Goal: Information Seeking & Learning: Learn about a topic

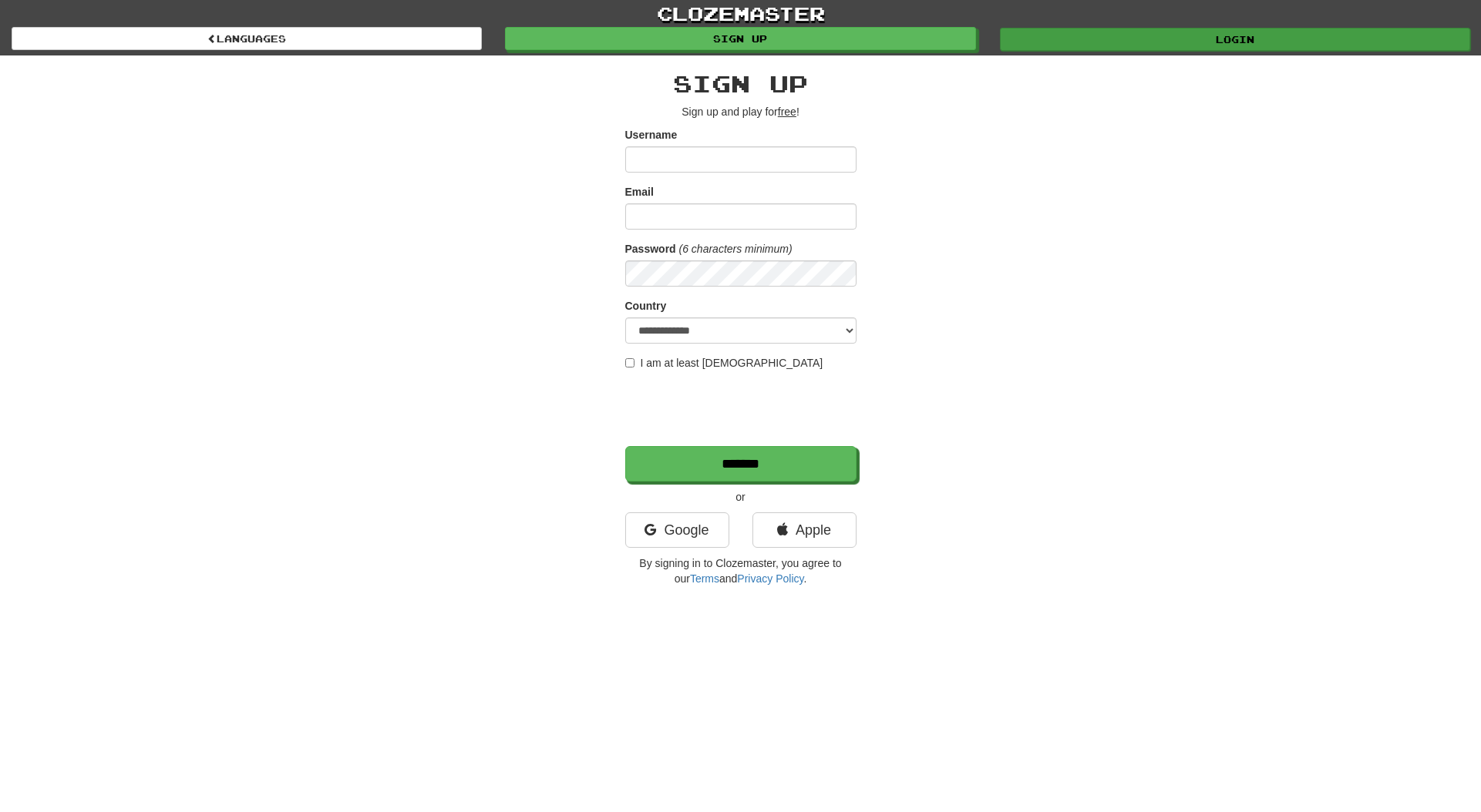
click at [1041, 32] on link "Login" at bounding box center [1236, 39] width 470 height 23
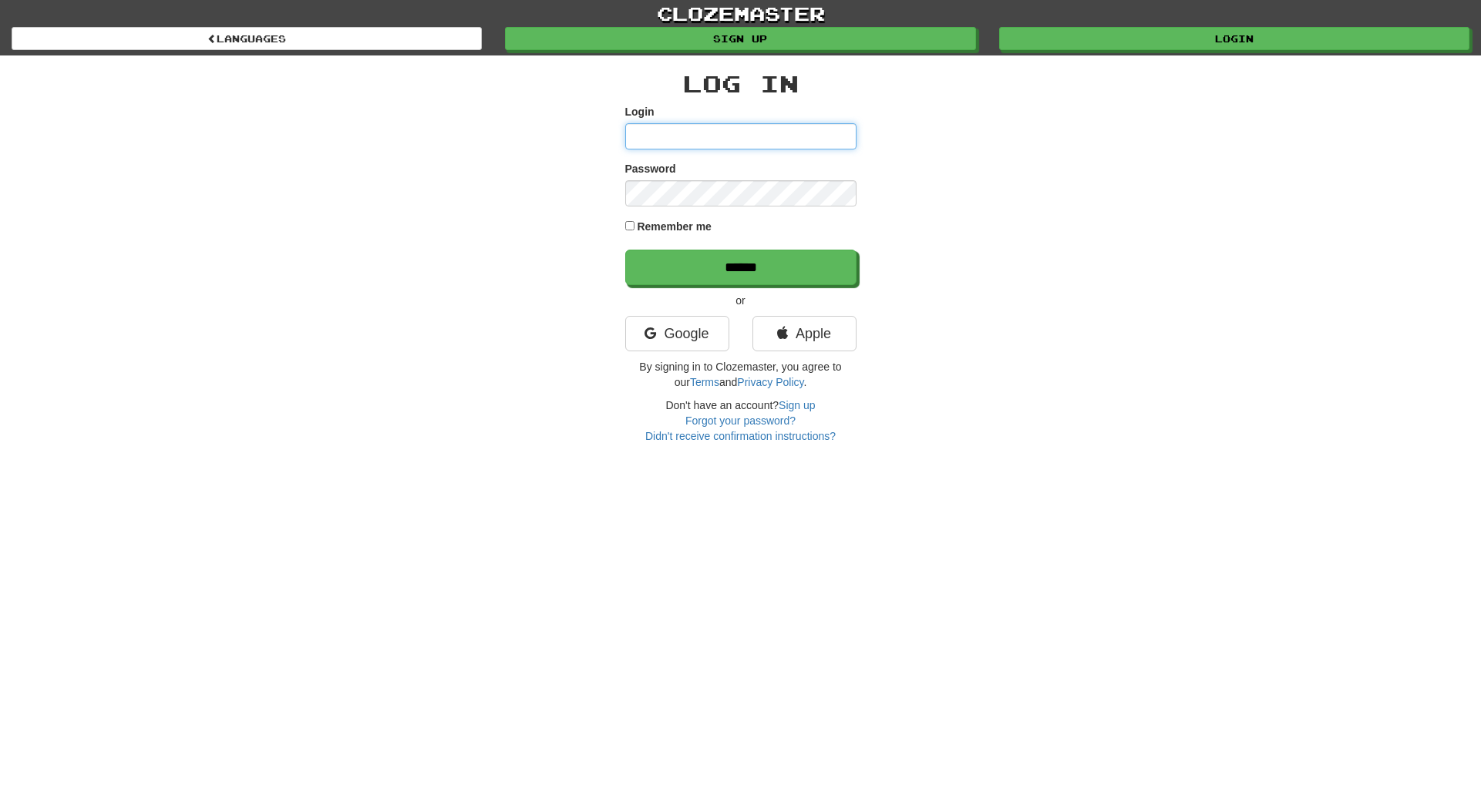
type input "*******"
click at [676, 257] on input "******" at bounding box center [741, 268] width 231 height 36
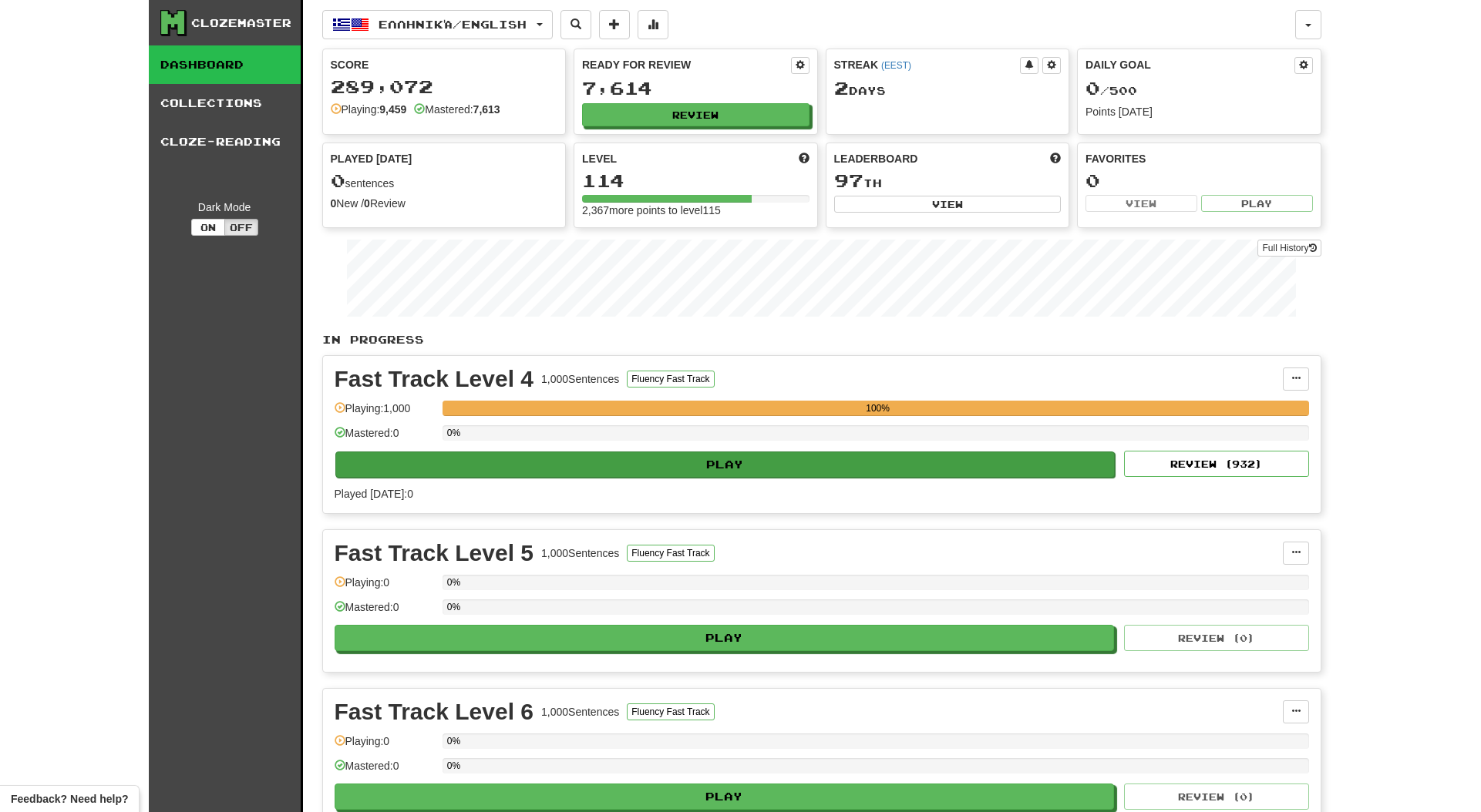
click at [734, 459] on button "Play" at bounding box center [726, 465] width 781 height 26
select select "**"
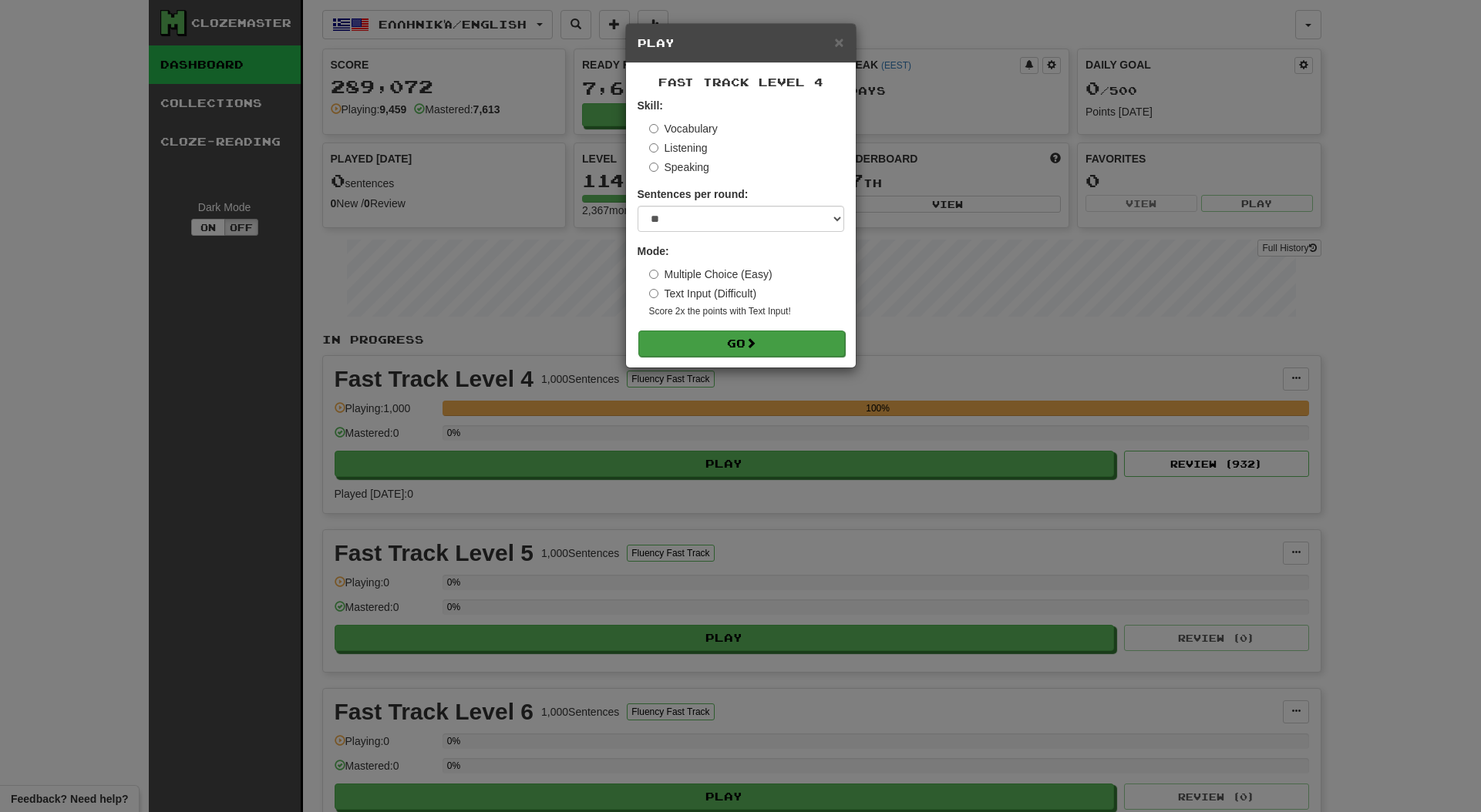
click at [716, 349] on button "Go" at bounding box center [741, 344] width 207 height 26
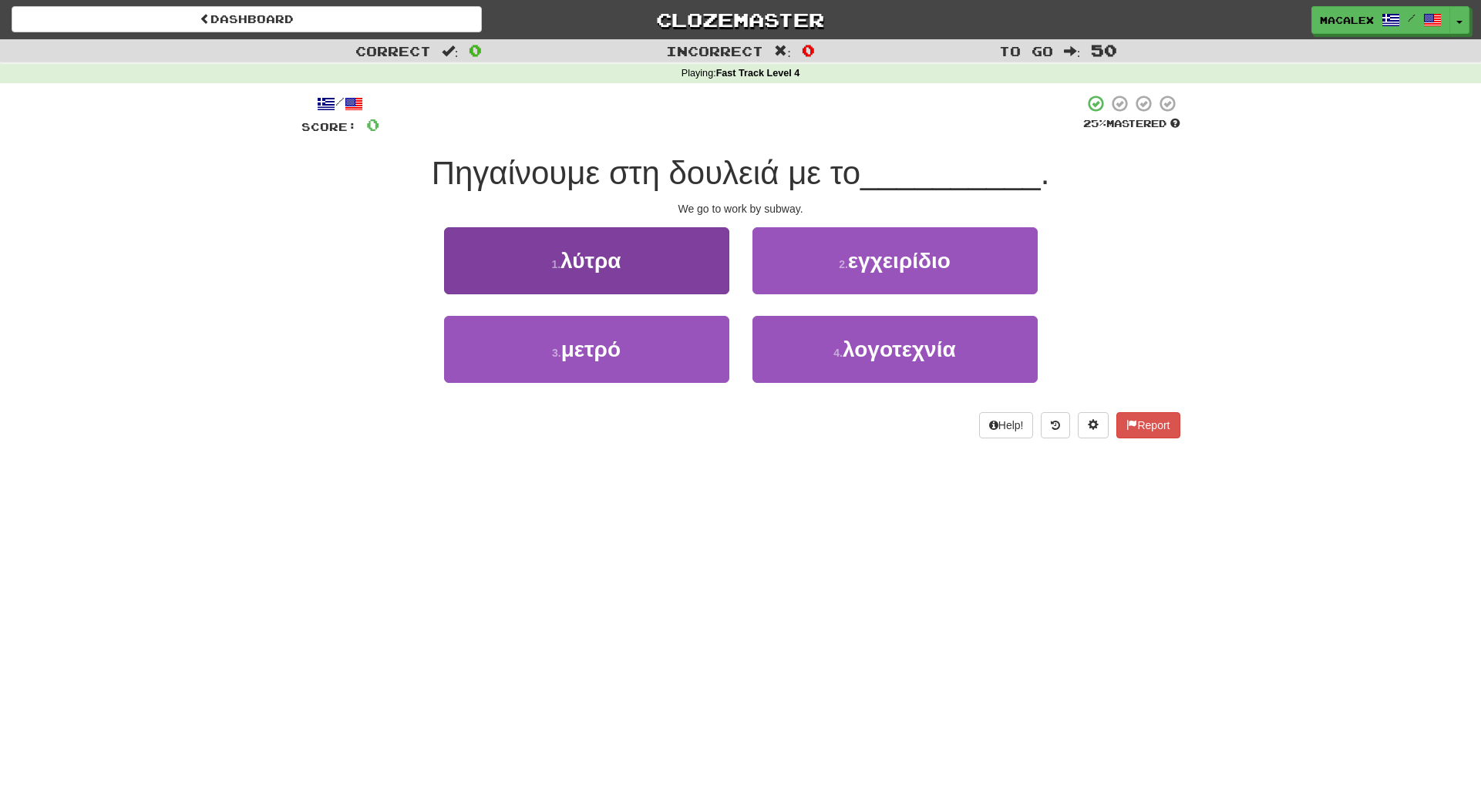
drag, startPoint x: 566, startPoint y: 350, endPoint x: 583, endPoint y: 346, distance: 17.5
click at [566, 350] on span "μετρό" at bounding box center [591, 350] width 60 height 24
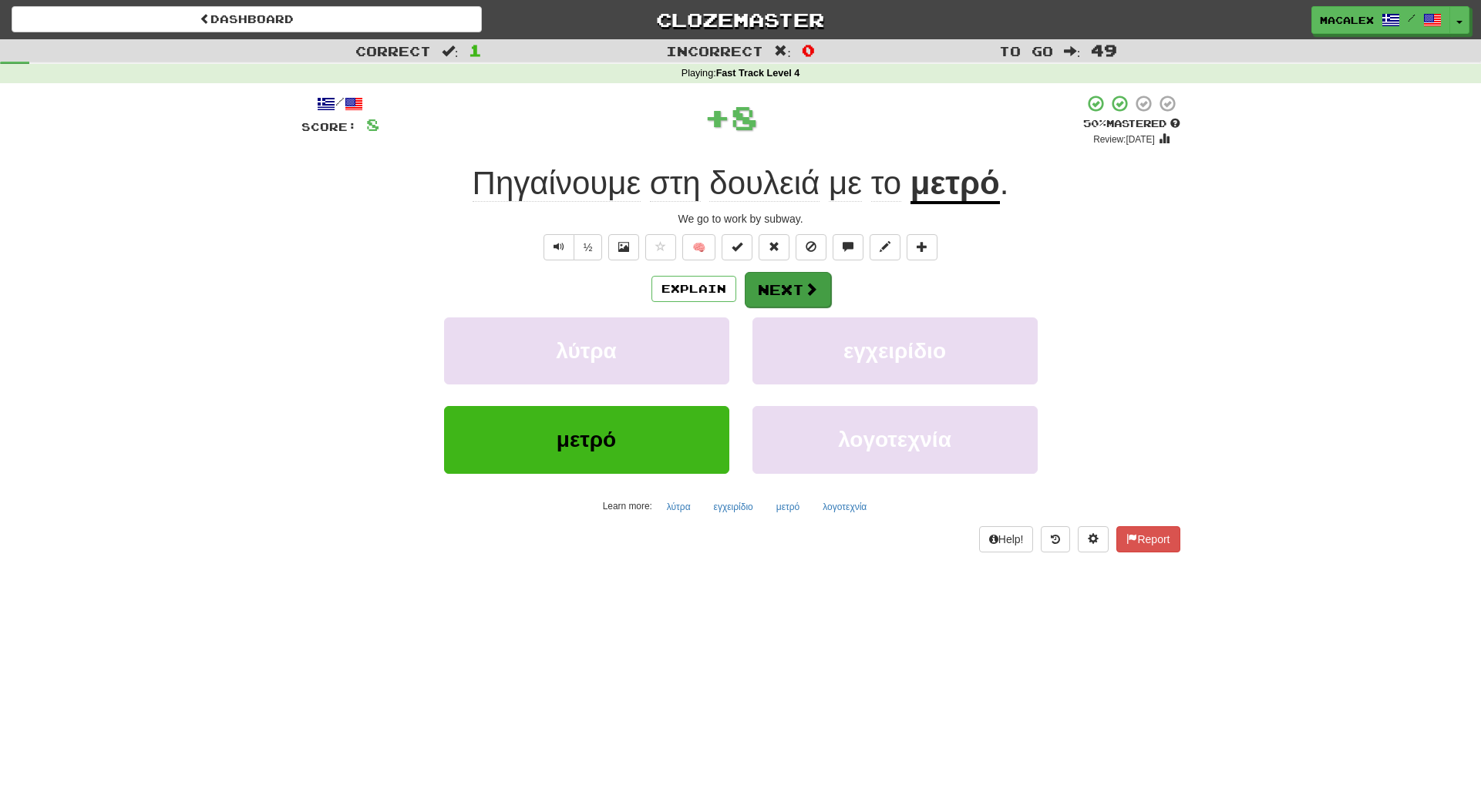
click at [785, 292] on button "Next" at bounding box center [788, 290] width 87 height 36
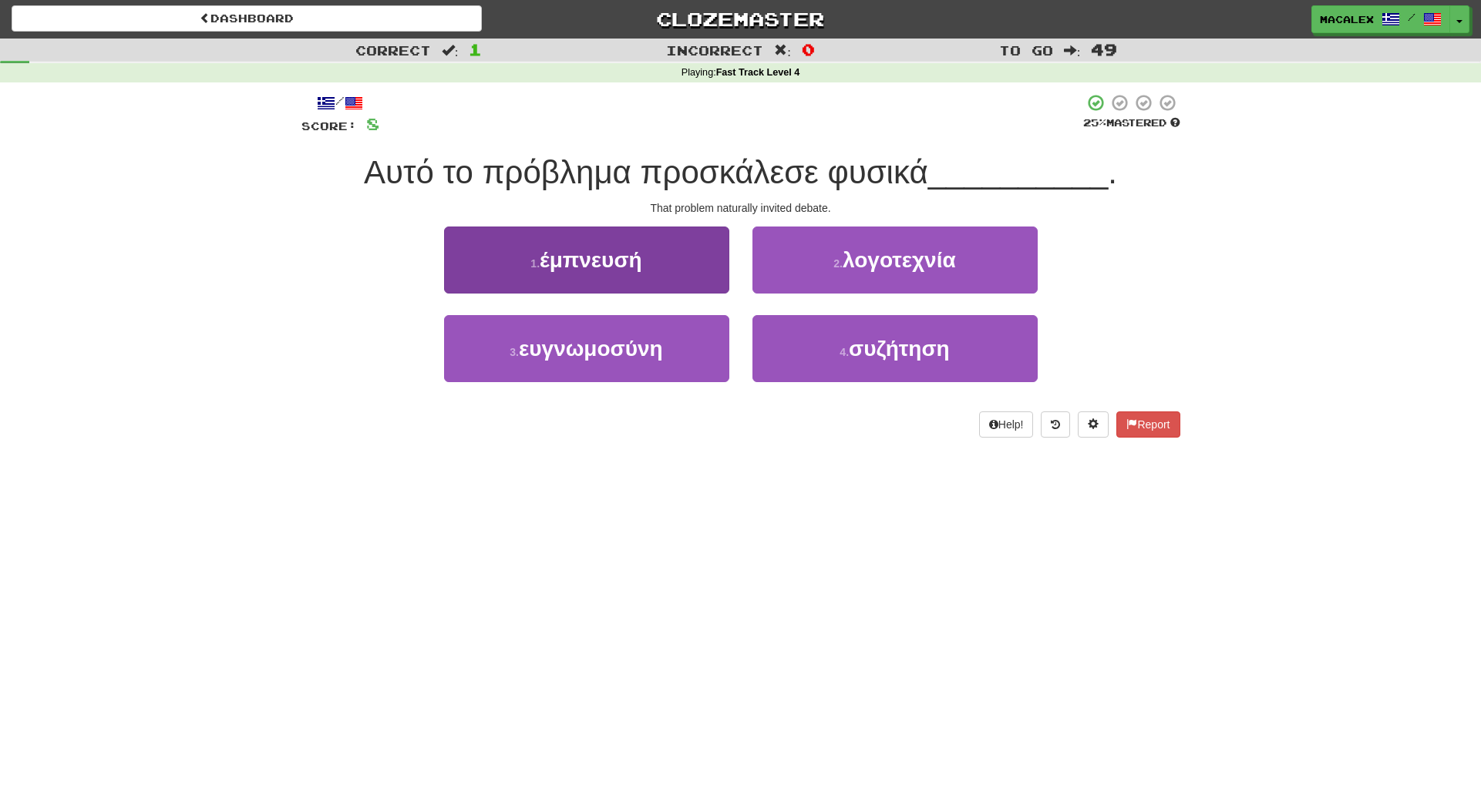
scroll to position [1, 0]
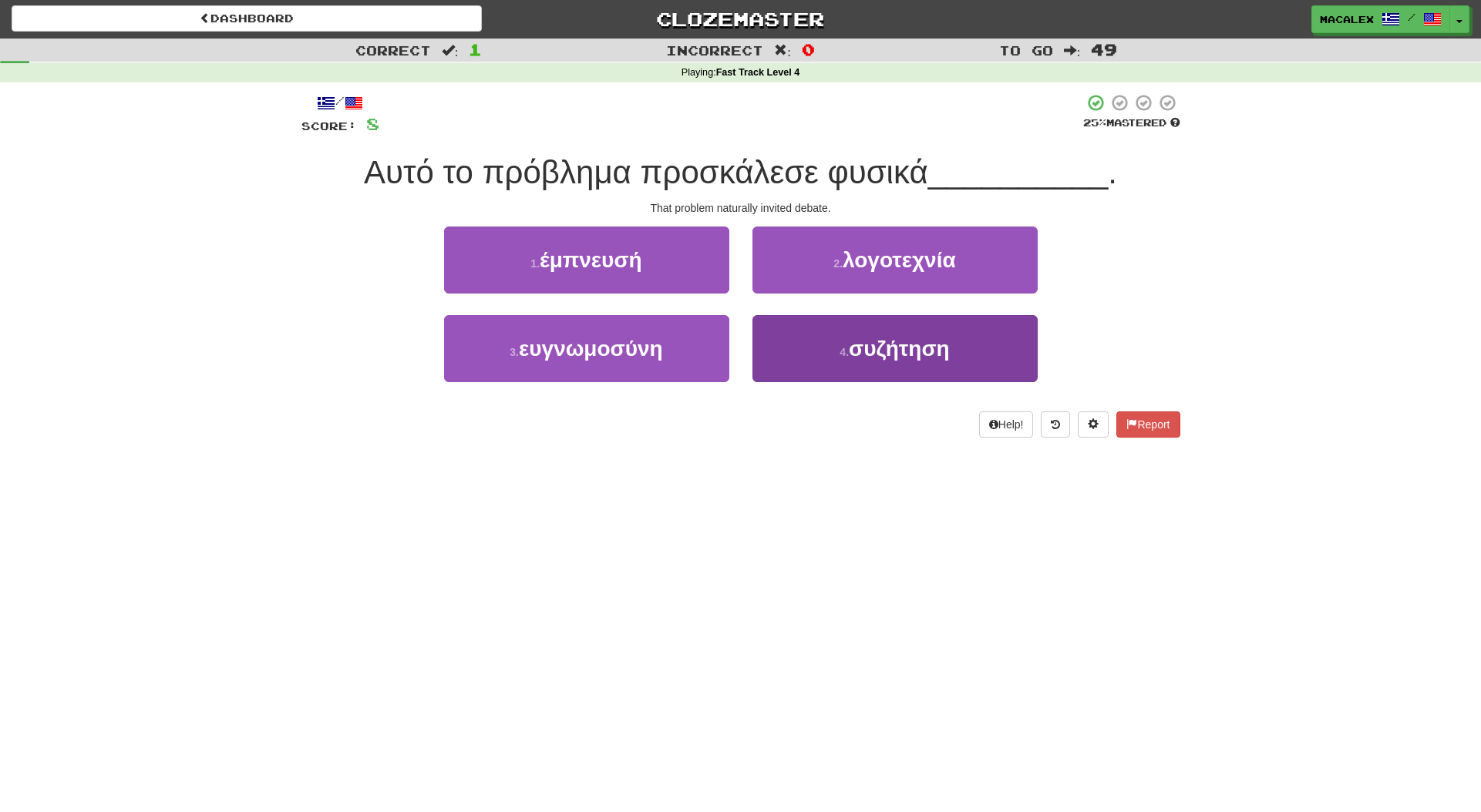
click at [870, 346] on span "συζήτηση" at bounding box center [899, 349] width 101 height 24
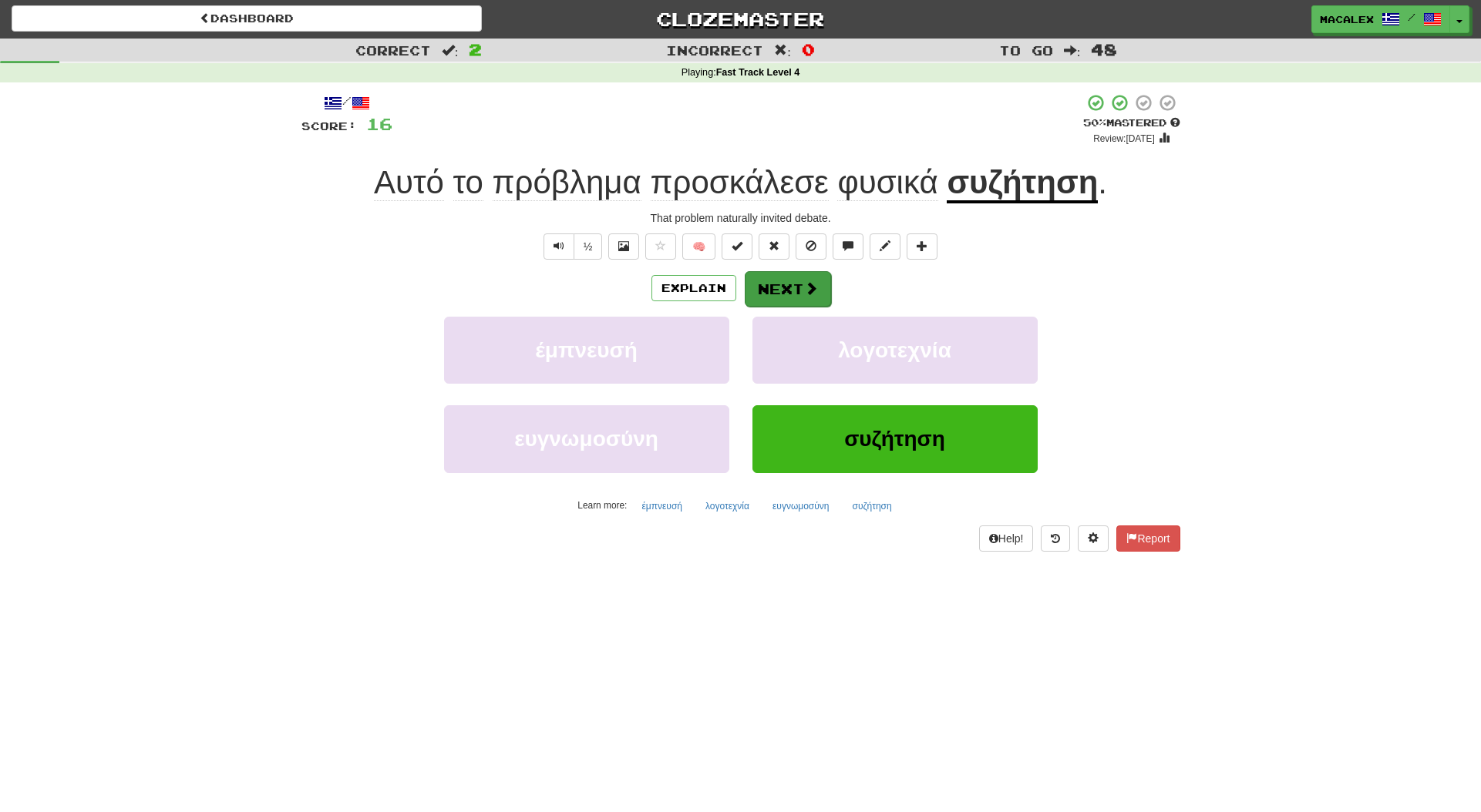
scroll to position [0, 0]
click at [775, 287] on button "Next" at bounding box center [788, 290] width 87 height 36
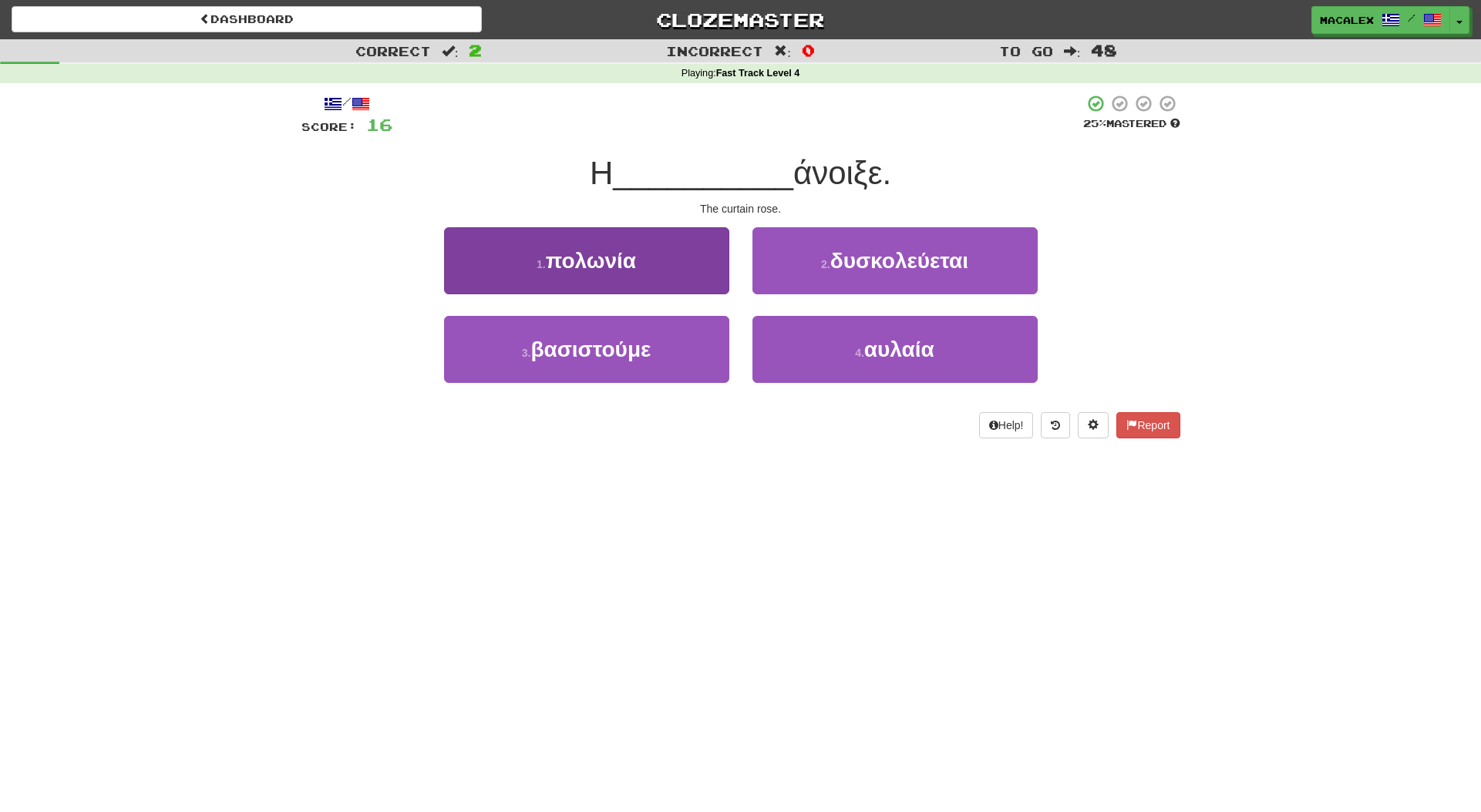
click at [591, 262] on span "πολωνία" at bounding box center [591, 261] width 91 height 24
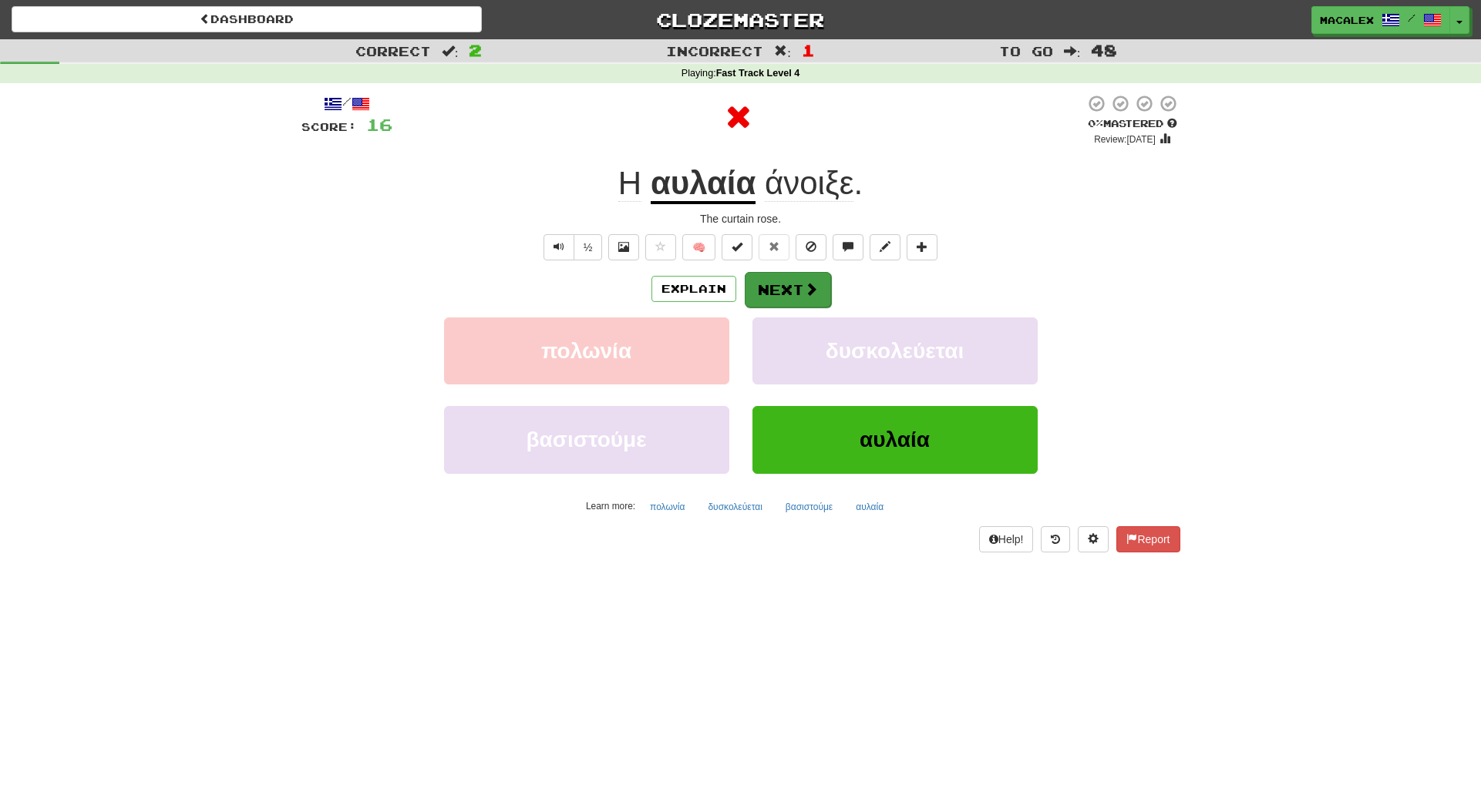
click at [782, 291] on button "Next" at bounding box center [788, 290] width 87 height 36
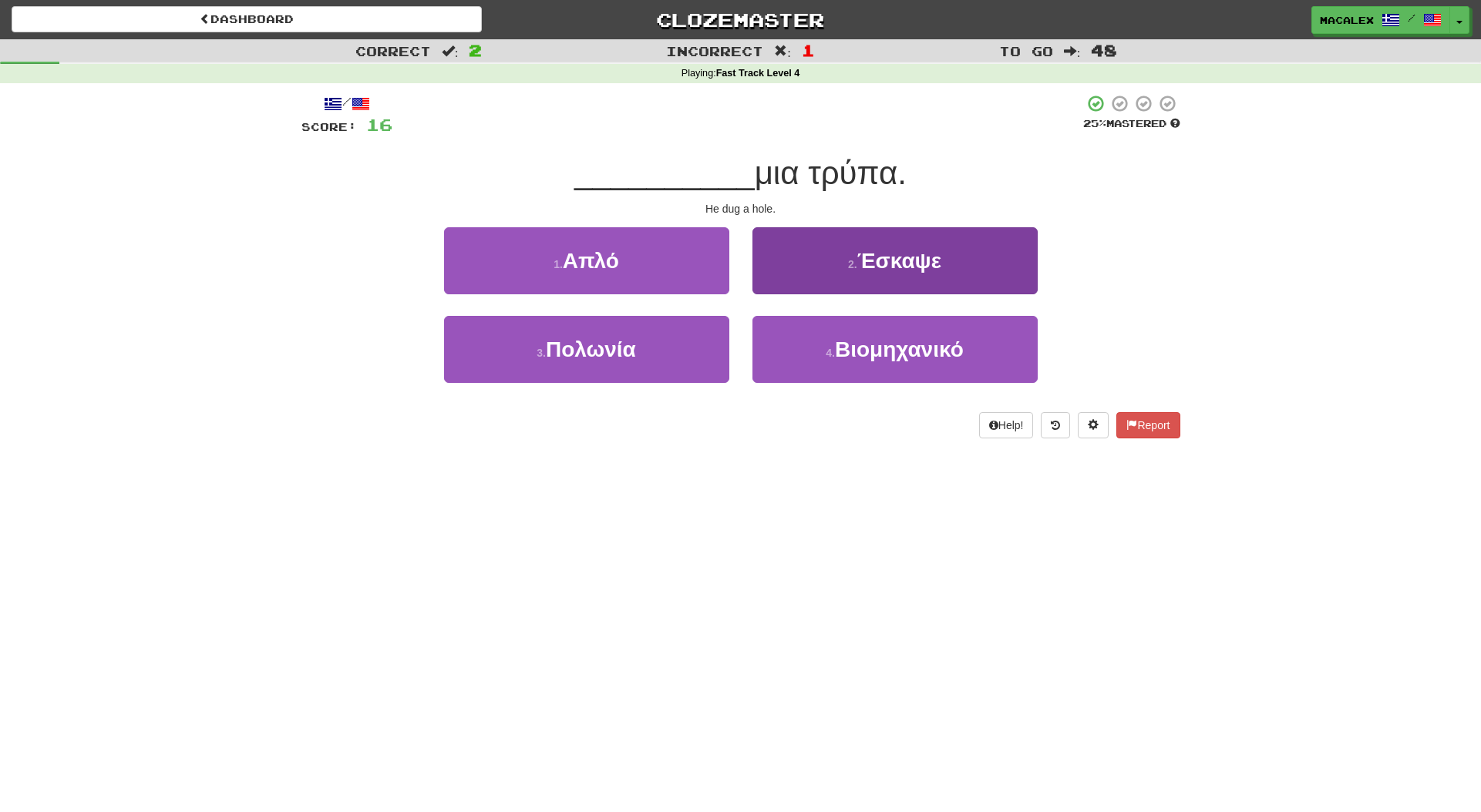
click at [859, 266] on span "Έσκαψε" at bounding box center [899, 261] width 84 height 24
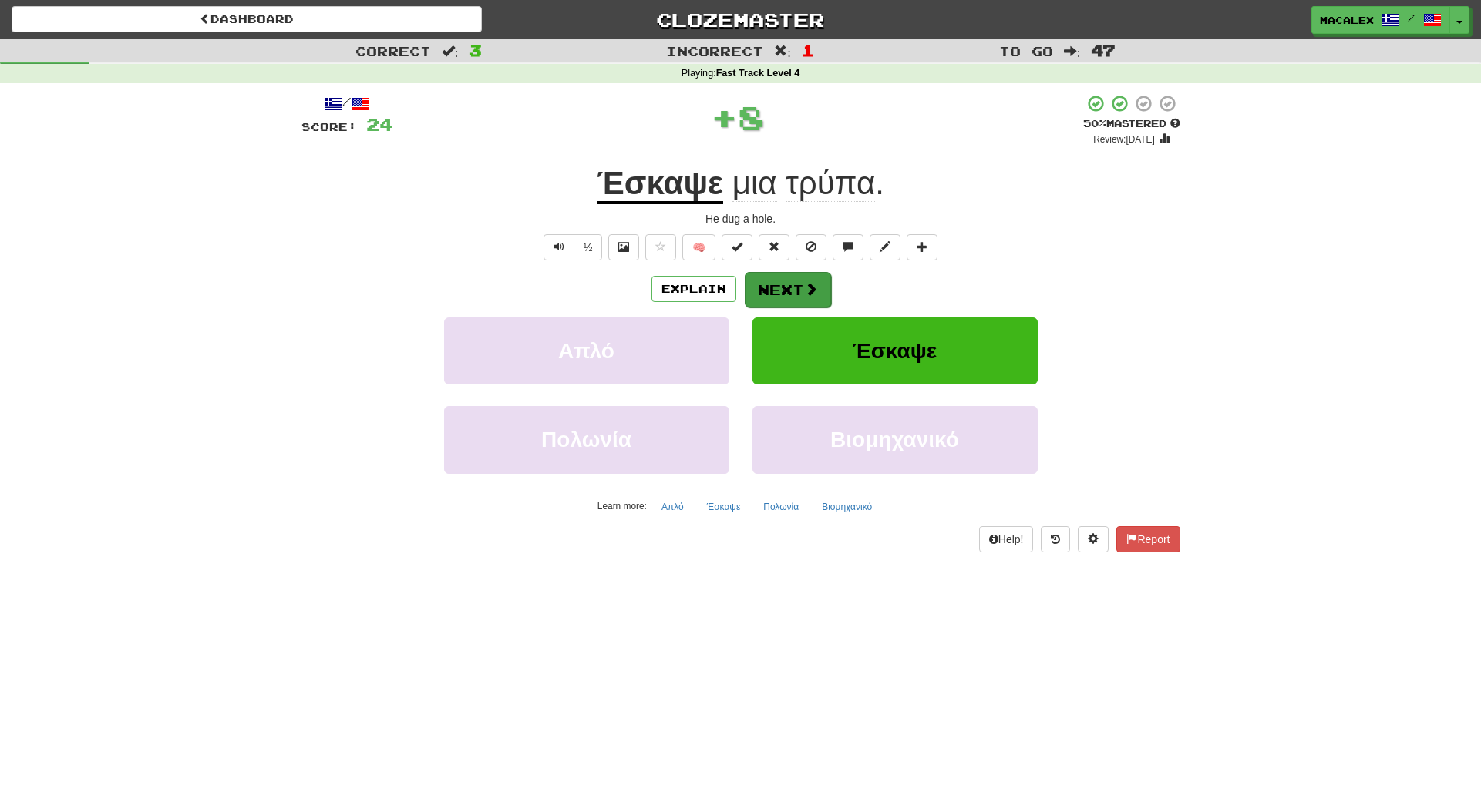
click at [812, 284] on span at bounding box center [811, 289] width 14 height 14
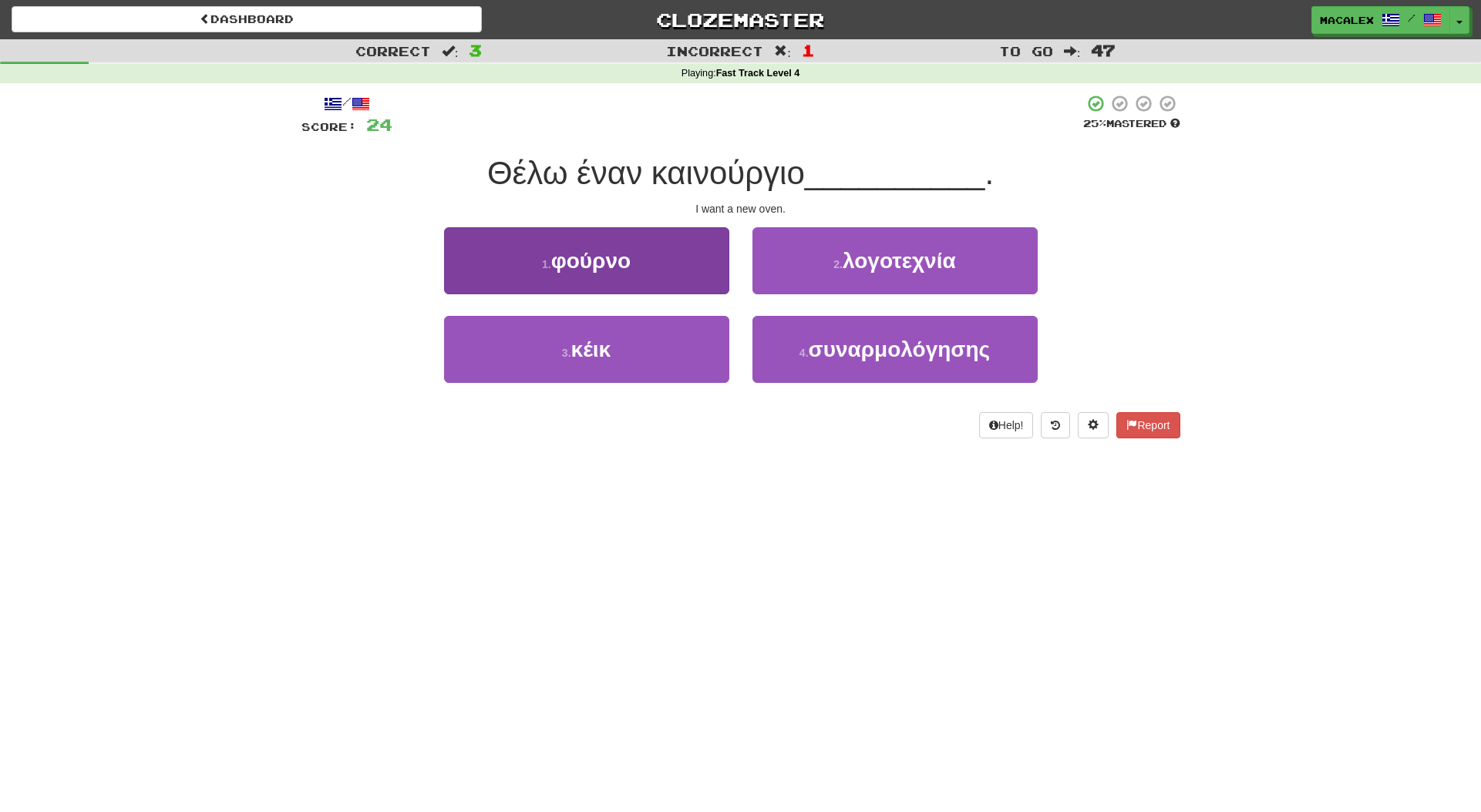
click at [548, 281] on button "1 . φούρνο" at bounding box center [587, 261] width 286 height 67
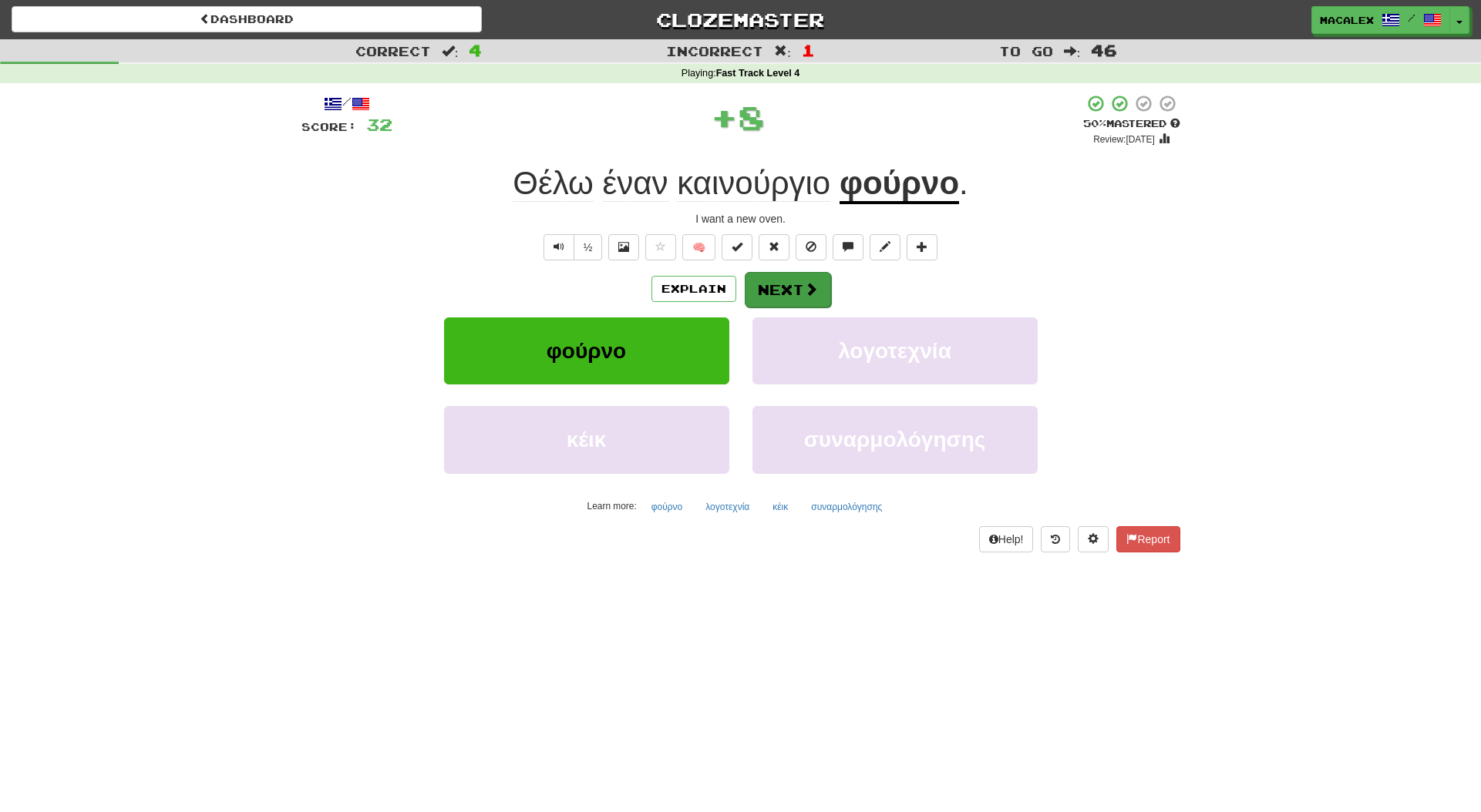
click at [810, 291] on span at bounding box center [811, 289] width 14 height 14
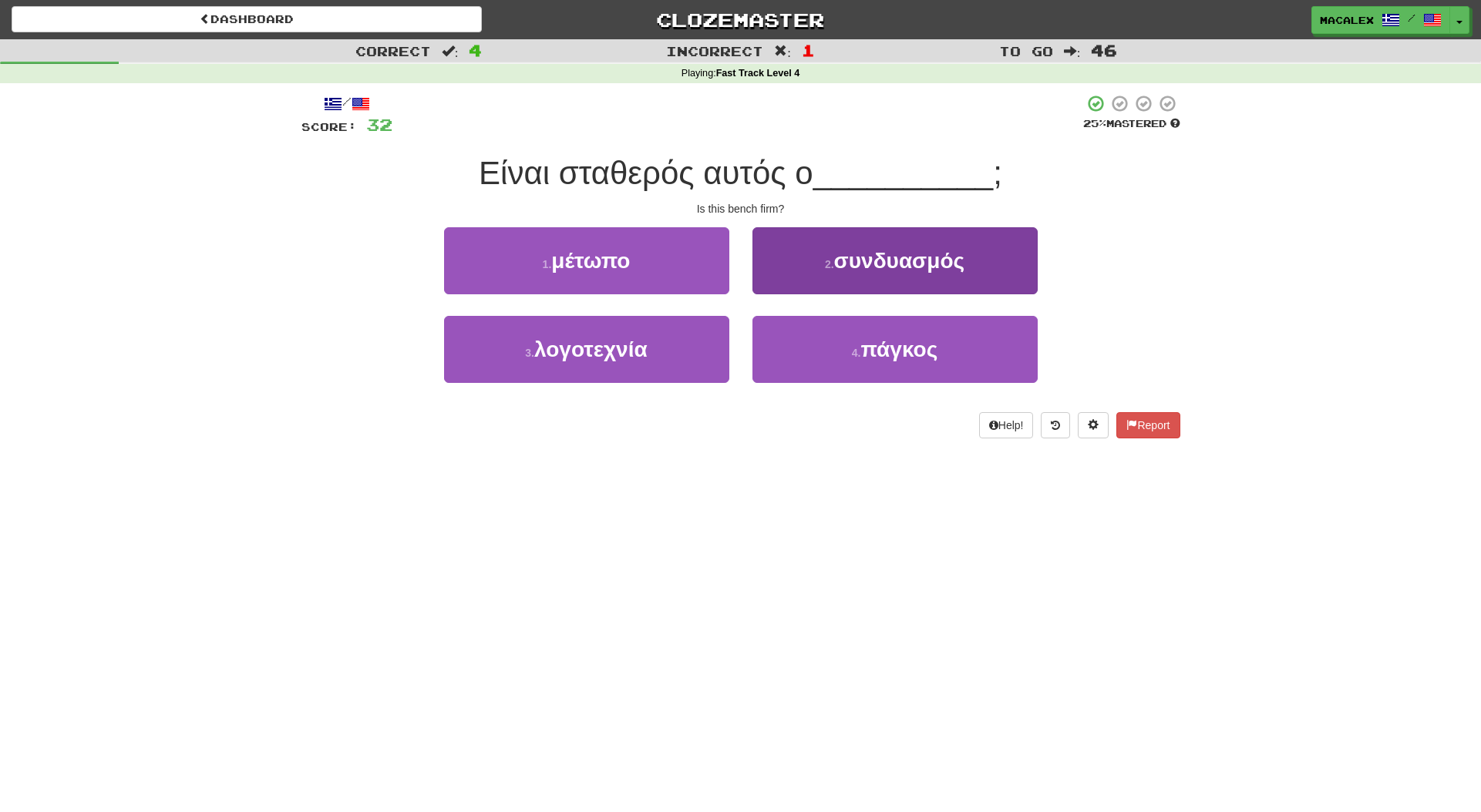
click at [894, 353] on span "πάγκος" at bounding box center [899, 350] width 77 height 24
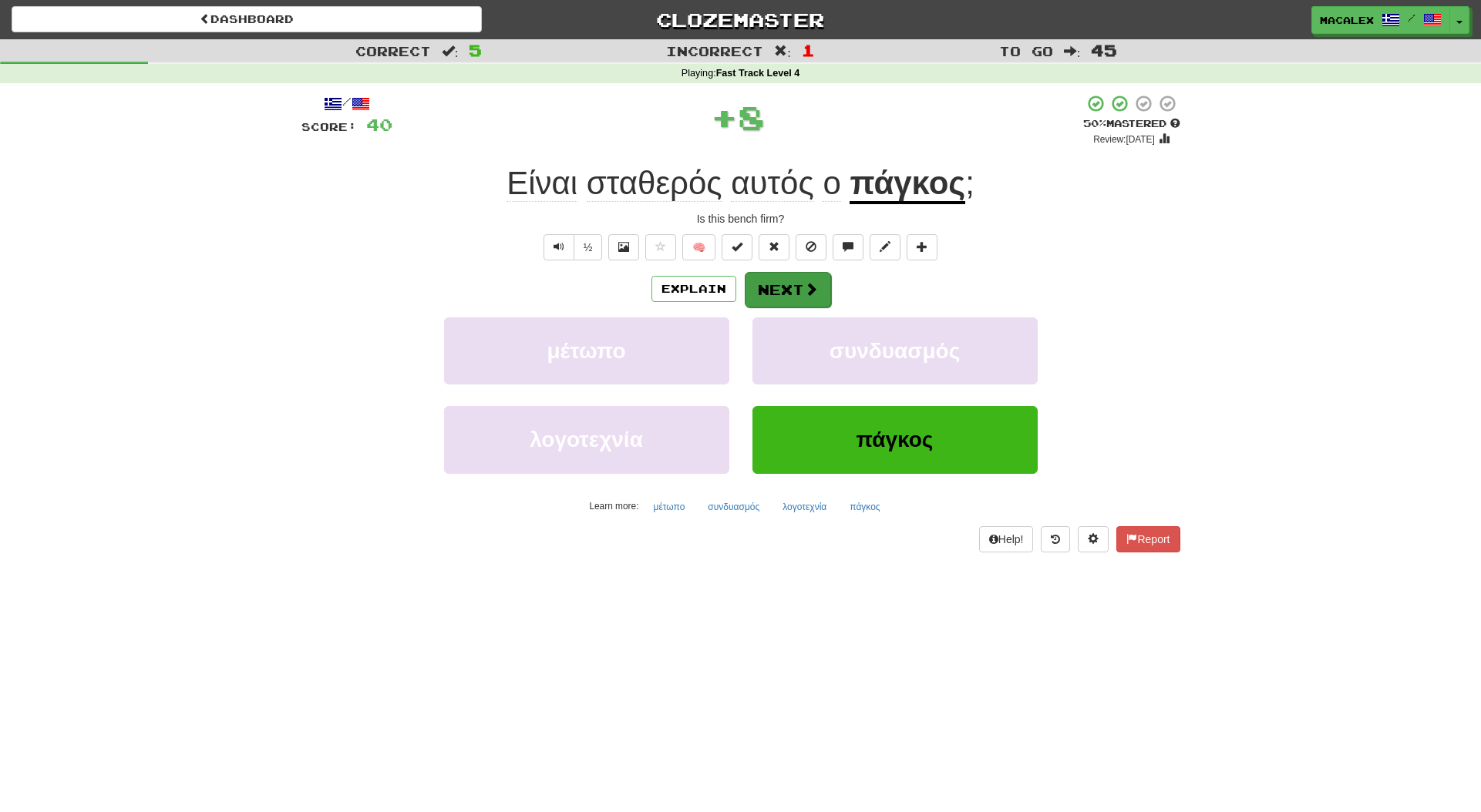
click at [804, 289] on span at bounding box center [811, 289] width 14 height 14
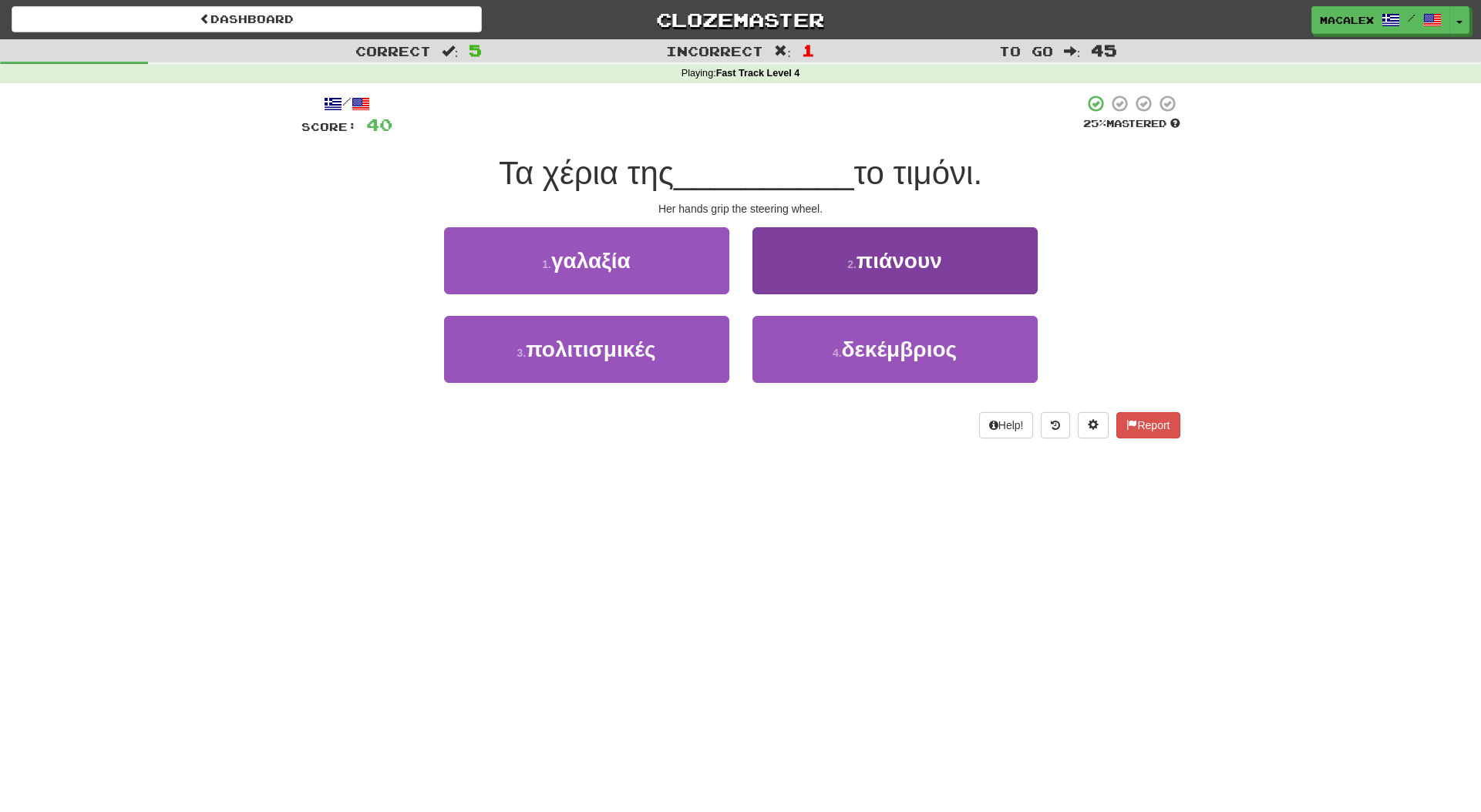
click at [870, 275] on button "2 . πιάνουν" at bounding box center [895, 261] width 286 height 67
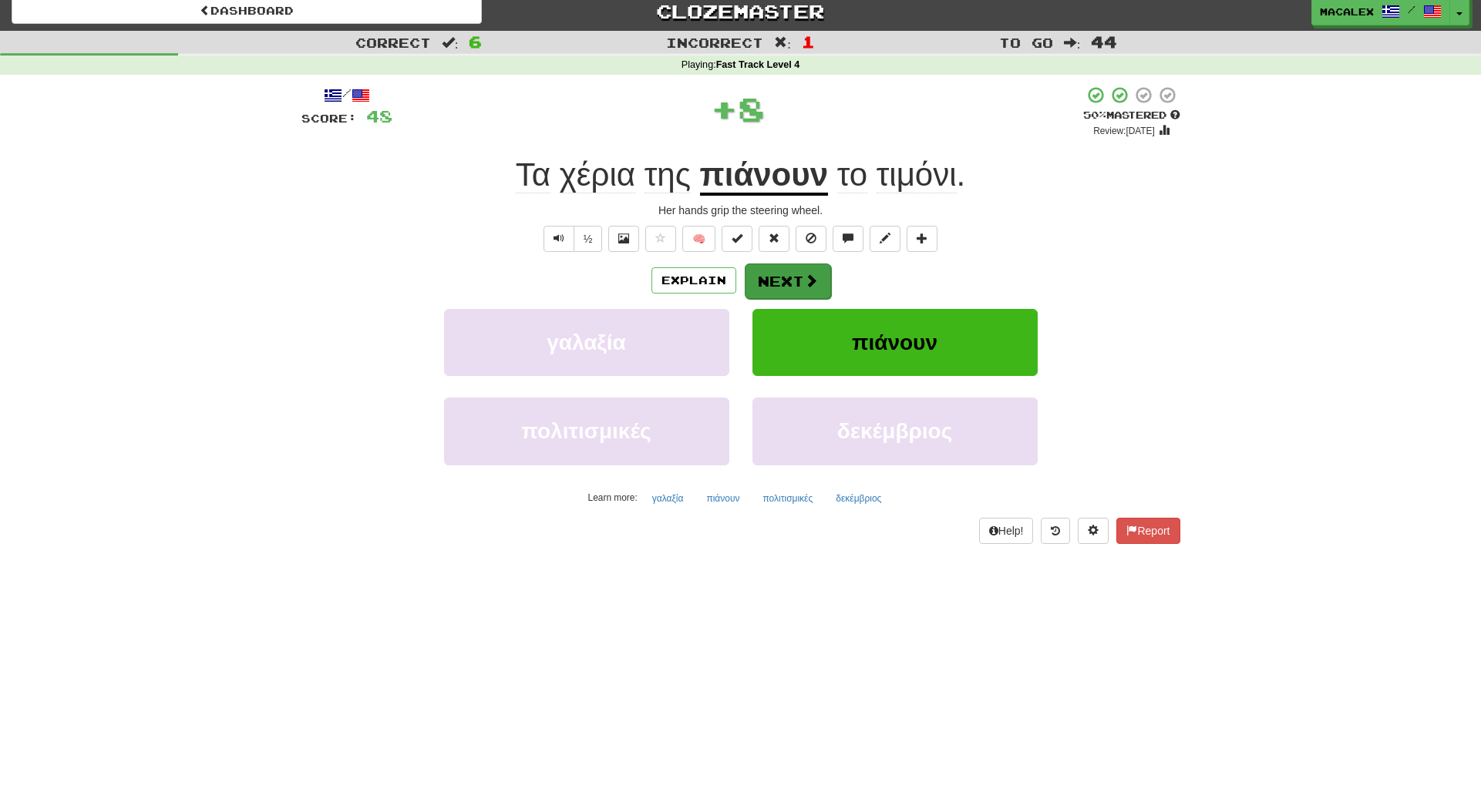
scroll to position [1, 1]
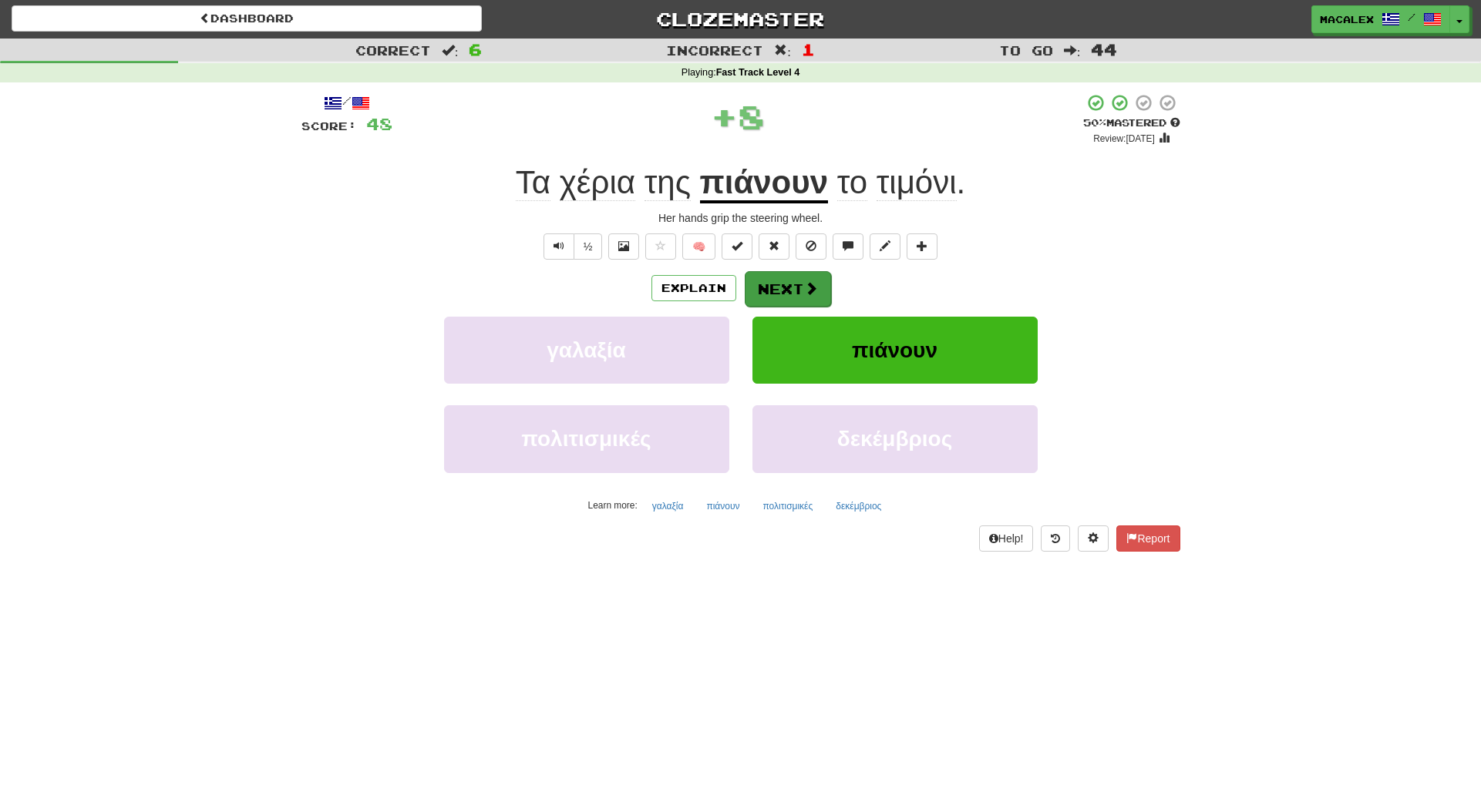
click at [805, 289] on span at bounding box center [811, 288] width 14 height 14
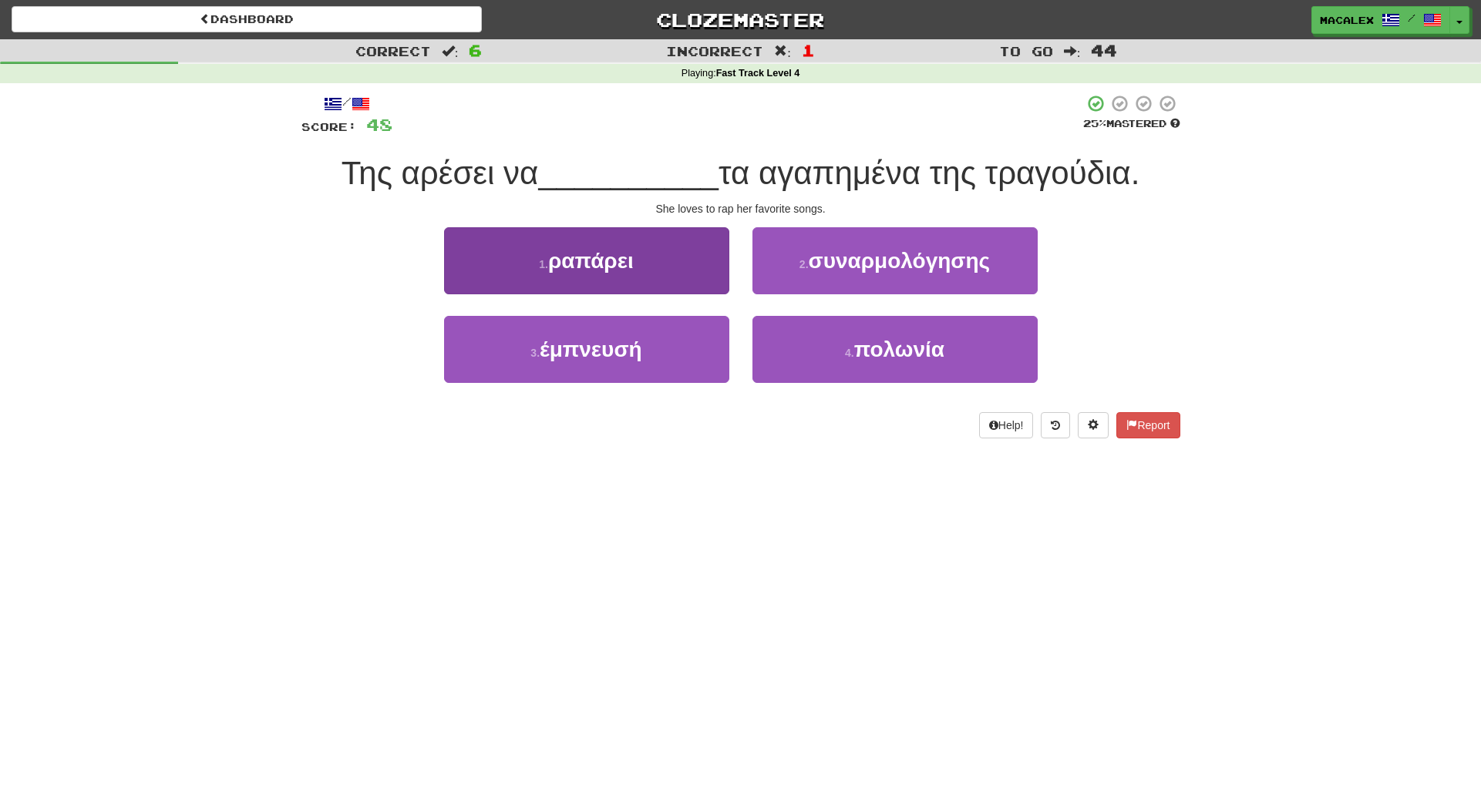
scroll to position [0, 1]
click at [565, 267] on span "ραπάρει" at bounding box center [591, 261] width 86 height 24
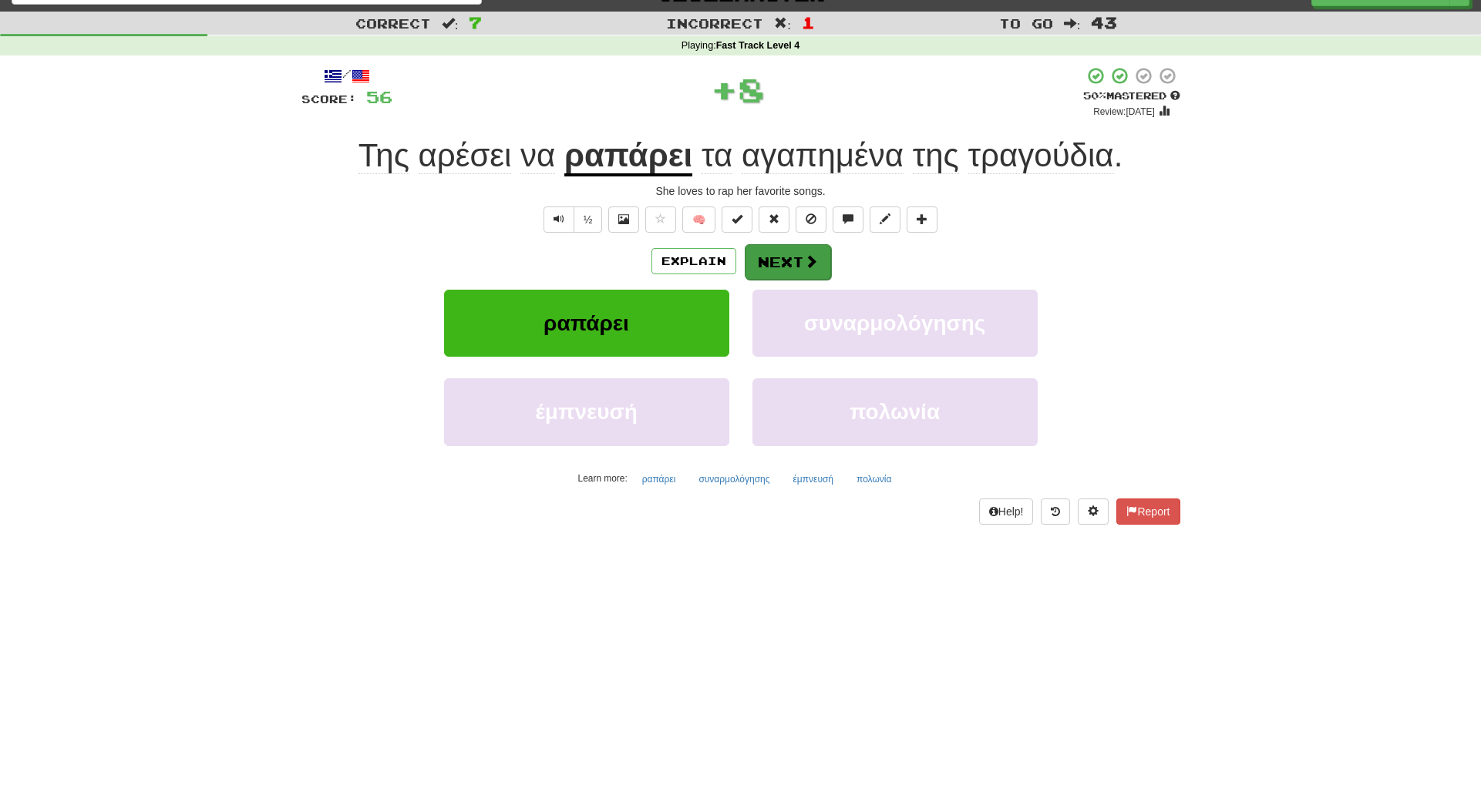
scroll to position [22, 0]
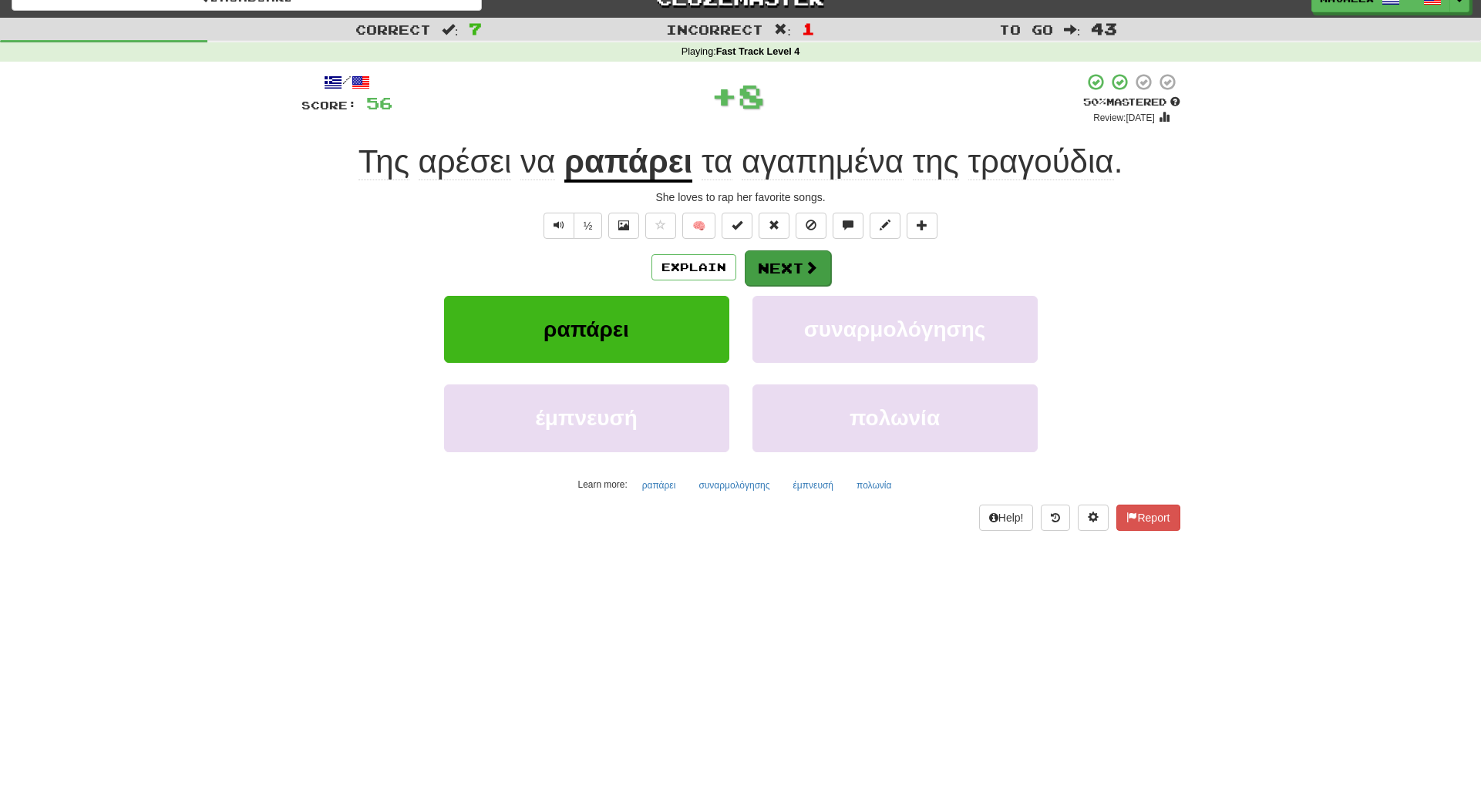
click at [776, 269] on button "Next" at bounding box center [788, 268] width 87 height 36
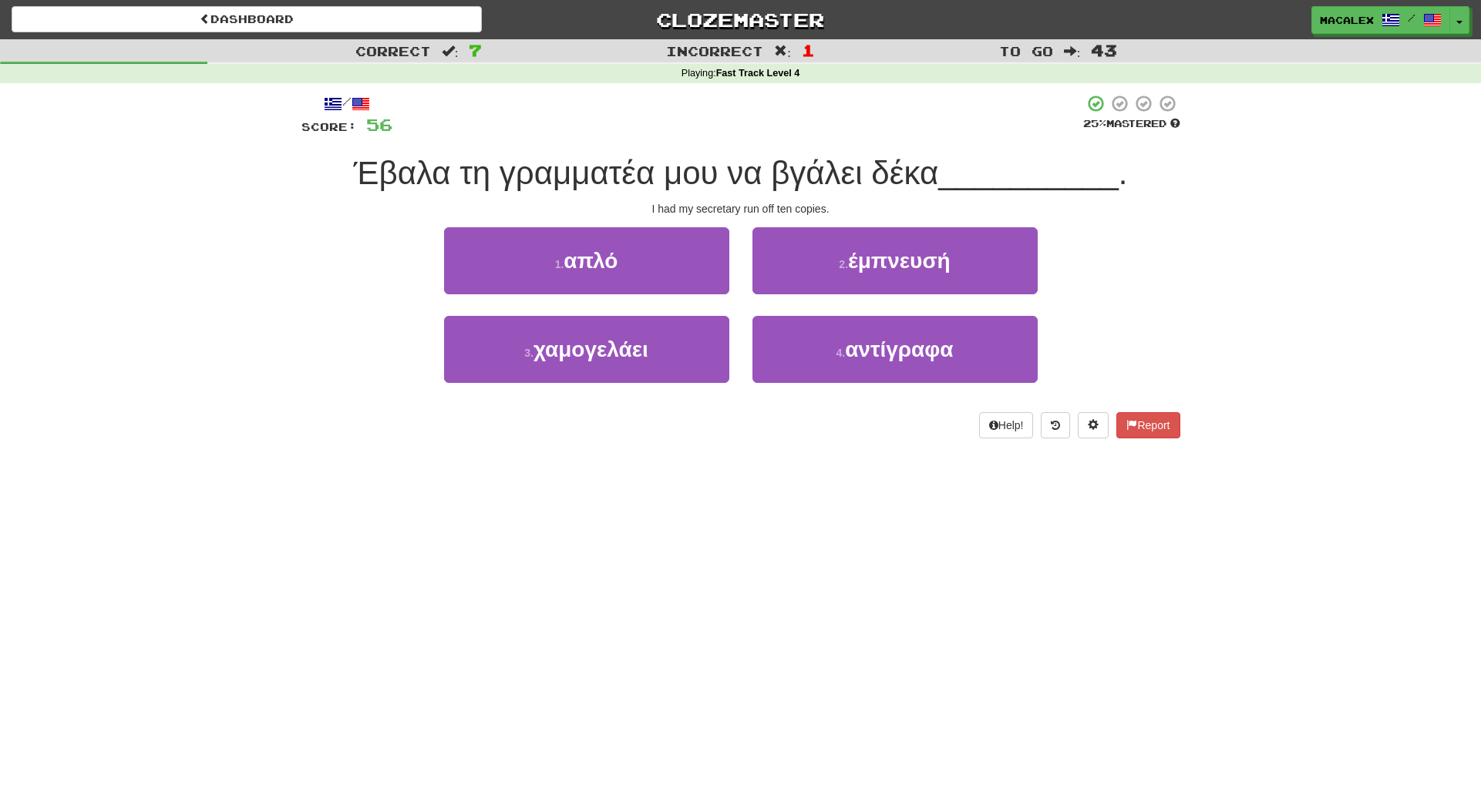
scroll to position [0, 0]
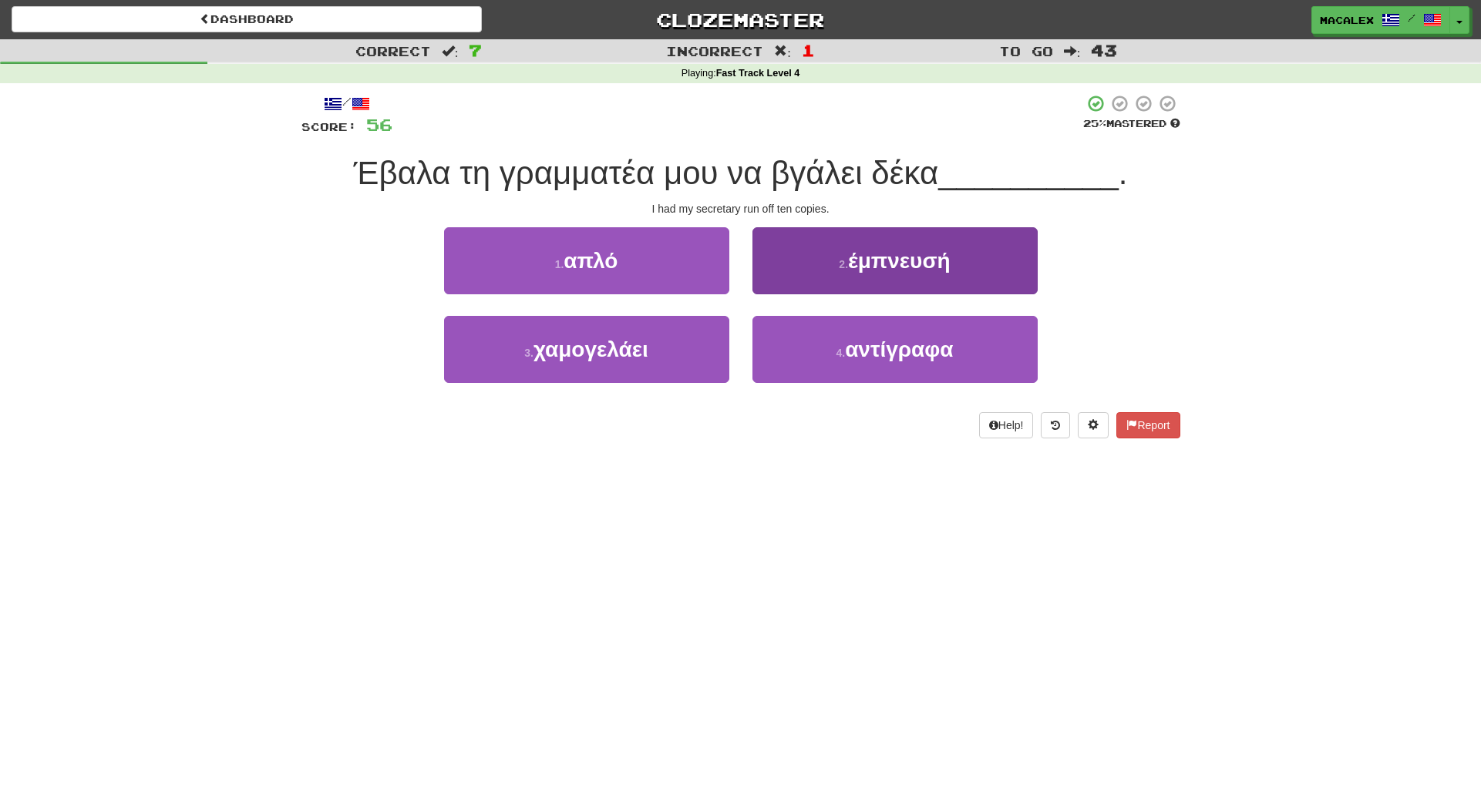
click at [868, 354] on span "αντίγραφα" at bounding box center [899, 350] width 108 height 24
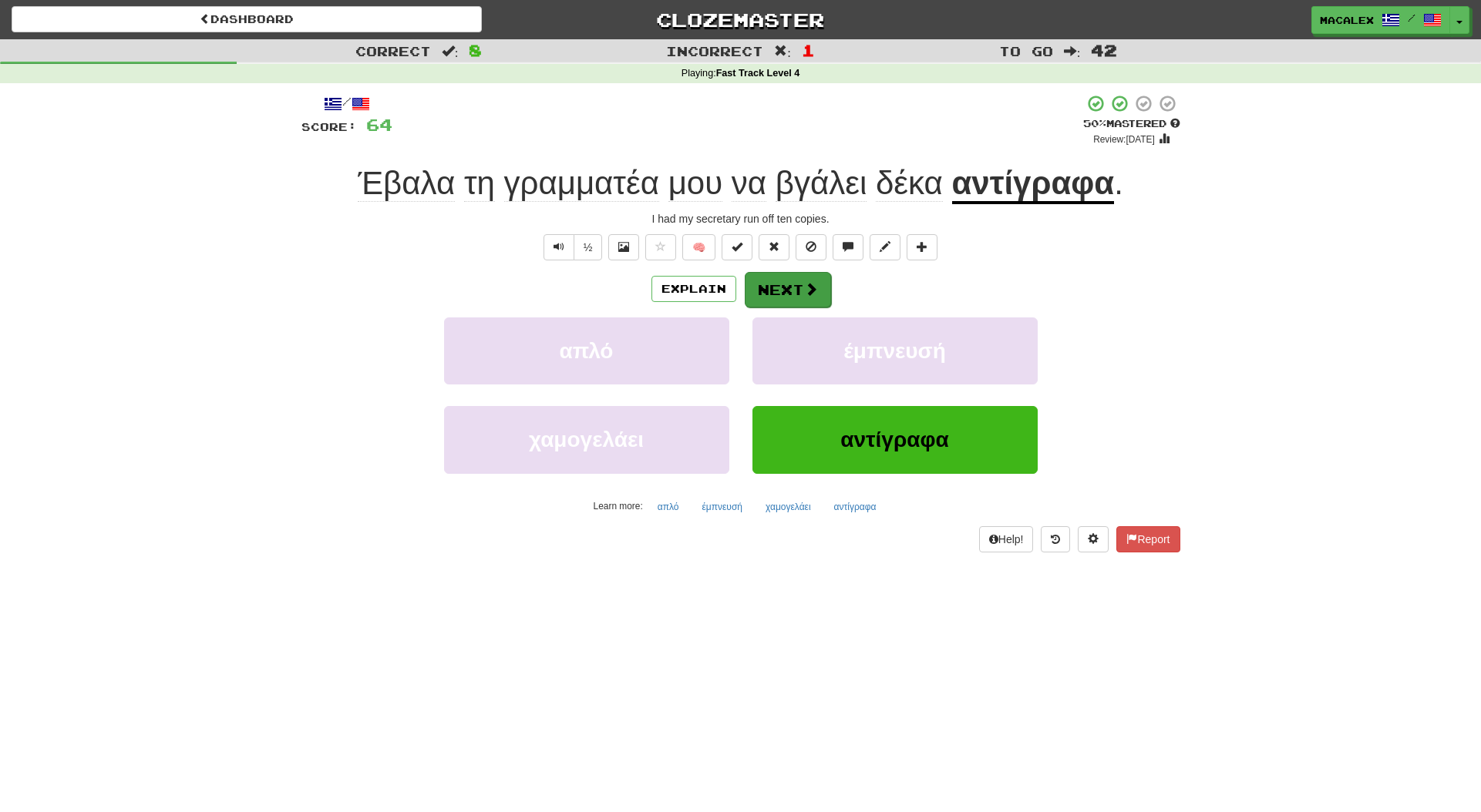
click at [792, 279] on button "Next" at bounding box center [788, 290] width 87 height 36
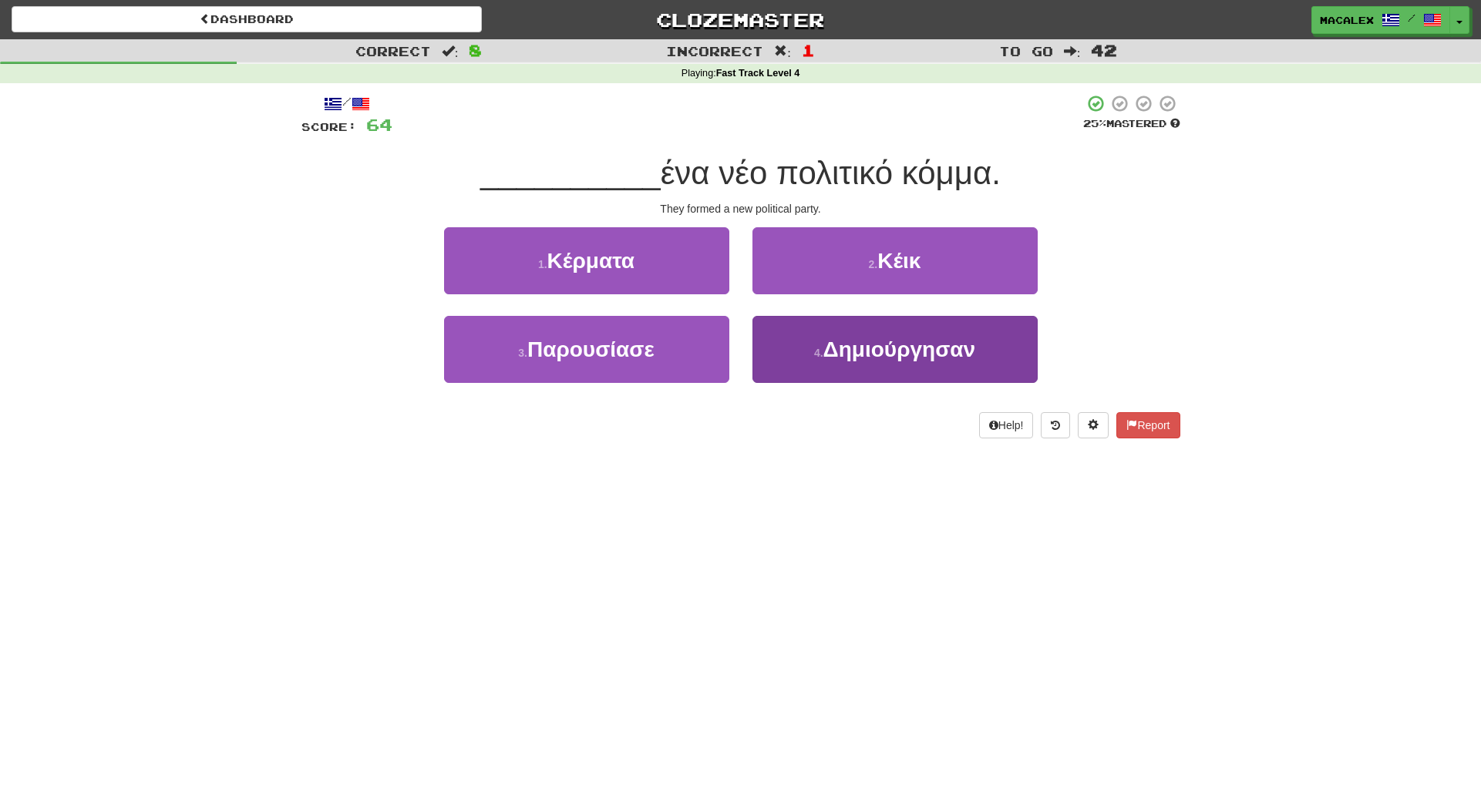
click at [873, 353] on span "Δημιούργησαν" at bounding box center [899, 350] width 152 height 24
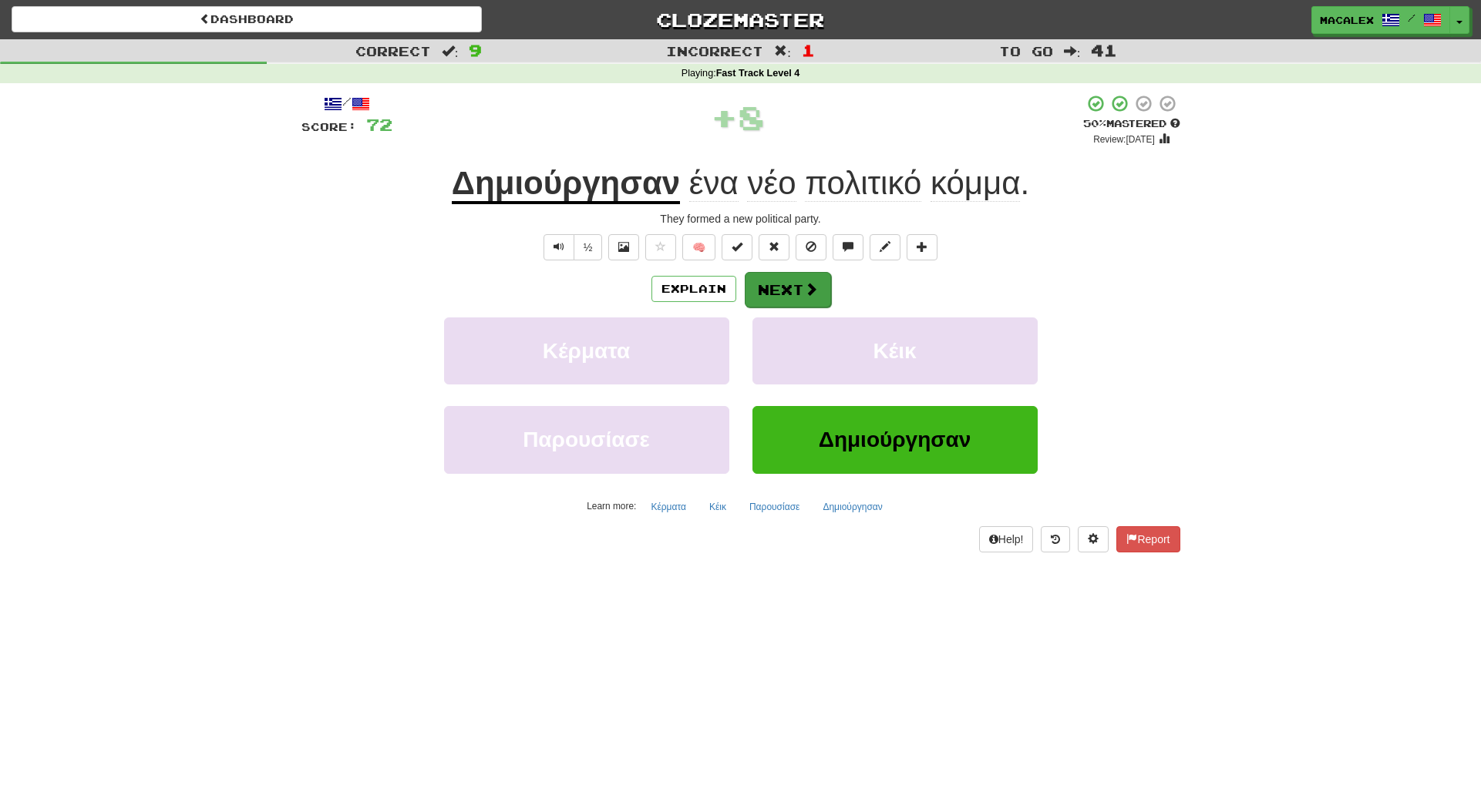
click at [789, 287] on button "Next" at bounding box center [788, 290] width 87 height 36
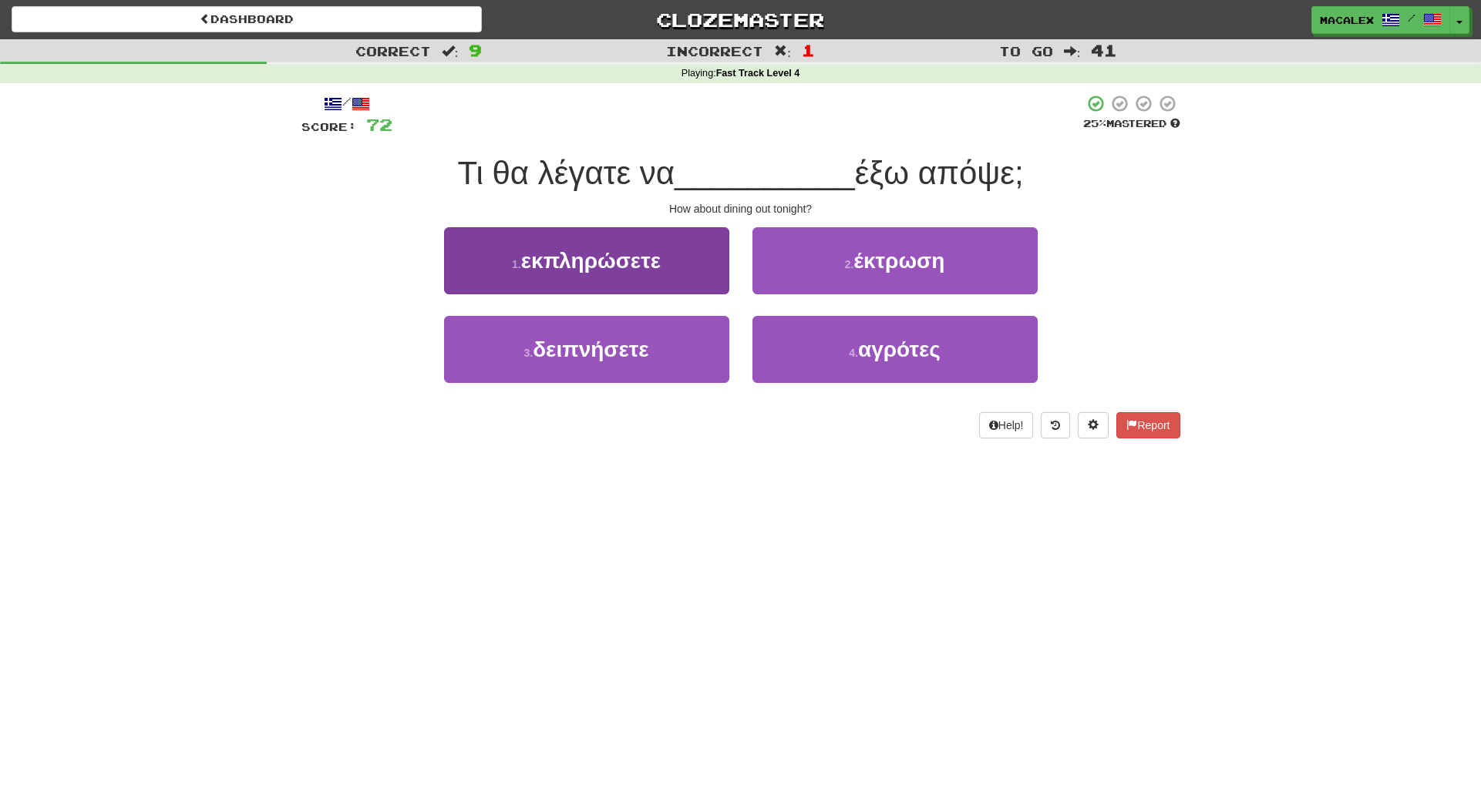
click at [600, 355] on span "δειπνήσετε" at bounding box center [590, 350] width 115 height 24
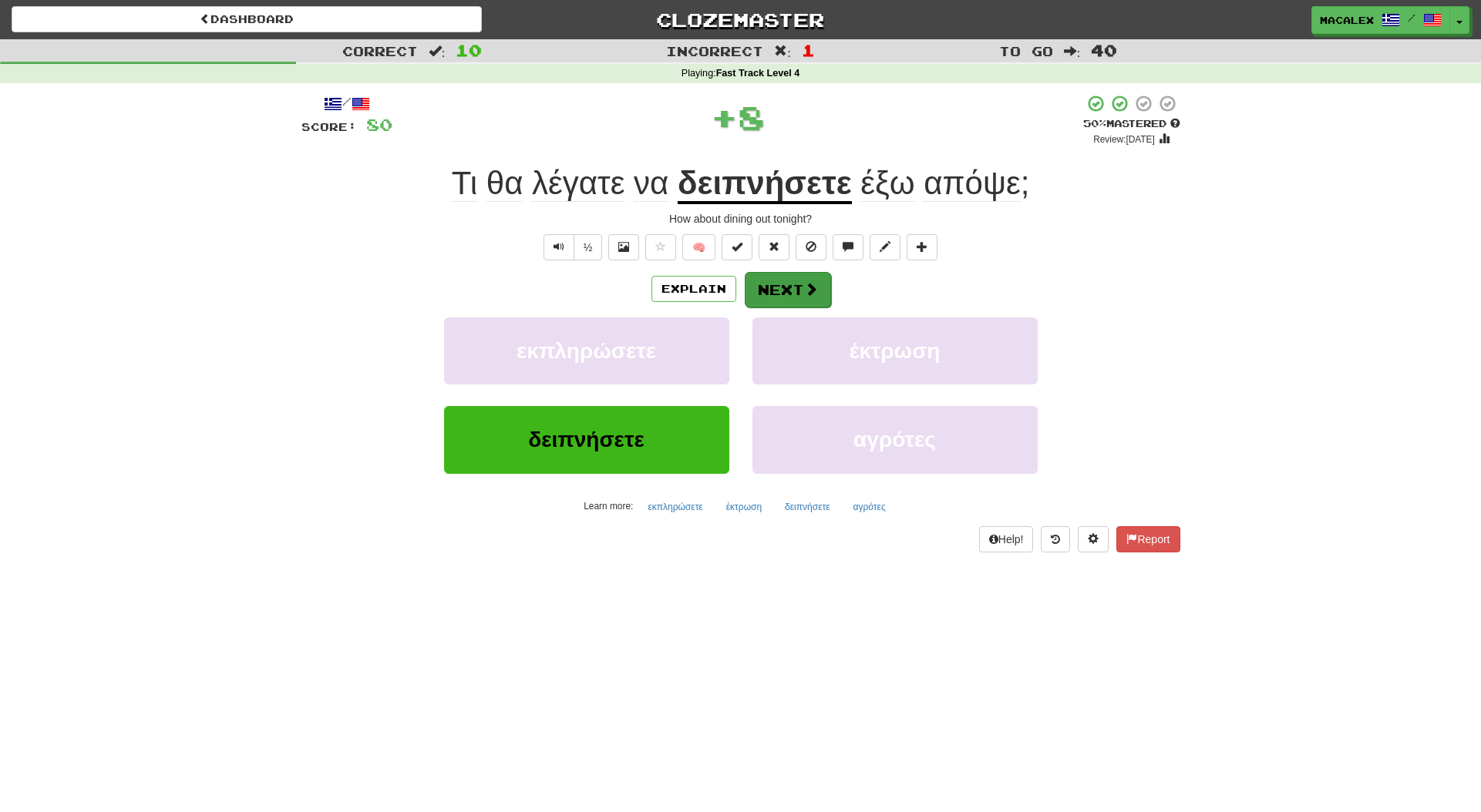
click at [782, 289] on button "Next" at bounding box center [788, 290] width 87 height 36
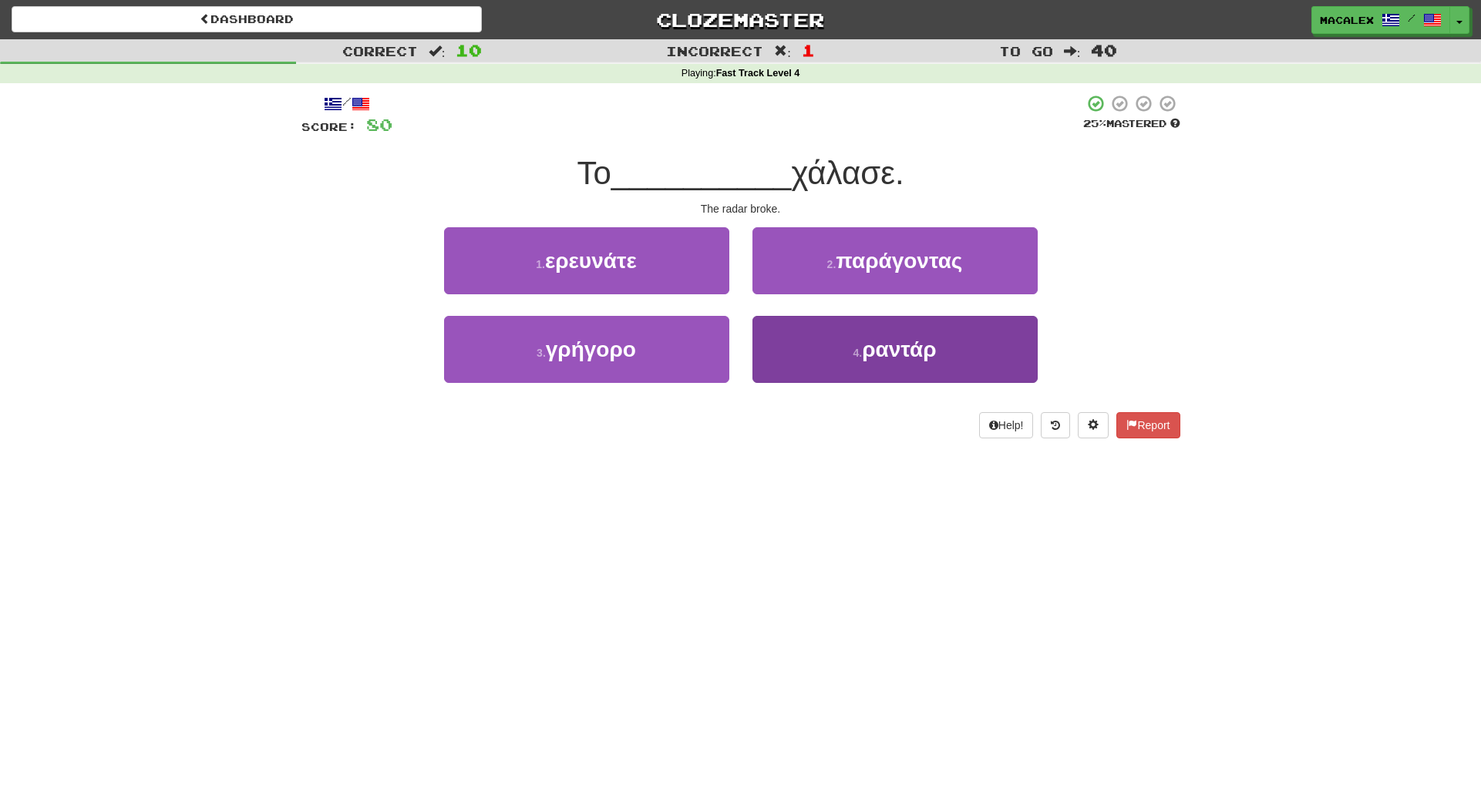
click at [833, 335] on button "4 . ραντάρ" at bounding box center [895, 350] width 286 height 67
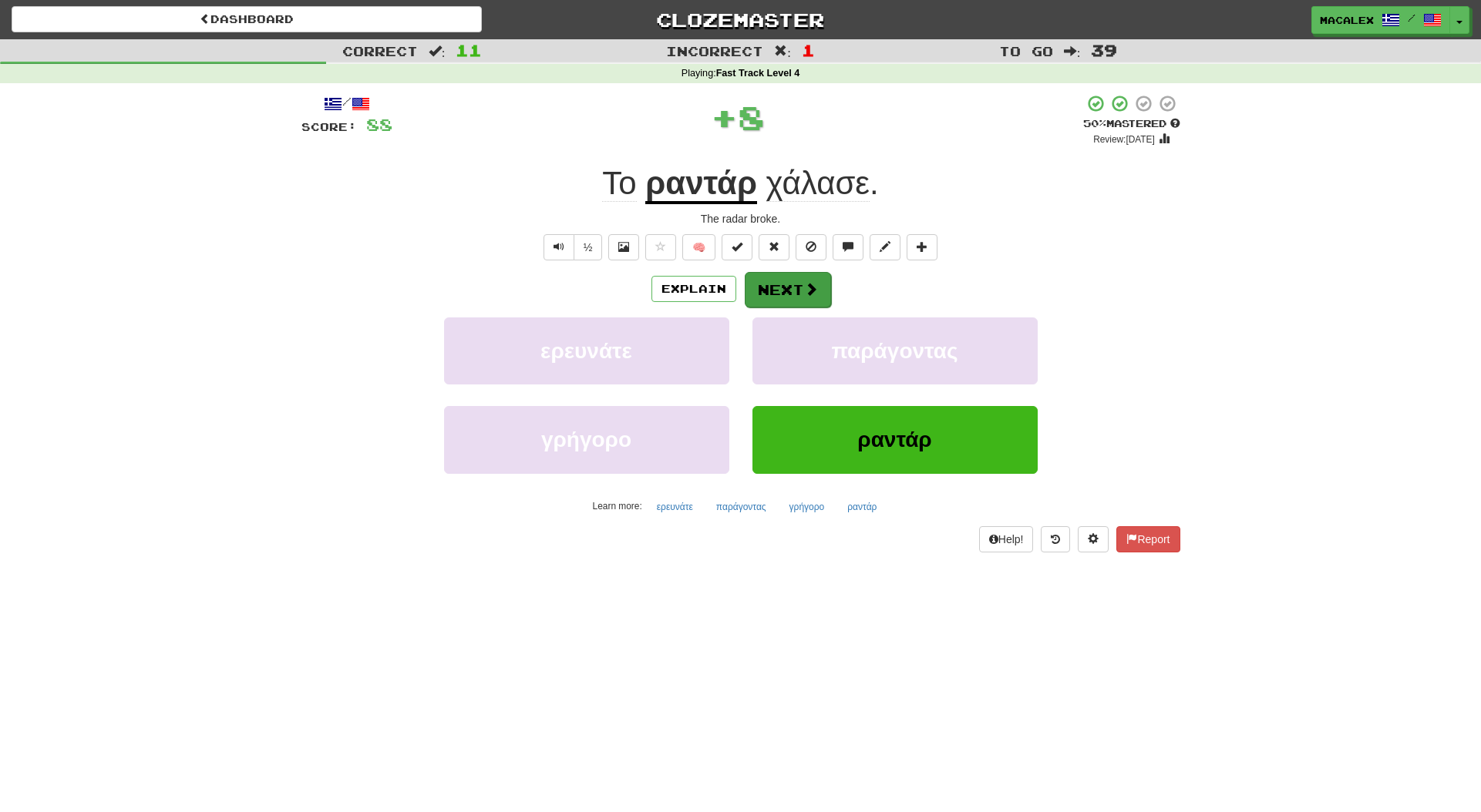
click at [795, 300] on button "Next" at bounding box center [788, 290] width 87 height 36
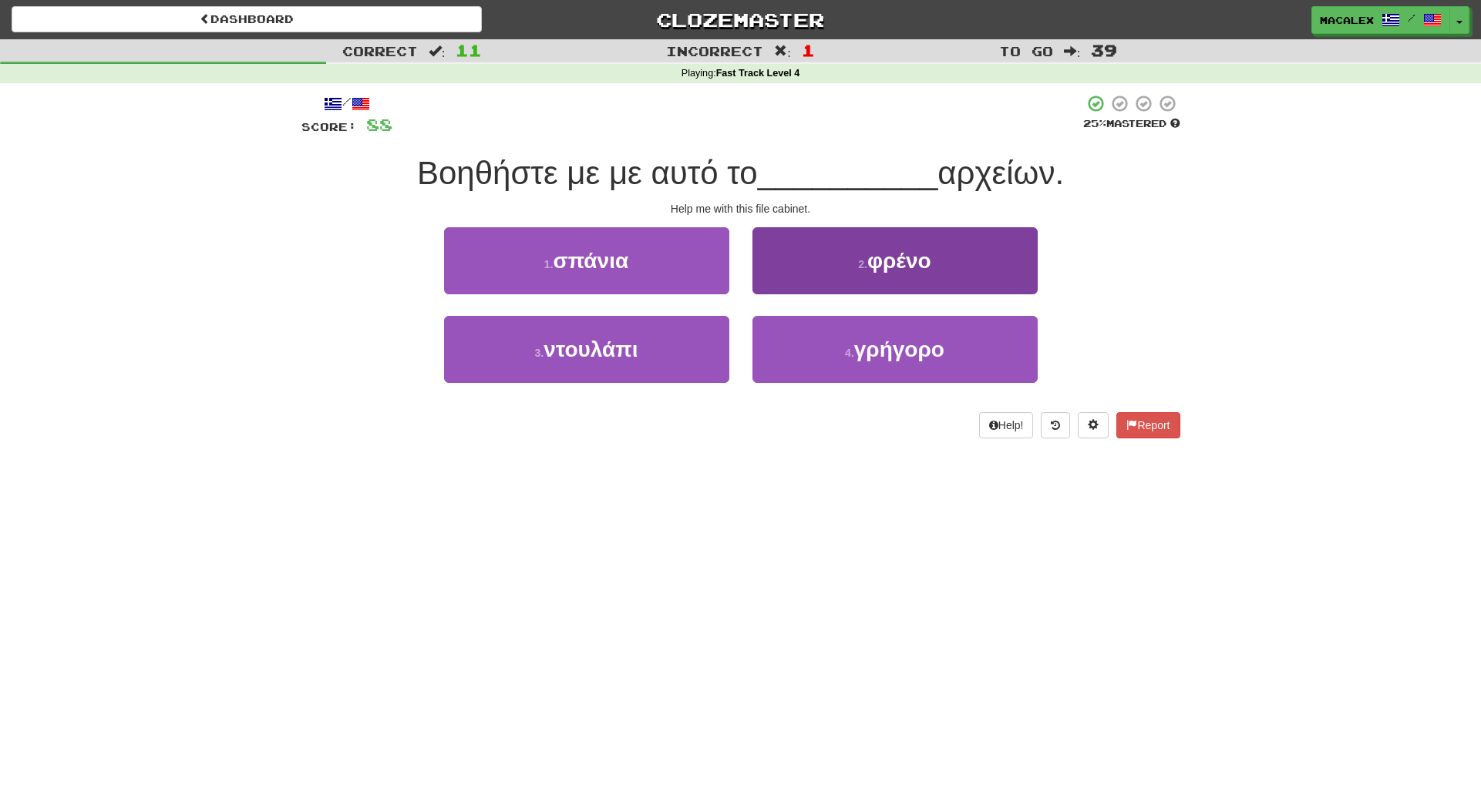
click at [826, 271] on button "2 . φρένο" at bounding box center [895, 261] width 286 height 67
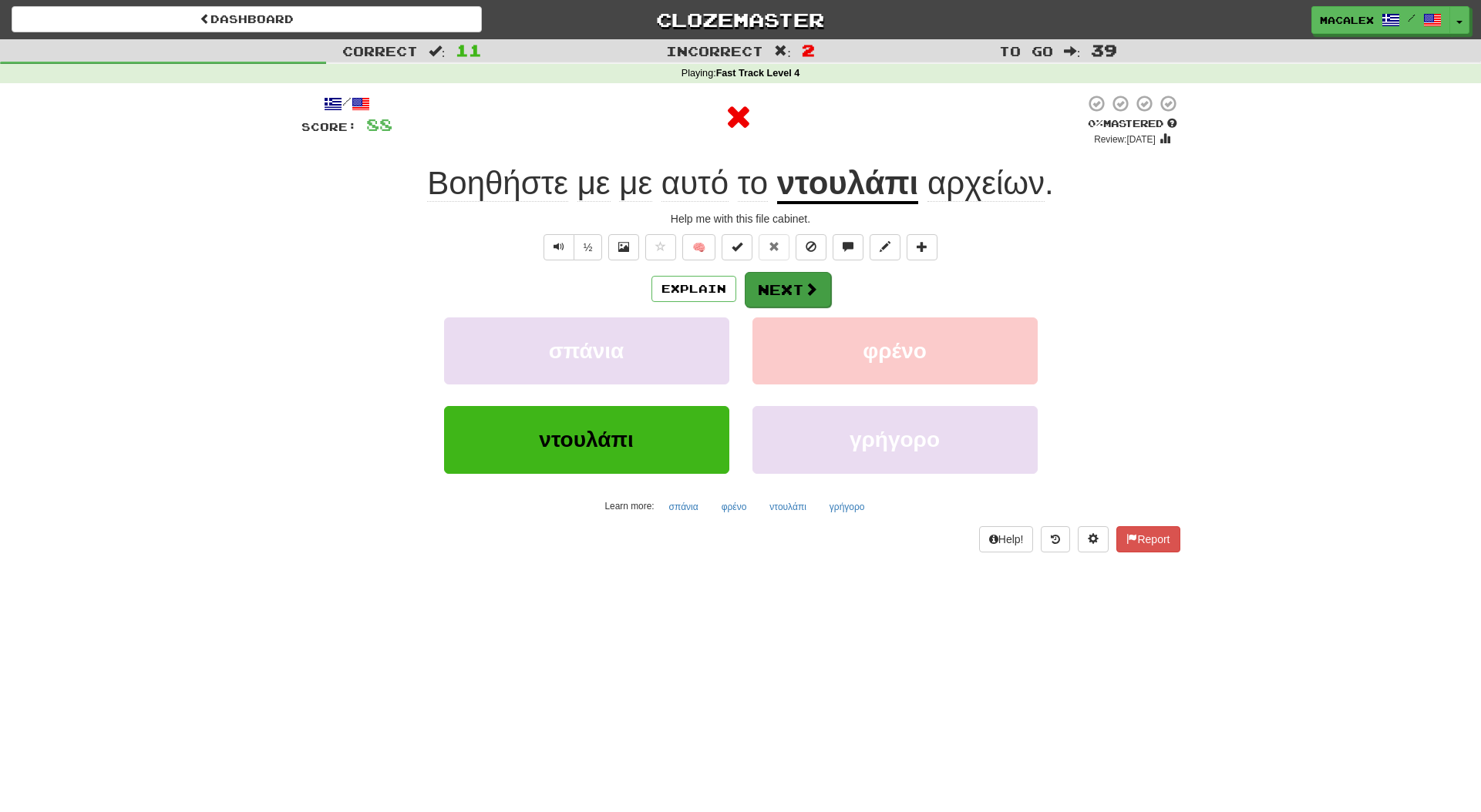
click at [793, 287] on button "Next" at bounding box center [788, 290] width 87 height 36
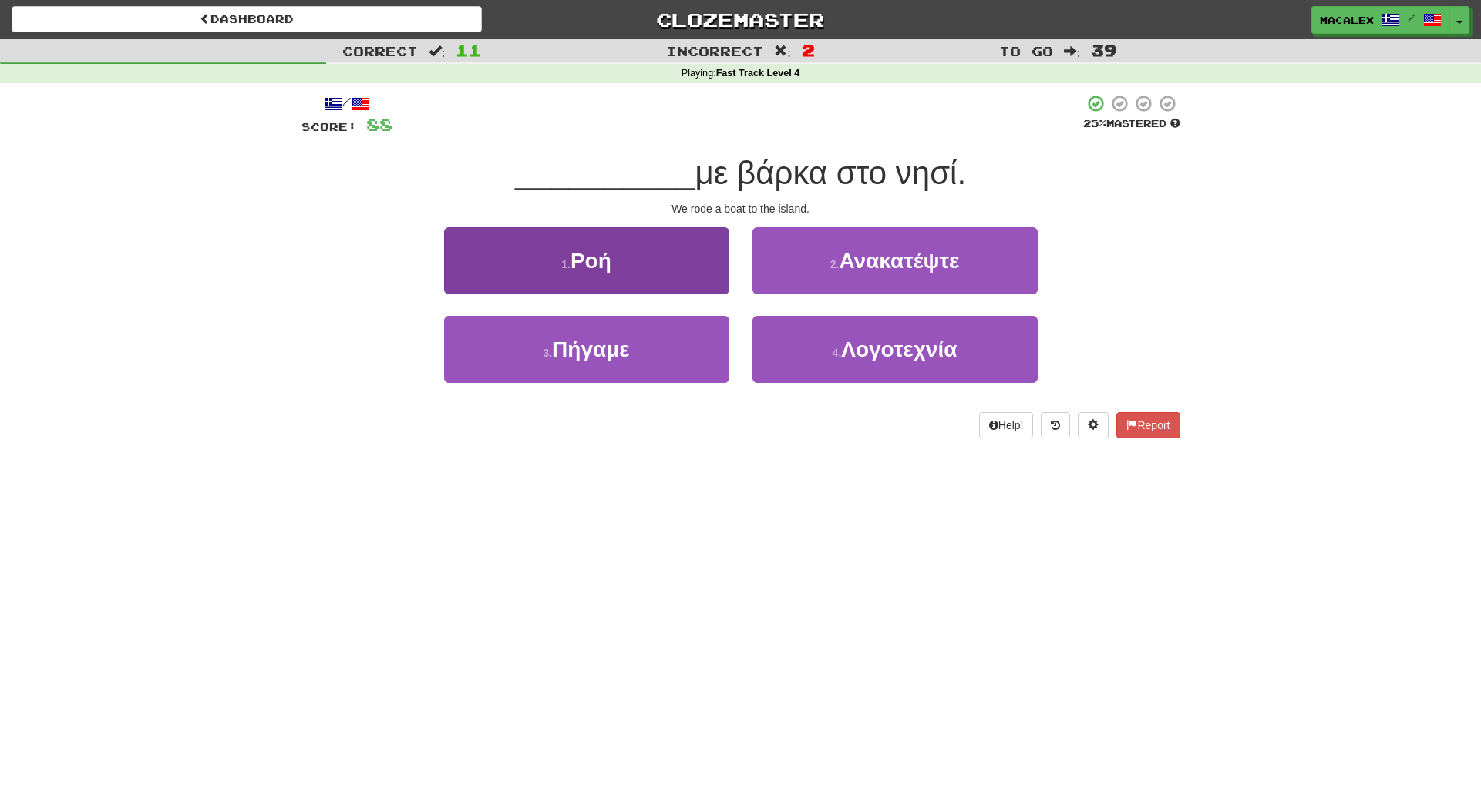
click at [573, 353] on span "Πήγαμε" at bounding box center [591, 350] width 78 height 24
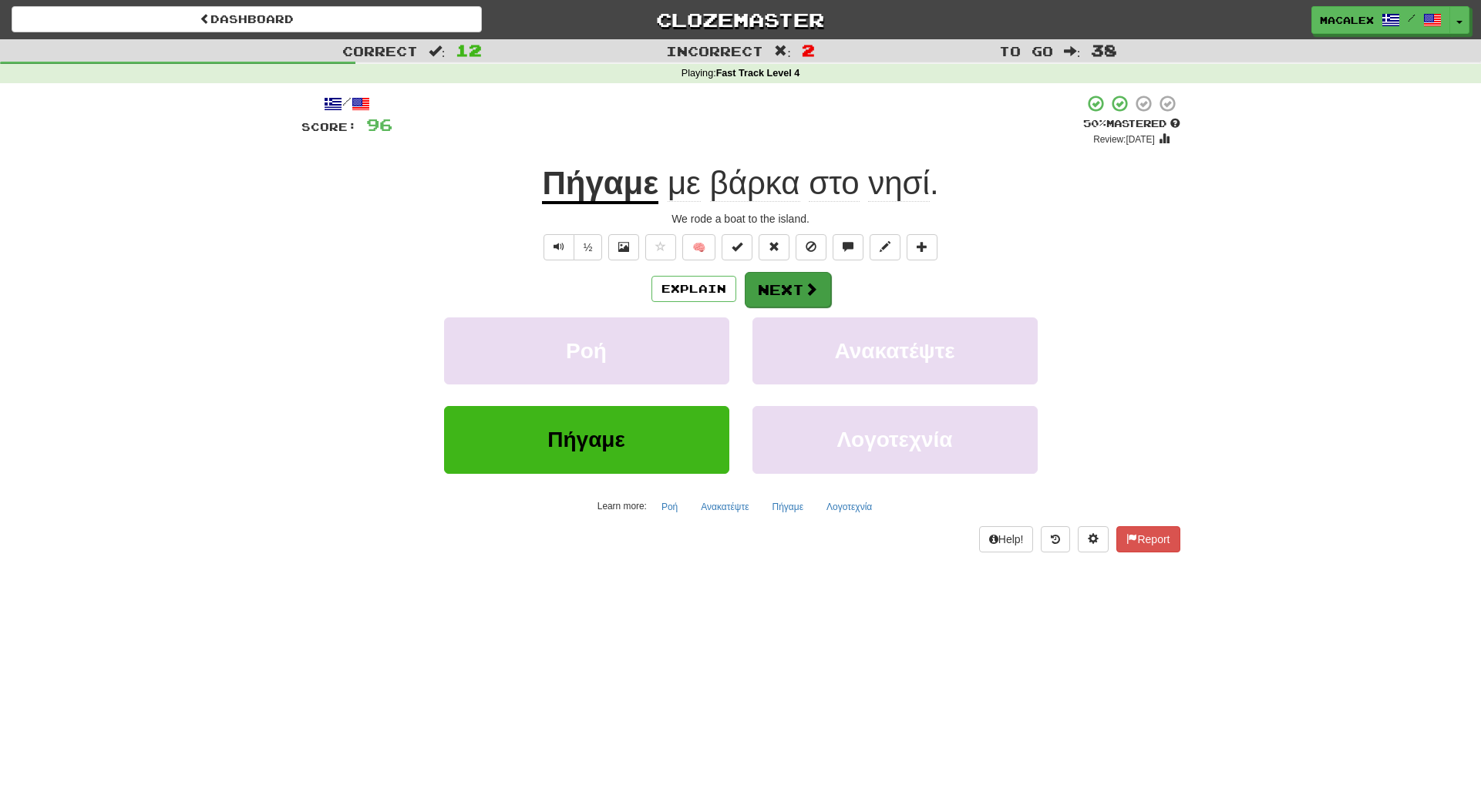
click at [790, 290] on button "Next" at bounding box center [788, 290] width 87 height 36
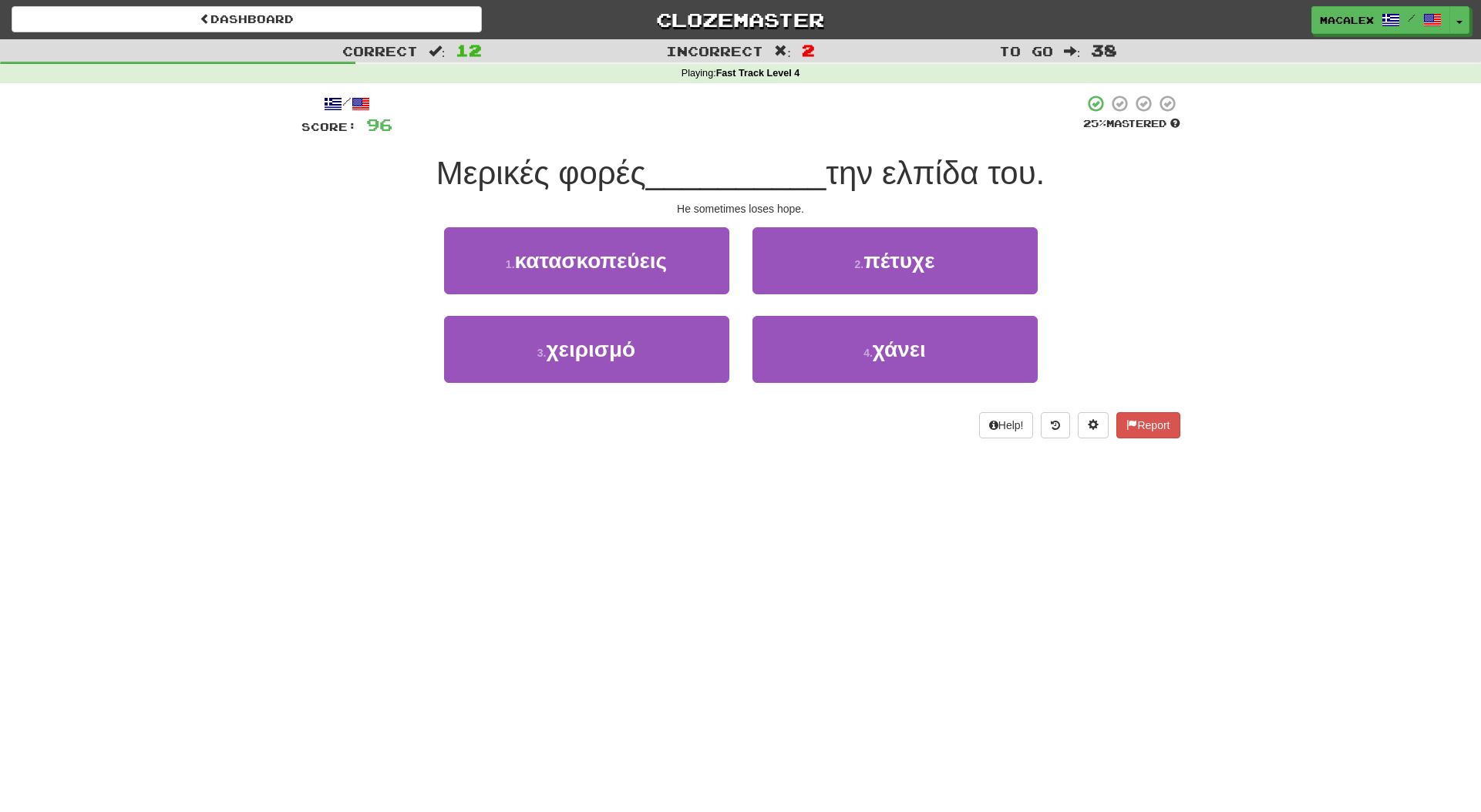
scroll to position [3, 0]
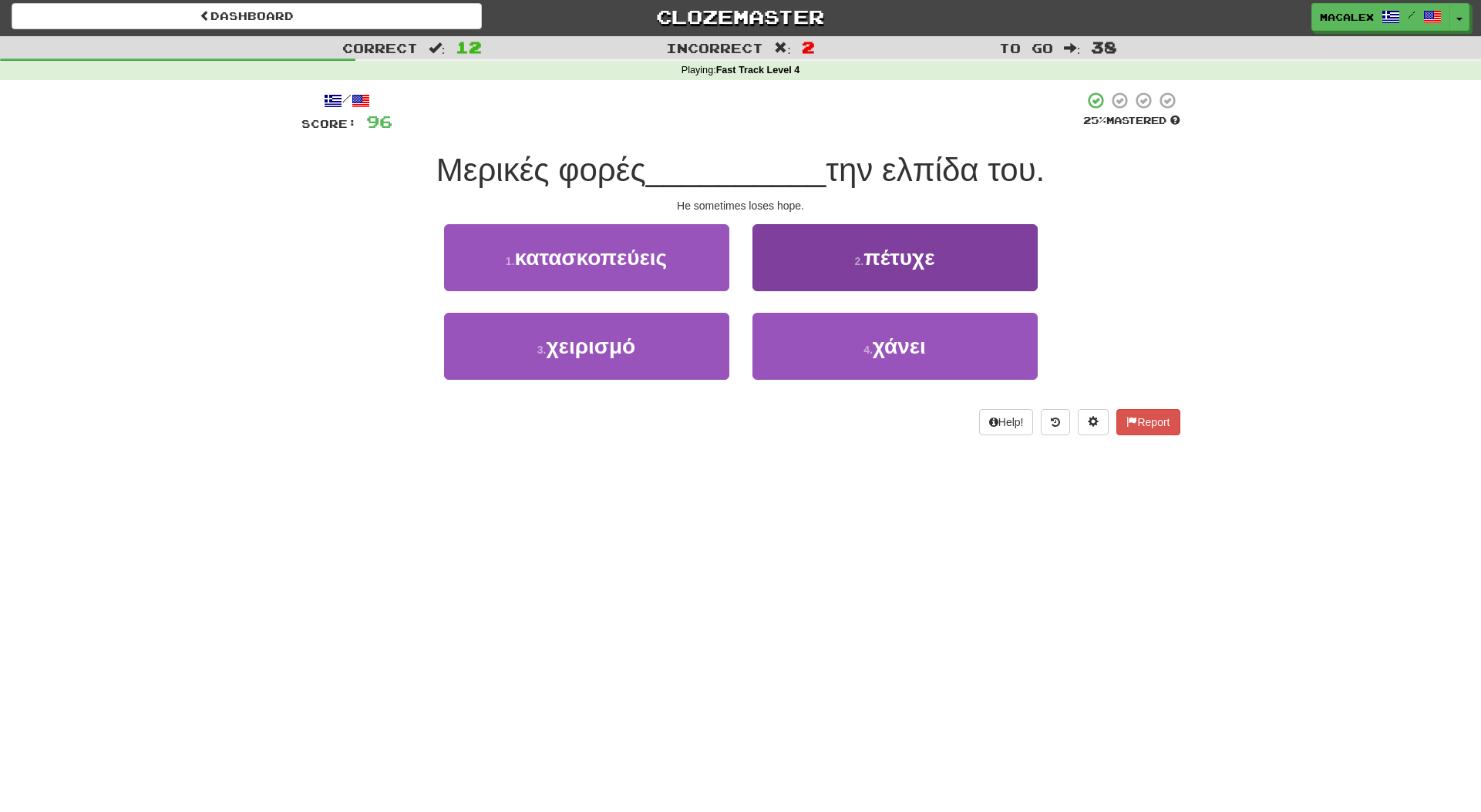
click at [918, 335] on span "χάνει" at bounding box center [899, 346] width 53 height 24
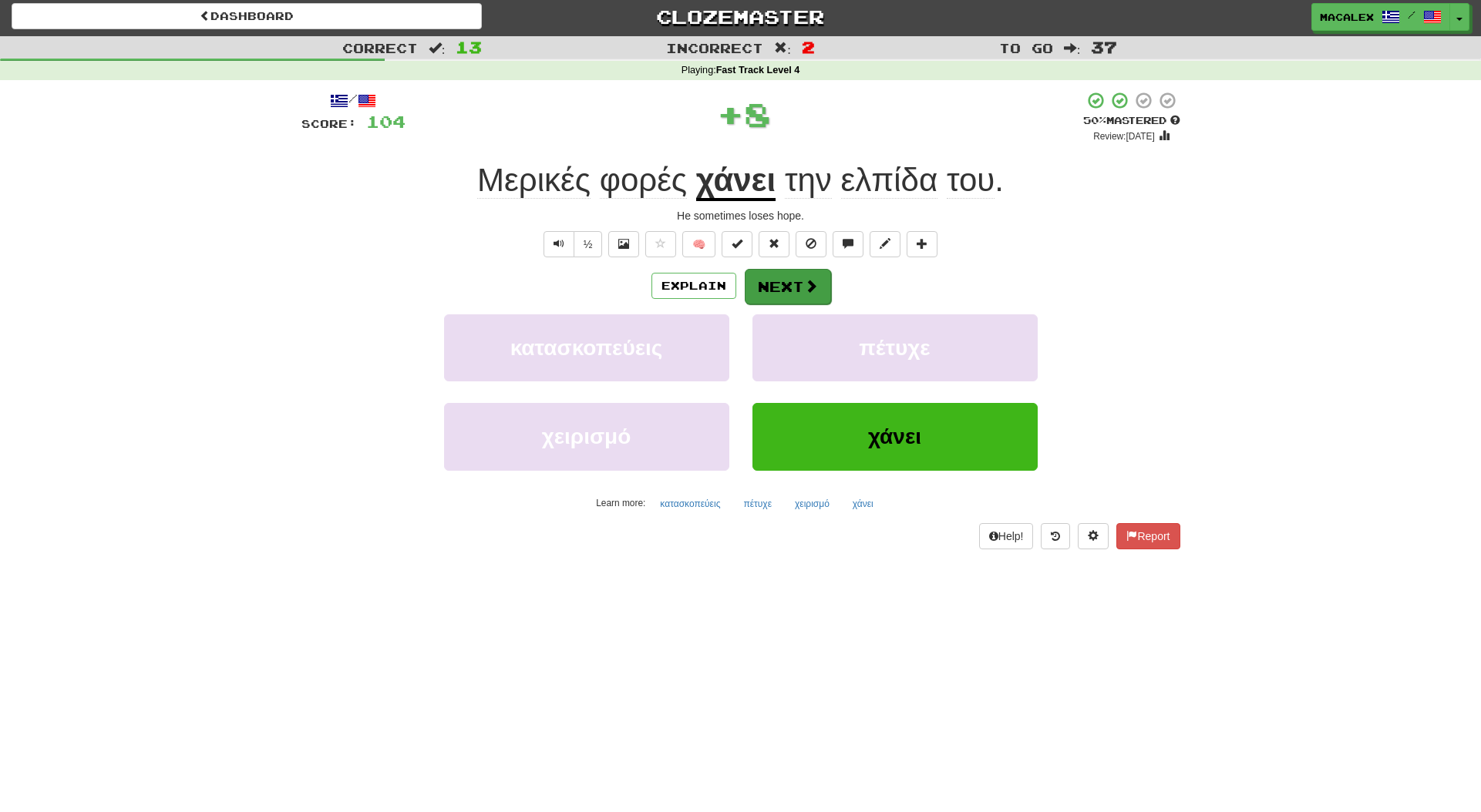
click at [812, 285] on span at bounding box center [811, 286] width 14 height 14
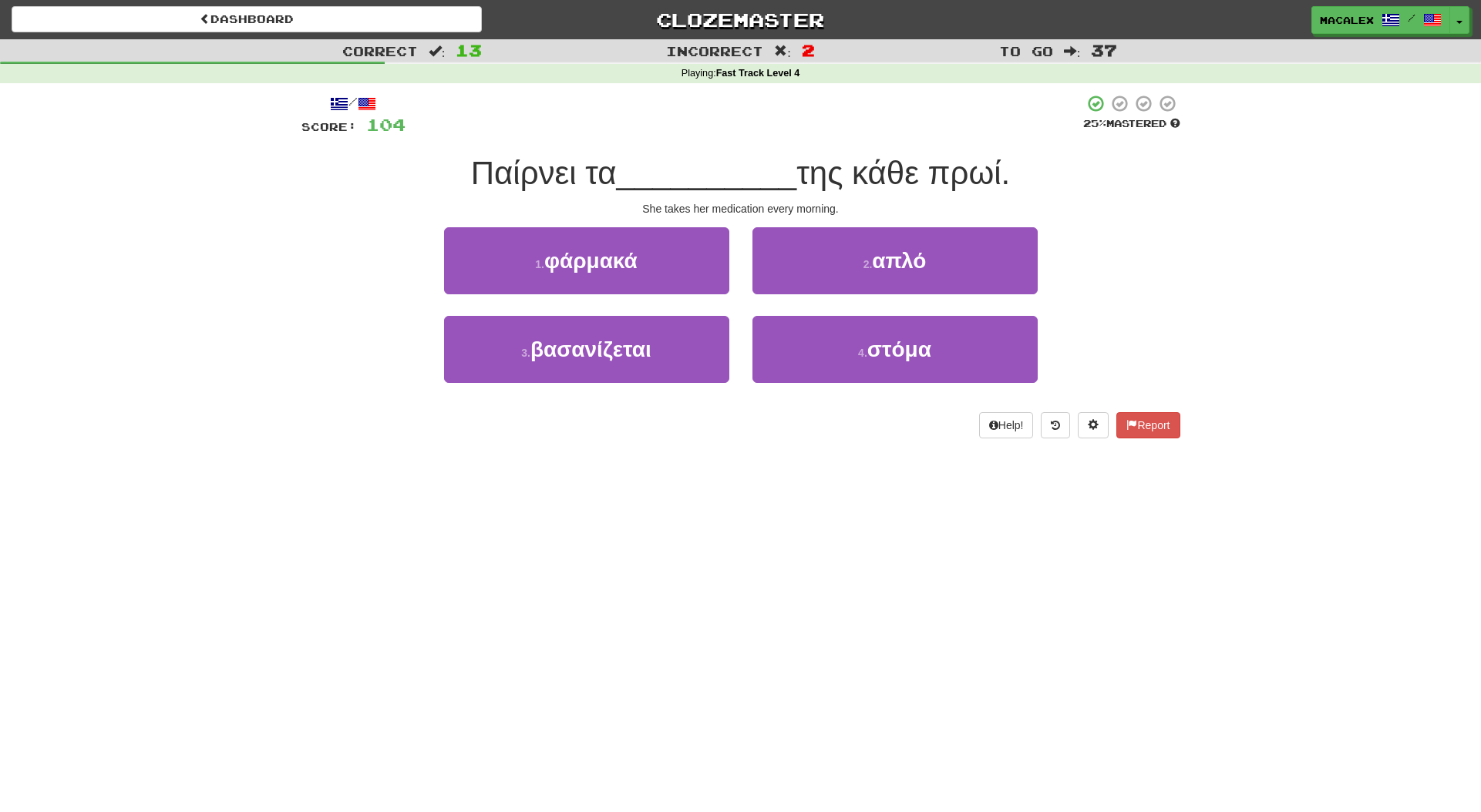
click at [574, 270] on span "φάρμακά" at bounding box center [591, 261] width 94 height 24
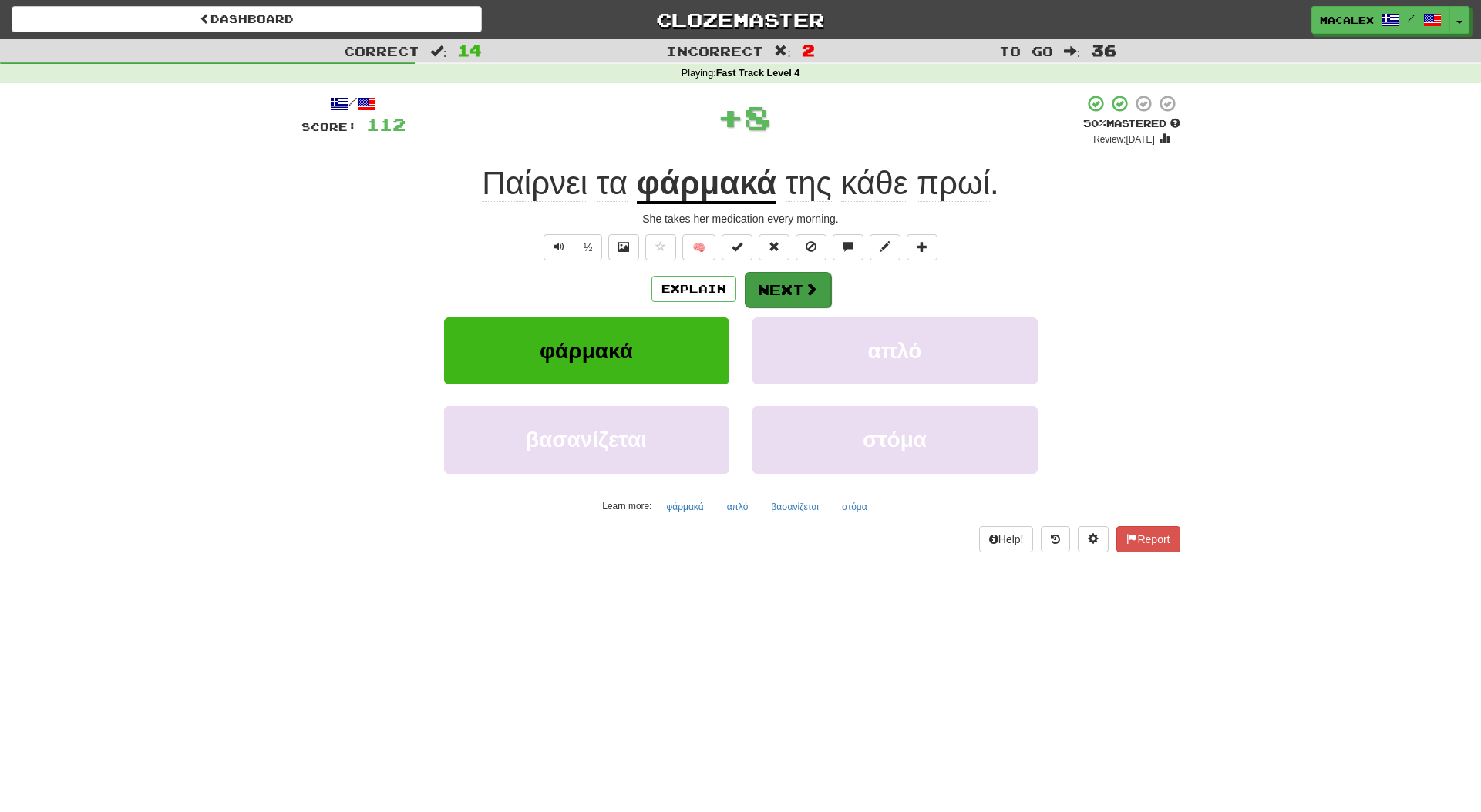
click at [776, 290] on button "Next" at bounding box center [788, 290] width 87 height 36
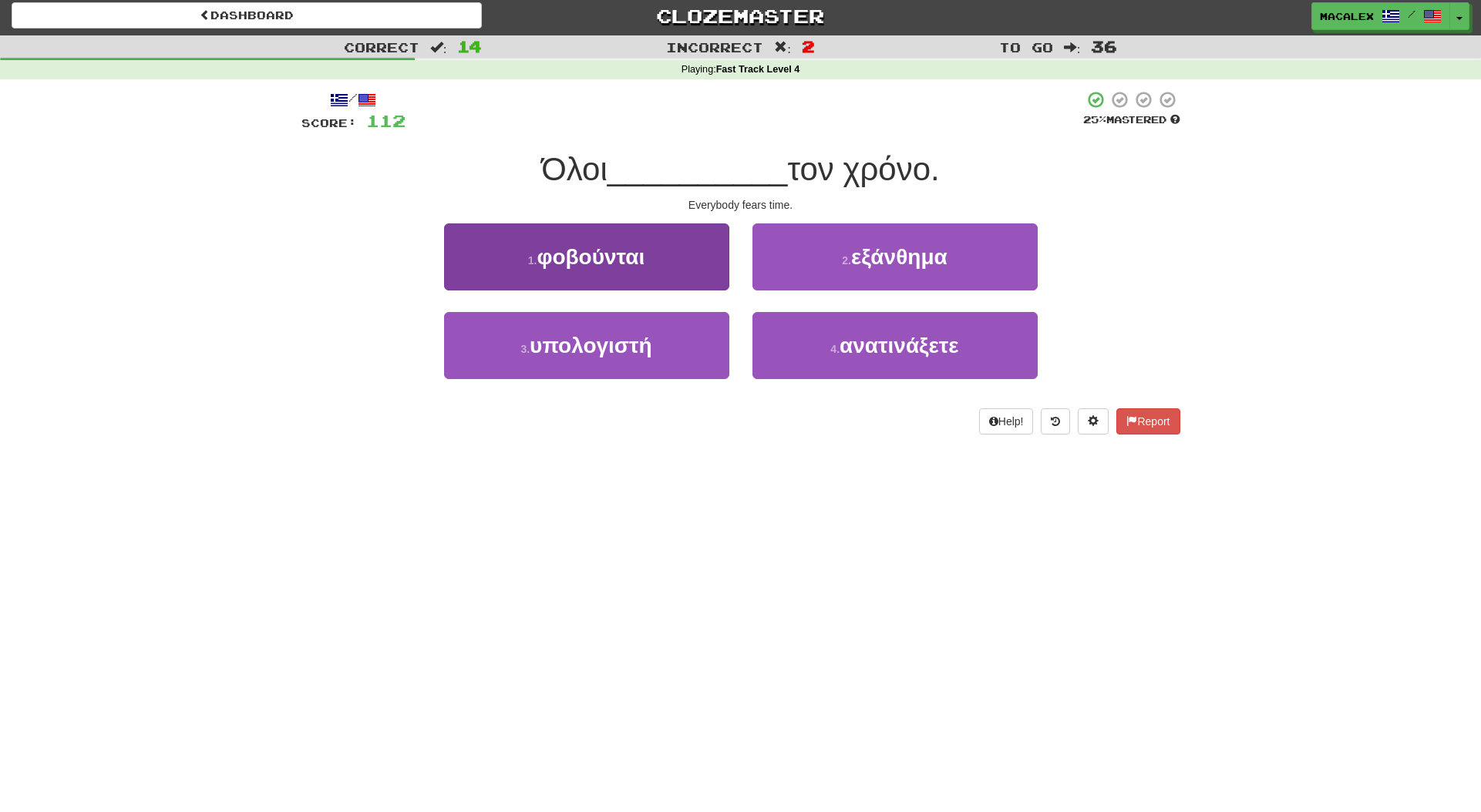
scroll to position [0, 1]
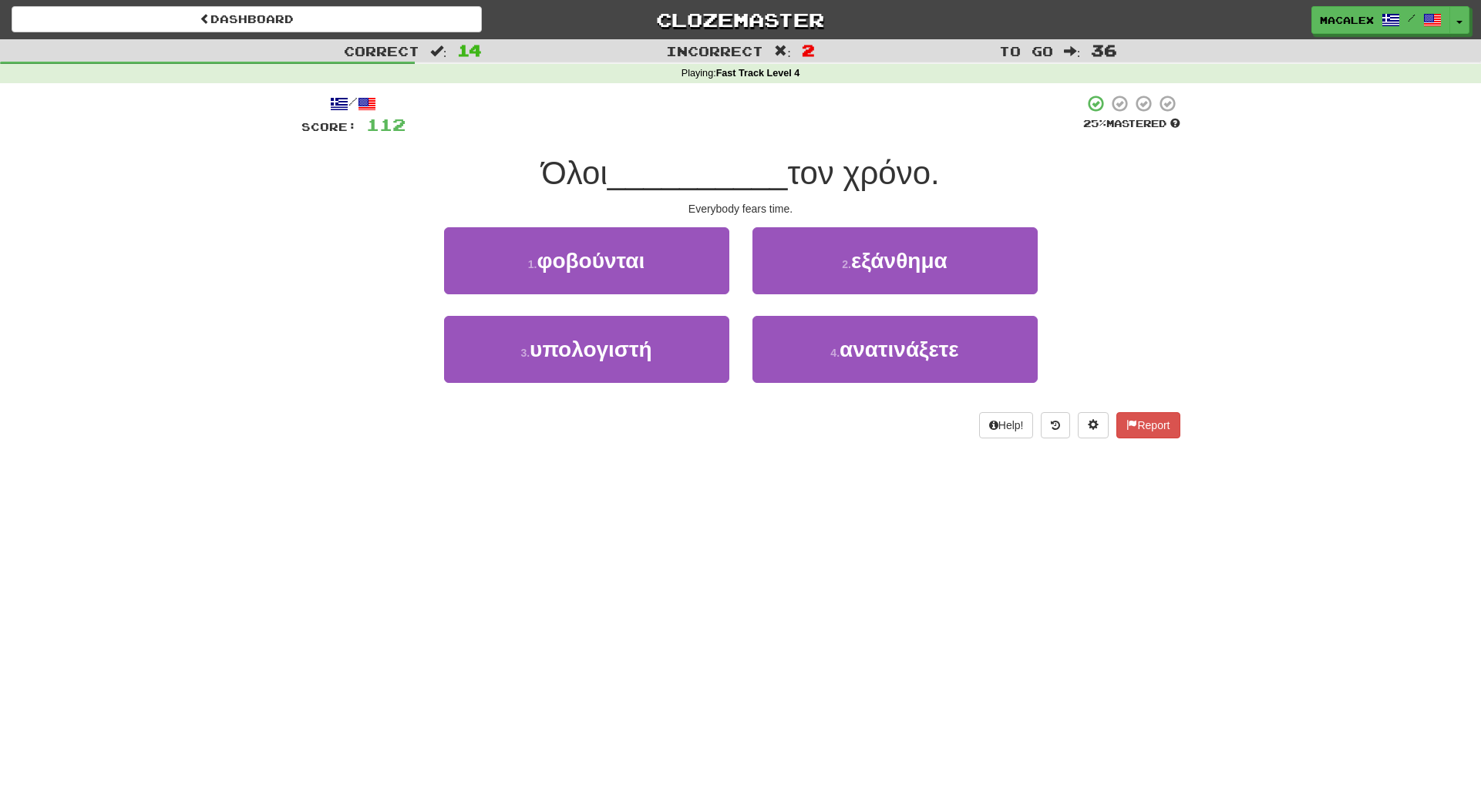
click at [587, 261] on span "φοβούνται" at bounding box center [591, 261] width 108 height 24
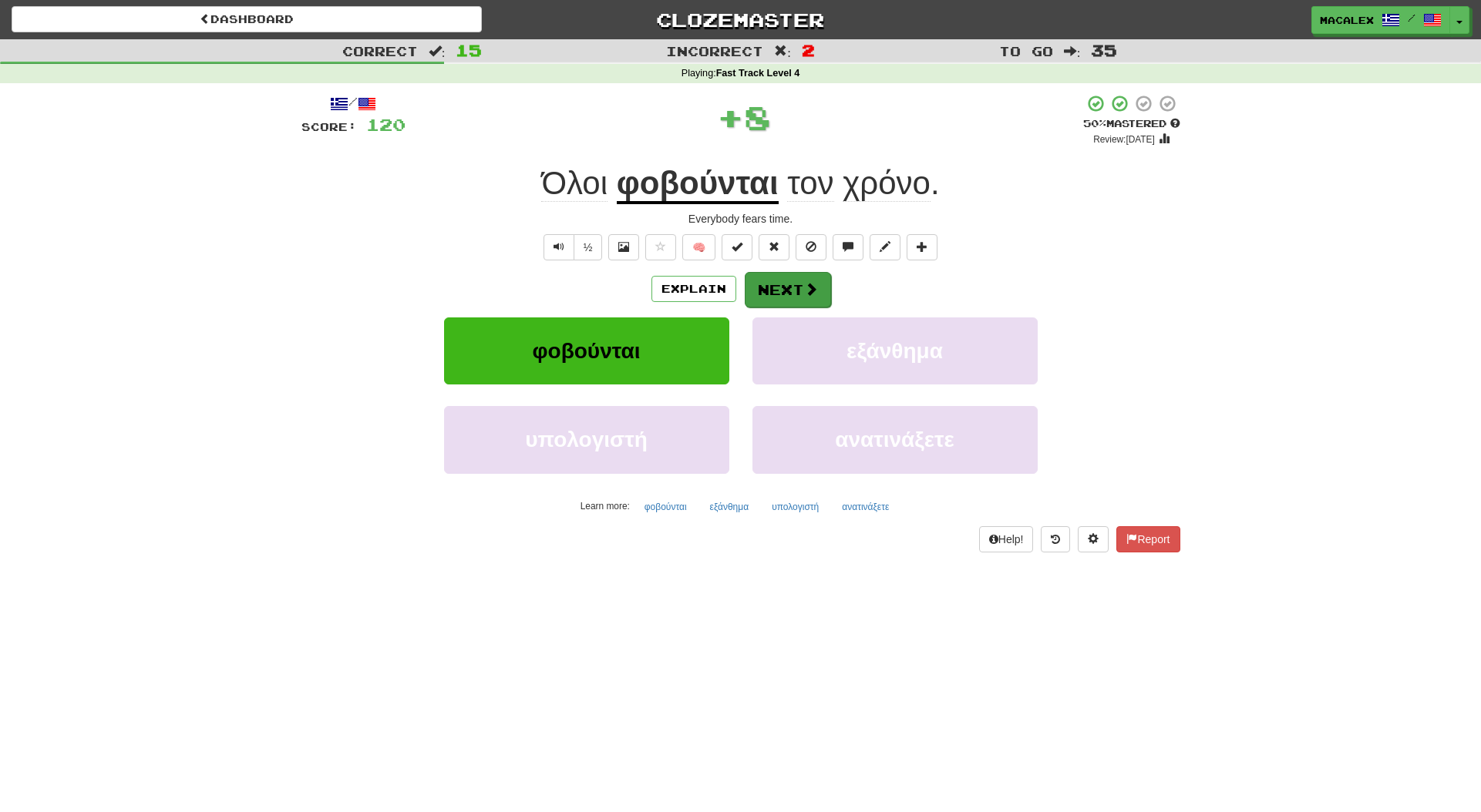
click at [755, 292] on button "Next" at bounding box center [788, 290] width 87 height 36
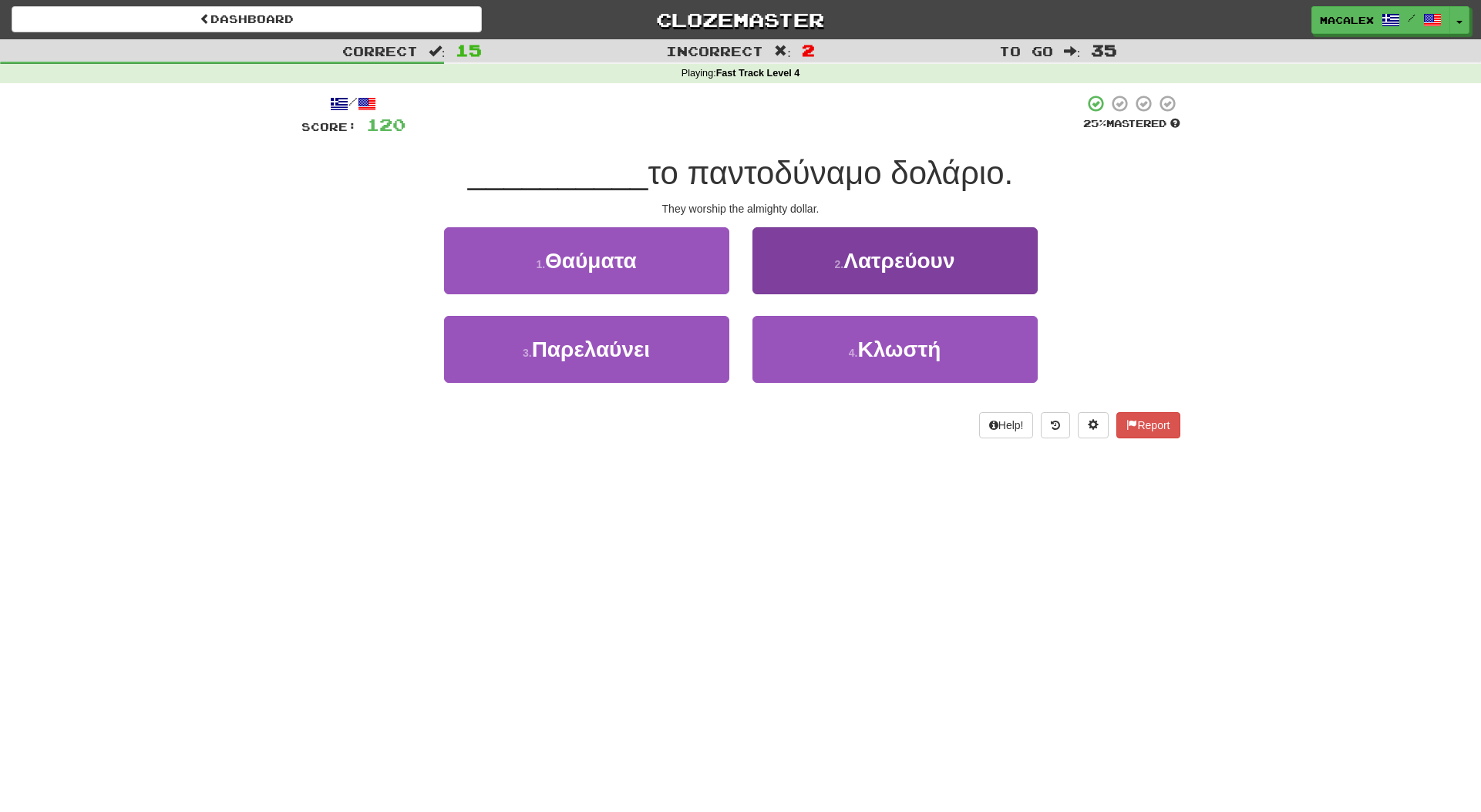
scroll to position [0, 1]
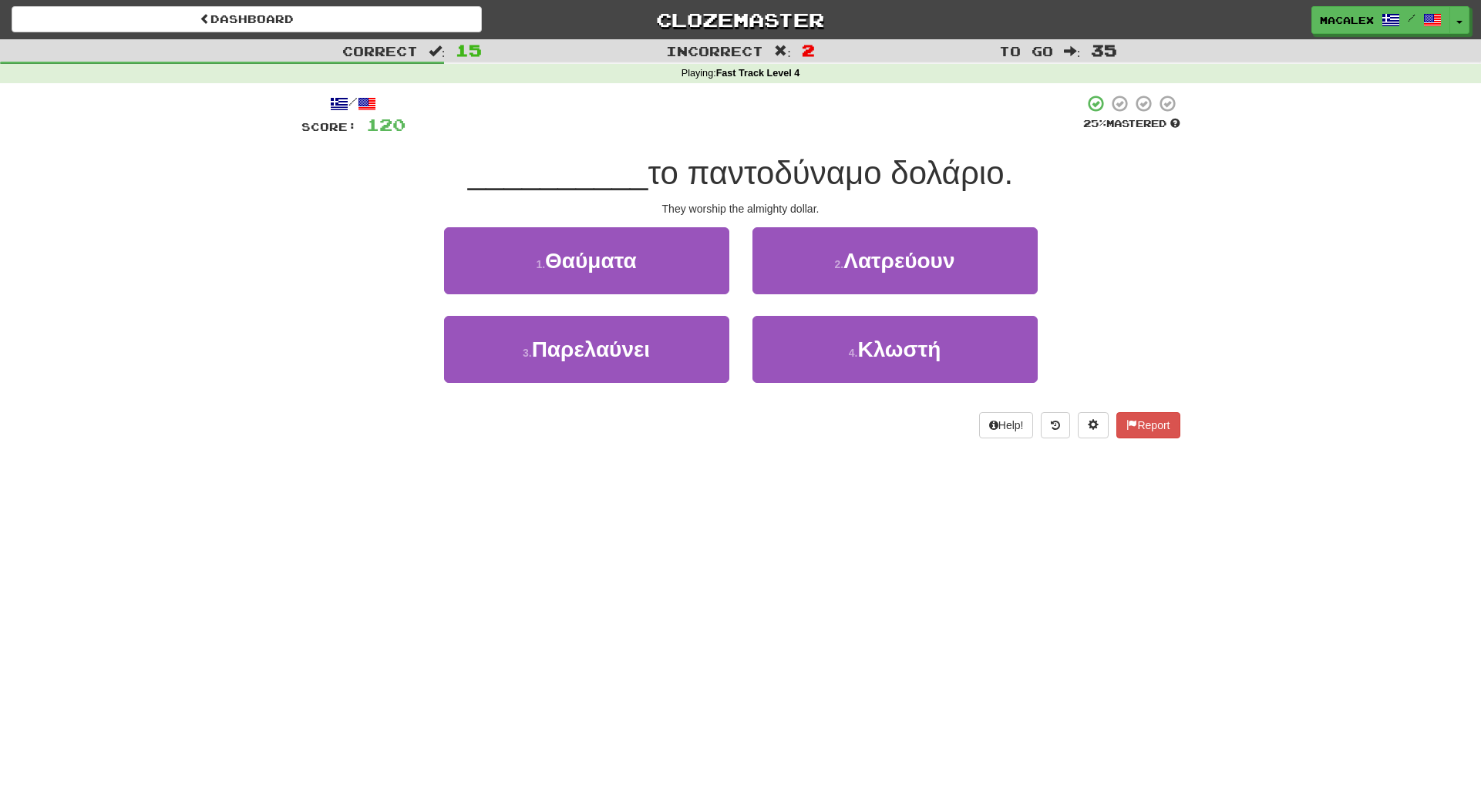
click at [879, 267] on span "Λατρεύουν" at bounding box center [899, 261] width 111 height 24
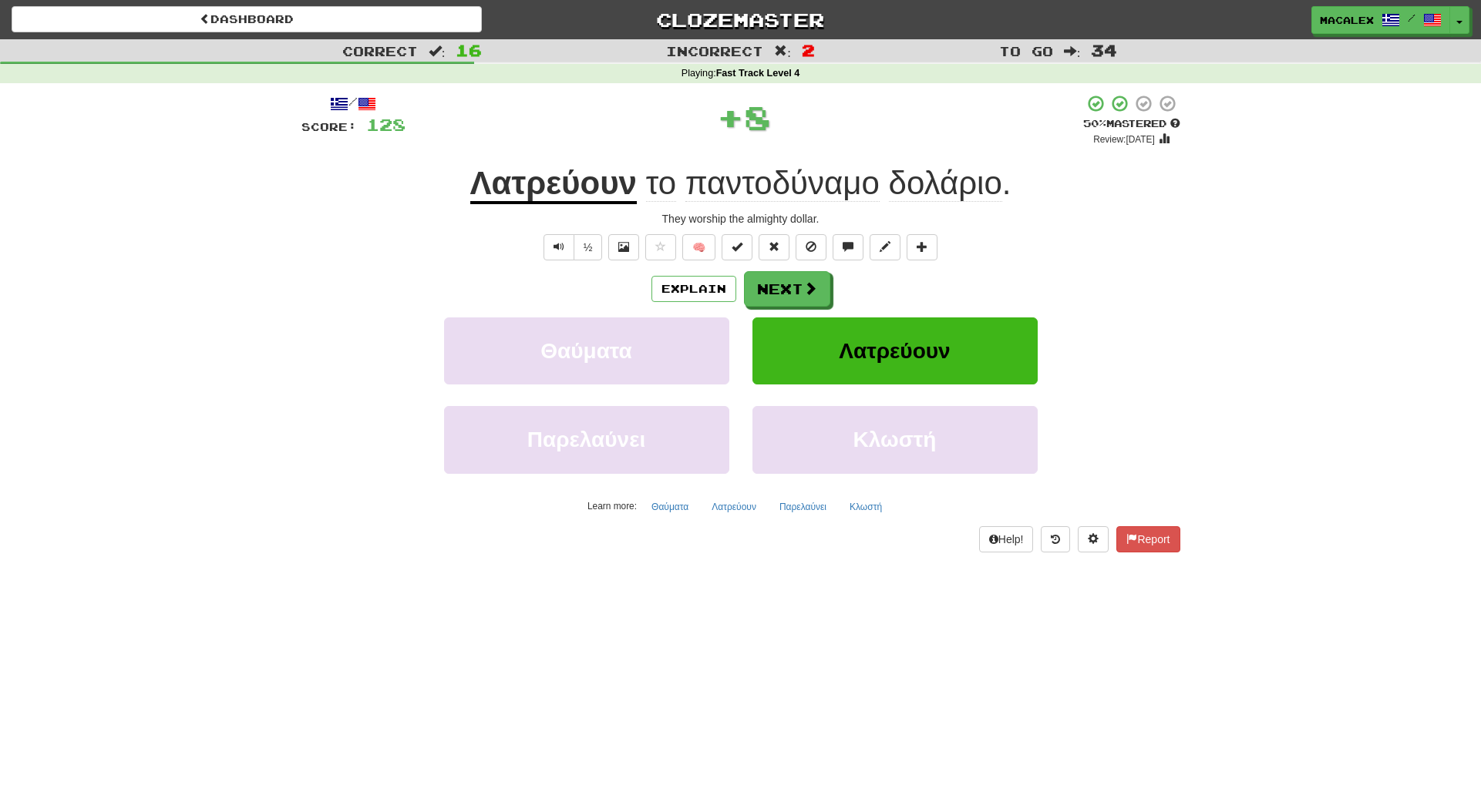
scroll to position [0, 0]
click at [811, 295] on span at bounding box center [811, 289] width 14 height 14
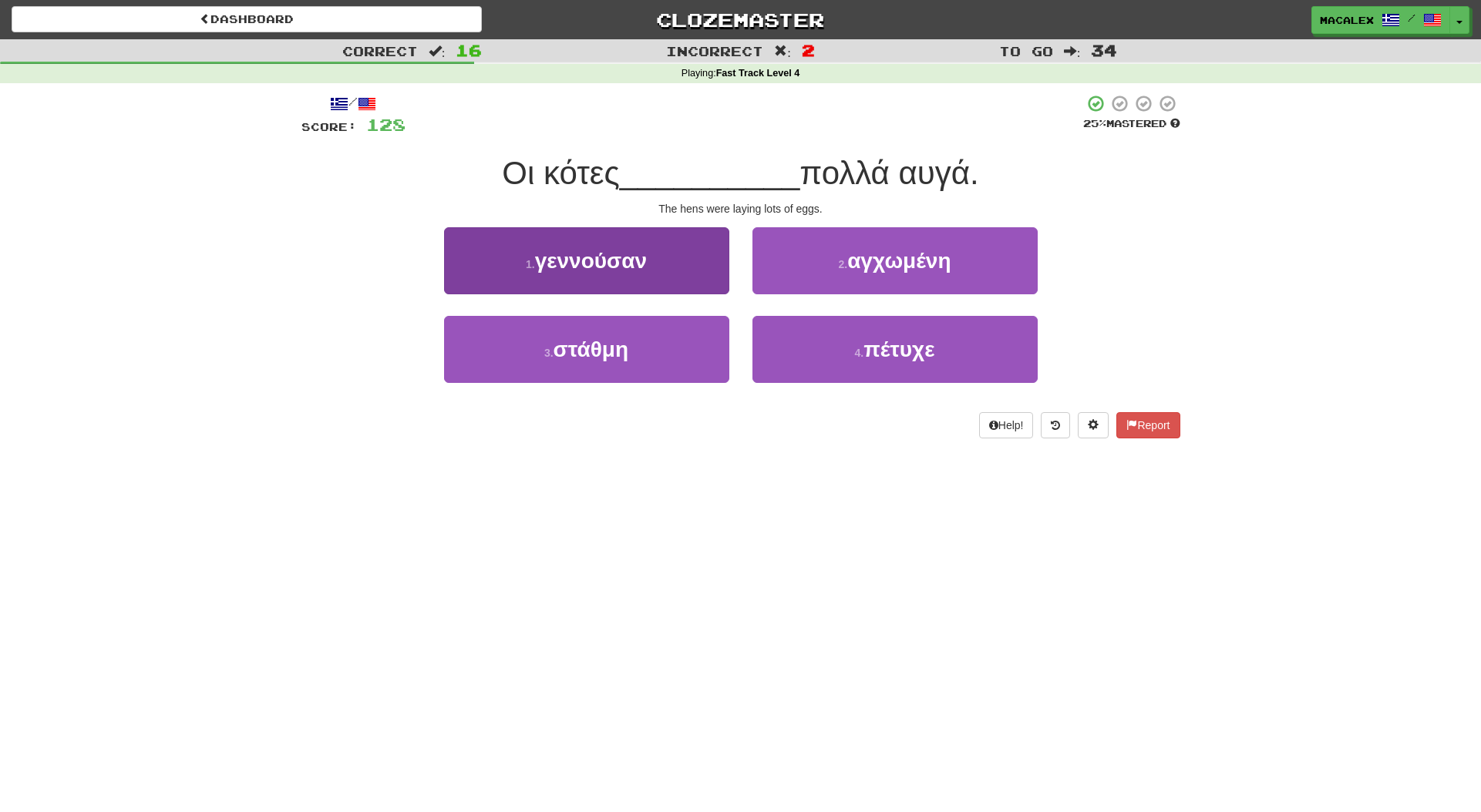
click at [580, 268] on span "γεννούσαν" at bounding box center [591, 261] width 112 height 24
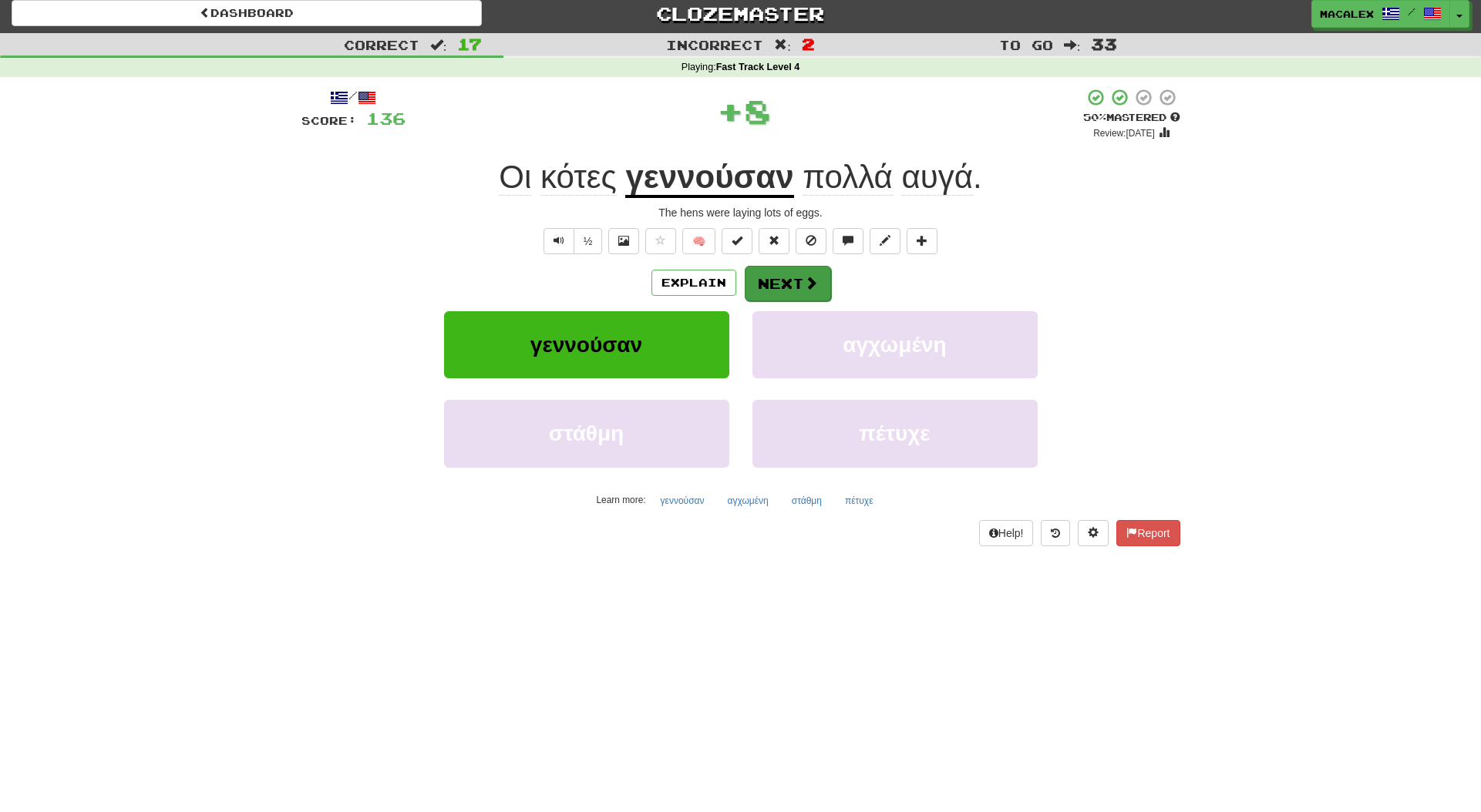
scroll to position [0, 1]
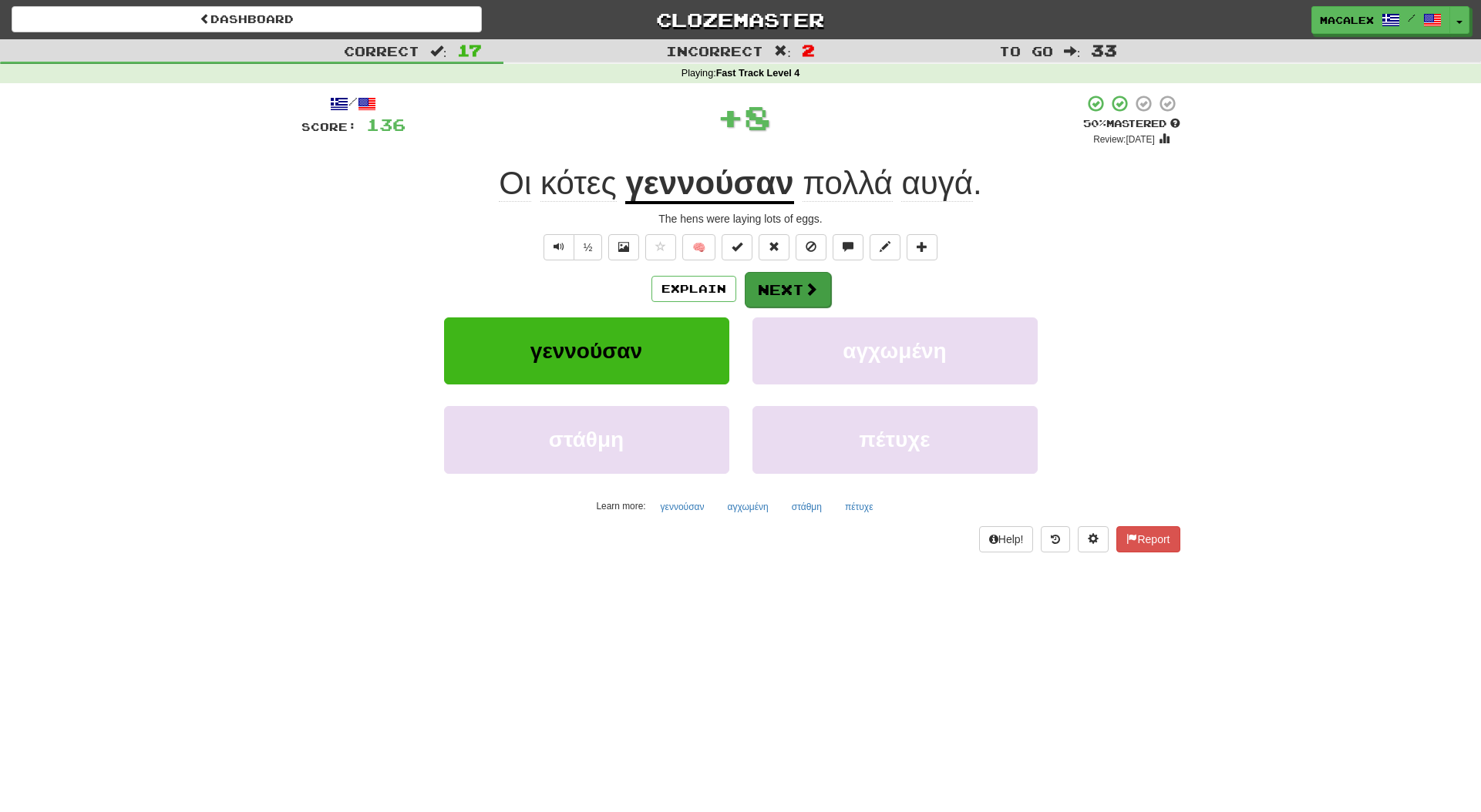
click at [785, 288] on button "Next" at bounding box center [788, 290] width 87 height 36
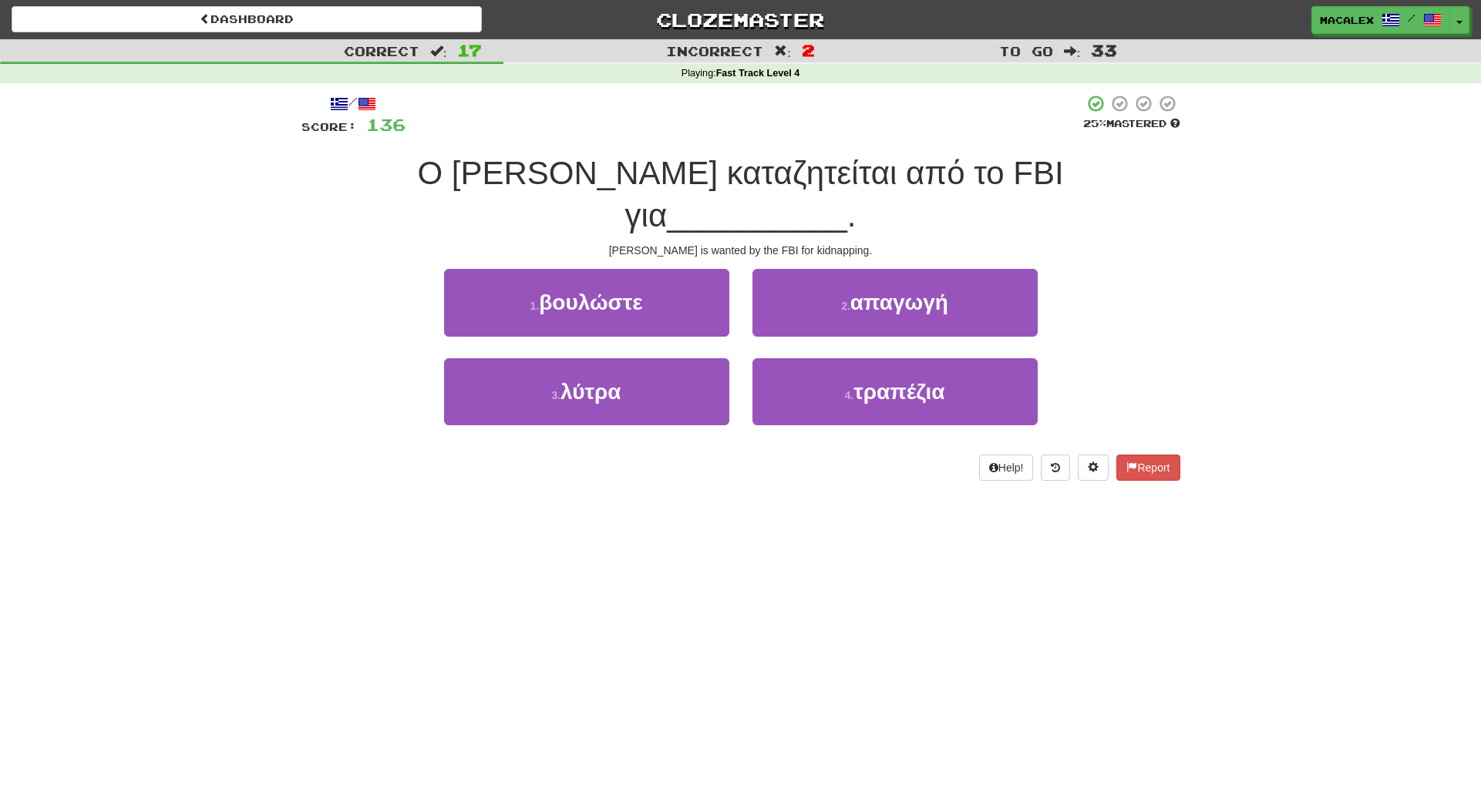
scroll to position [3, 0]
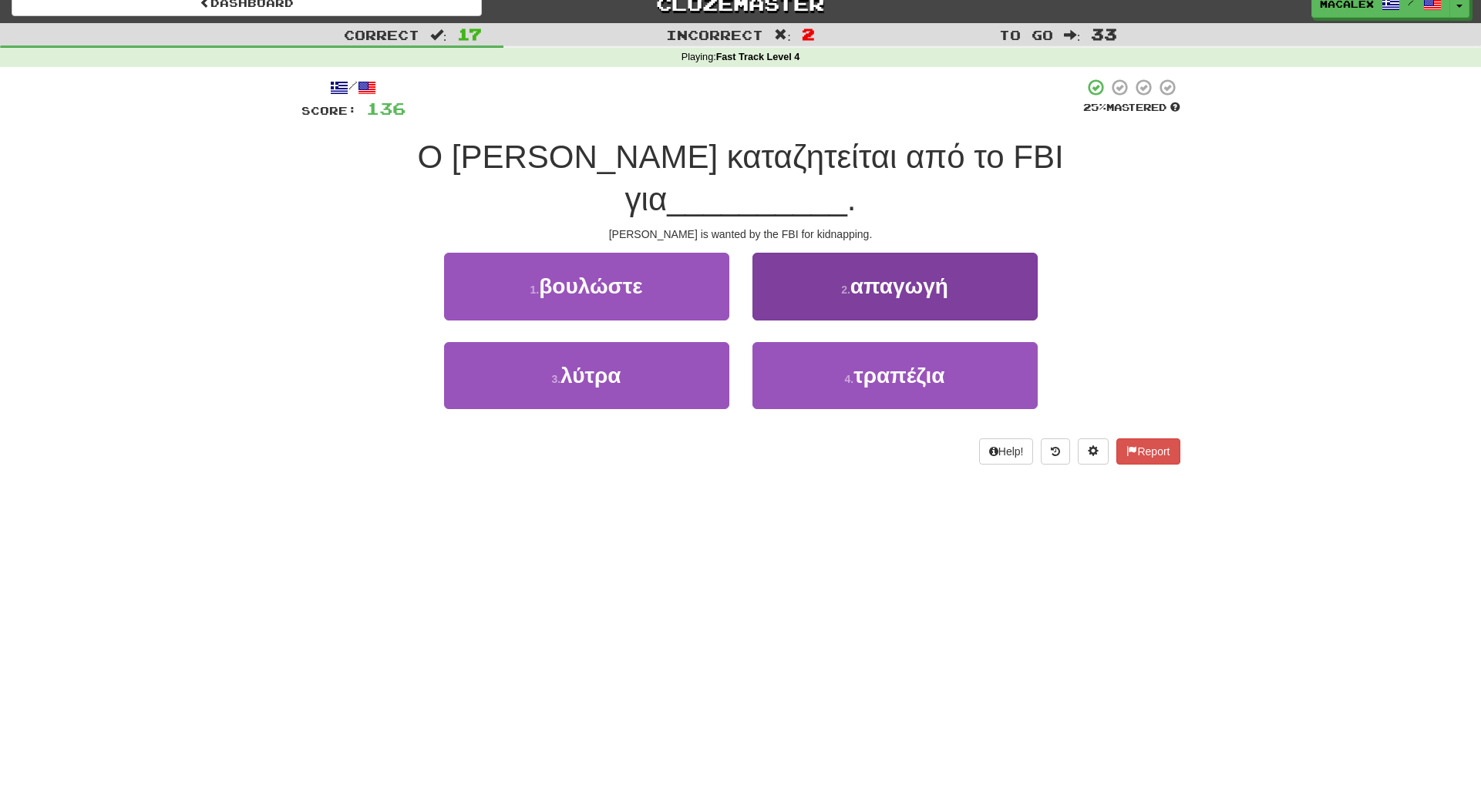
click at [888, 264] on button "2 . απαγωγή" at bounding box center [895, 286] width 286 height 67
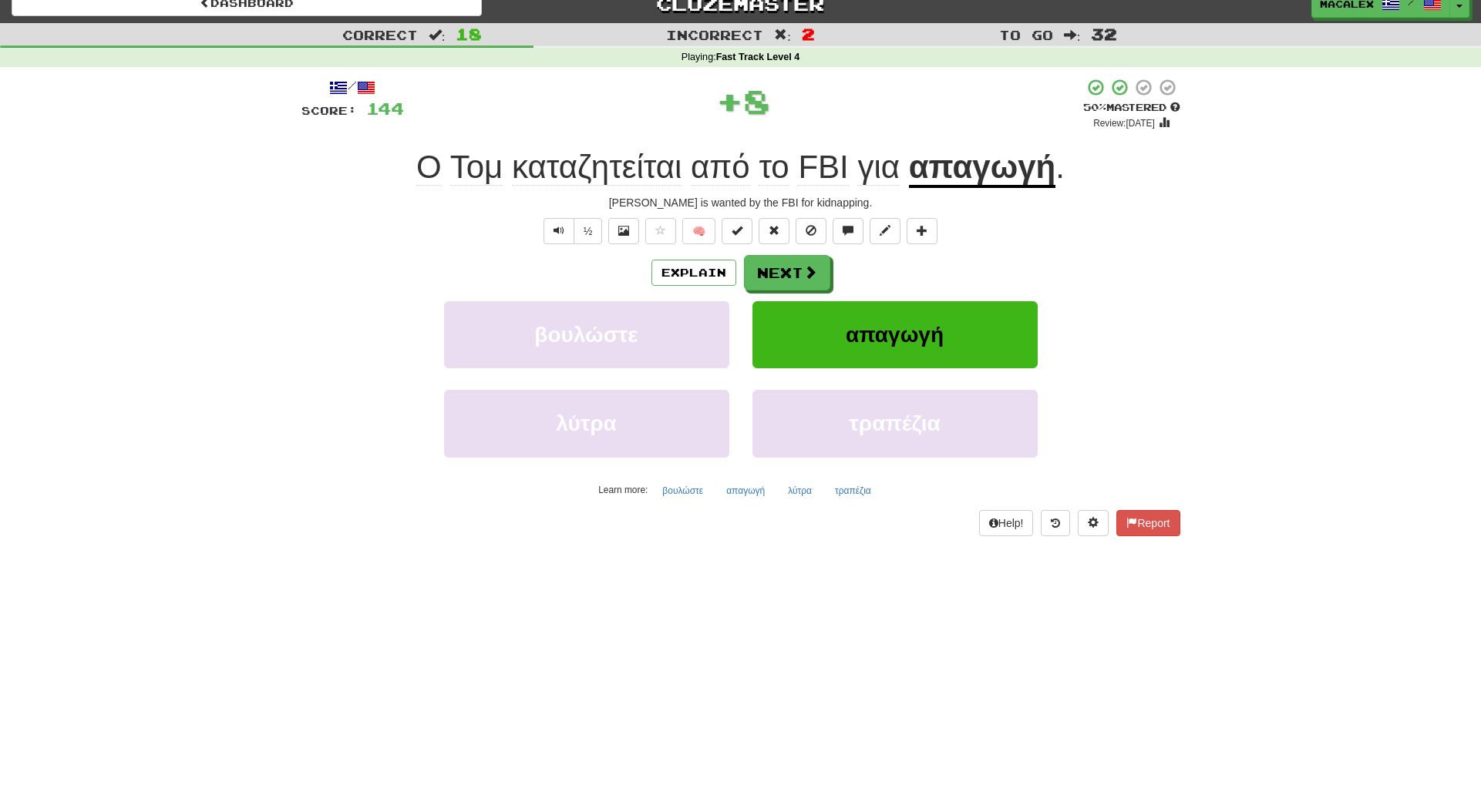
scroll to position [38, 0]
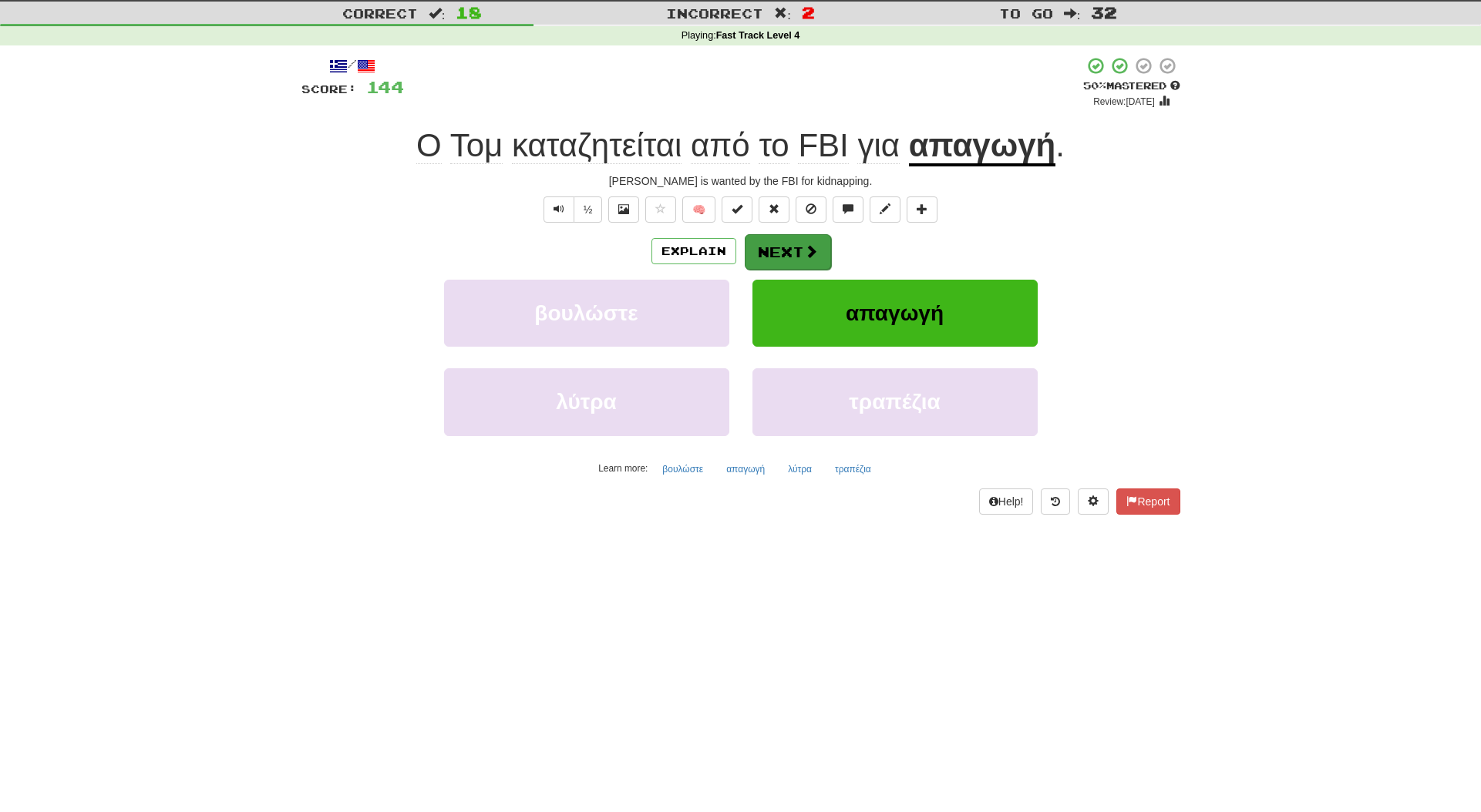
click at [806, 254] on span at bounding box center [811, 251] width 14 height 14
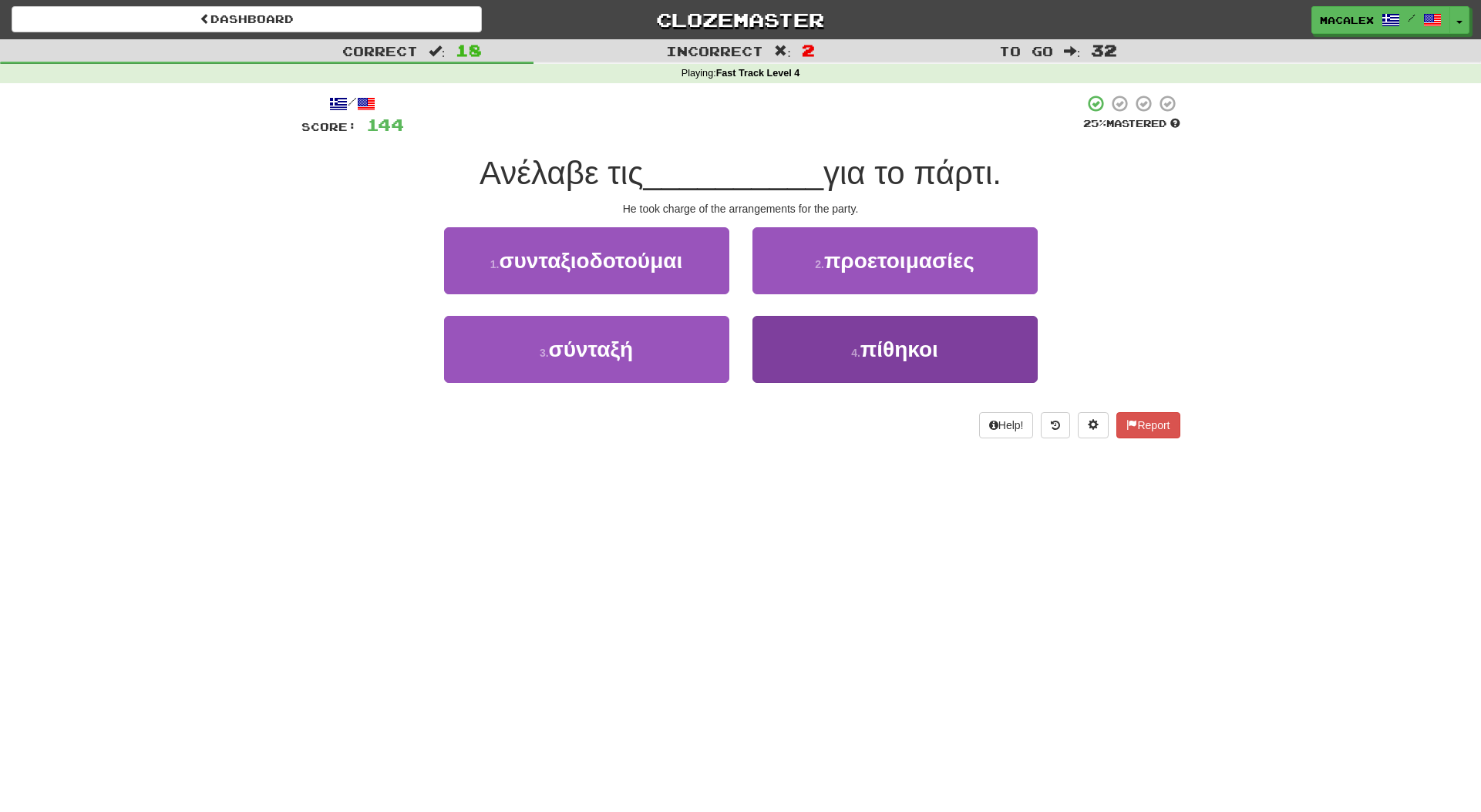
scroll to position [0, 0]
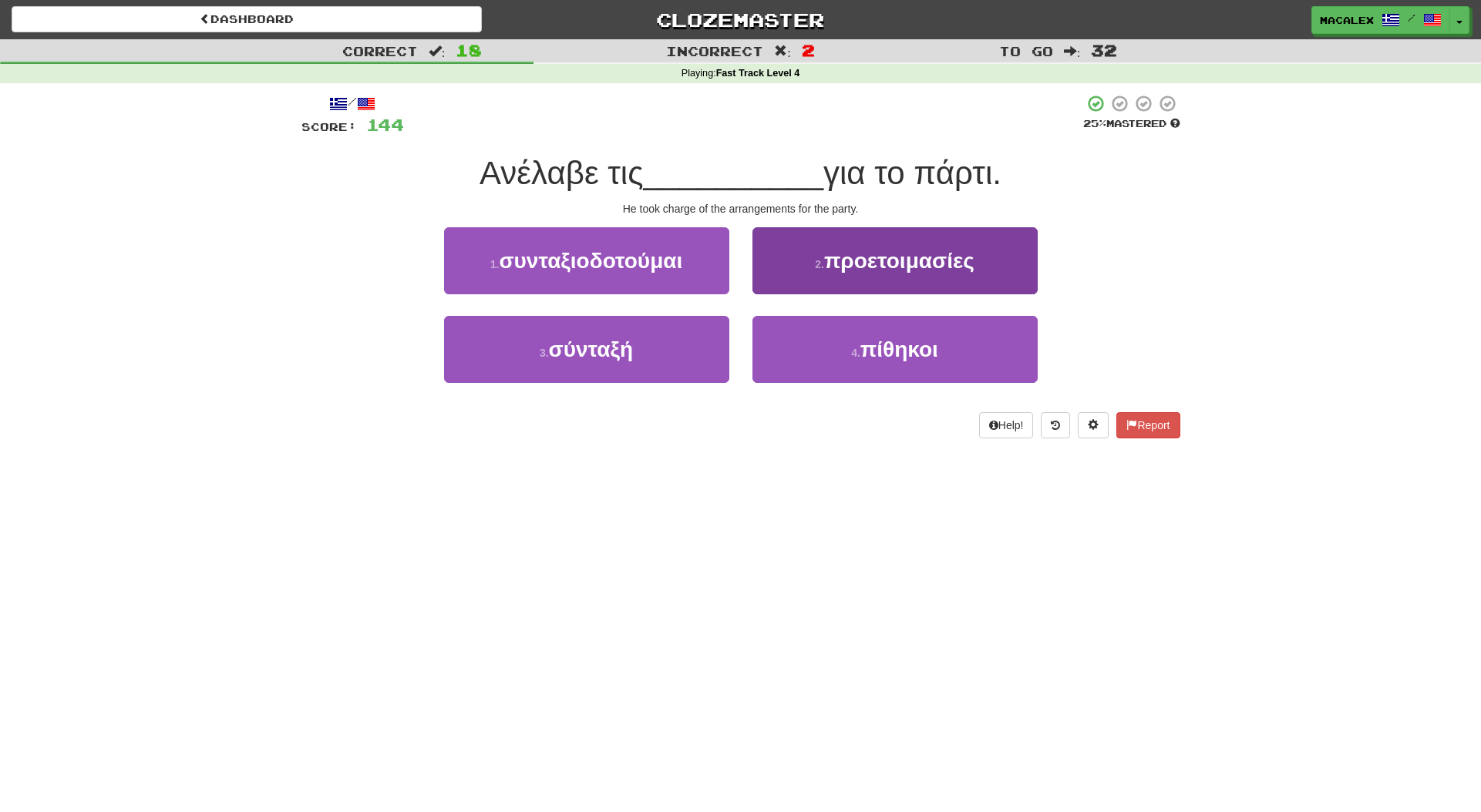
click at [889, 272] on button "2 . προετοιμασίες" at bounding box center [895, 261] width 286 height 67
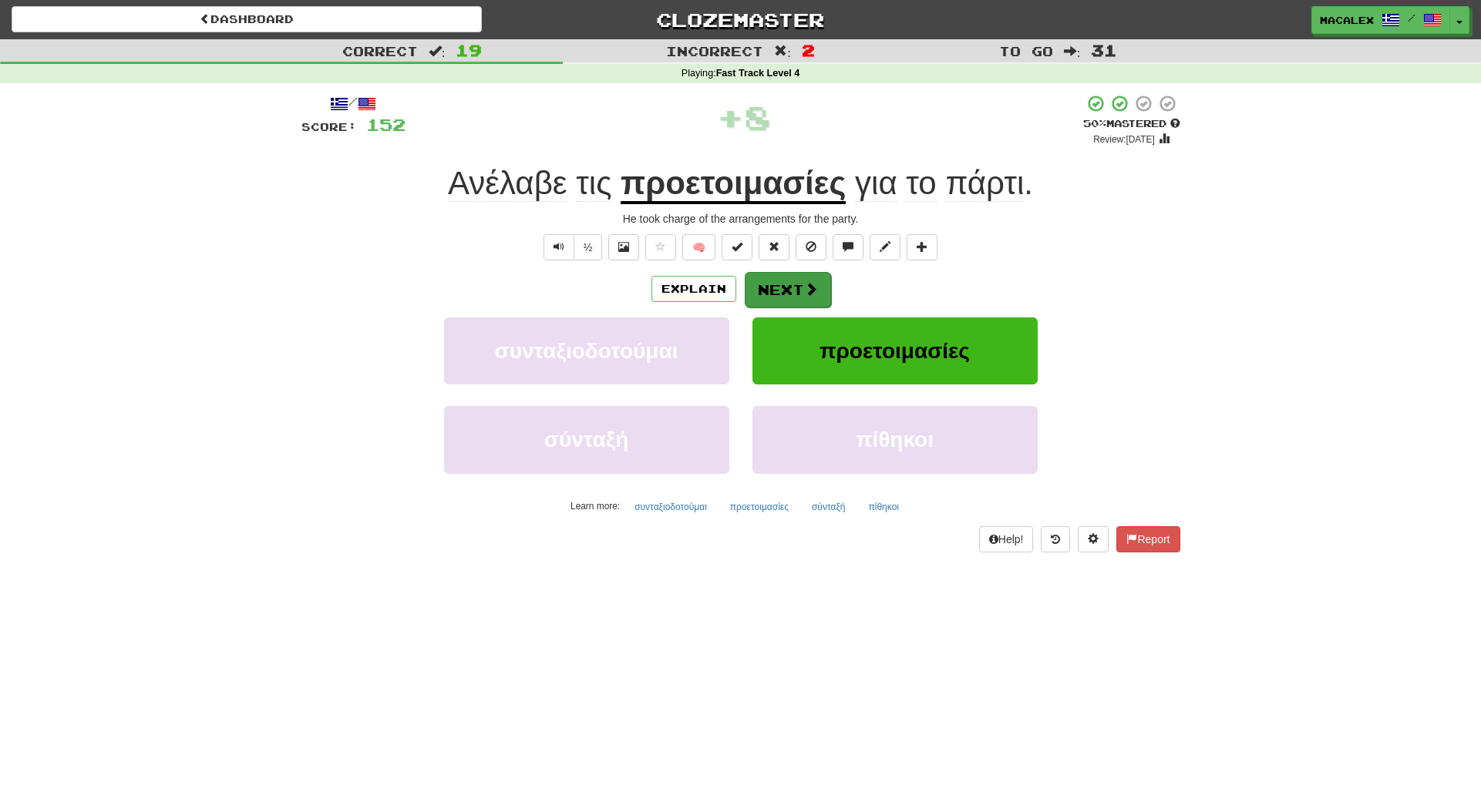
click at [792, 288] on button "Next" at bounding box center [788, 290] width 87 height 36
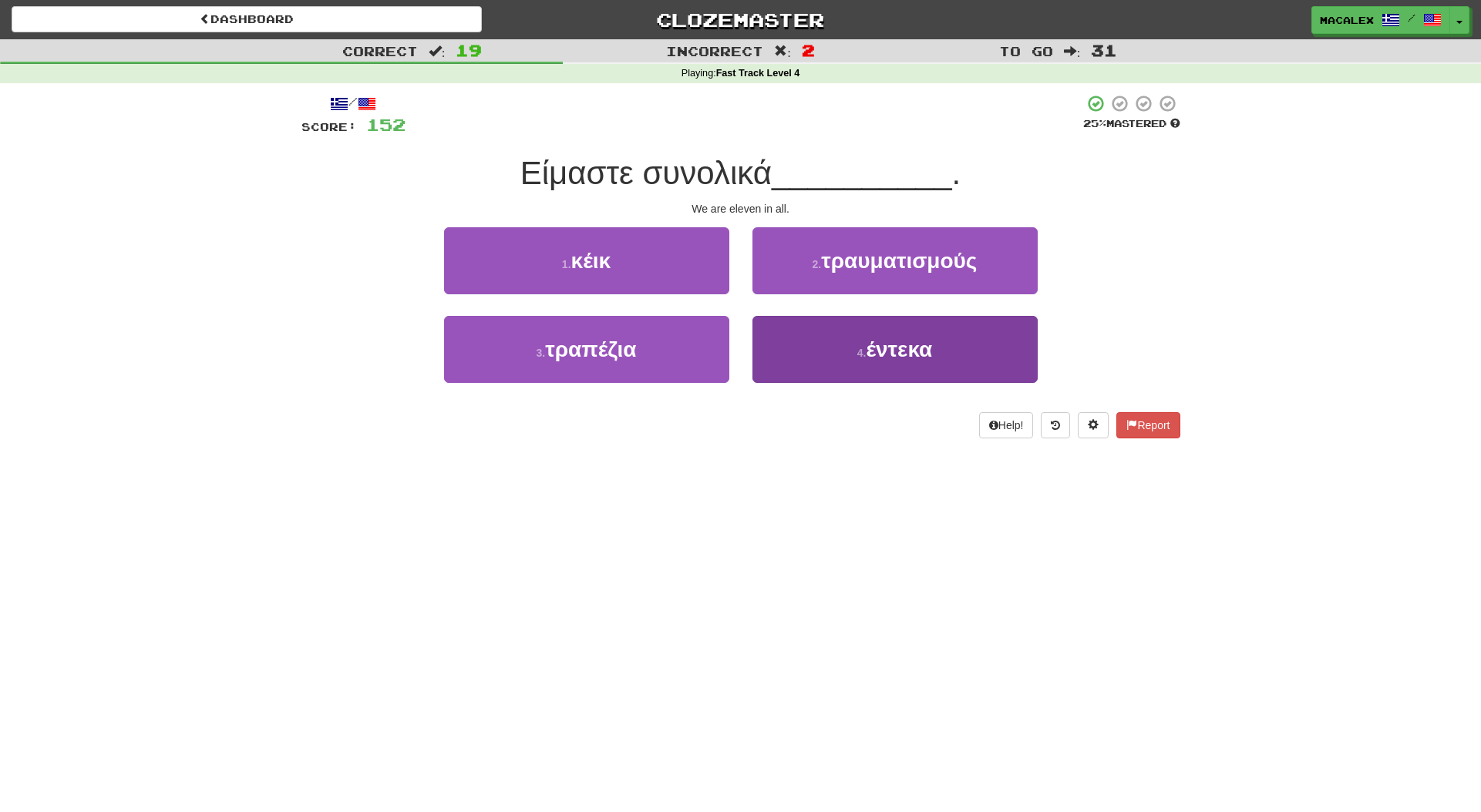
scroll to position [0, 1]
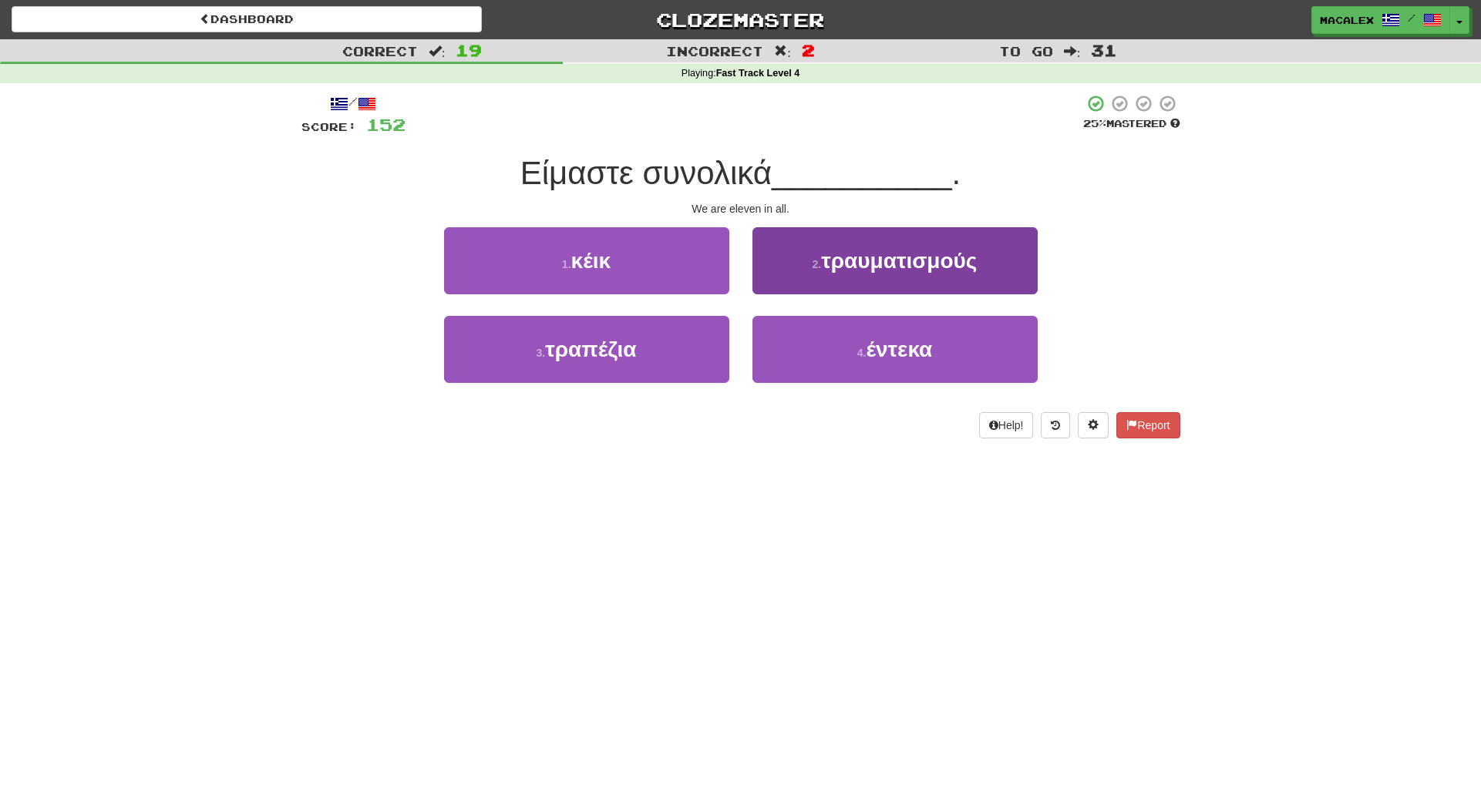
drag, startPoint x: 884, startPoint y: 358, endPoint x: 883, endPoint y: 350, distance: 8.1
click at [884, 358] on span "έντεκα" at bounding box center [899, 350] width 67 height 24
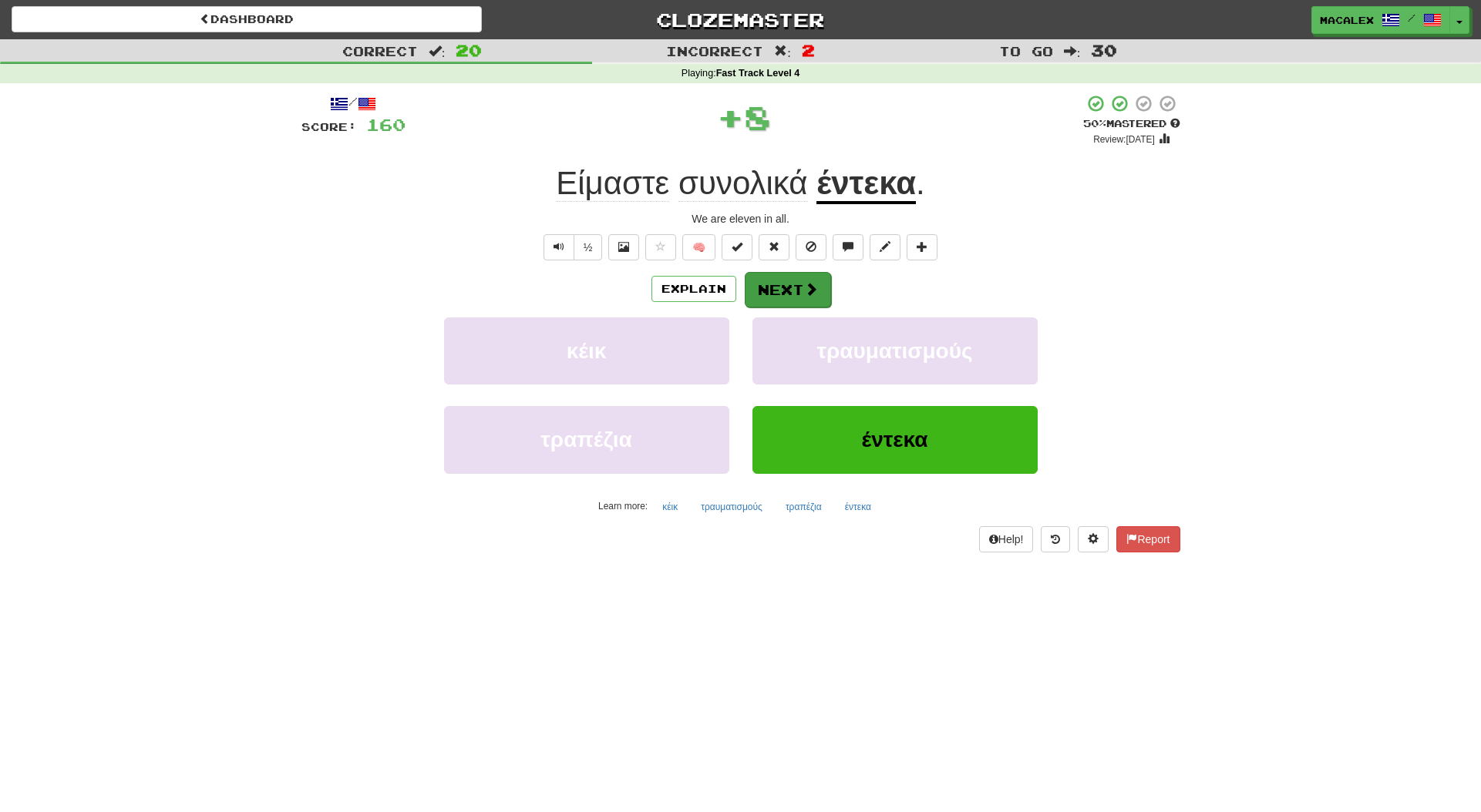
scroll to position [0, 0]
click at [803, 295] on button "Next" at bounding box center [788, 290] width 87 height 36
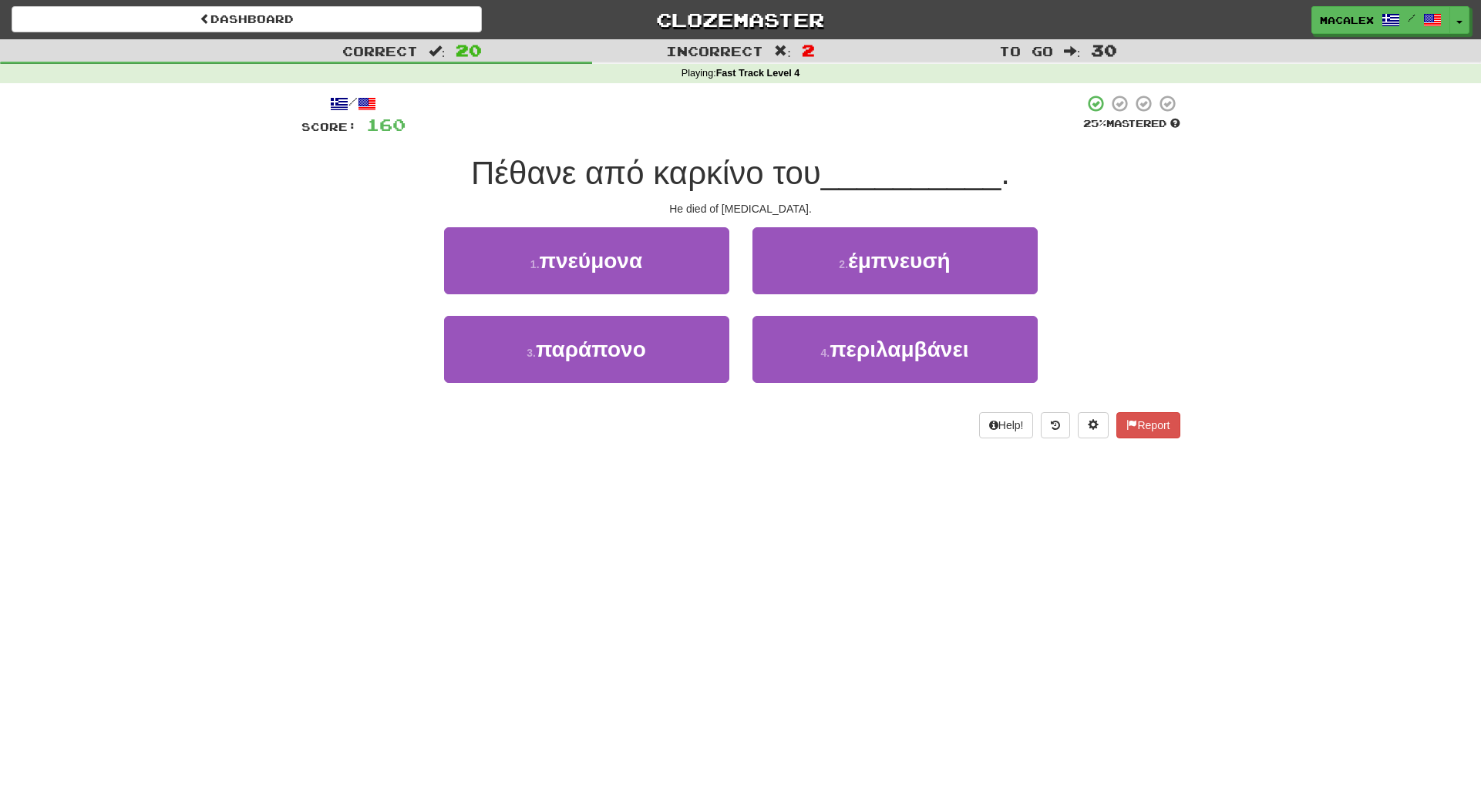
click at [592, 269] on span "πνεύμονα" at bounding box center [592, 261] width 104 height 24
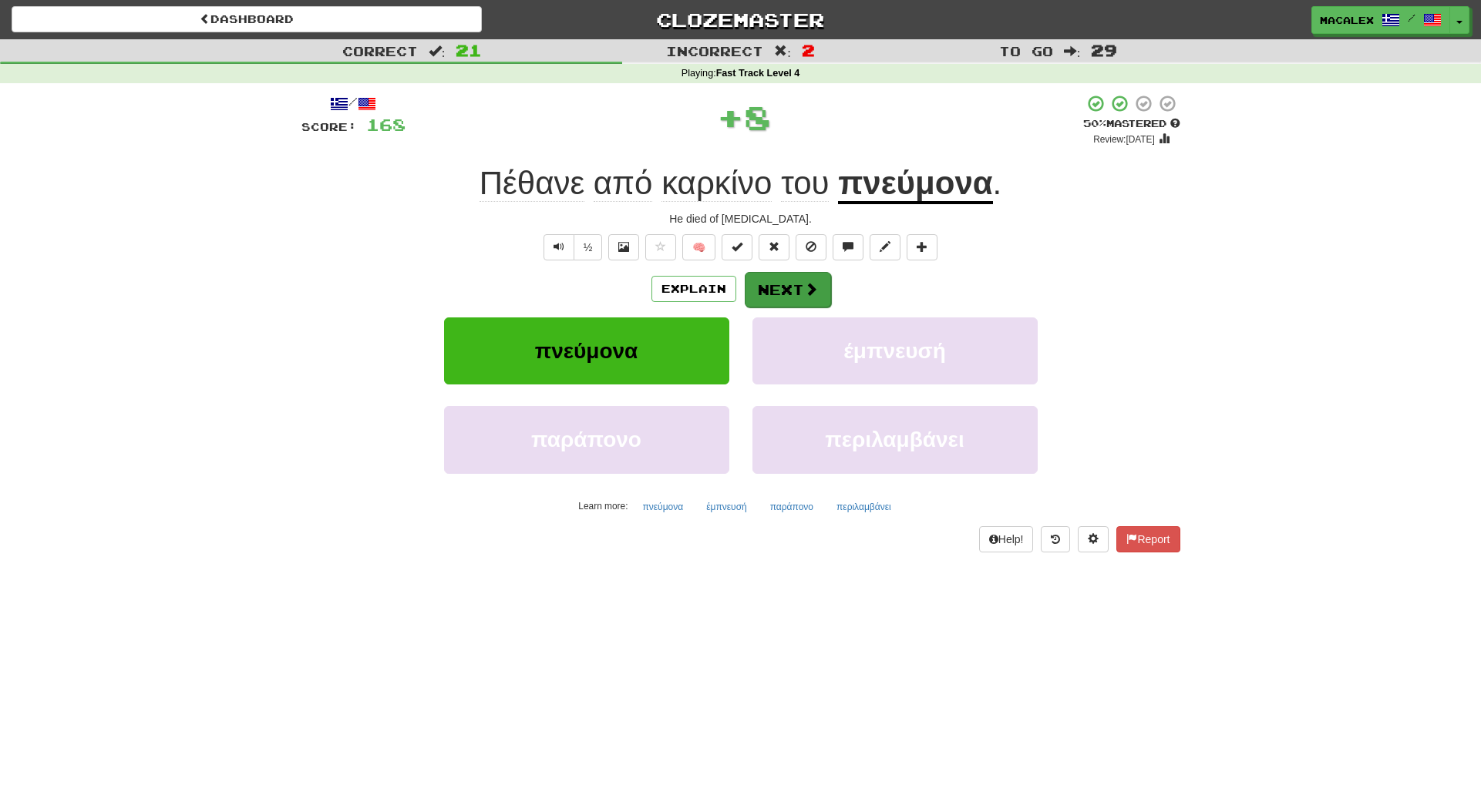
click at [803, 297] on button "Next" at bounding box center [788, 290] width 87 height 36
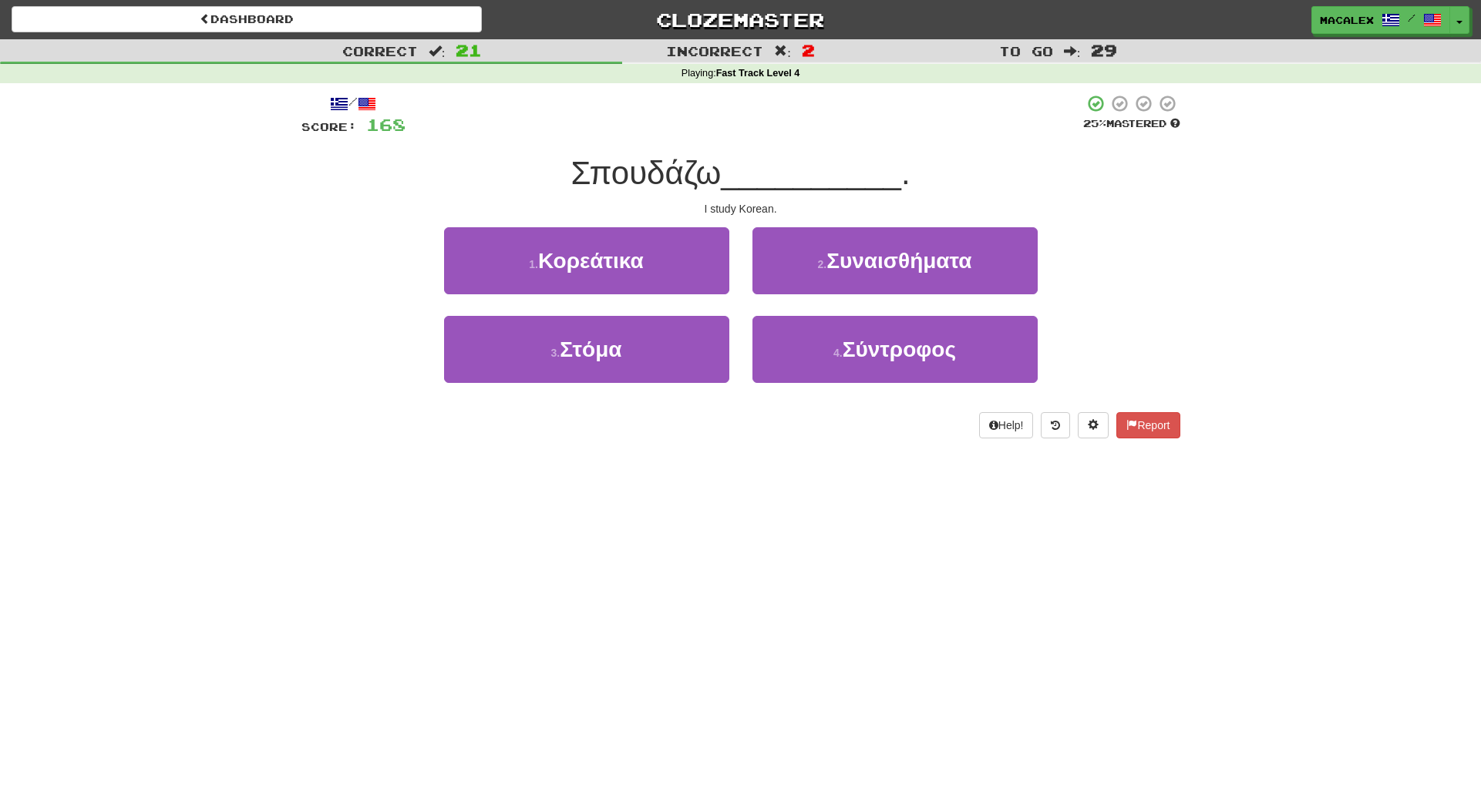
scroll to position [2, 0]
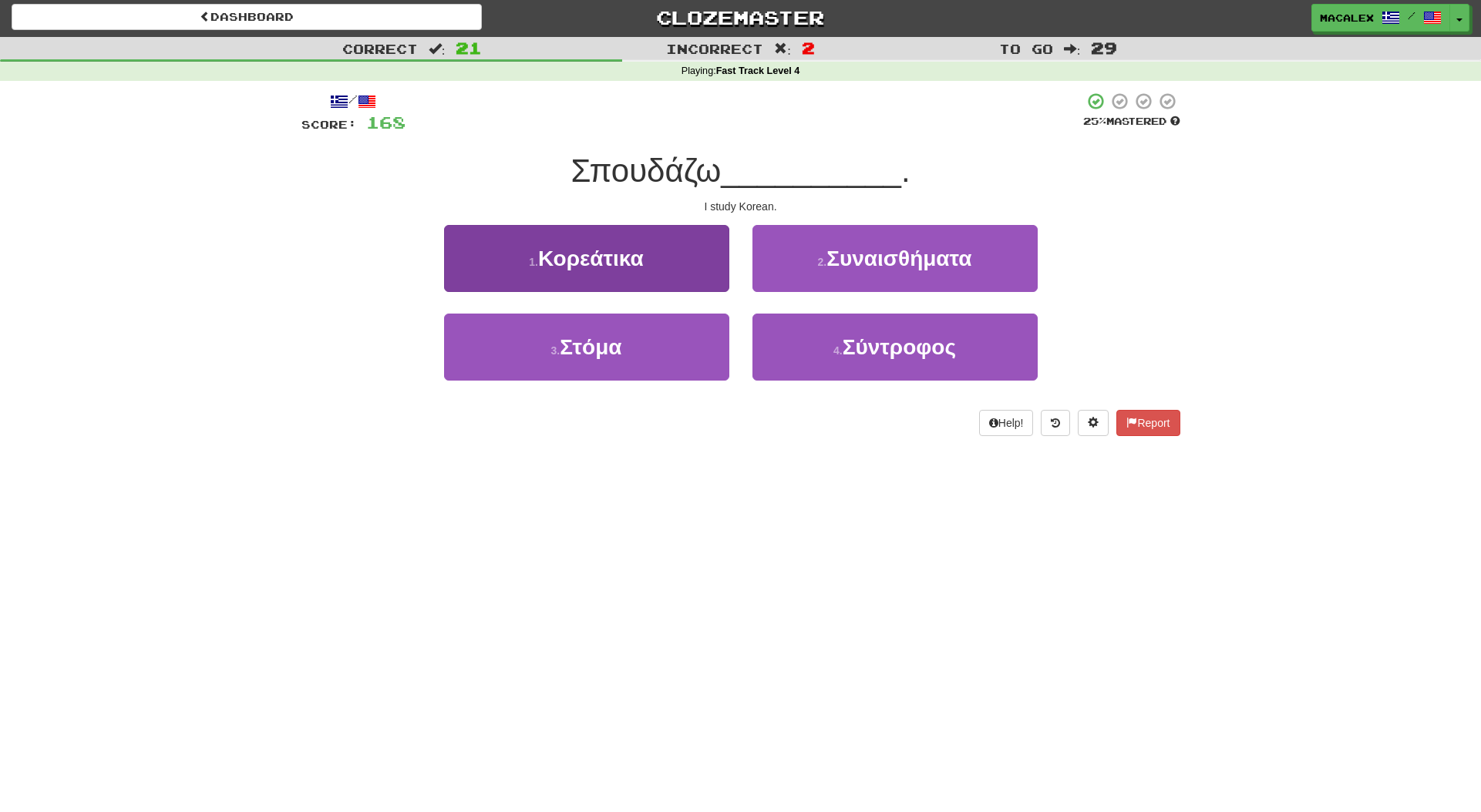
click at [676, 281] on button "1 . Κορεάτικα" at bounding box center [587, 258] width 286 height 67
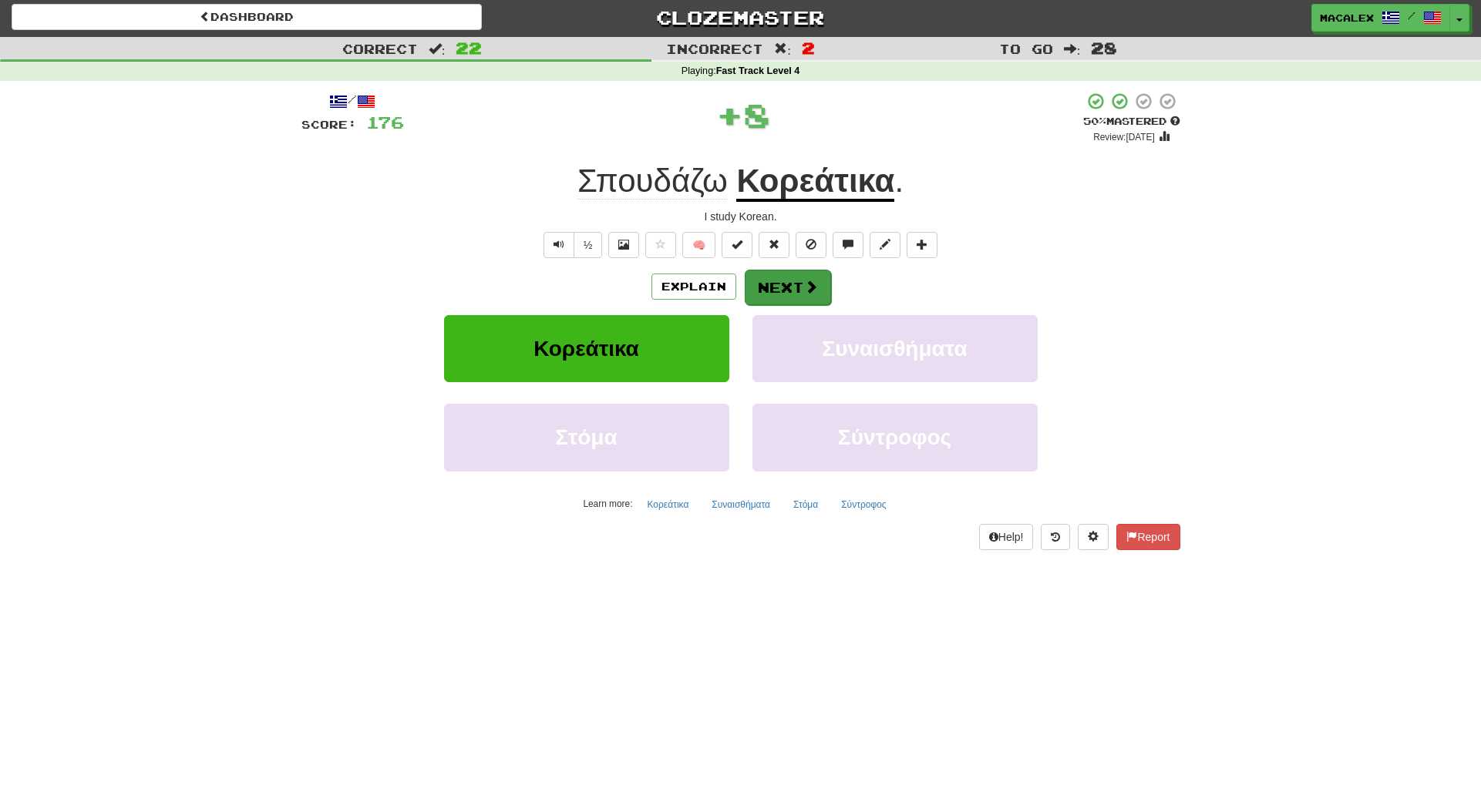
click at [798, 283] on button "Next" at bounding box center [788, 288] width 87 height 36
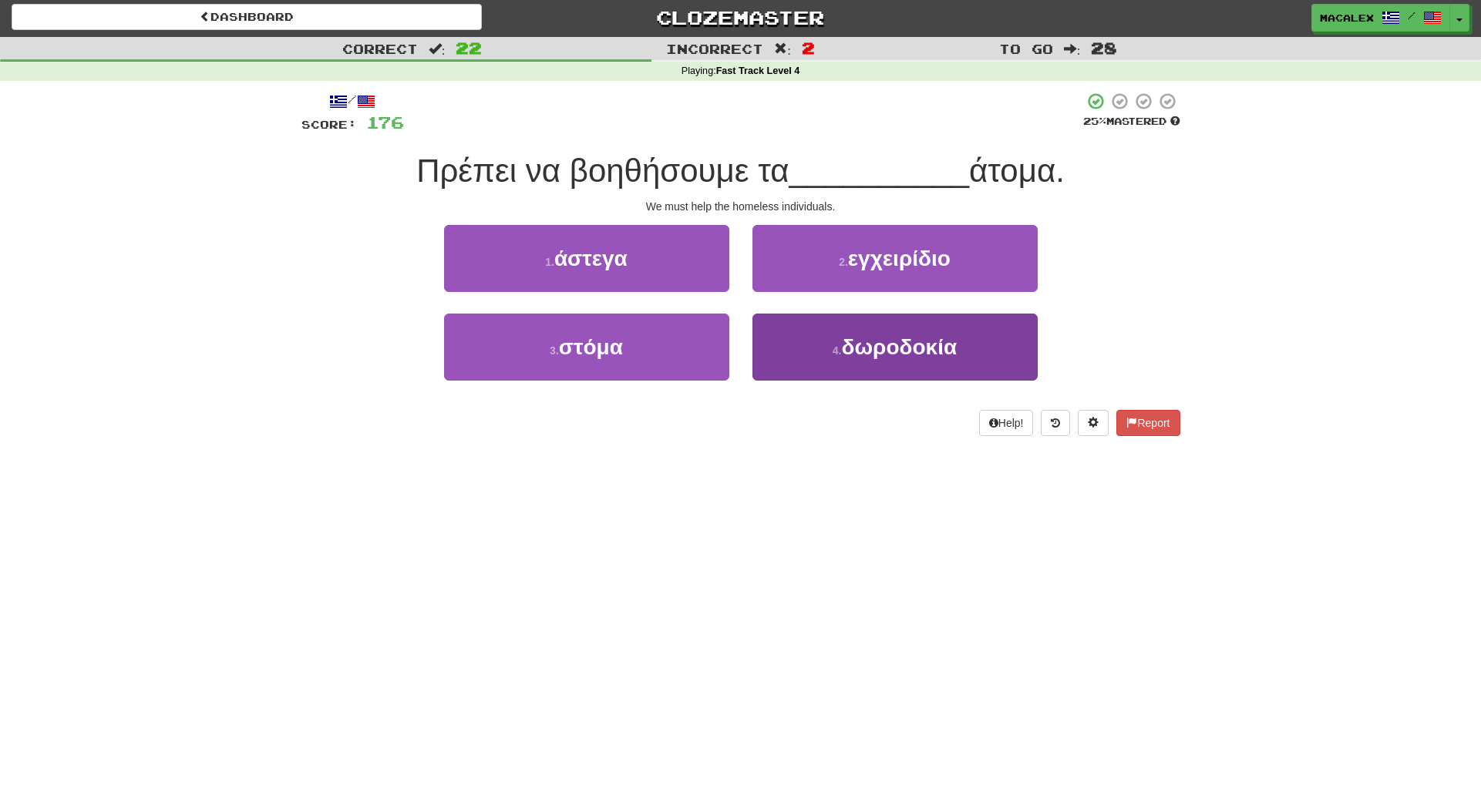
click at [900, 351] on span "δωροδοκία" at bounding box center [898, 347] width 115 height 24
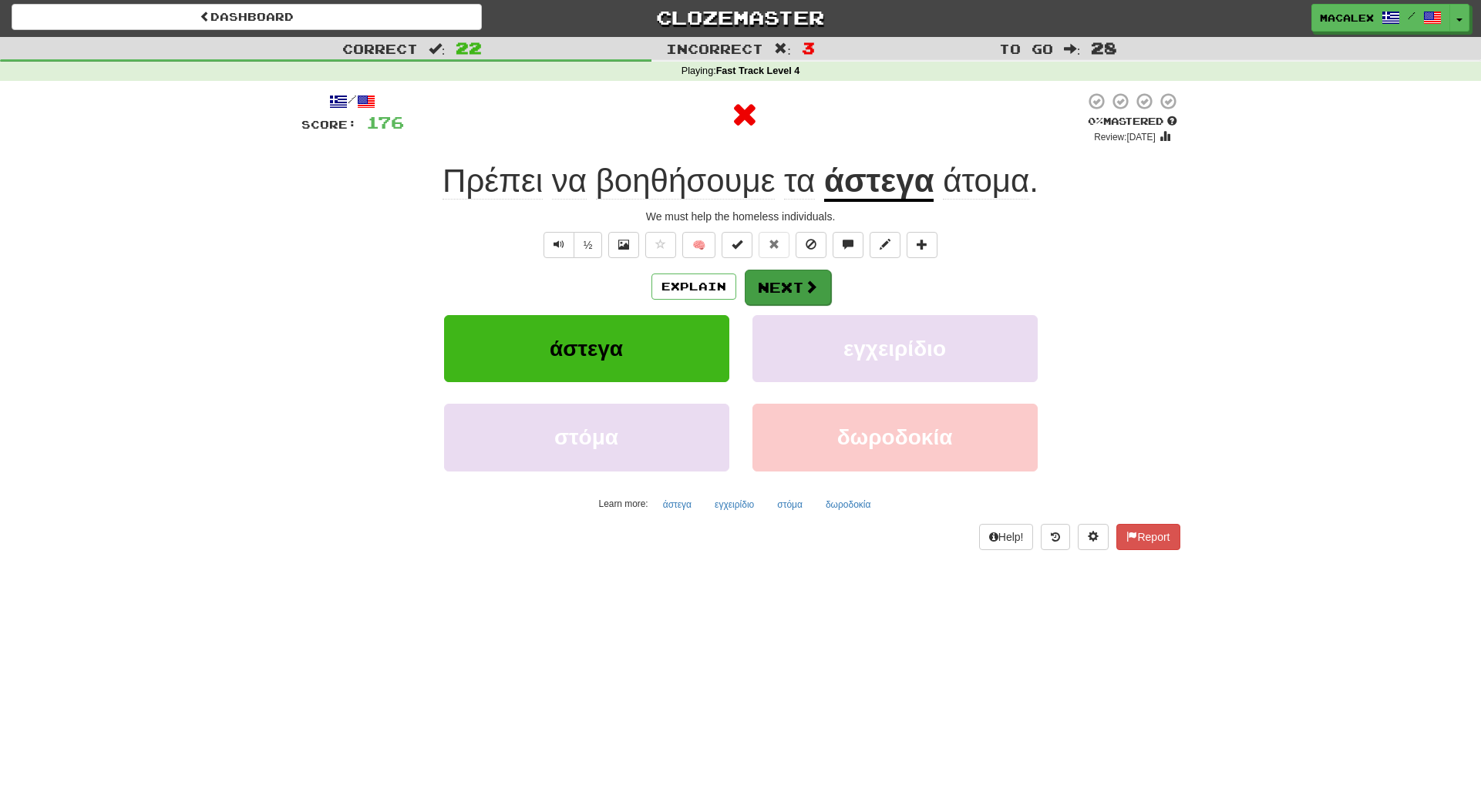
click at [810, 284] on span at bounding box center [811, 287] width 14 height 14
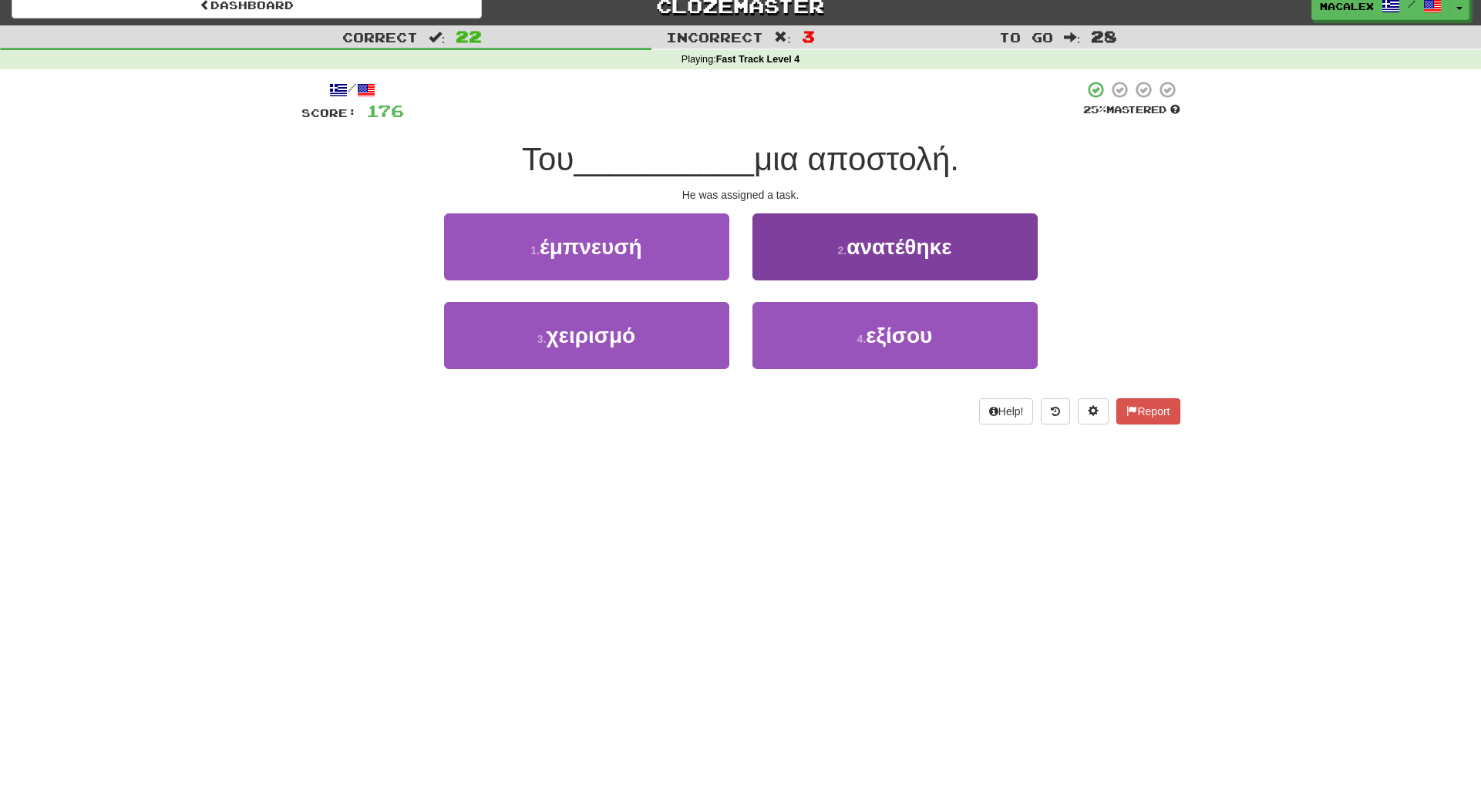
scroll to position [0, 1]
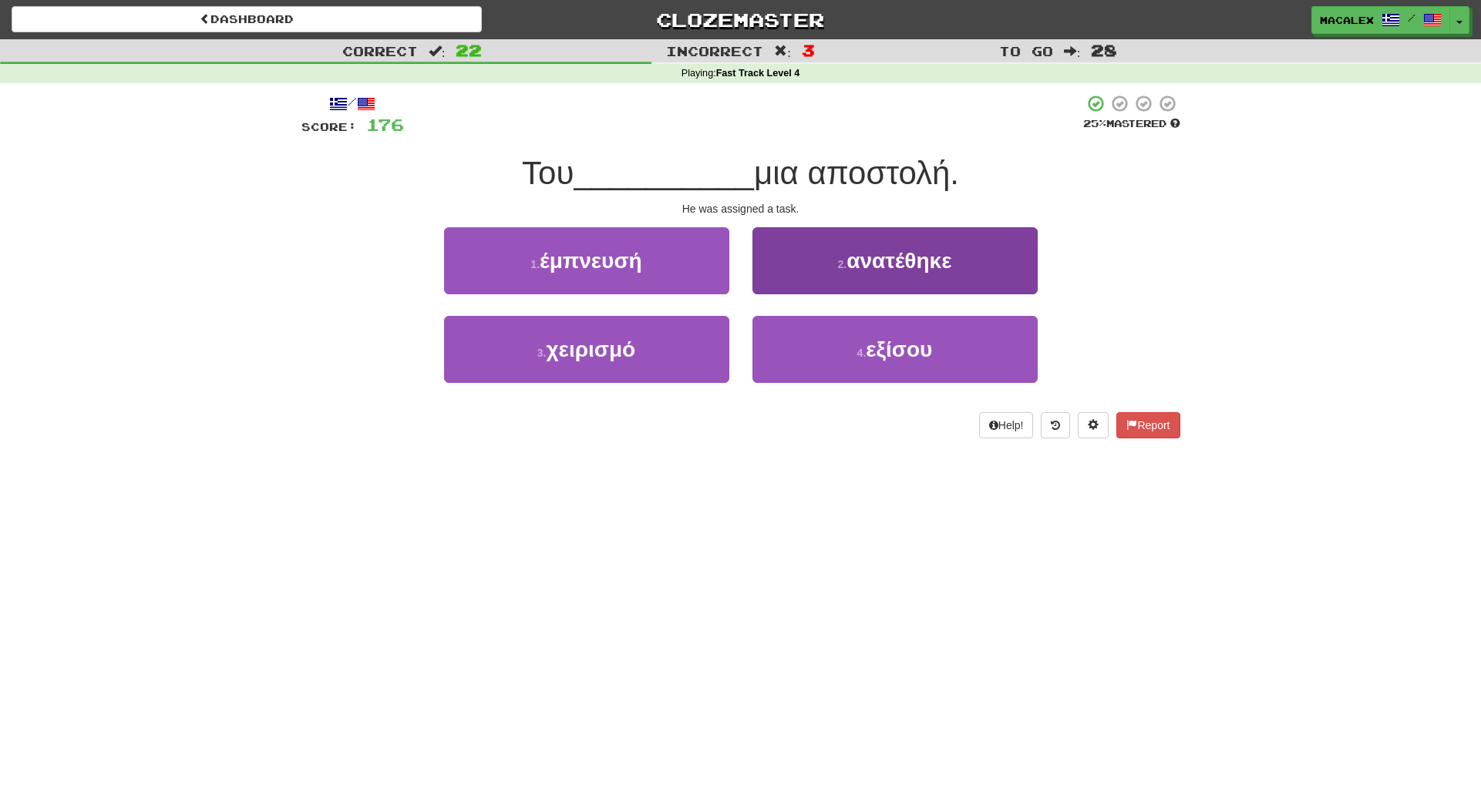
click at [854, 258] on span "ανατέθηκε" at bounding box center [899, 261] width 105 height 24
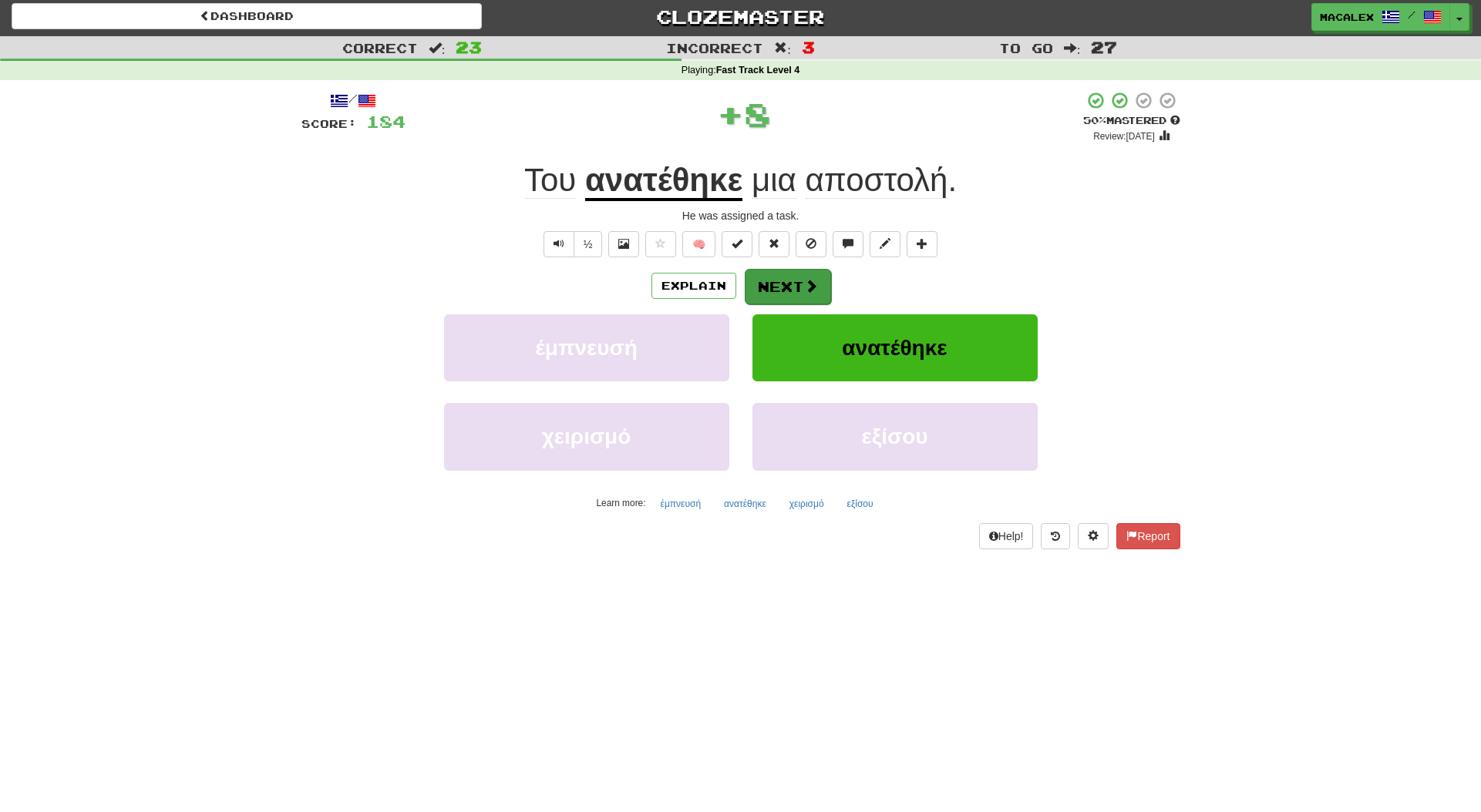
scroll to position [5, 0]
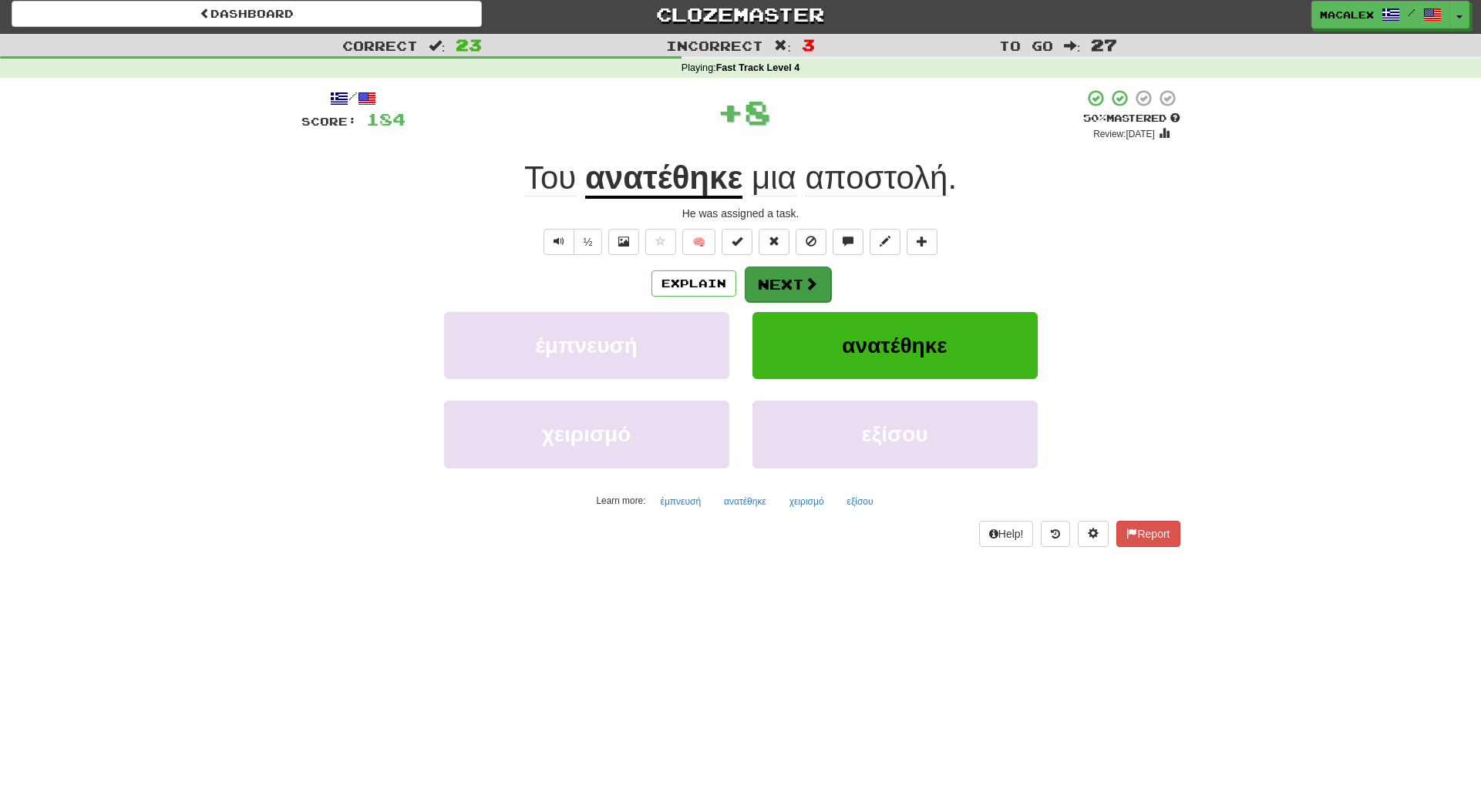
click at [781, 288] on button "Next" at bounding box center [788, 285] width 87 height 36
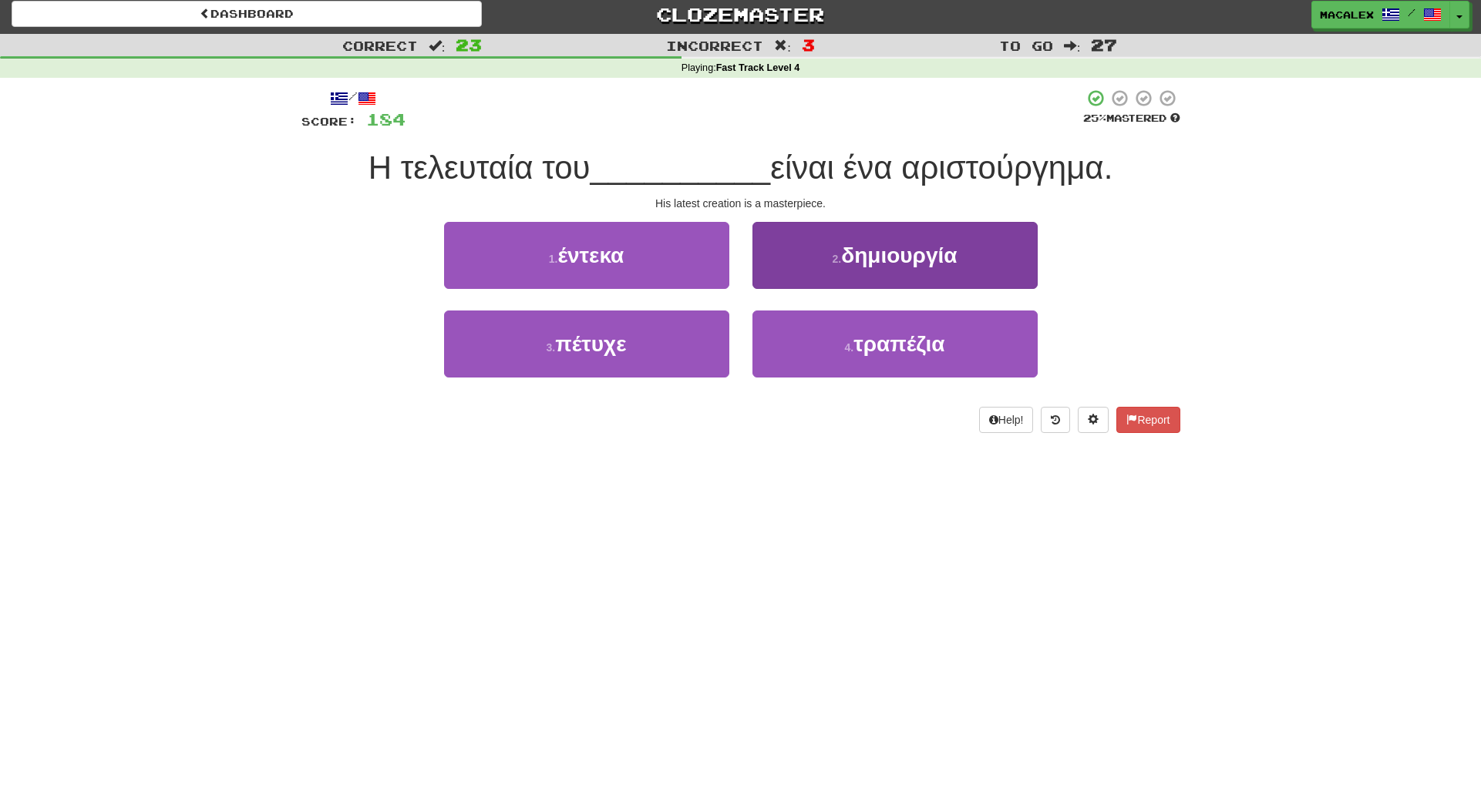
click at [874, 261] on span "δημιουργία" at bounding box center [898, 255] width 115 height 24
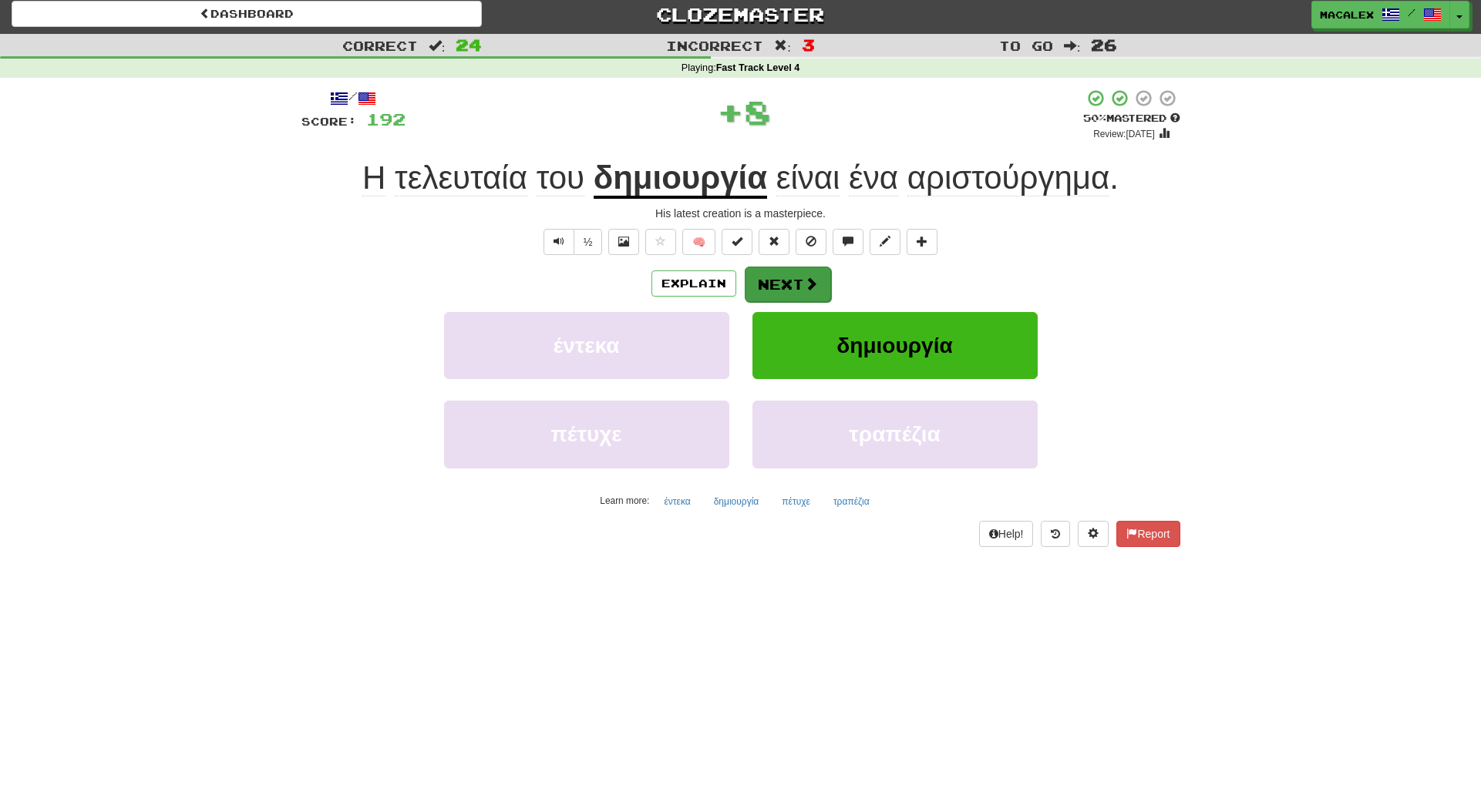
scroll to position [6, 0]
click at [810, 285] on span at bounding box center [811, 283] width 14 height 14
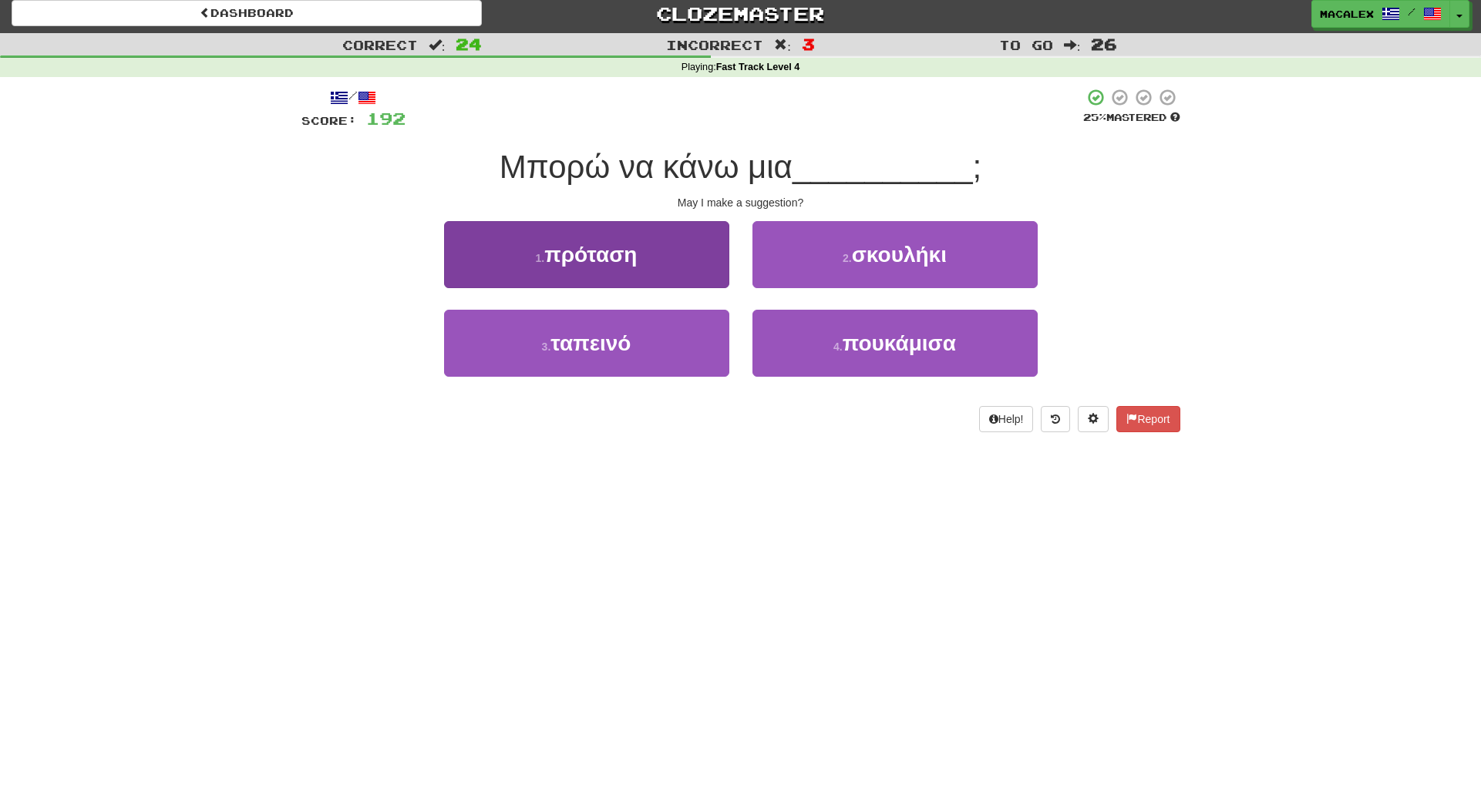
scroll to position [3, 0]
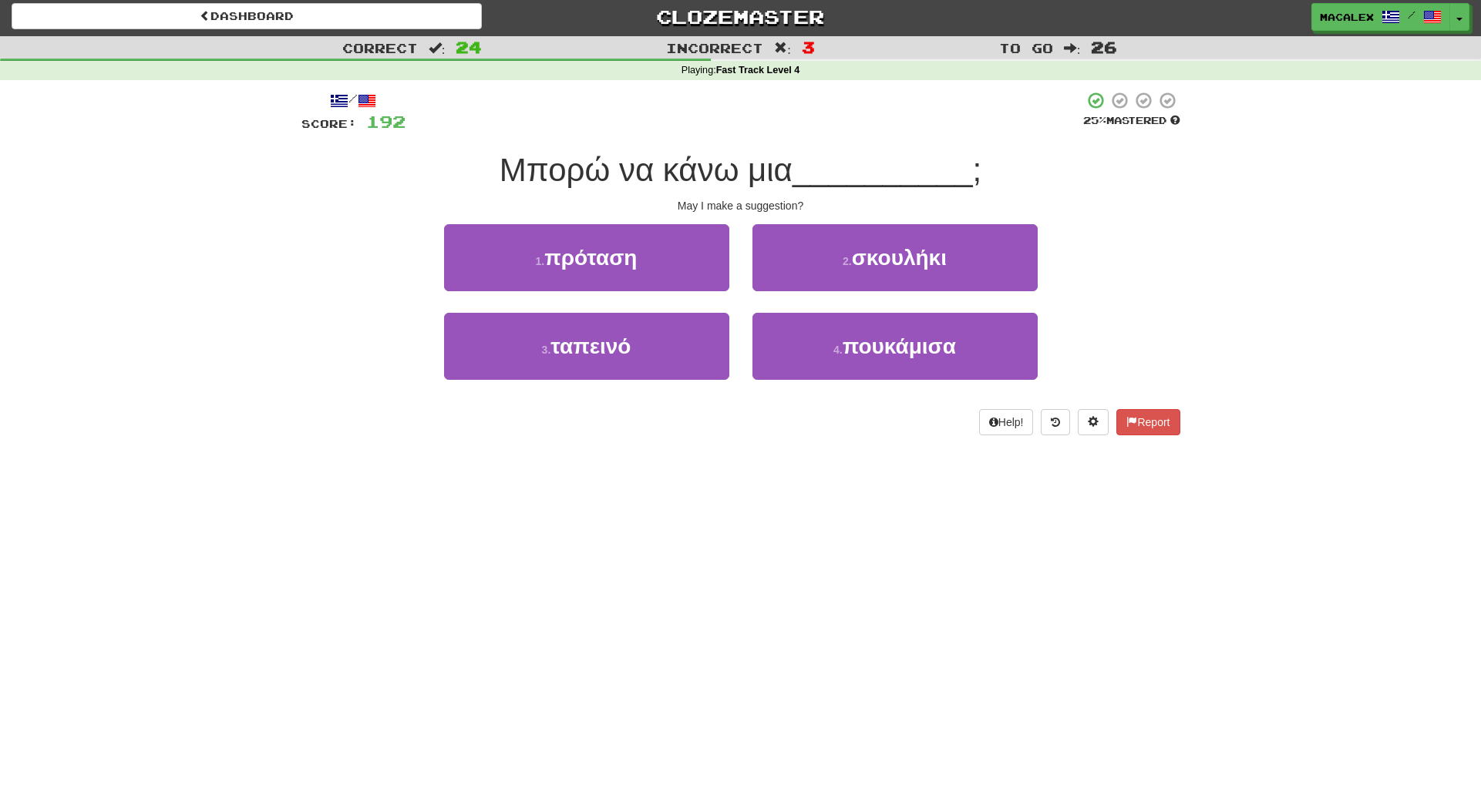
click at [696, 264] on button "1 . πρόταση" at bounding box center [587, 258] width 286 height 67
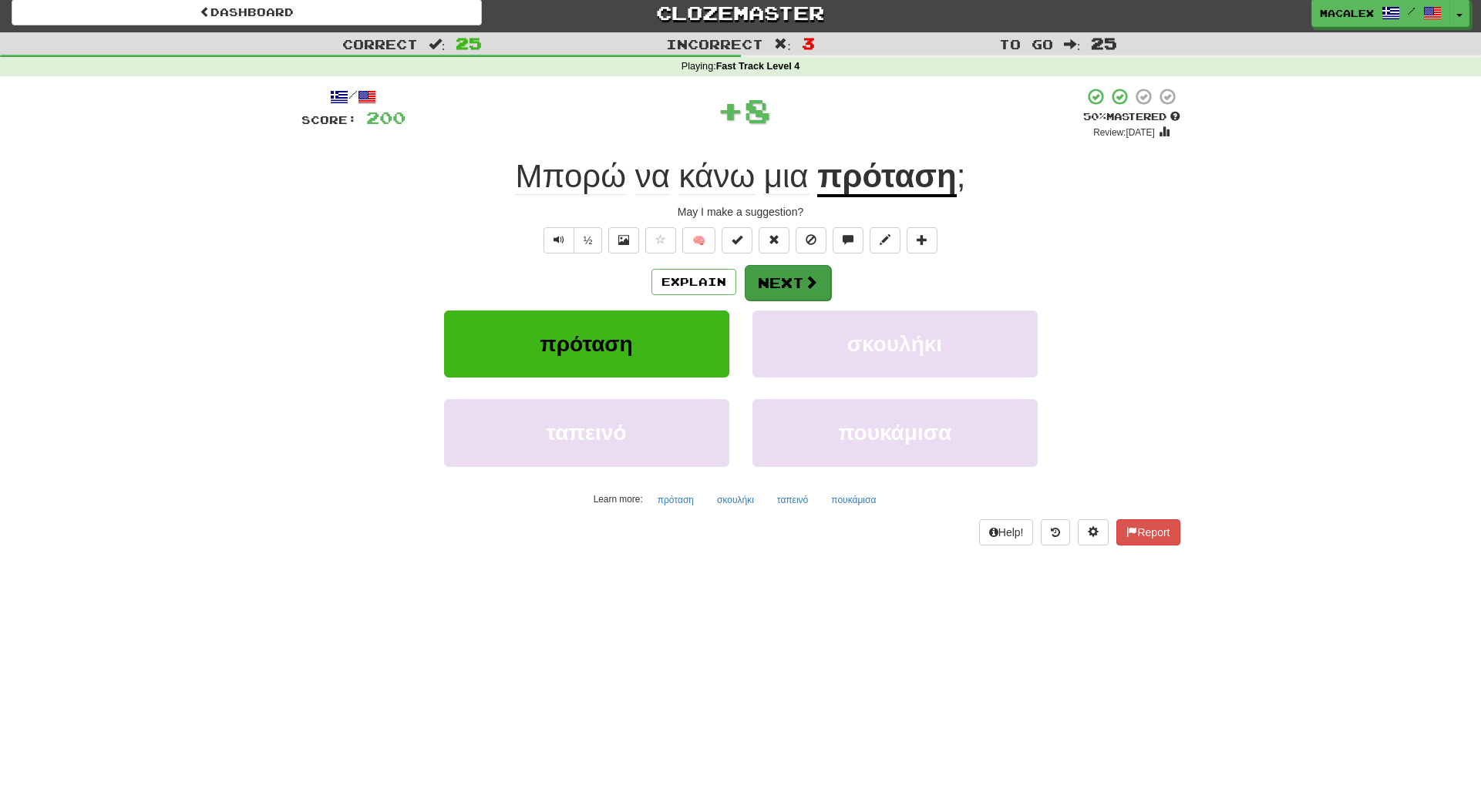
scroll to position [0, 0]
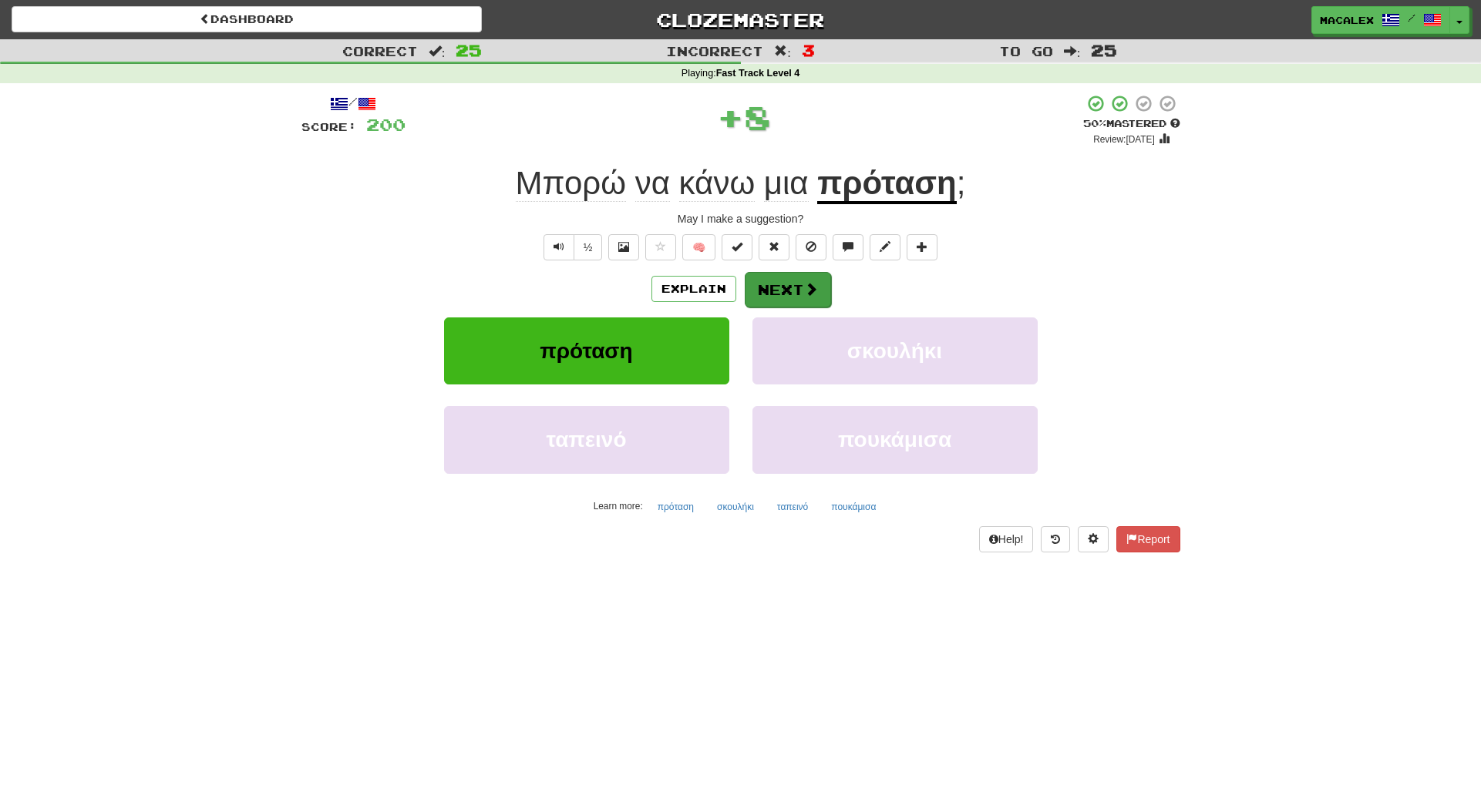
click at [796, 288] on button "Next" at bounding box center [788, 290] width 87 height 36
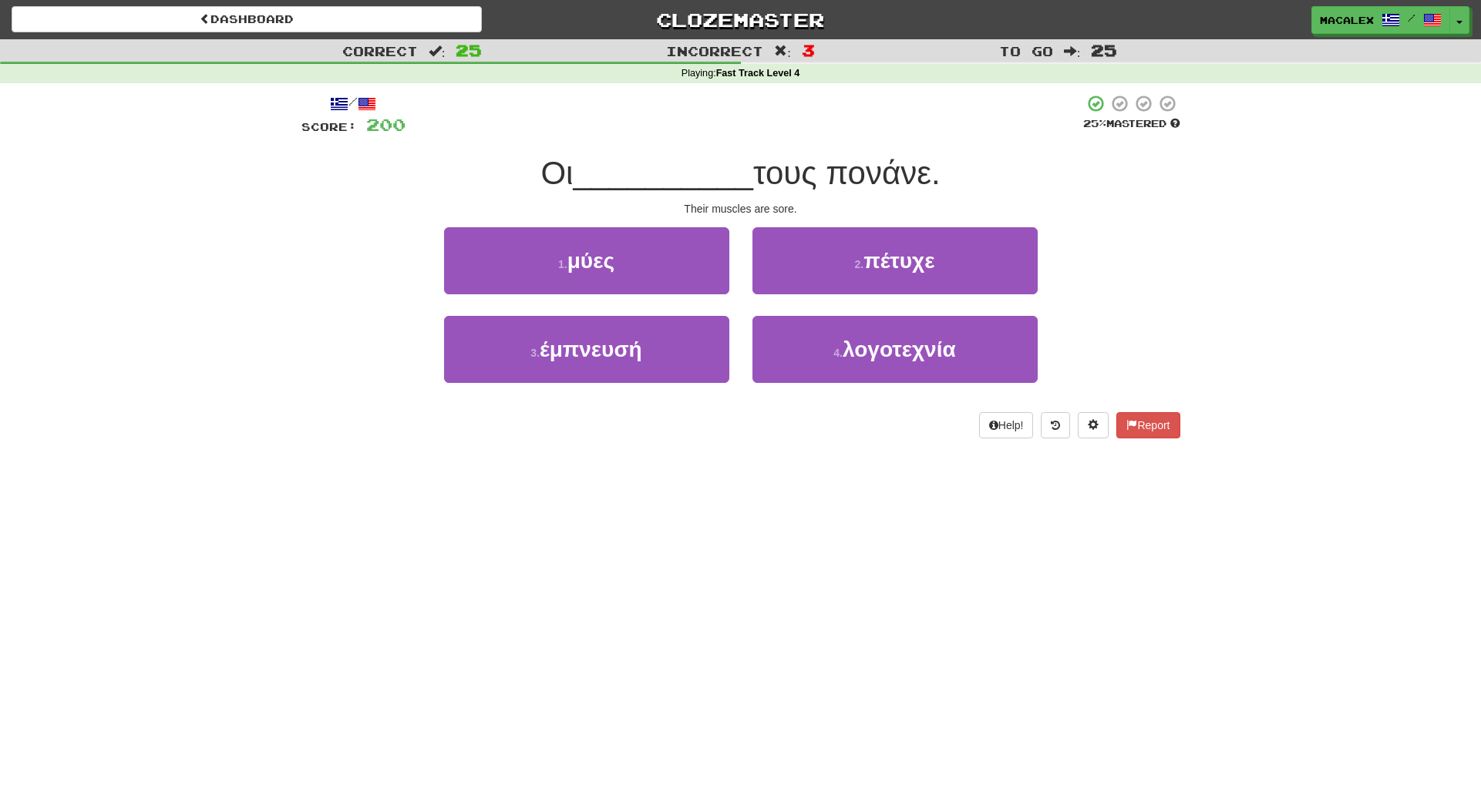
drag, startPoint x: 593, startPoint y: 263, endPoint x: 601, endPoint y: 268, distance: 9.4
click at [593, 263] on span "μύες" at bounding box center [590, 261] width 47 height 24
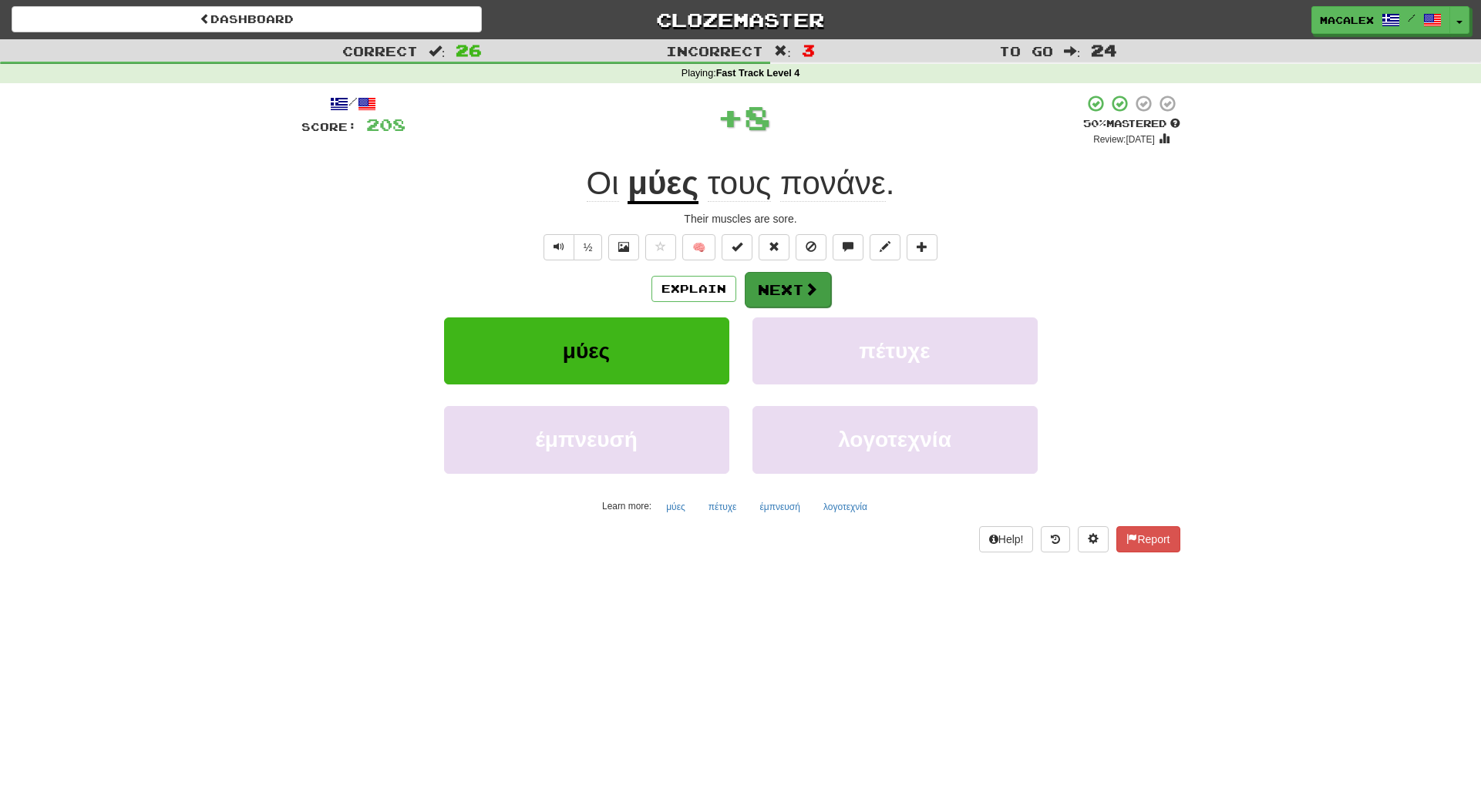
click at [779, 292] on button "Next" at bounding box center [788, 290] width 87 height 36
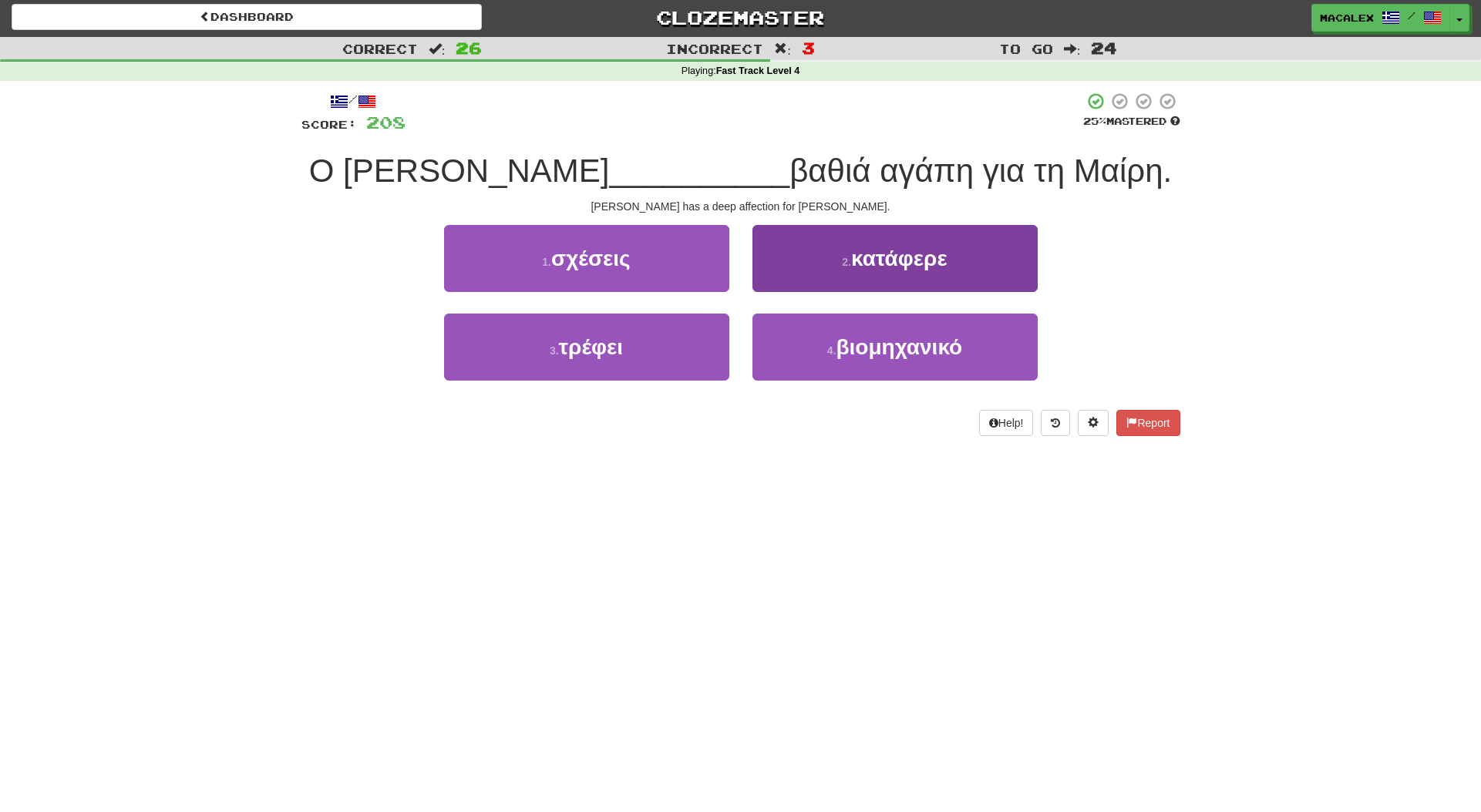
click at [905, 261] on span "κατάφερε" at bounding box center [899, 258] width 97 height 24
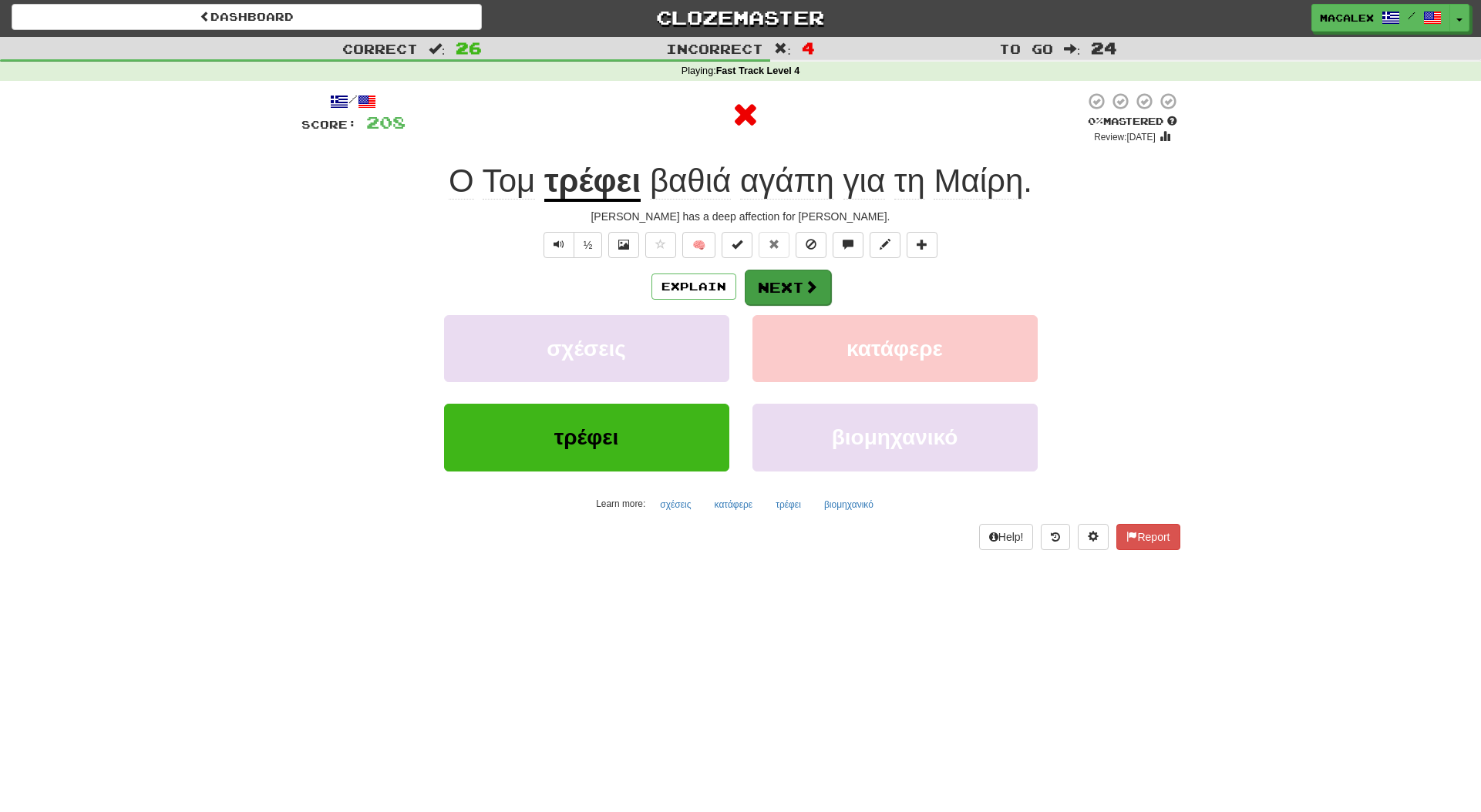
scroll to position [0, 0]
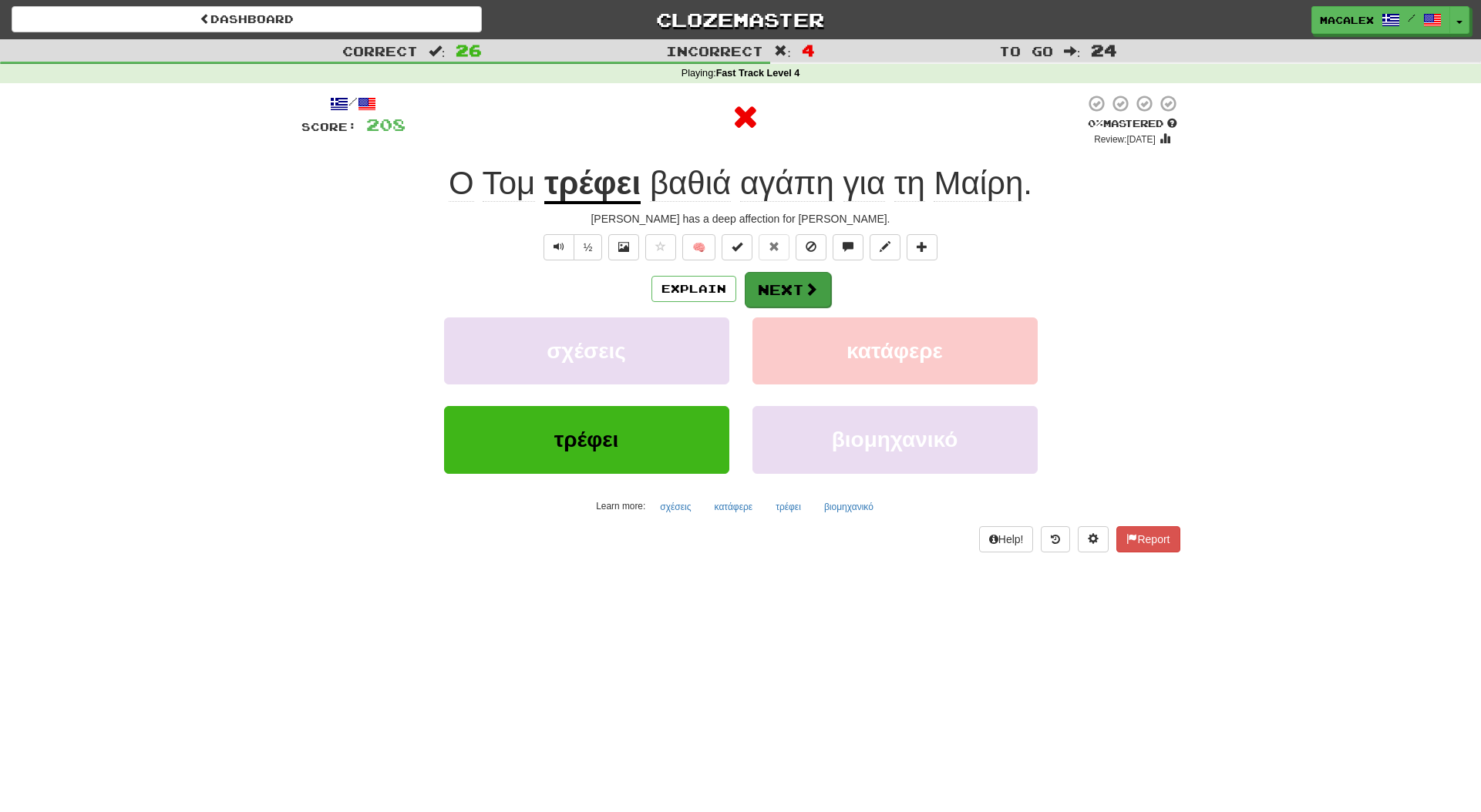
click at [780, 285] on button "Next" at bounding box center [788, 290] width 87 height 36
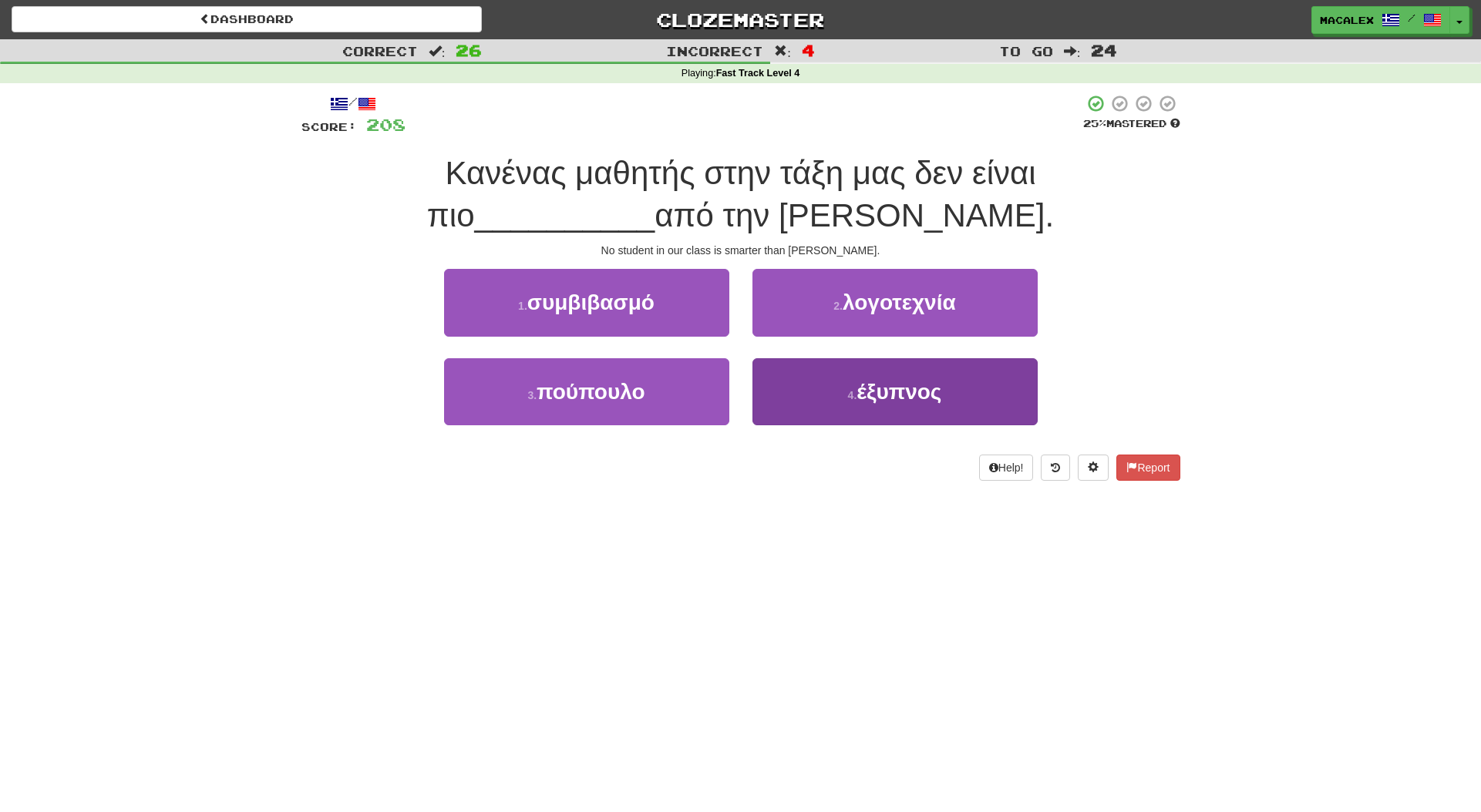
scroll to position [0, 1]
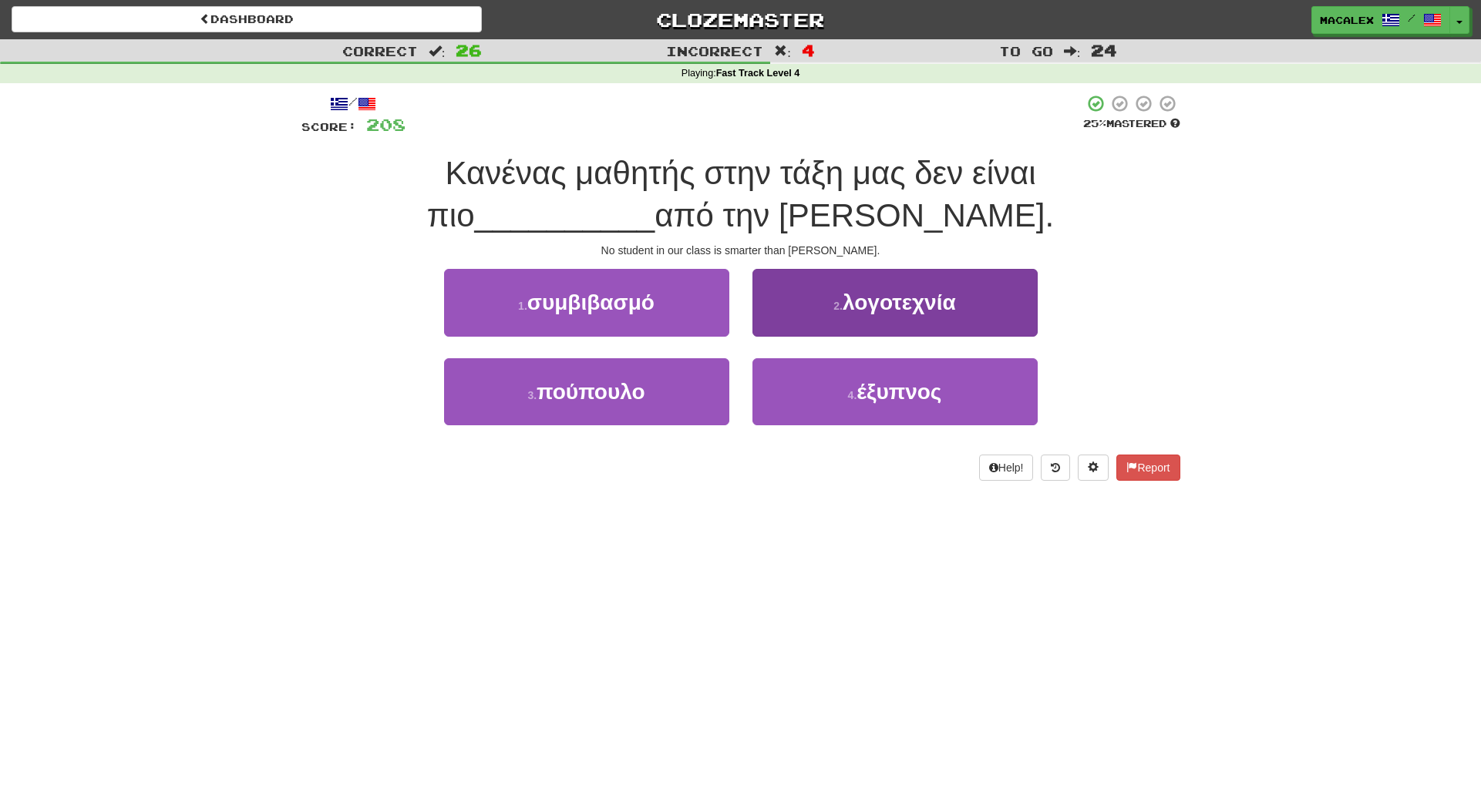
drag, startPoint x: 836, startPoint y: 402, endPoint x: 843, endPoint y: 394, distance: 10.6
click at [836, 400] on button "4 . έξυπνος" at bounding box center [895, 391] width 286 height 67
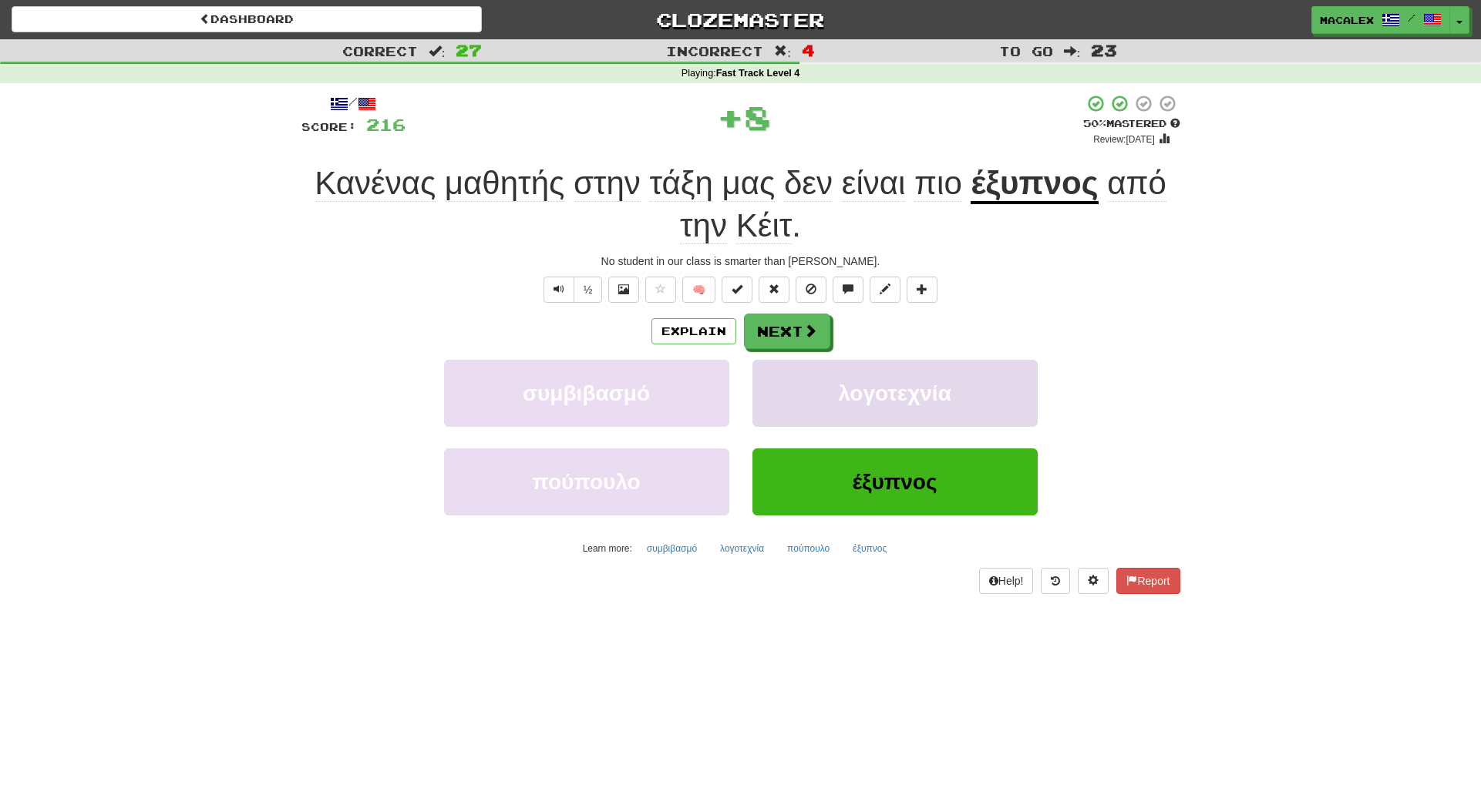
scroll to position [0, 0]
click at [829, 333] on div "Explain Next" at bounding box center [741, 332] width 879 height 36
click at [793, 330] on button "Next" at bounding box center [788, 333] width 87 height 36
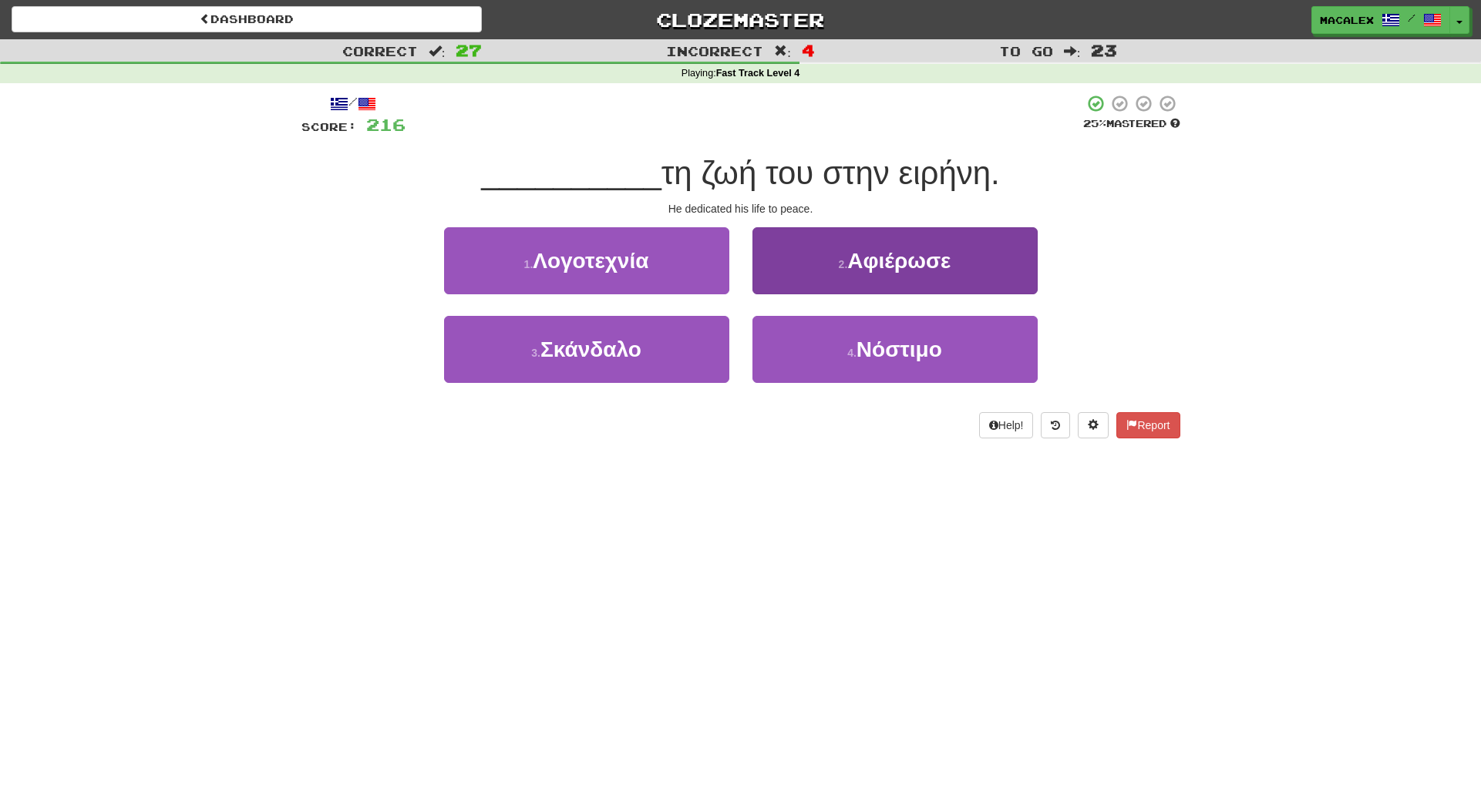
click at [857, 275] on button "2 . Αφιέρωσε" at bounding box center [895, 261] width 286 height 67
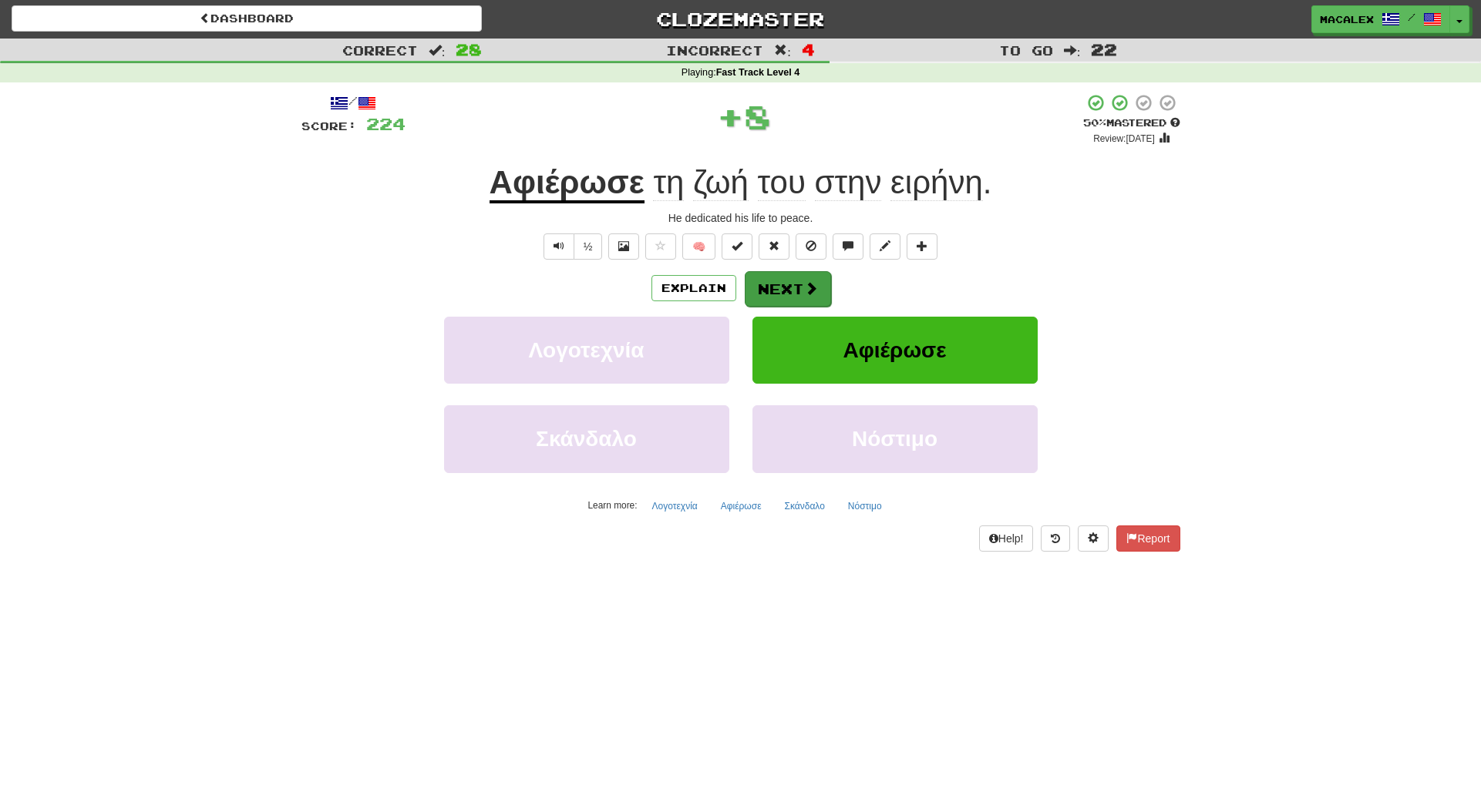
scroll to position [2, 0]
click at [791, 288] on button "Next" at bounding box center [788, 288] width 87 height 36
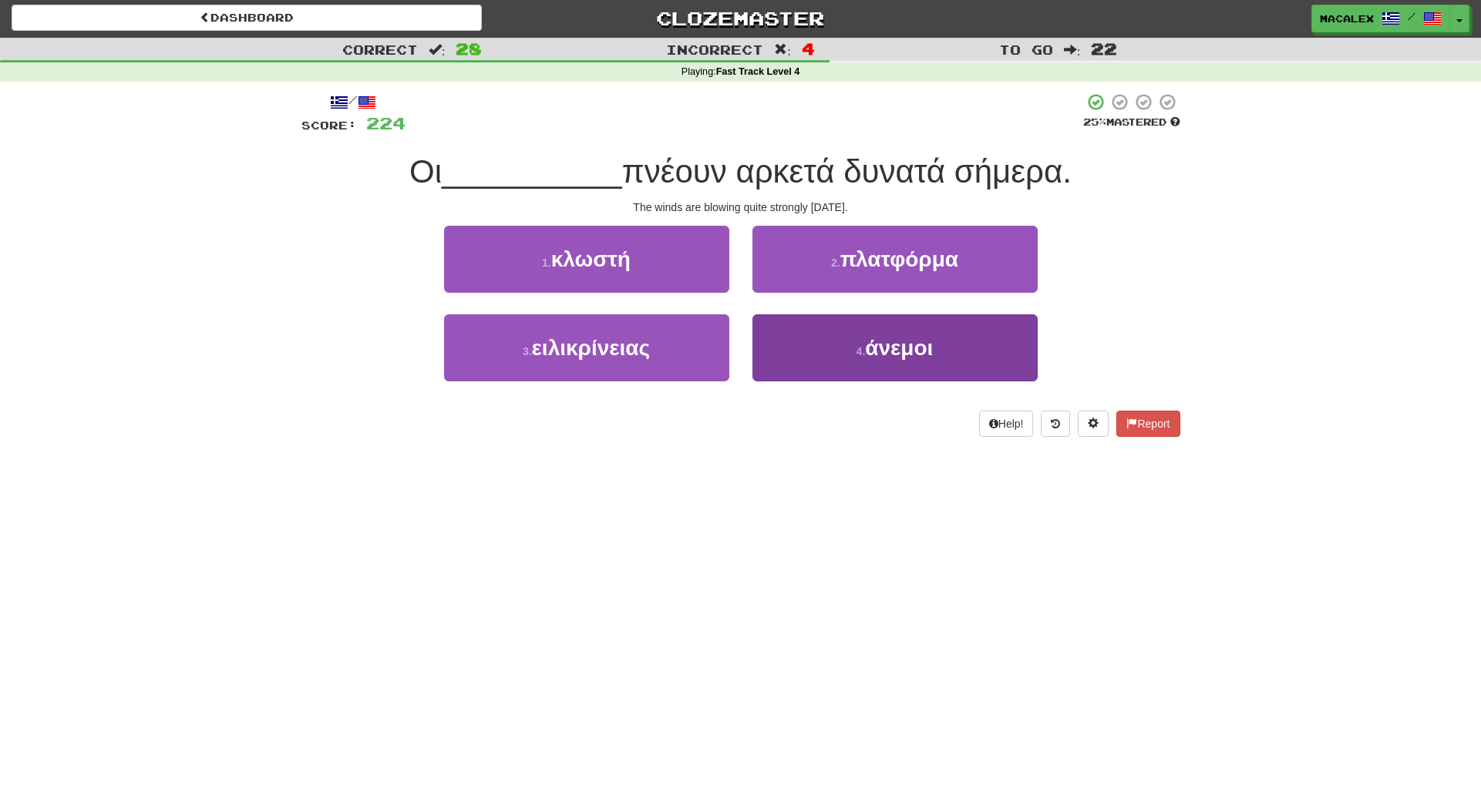
click at [880, 352] on span "άνεμοι" at bounding box center [899, 348] width 68 height 24
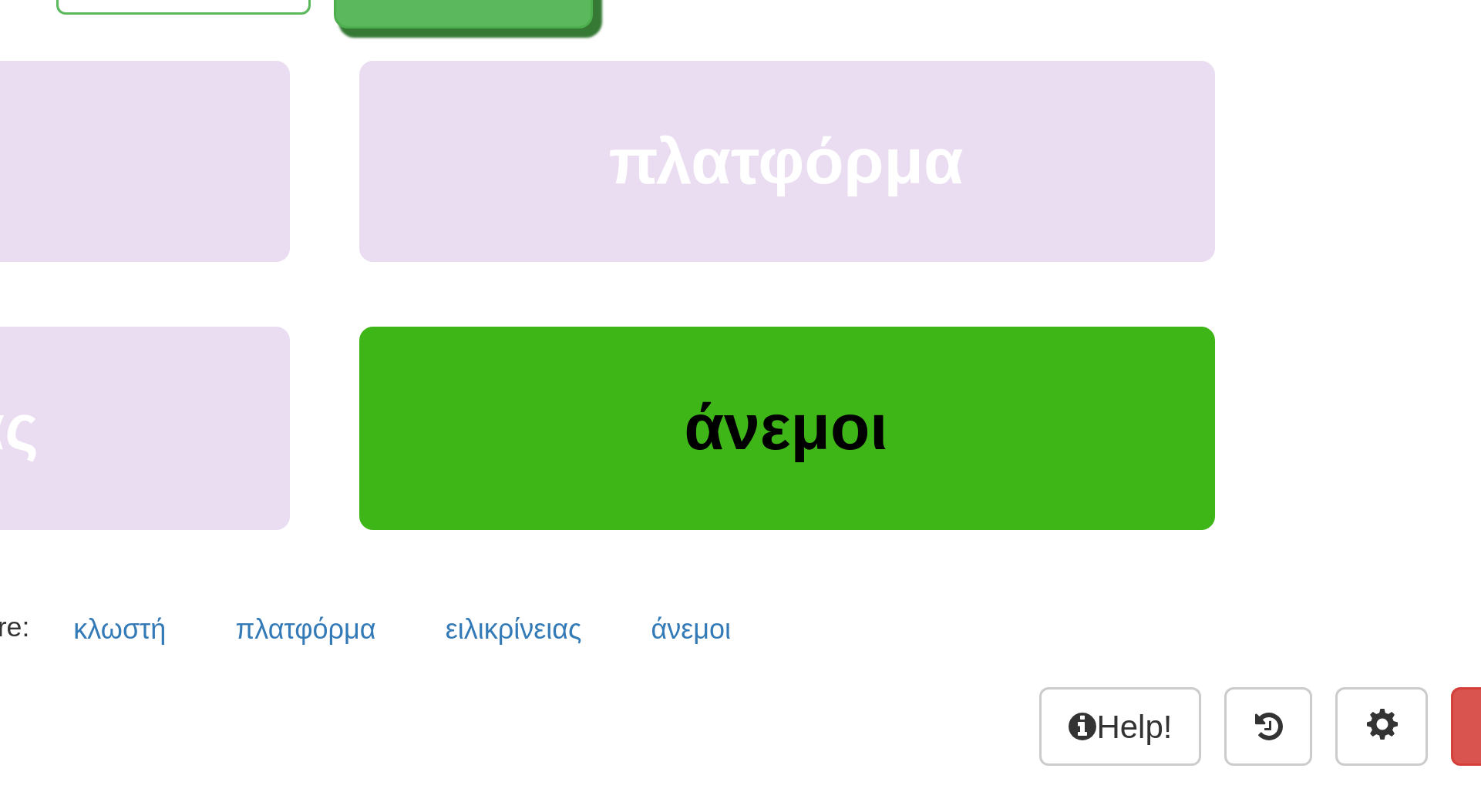
scroll to position [122, 0]
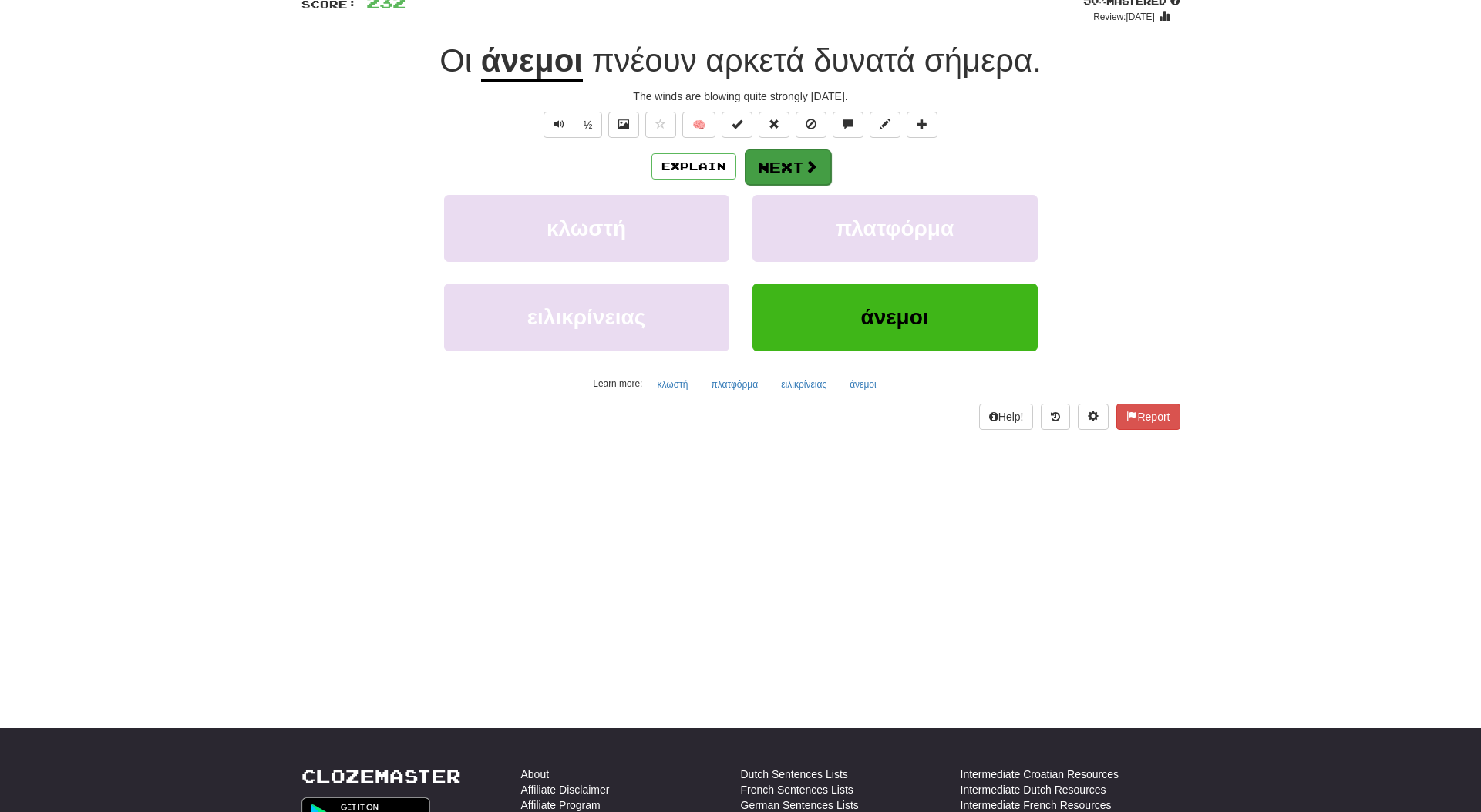
click at [779, 168] on button "Next" at bounding box center [788, 167] width 87 height 36
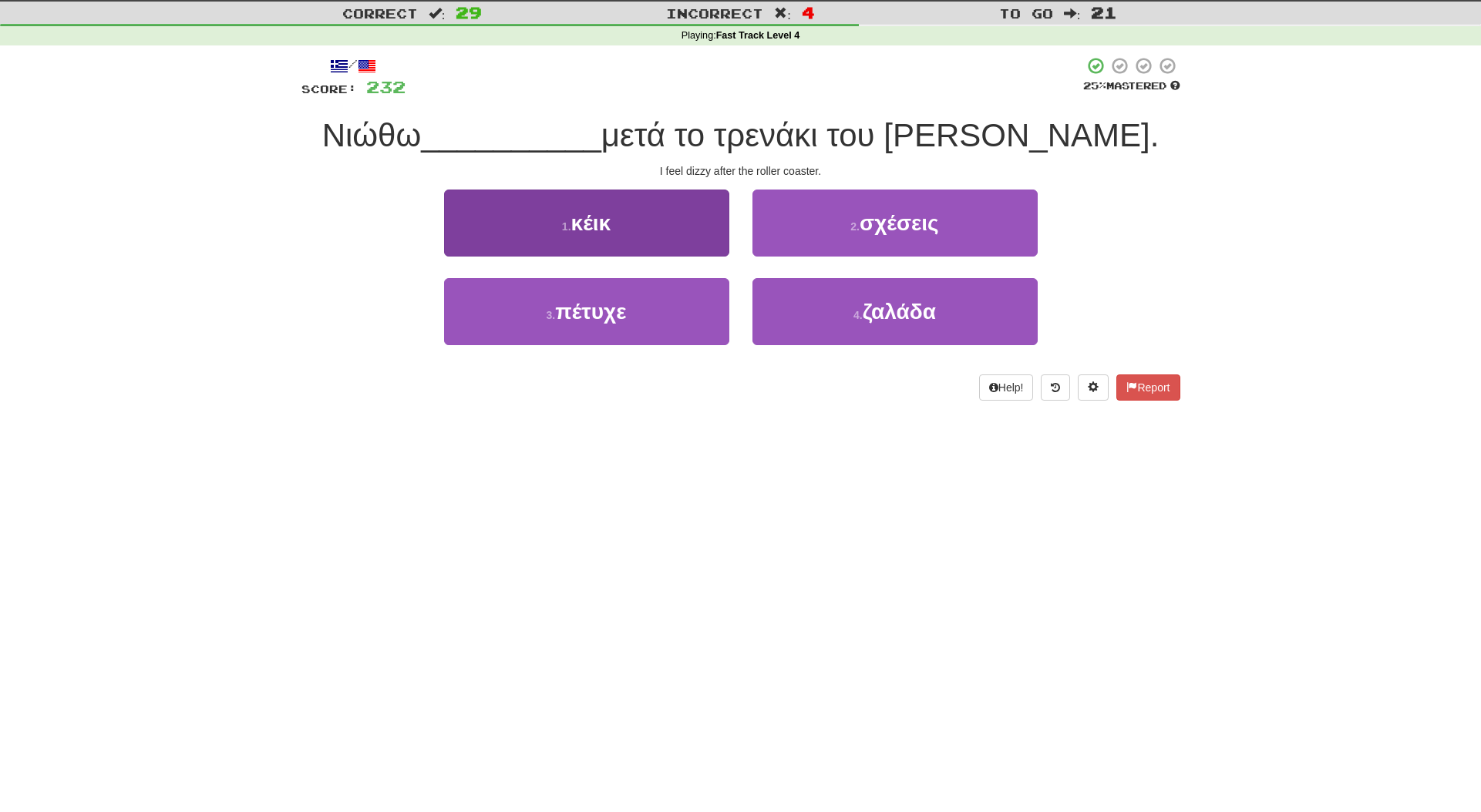
scroll to position [37, 0]
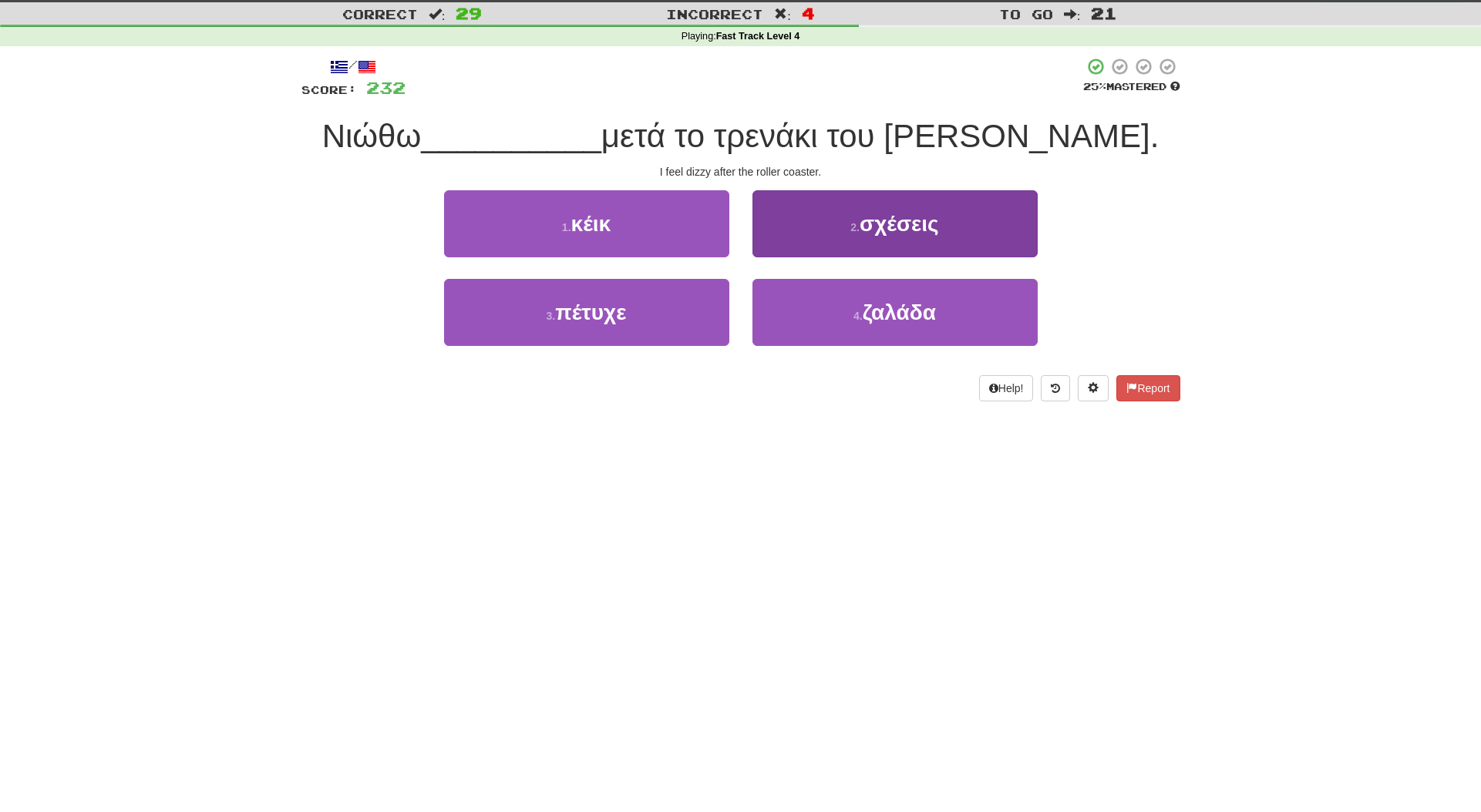
click at [876, 228] on span "σχέσεις" at bounding box center [899, 223] width 80 height 24
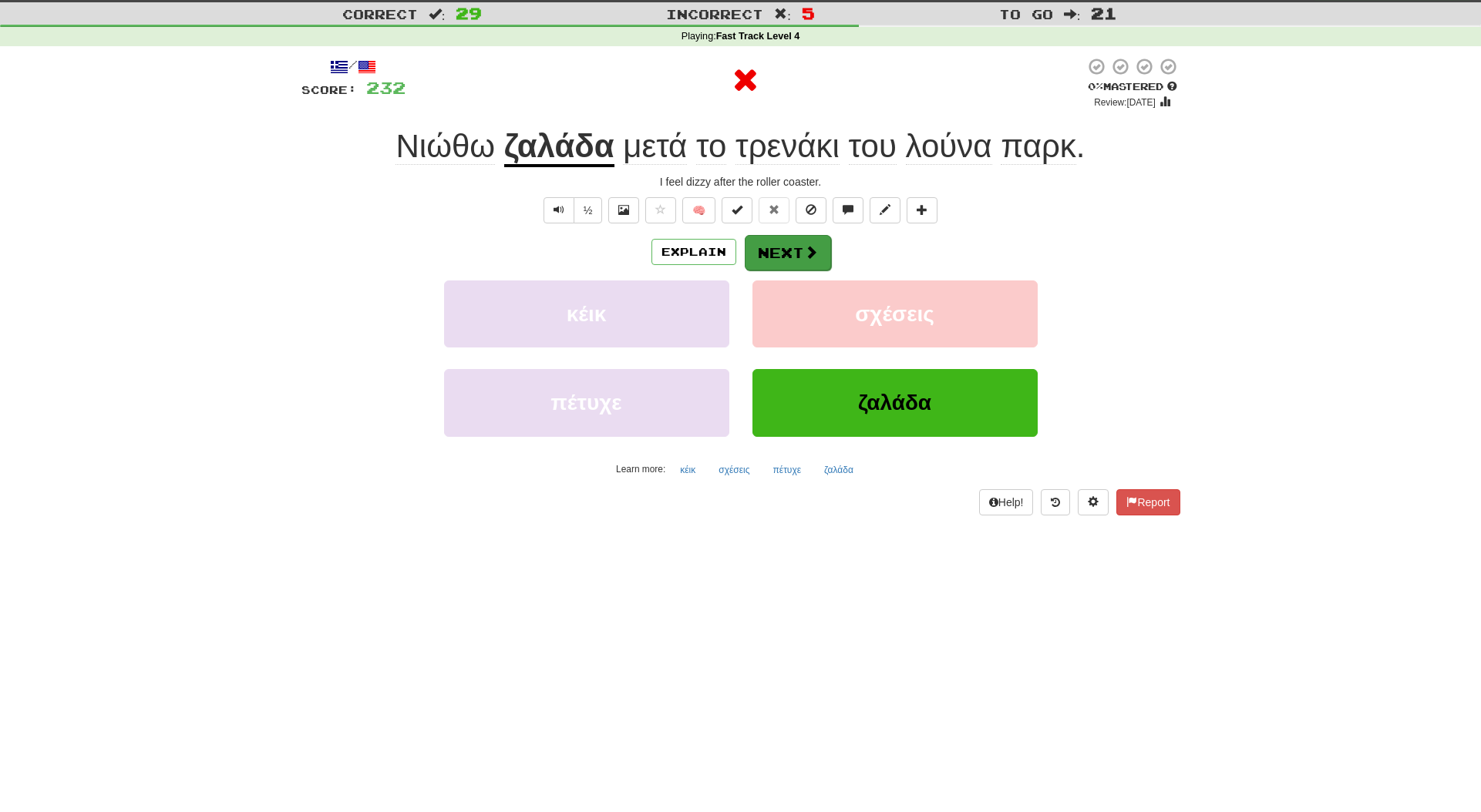
click at [790, 258] on button "Next" at bounding box center [788, 253] width 87 height 36
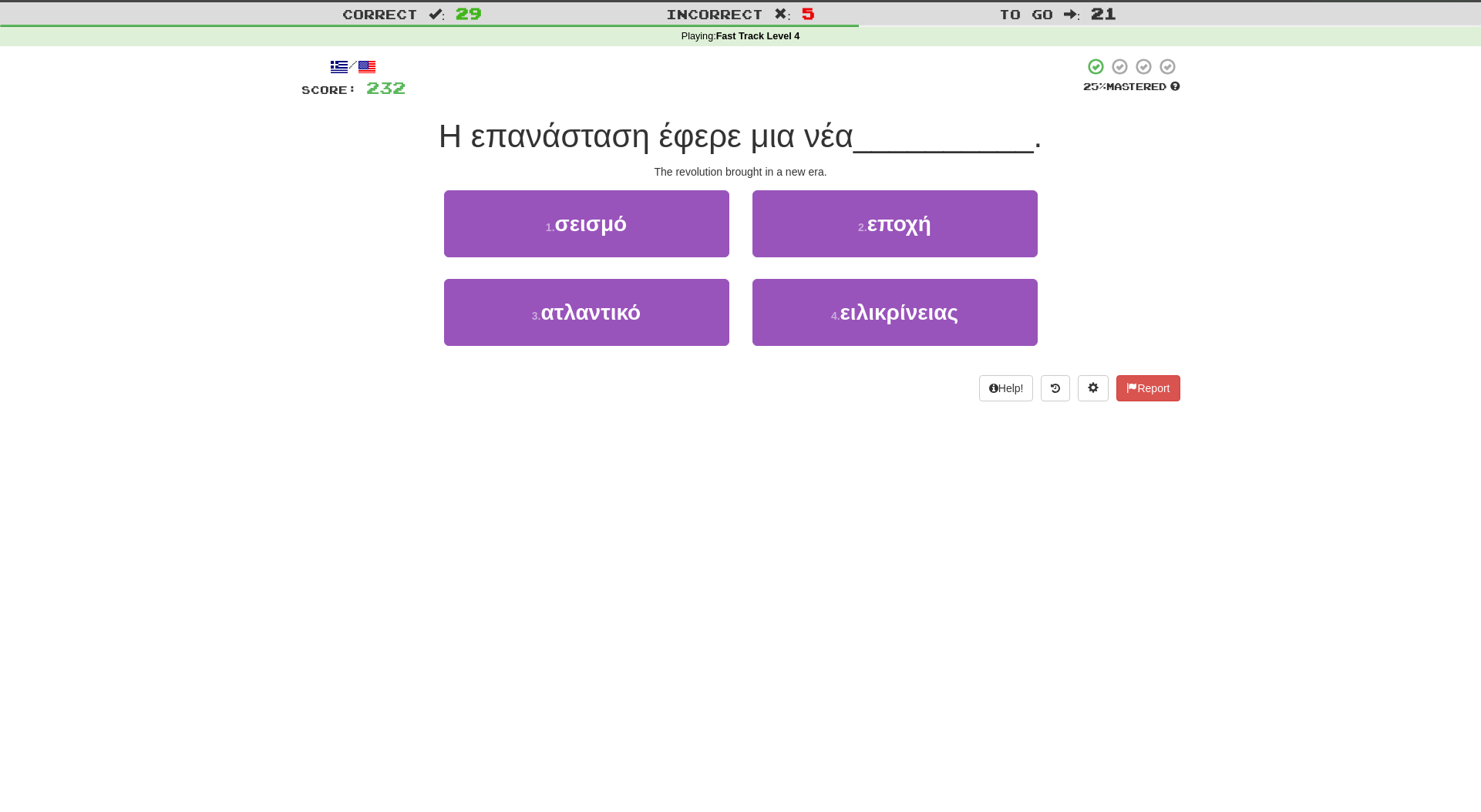
click at [811, 231] on button "2 . εποχή" at bounding box center [895, 223] width 286 height 67
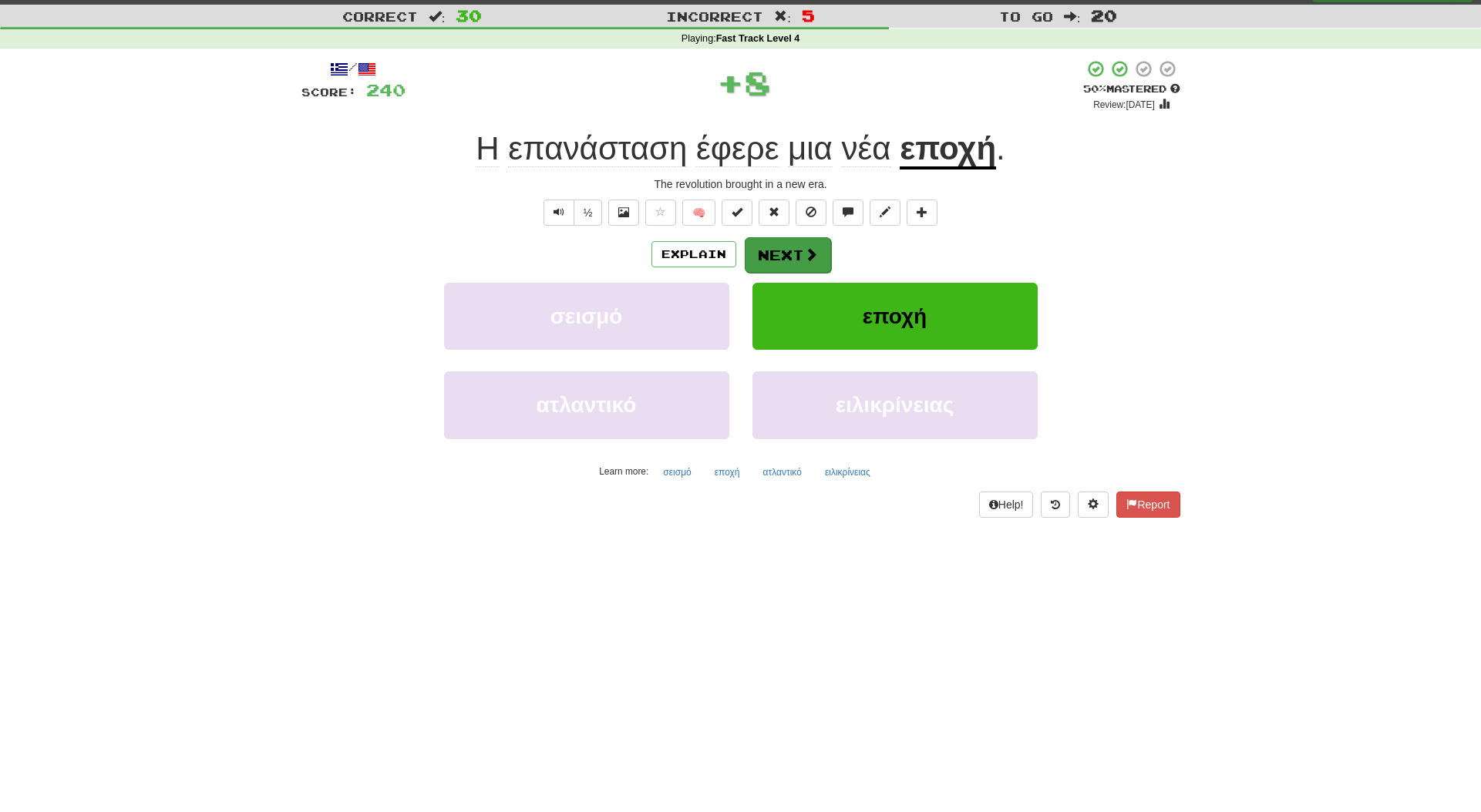
scroll to position [30, 0]
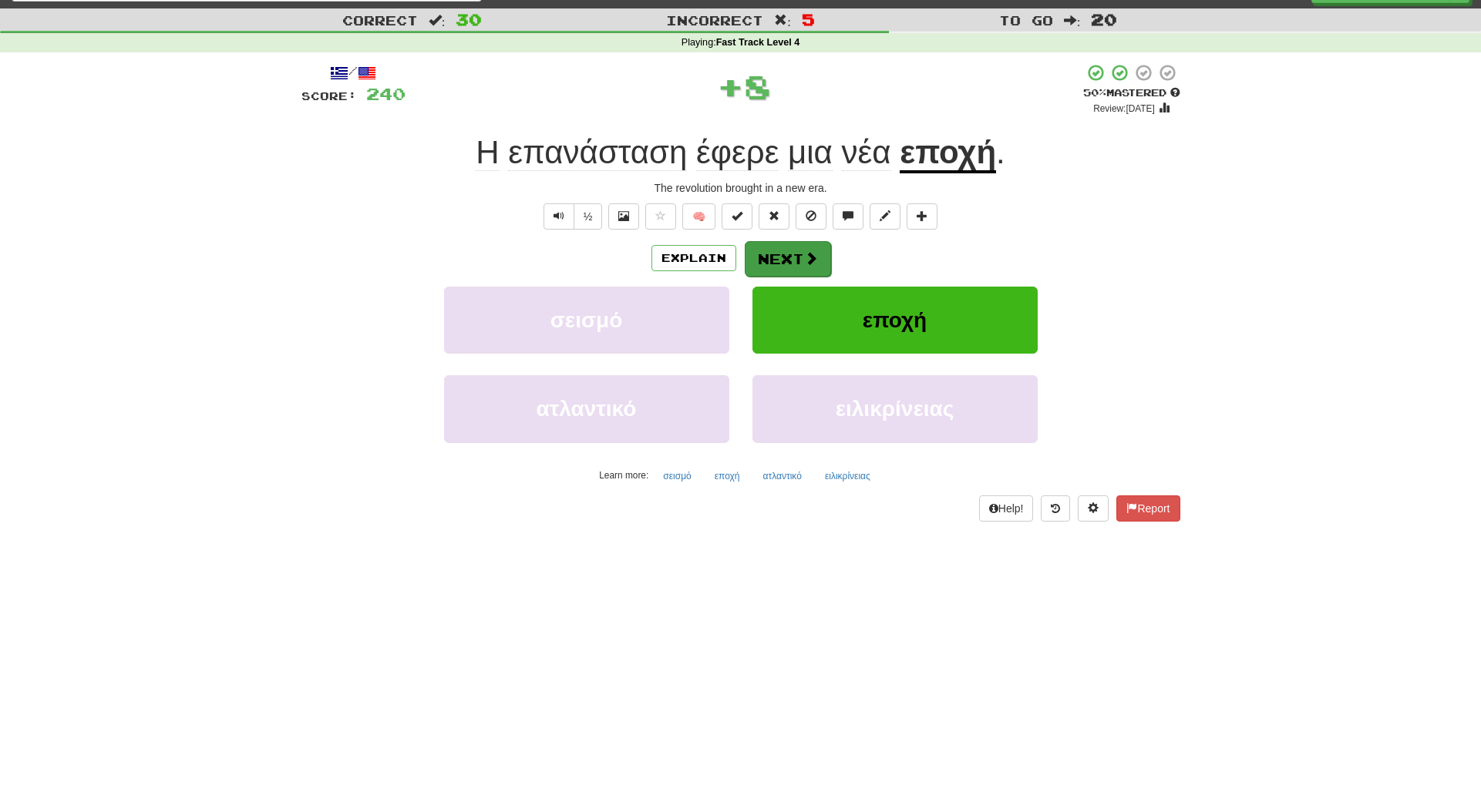
click at [777, 248] on button "Next" at bounding box center [788, 259] width 87 height 36
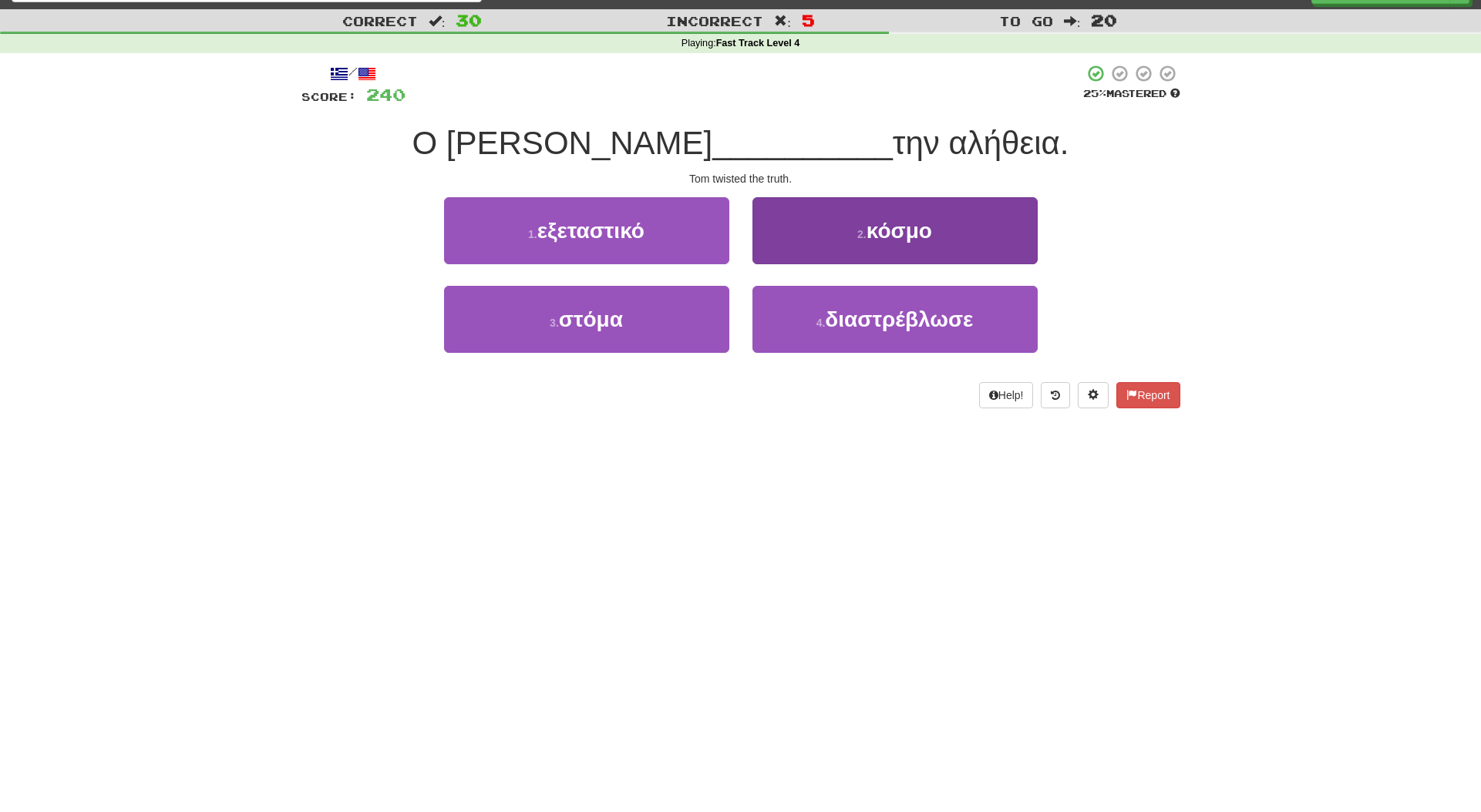
click at [921, 324] on span "διαστρέβλωσε" at bounding box center [898, 319] width 148 height 24
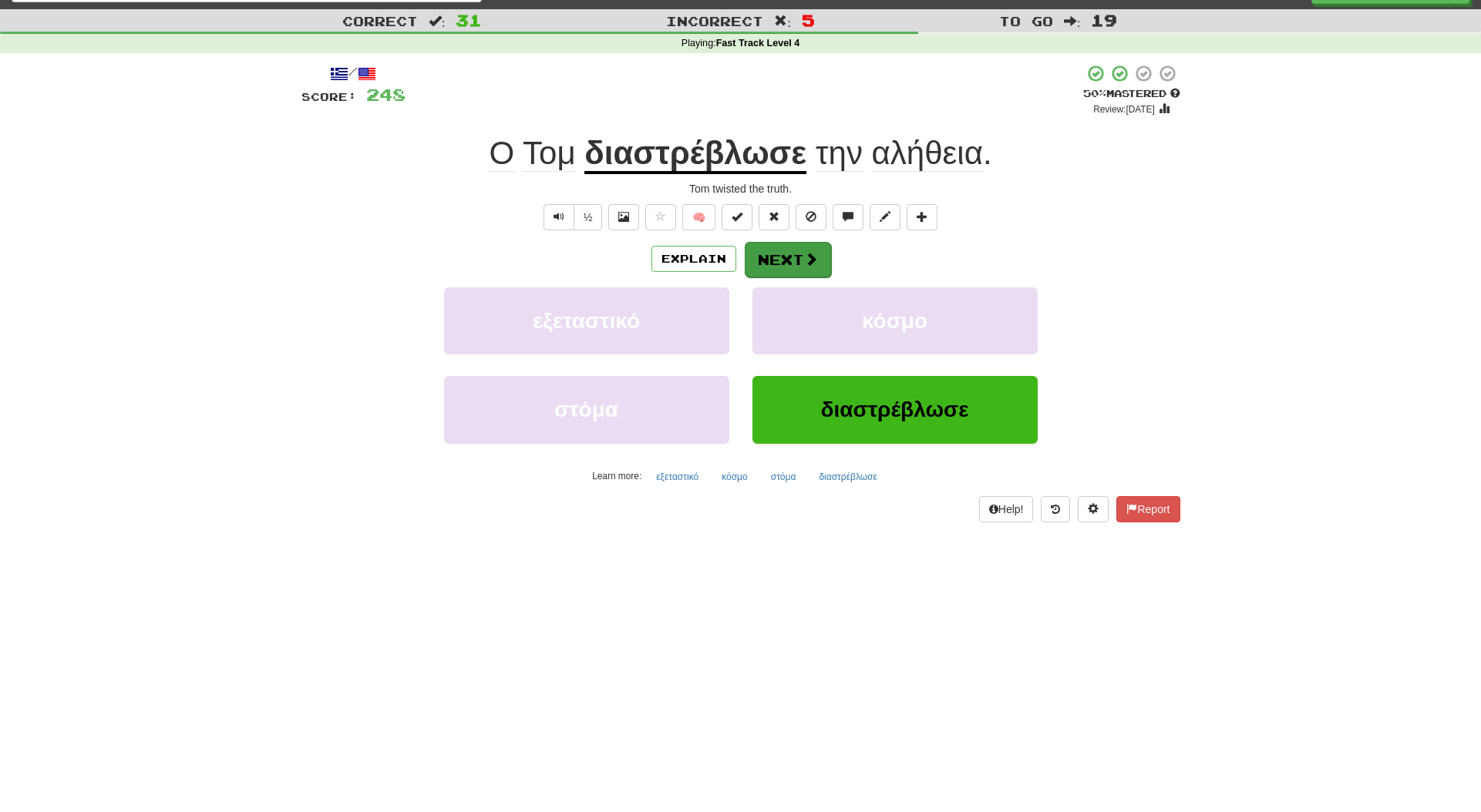
click at [793, 262] on button "Next" at bounding box center [788, 260] width 87 height 36
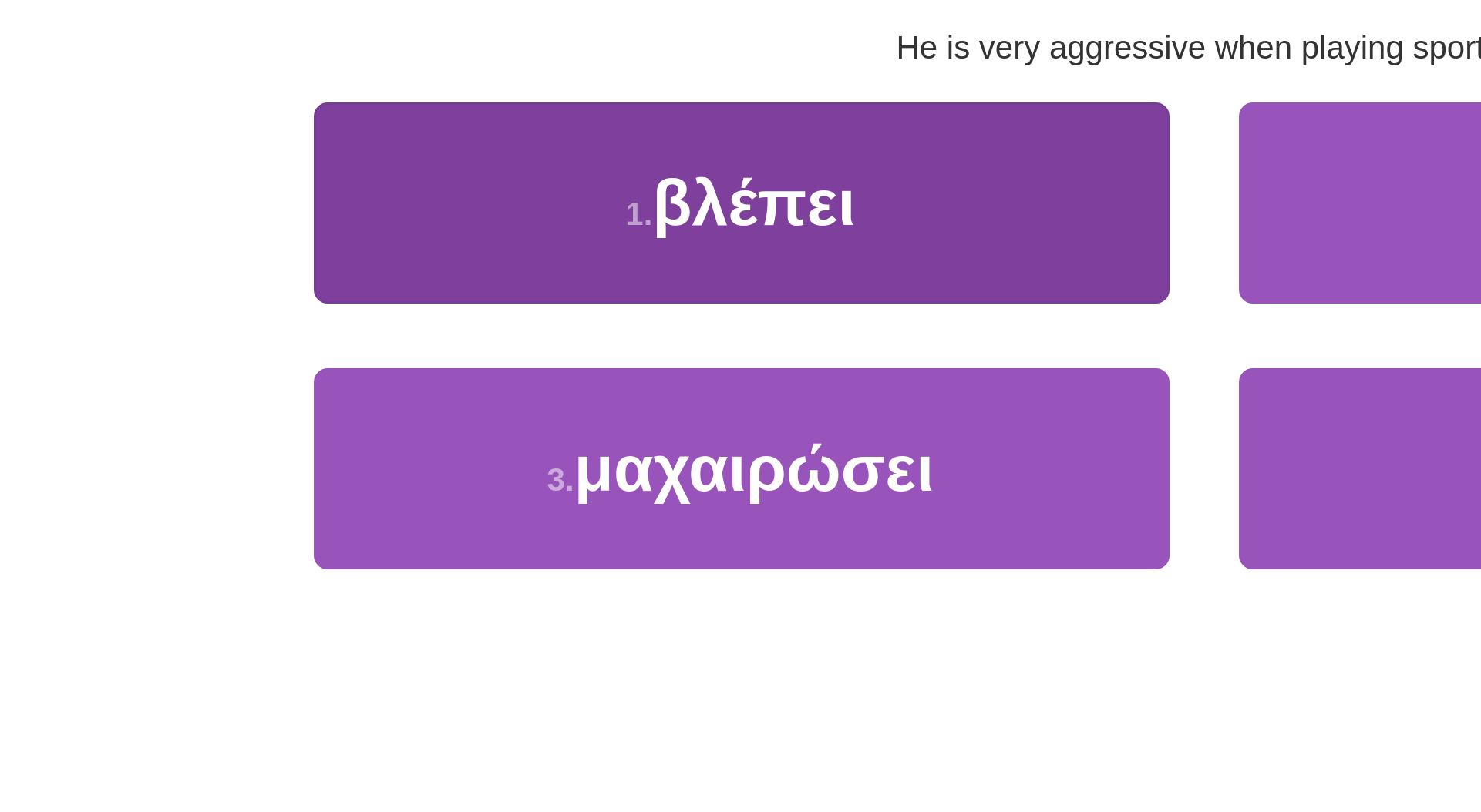
scroll to position [18, 0]
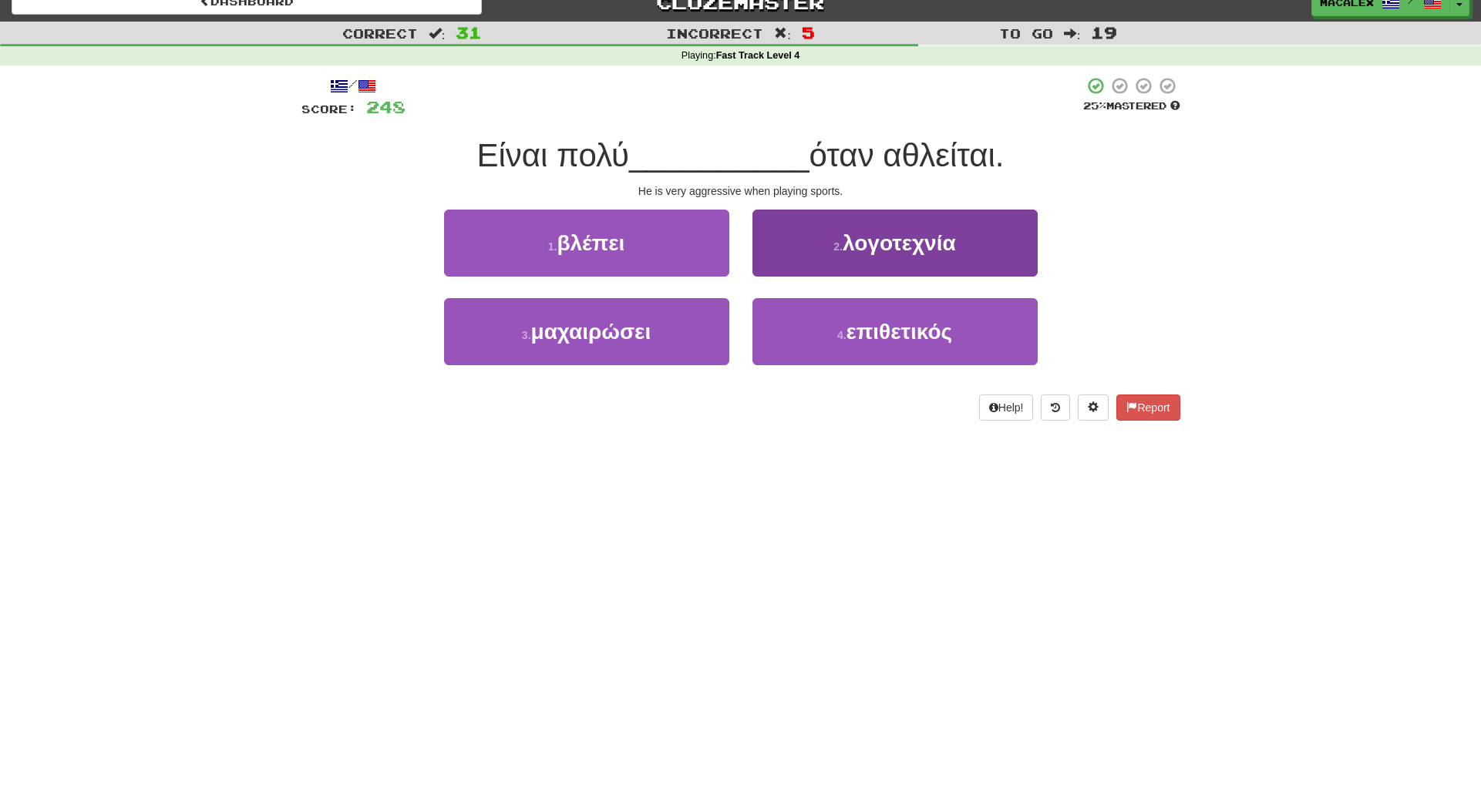
click at [857, 333] on span "επιθετικός" at bounding box center [900, 332] width 107 height 24
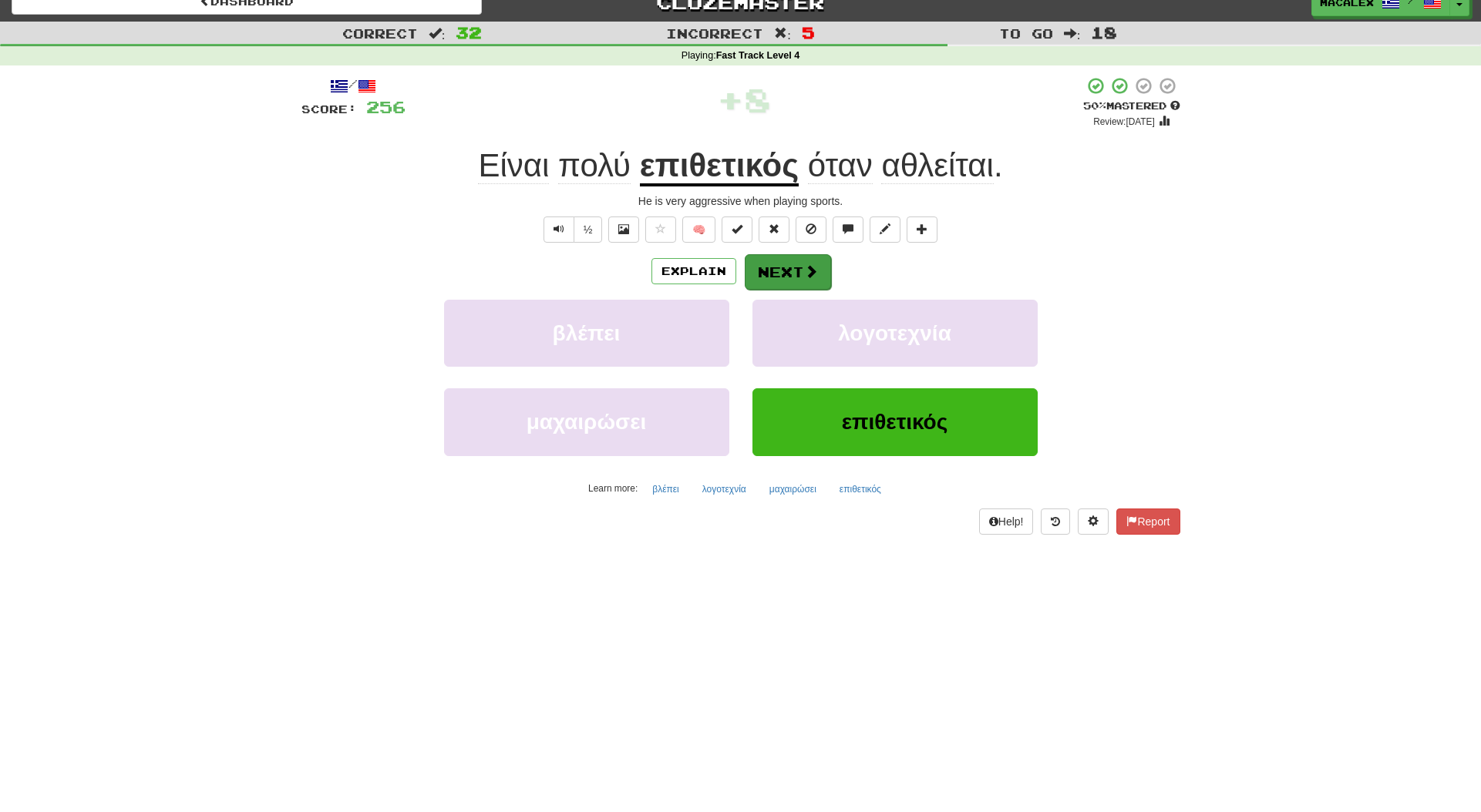
click at [785, 271] on button "Next" at bounding box center [788, 272] width 87 height 36
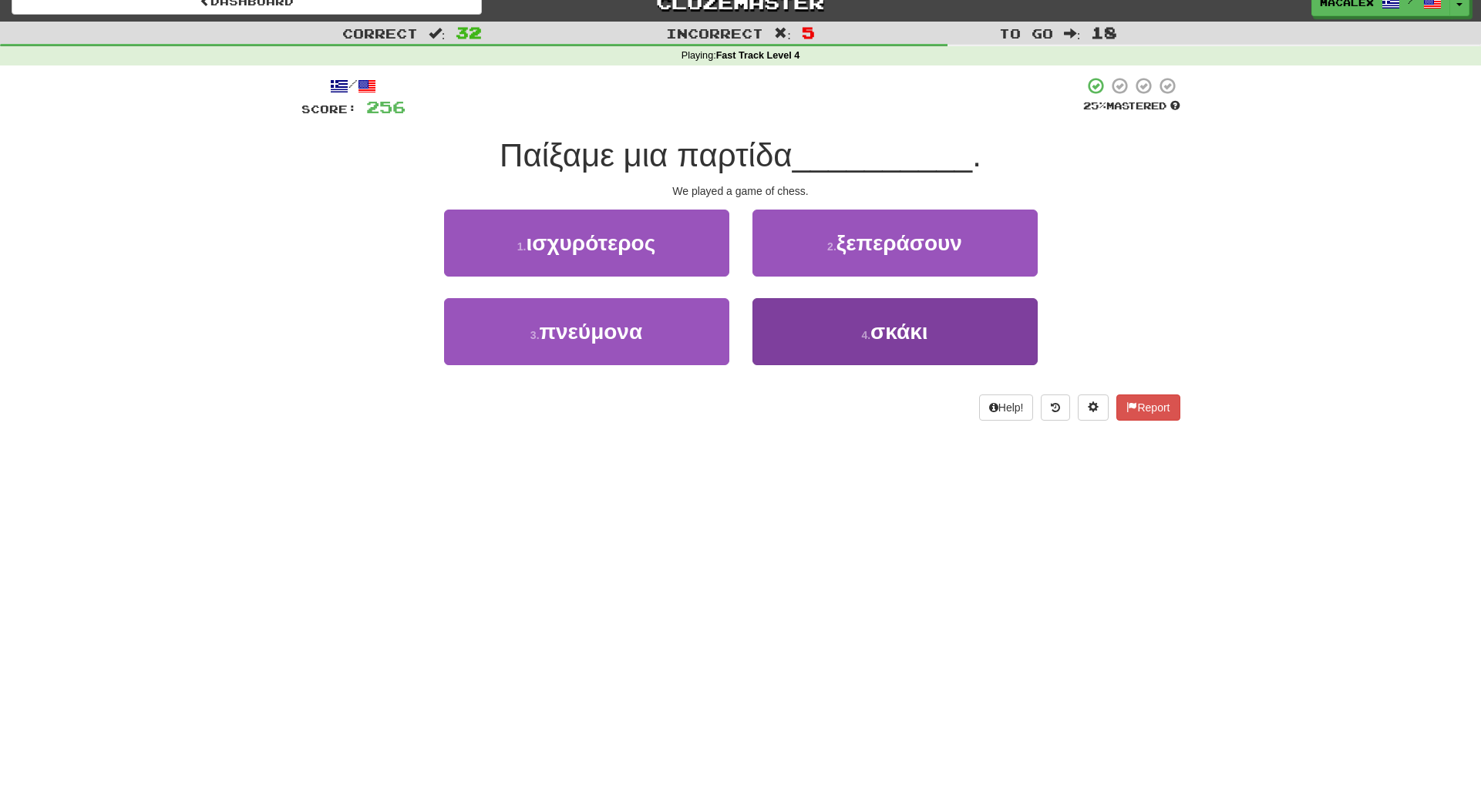
click at [804, 328] on button "4 . σκάκι" at bounding box center [895, 332] width 286 height 67
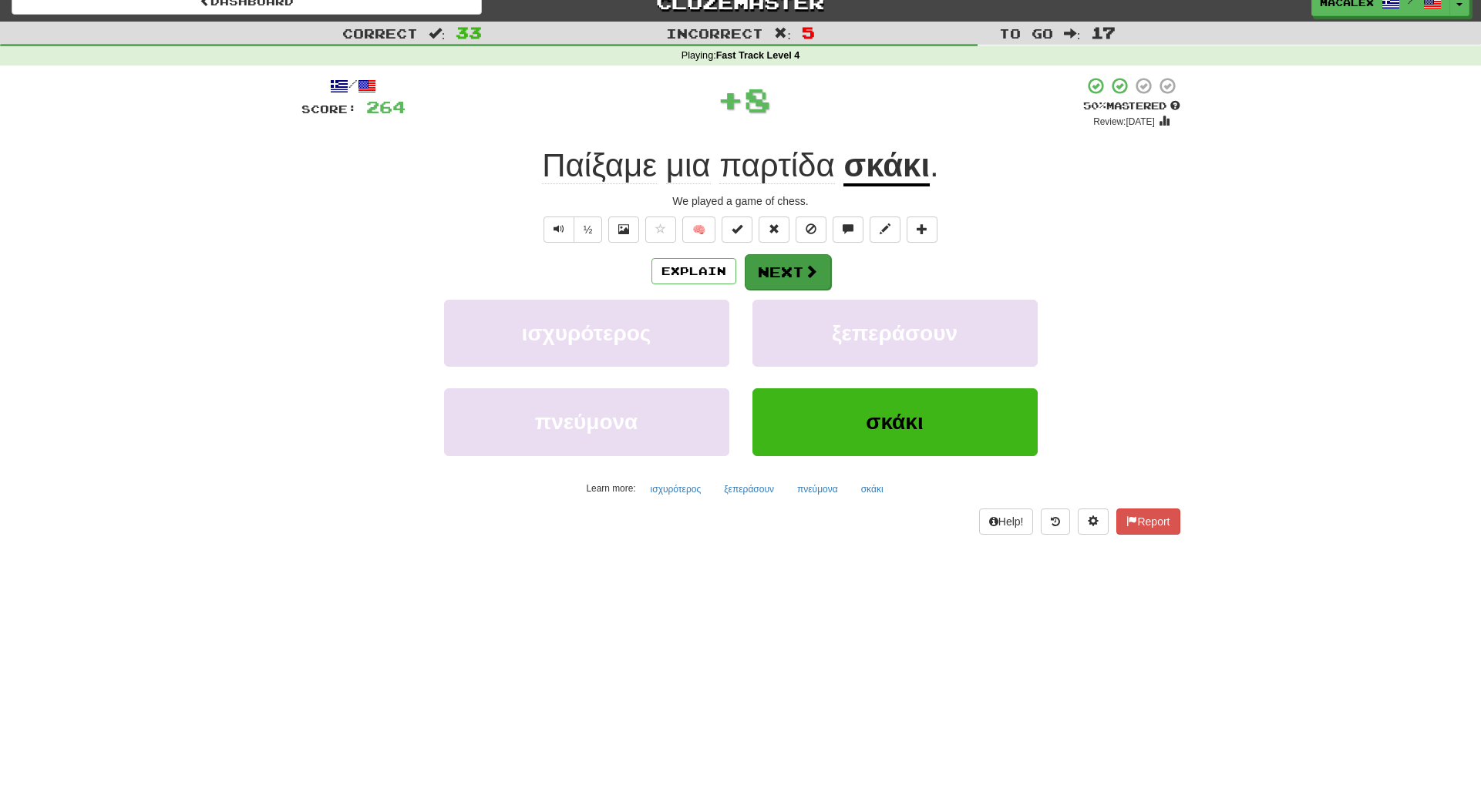
click at [768, 273] on button "Next" at bounding box center [788, 272] width 87 height 36
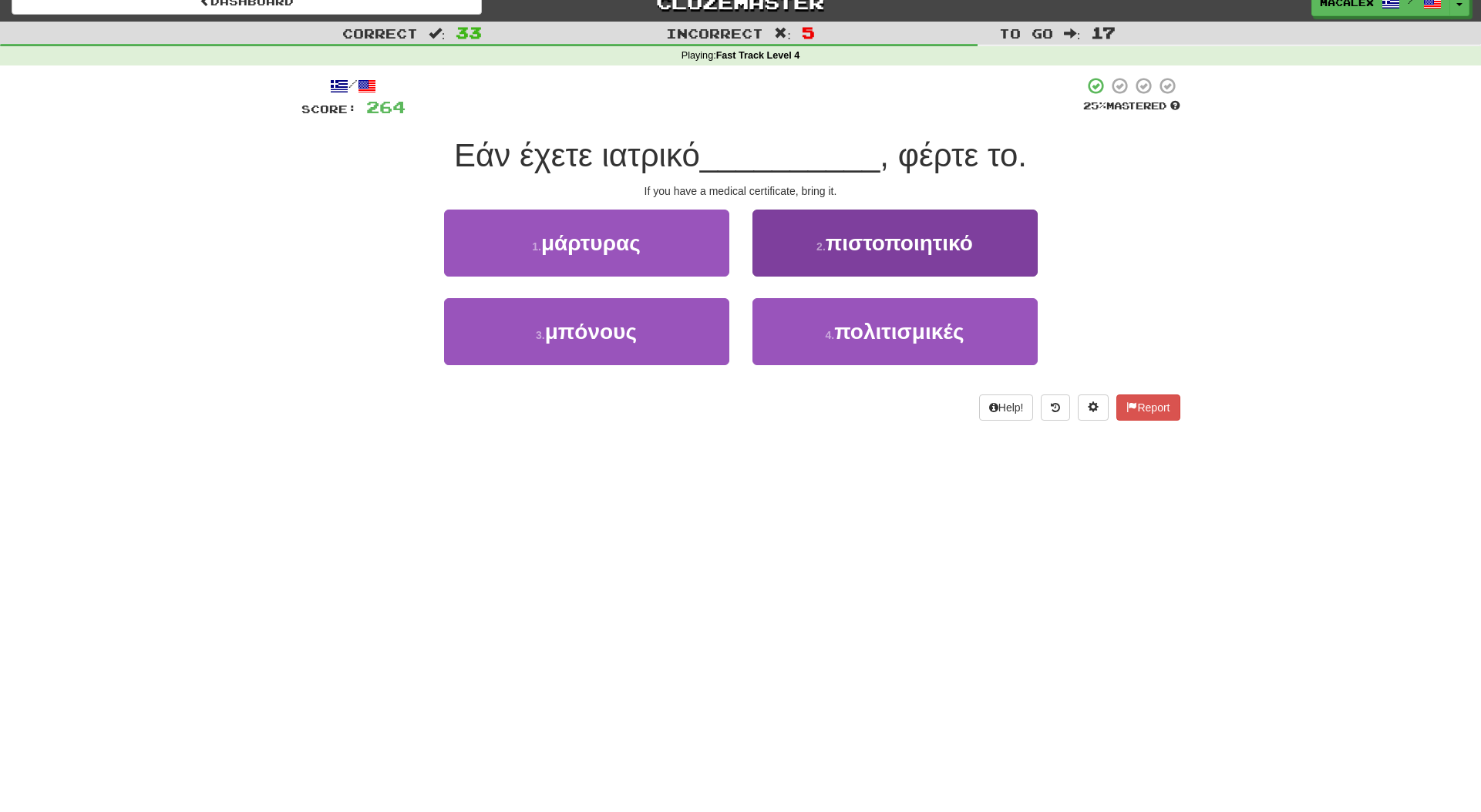
click at [885, 247] on span "πιστοποιητικό" at bounding box center [899, 243] width 147 height 24
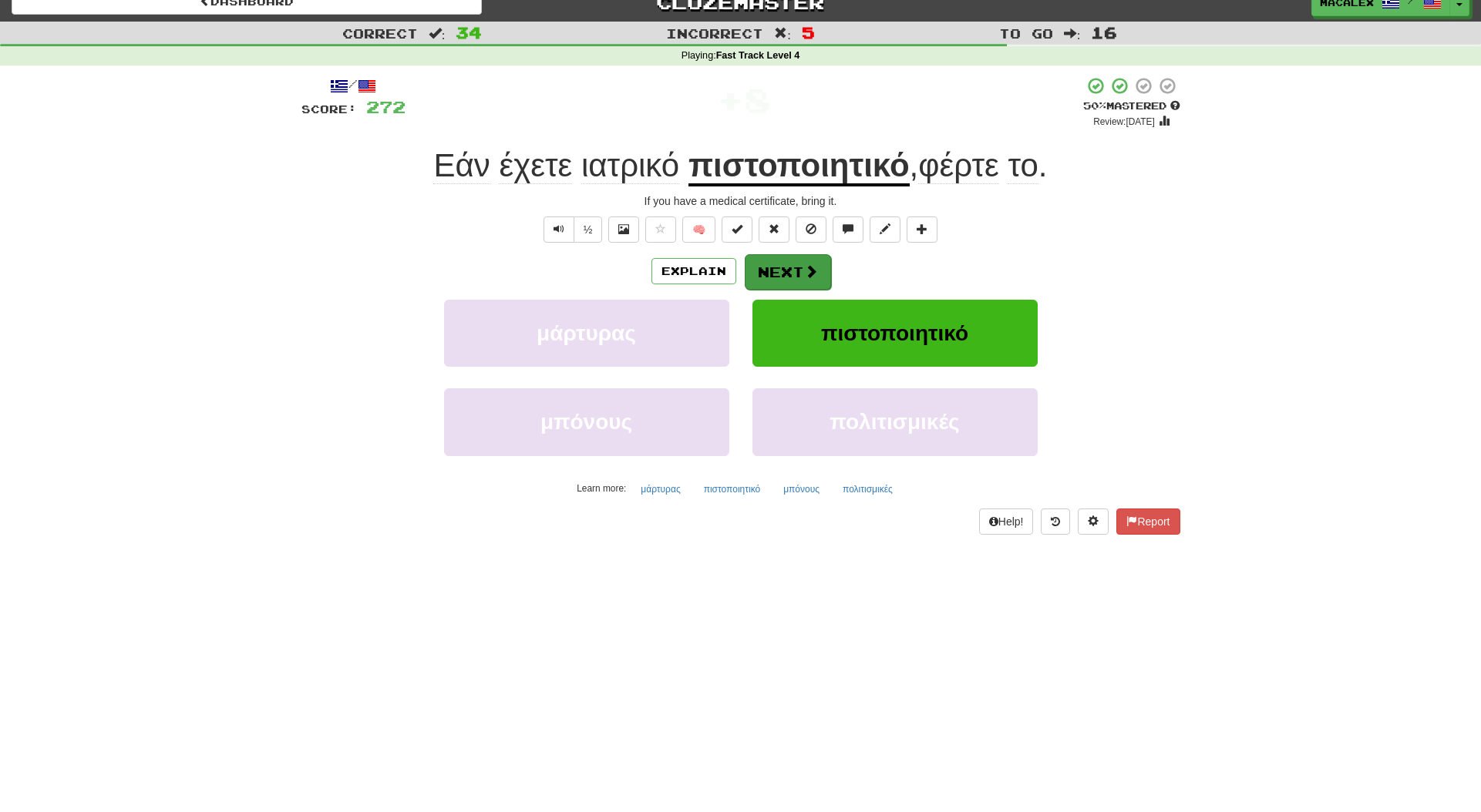
click at [790, 277] on button "Next" at bounding box center [788, 272] width 87 height 36
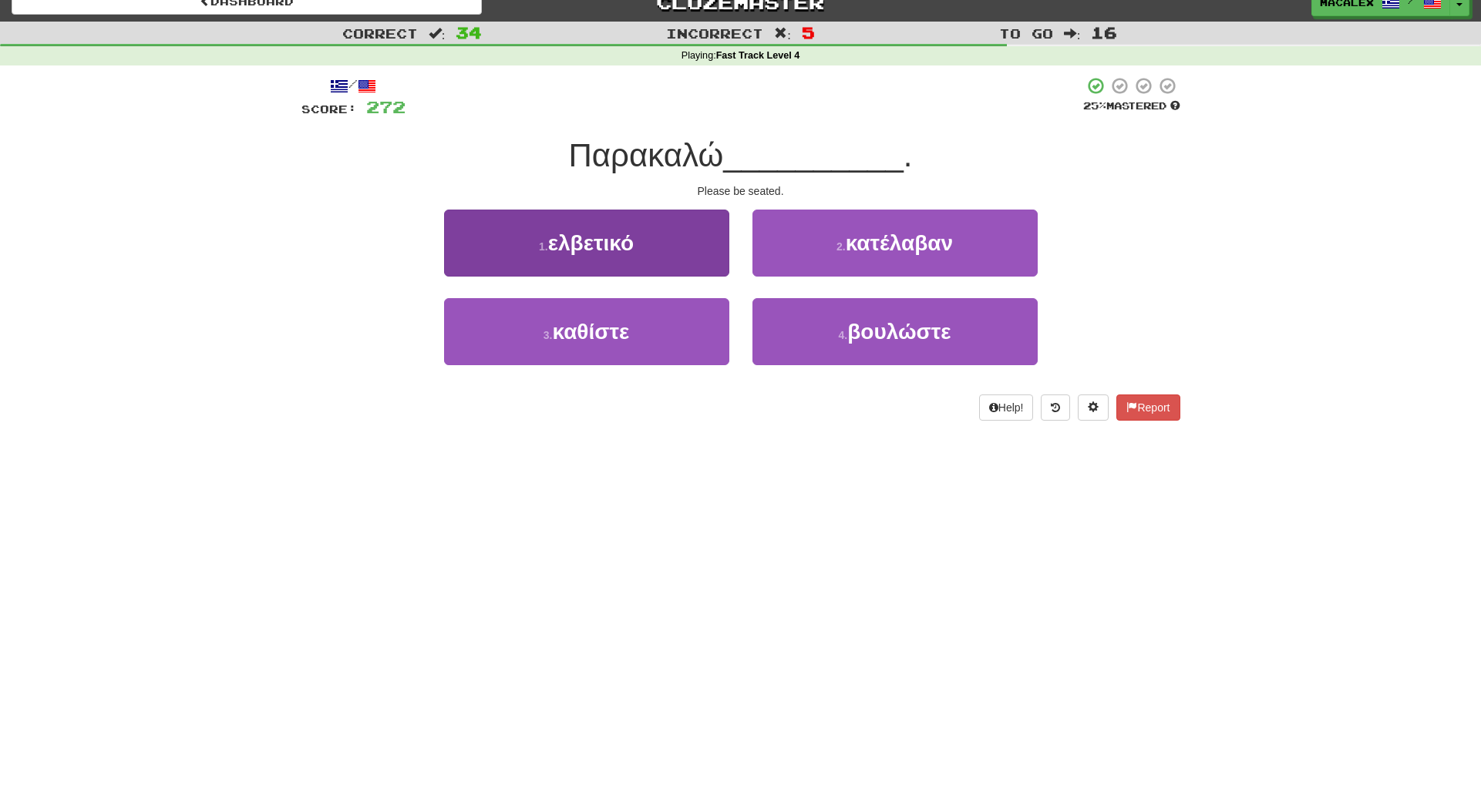
click at [600, 329] on span "καθίστε" at bounding box center [591, 332] width 77 height 24
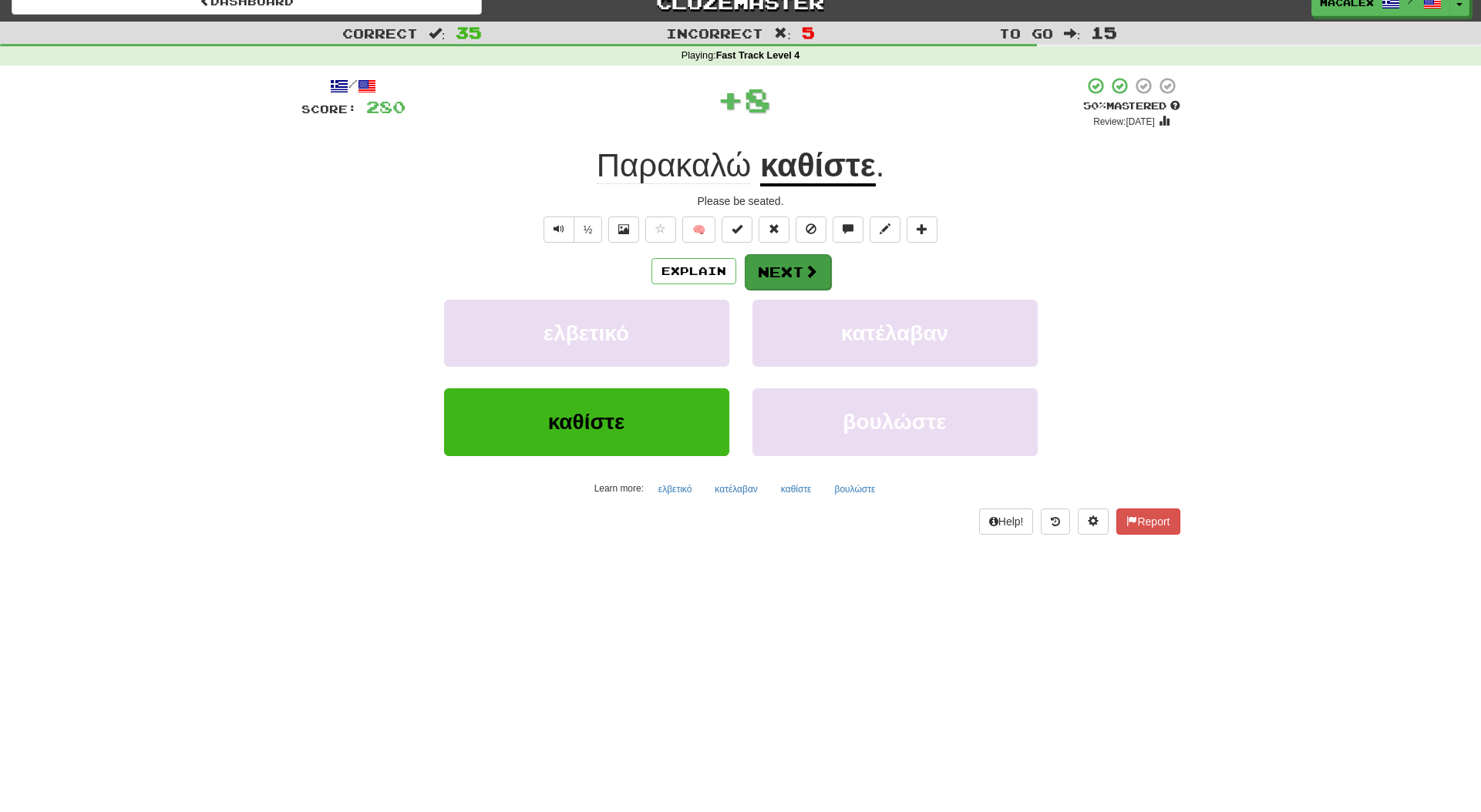
click at [789, 264] on button "Next" at bounding box center [788, 272] width 87 height 36
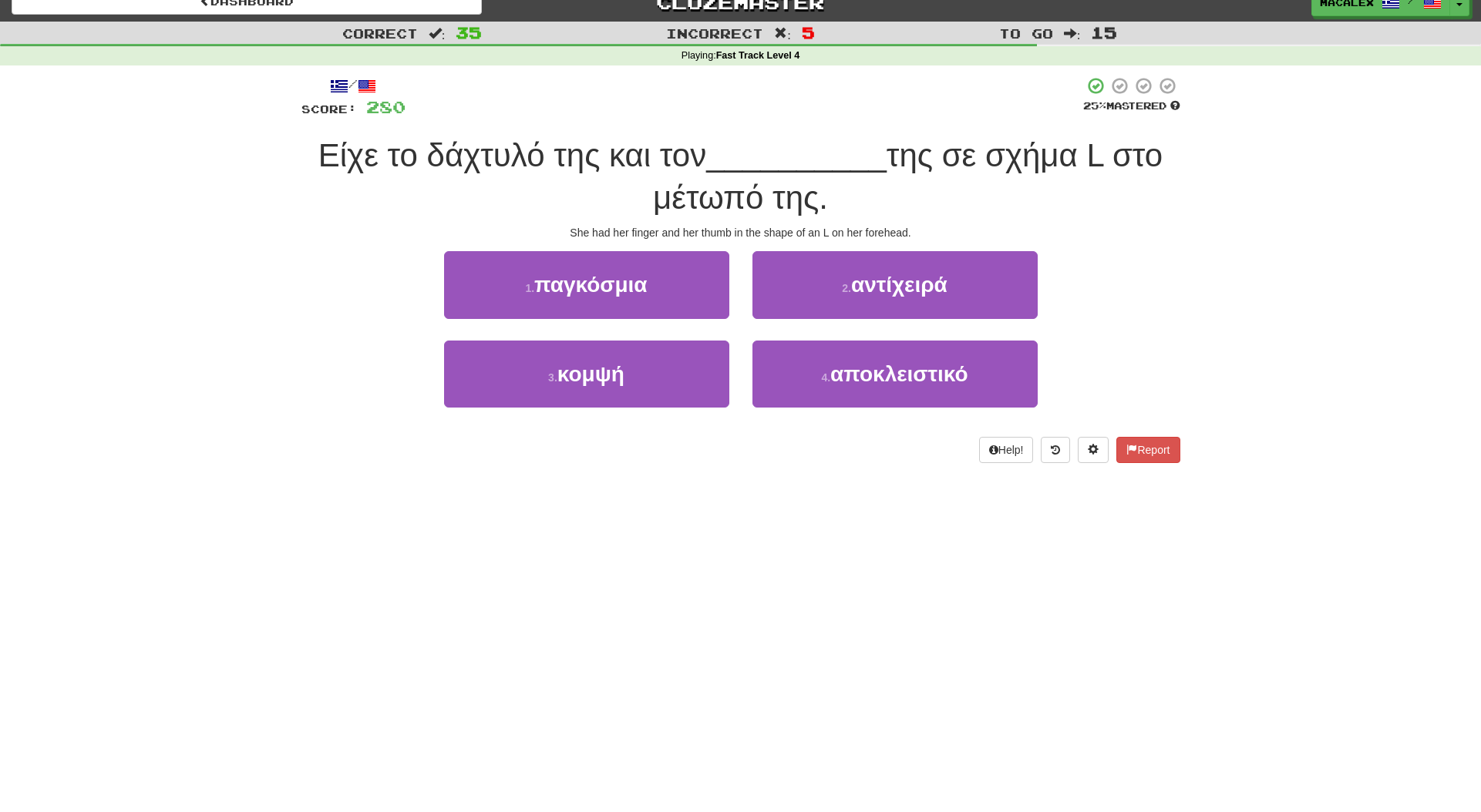
click at [837, 286] on button "2 . αντίχειρά" at bounding box center [895, 285] width 286 height 67
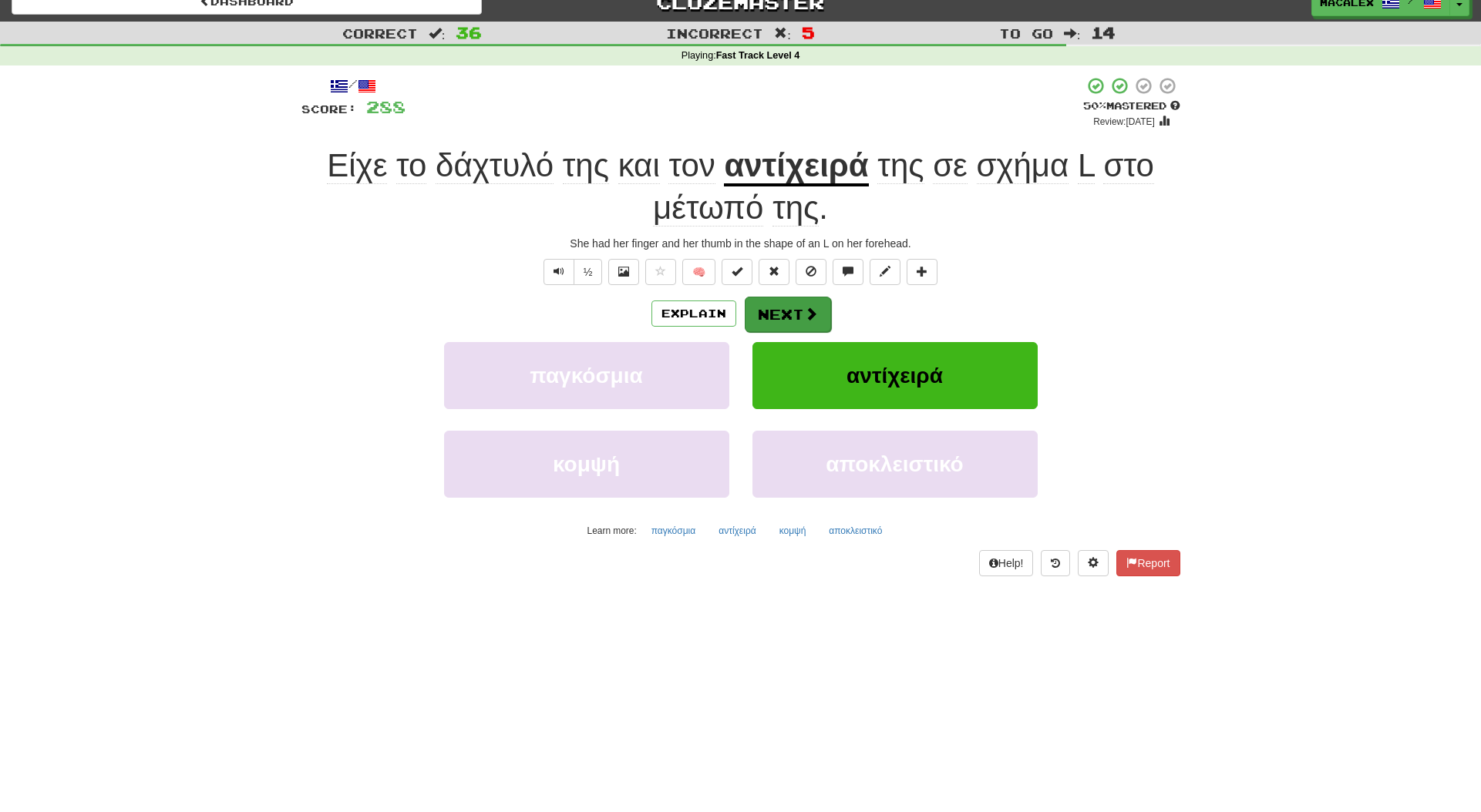
click at [802, 309] on button "Next" at bounding box center [788, 315] width 87 height 36
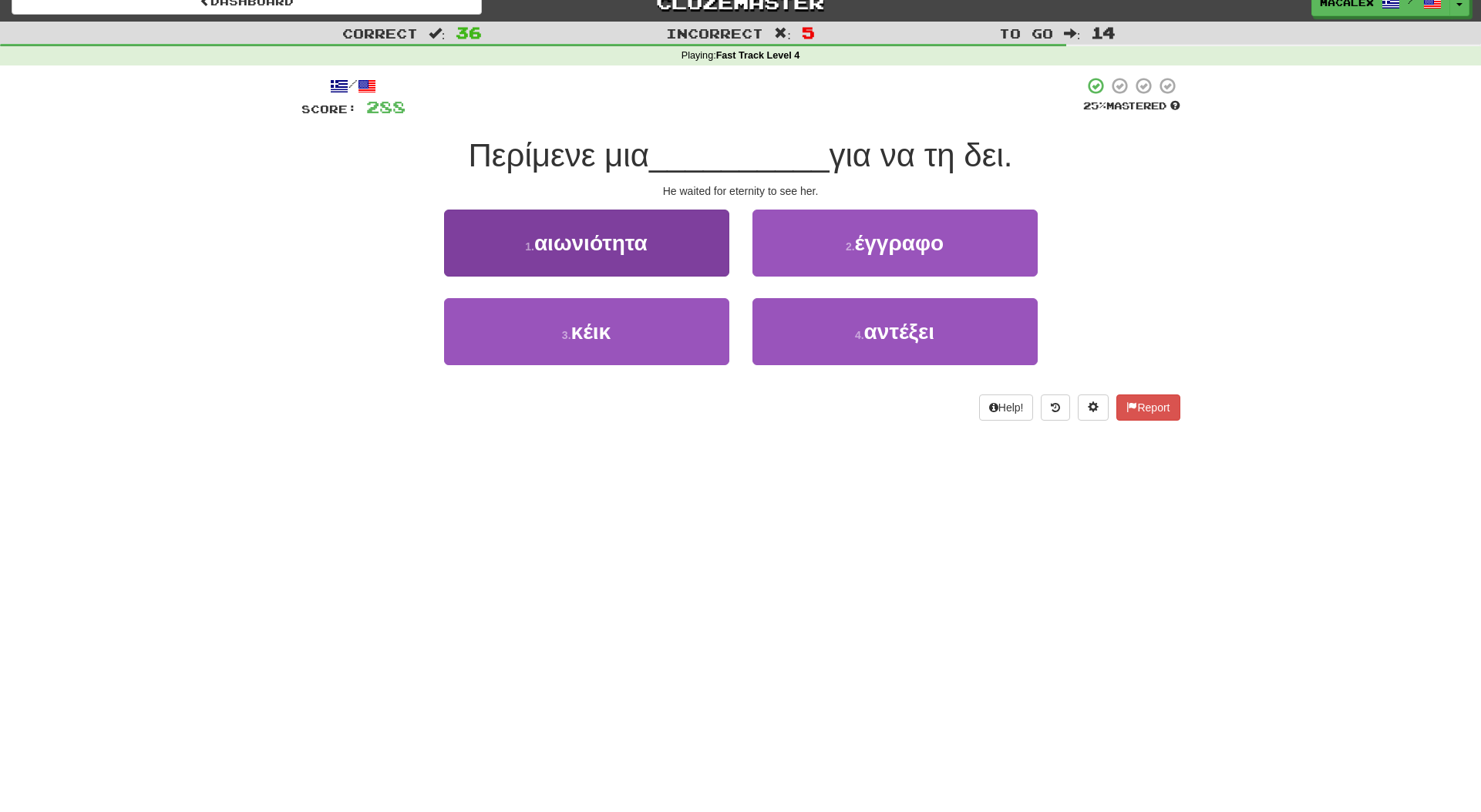
click at [616, 253] on span "αιωνιότητα" at bounding box center [591, 243] width 113 height 24
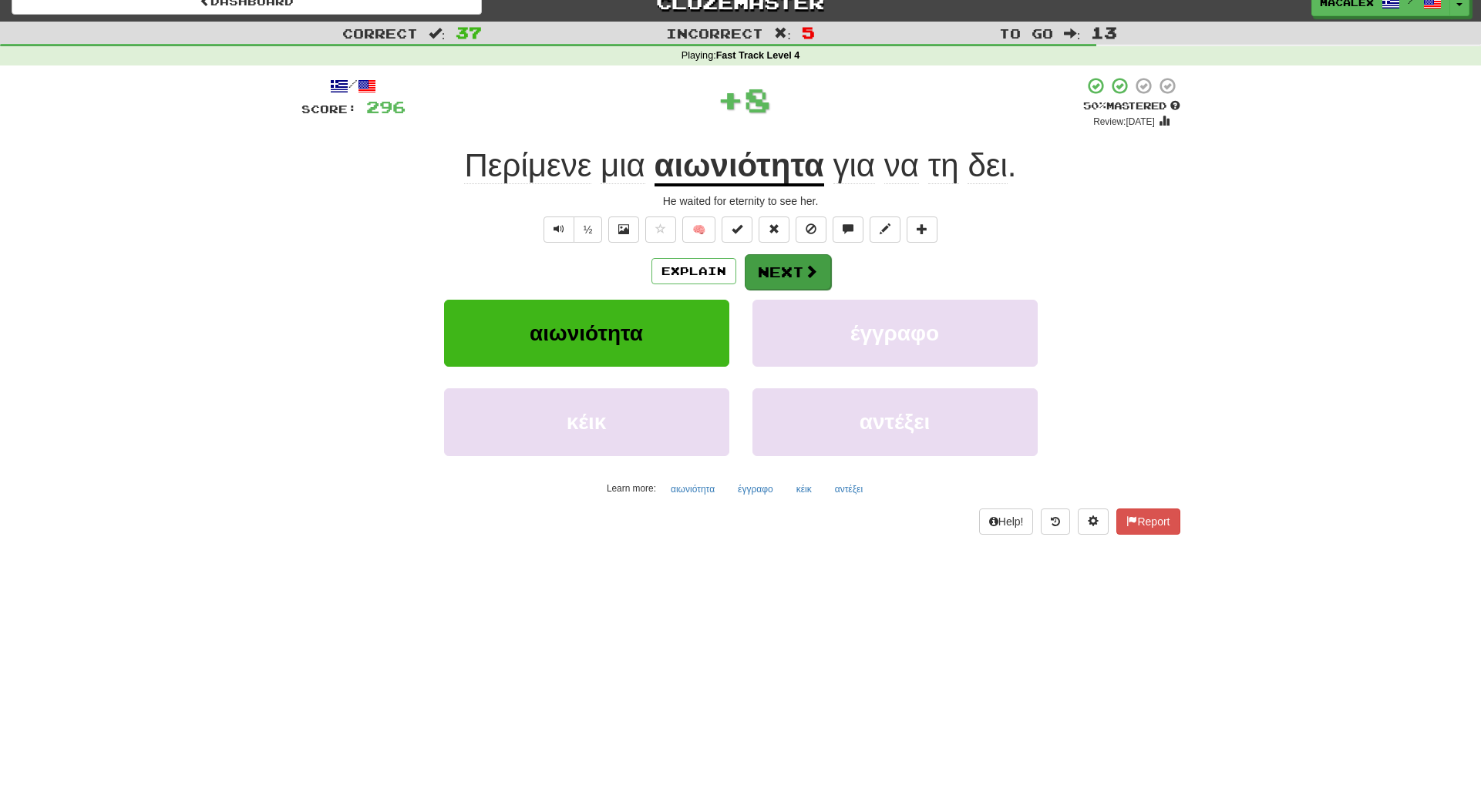
click at [809, 272] on span at bounding box center [811, 271] width 14 height 14
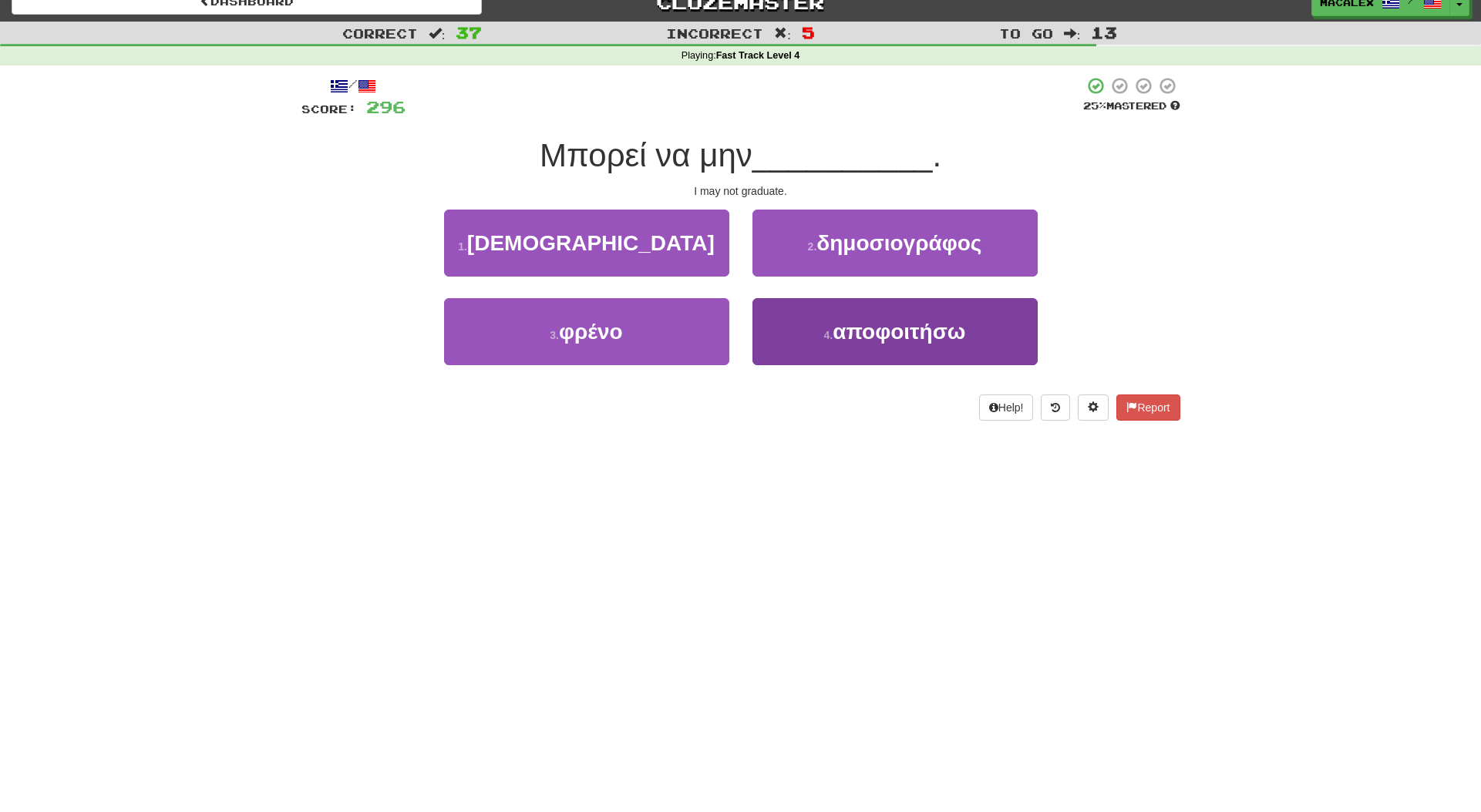
click at [908, 332] on span "αποφοιτήσω" at bounding box center [898, 332] width 132 height 24
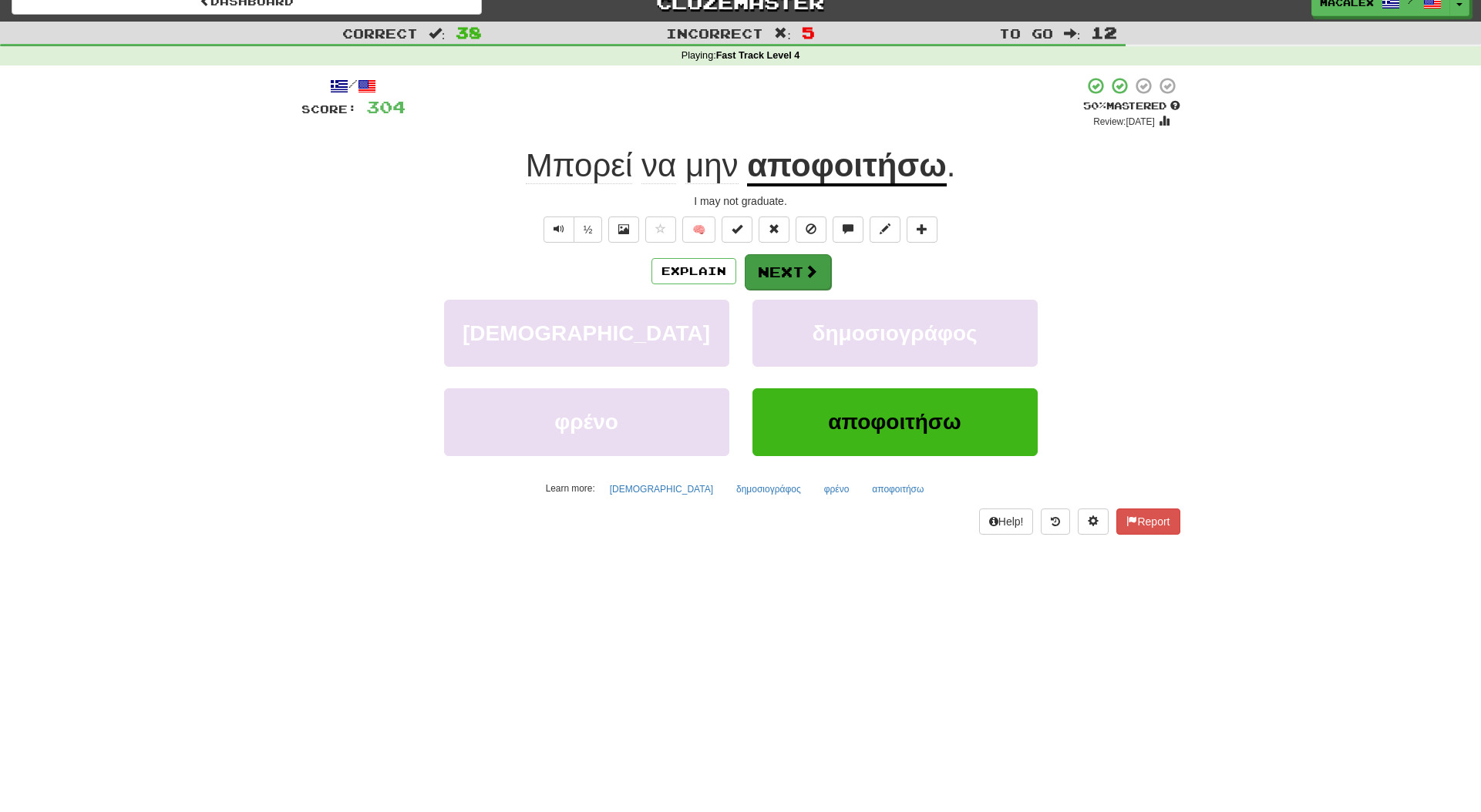
click at [811, 275] on span at bounding box center [811, 271] width 14 height 14
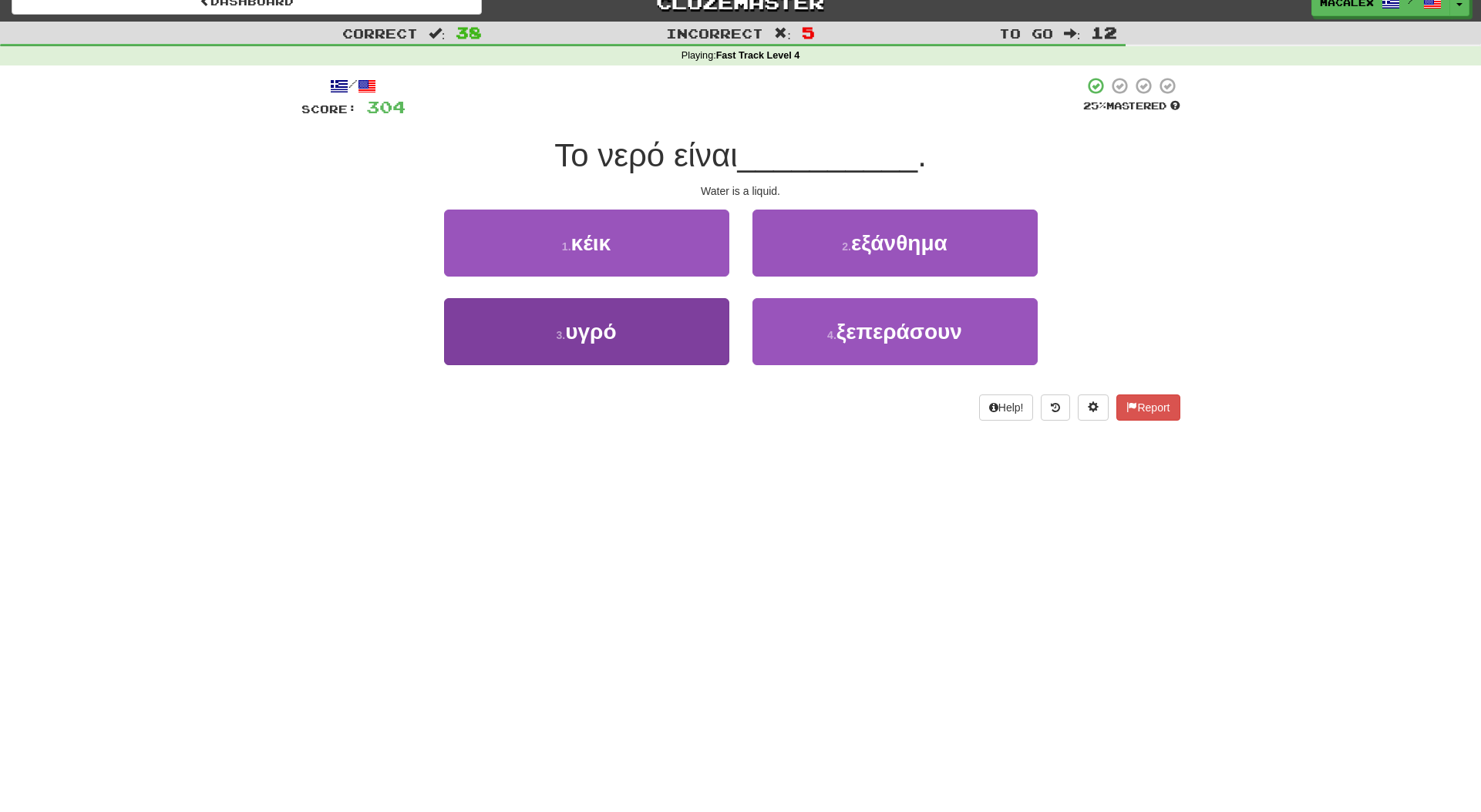
click at [687, 329] on button "3 . υγρό" at bounding box center [587, 332] width 286 height 67
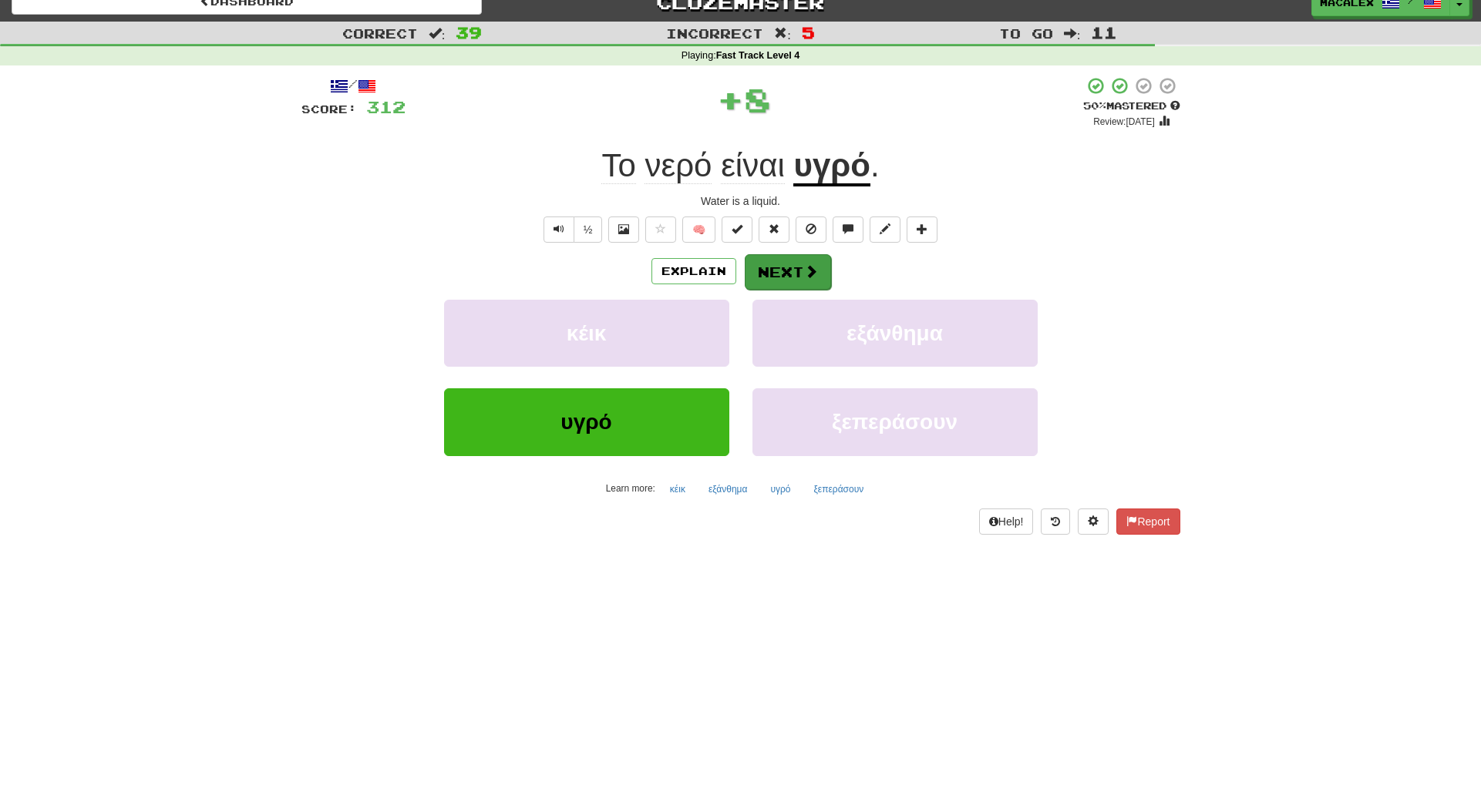
click at [790, 277] on button "Next" at bounding box center [788, 272] width 87 height 36
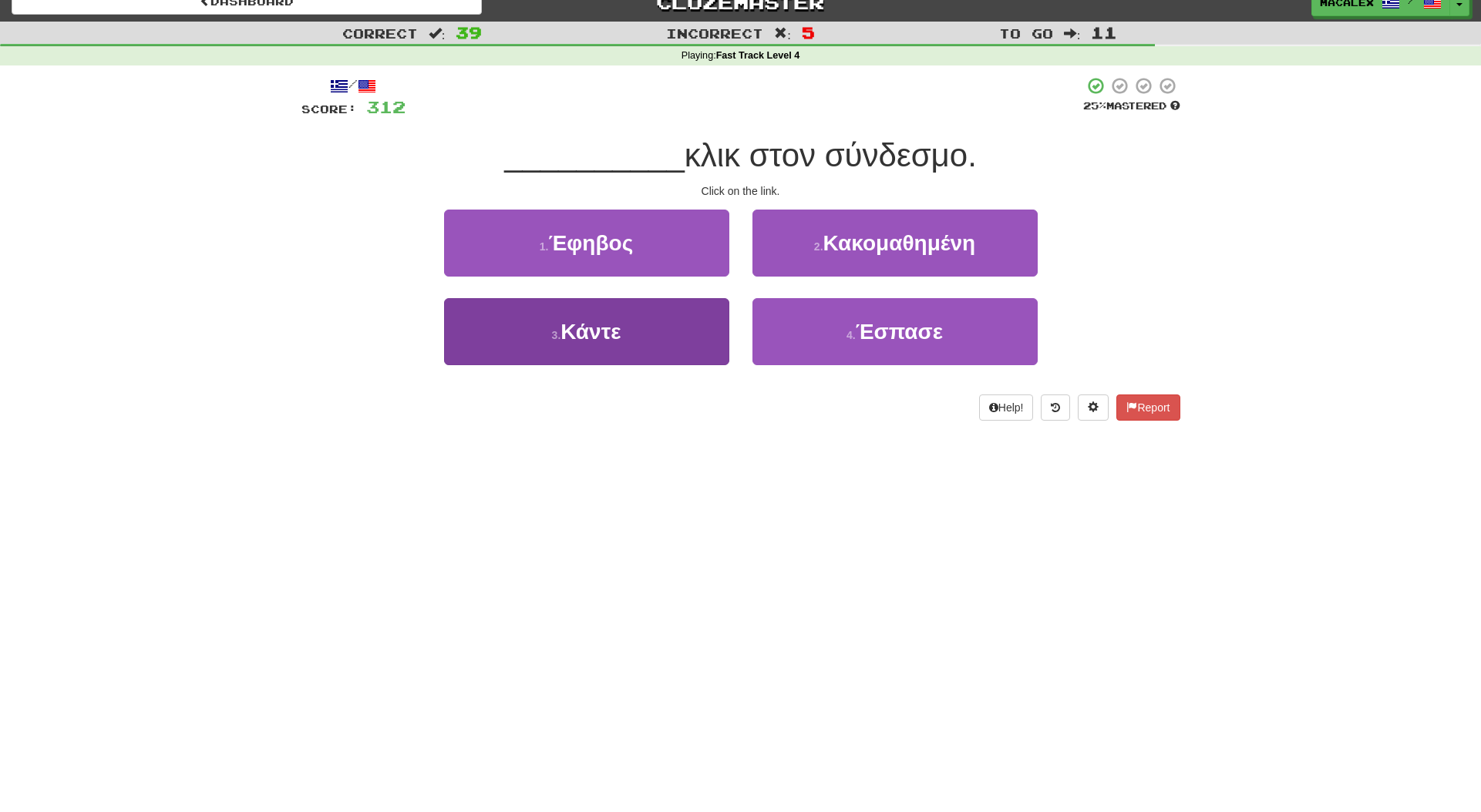
click at [573, 329] on span "Κάντε" at bounding box center [591, 332] width 60 height 24
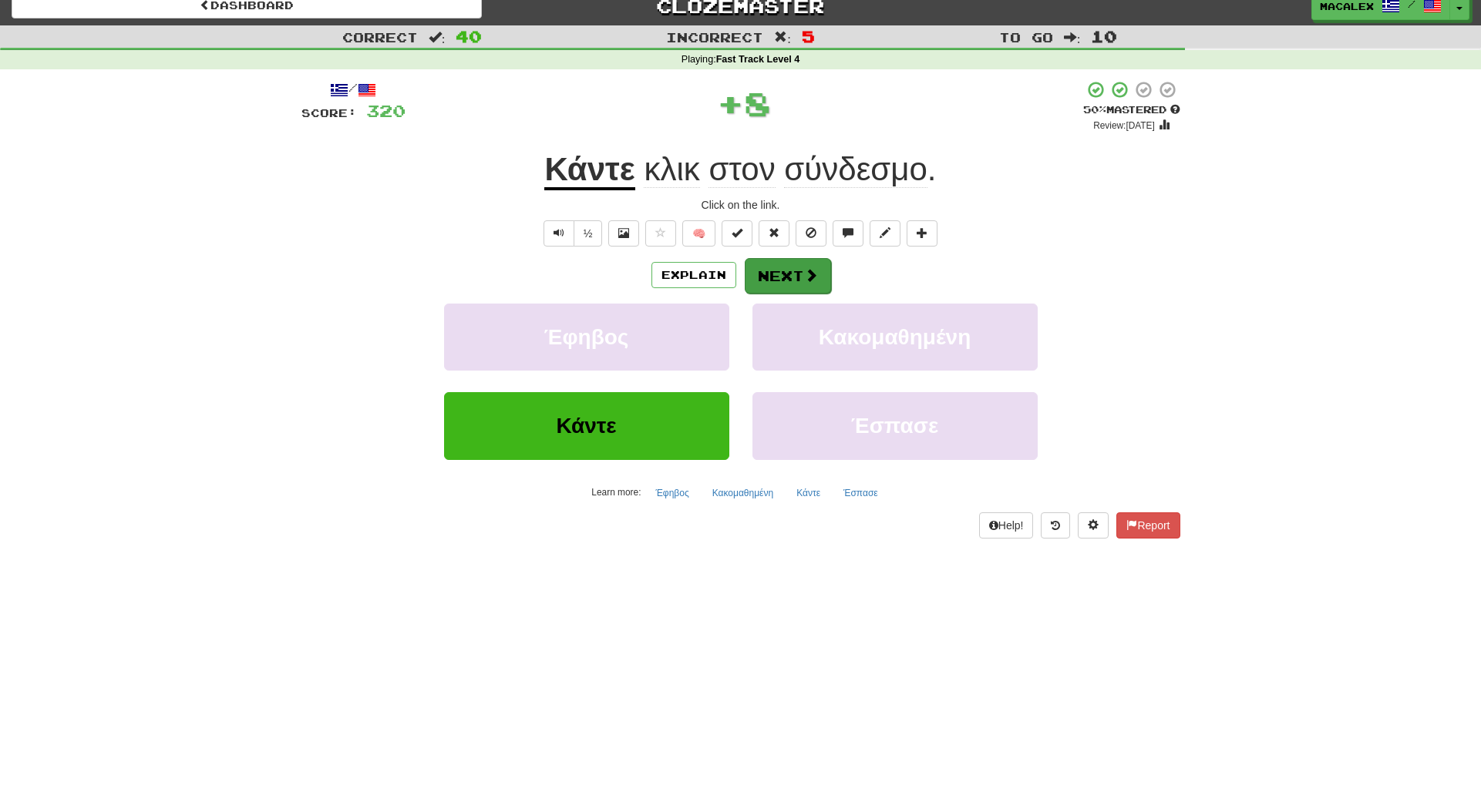
click at [805, 275] on span at bounding box center [811, 275] width 14 height 14
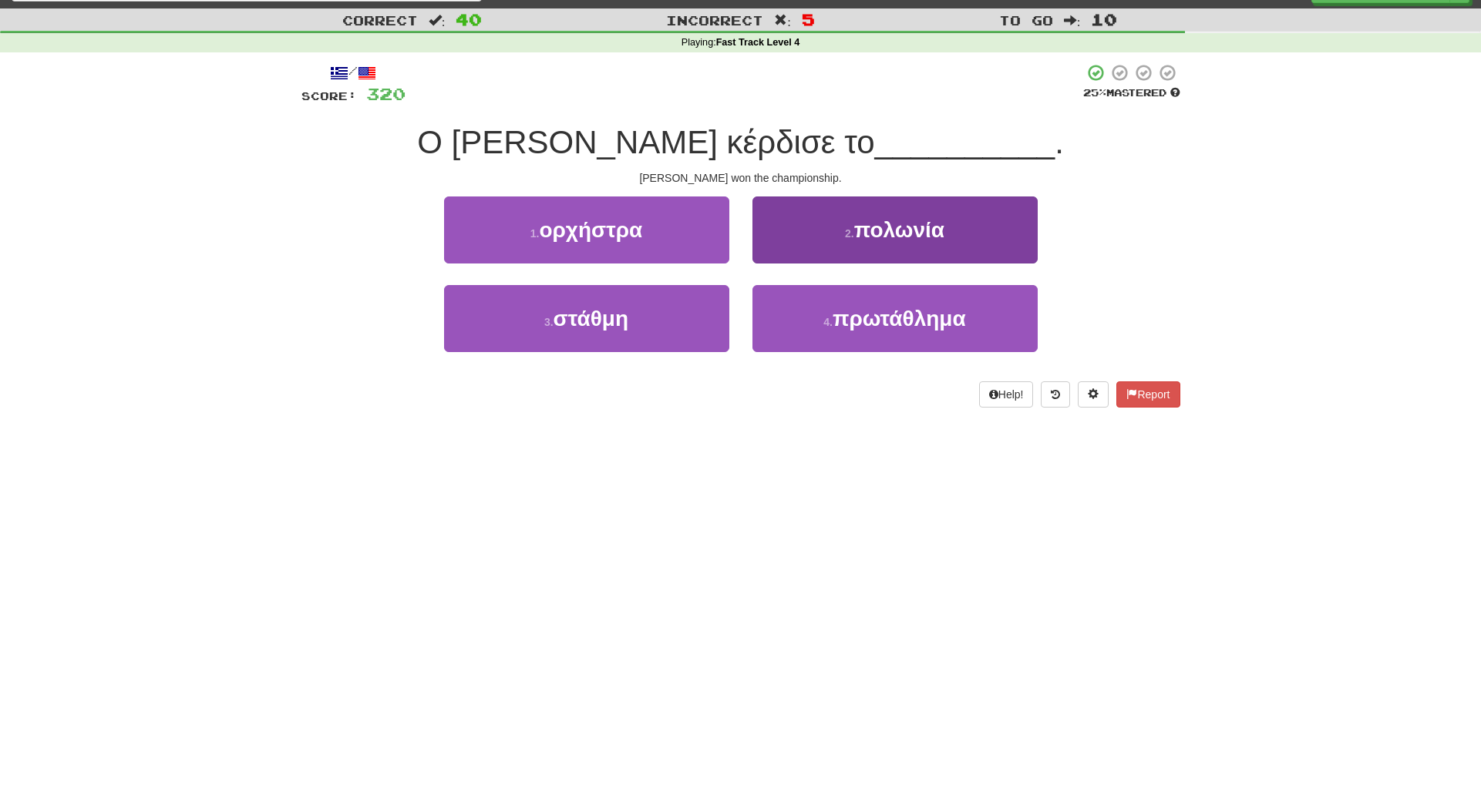
scroll to position [33, 0]
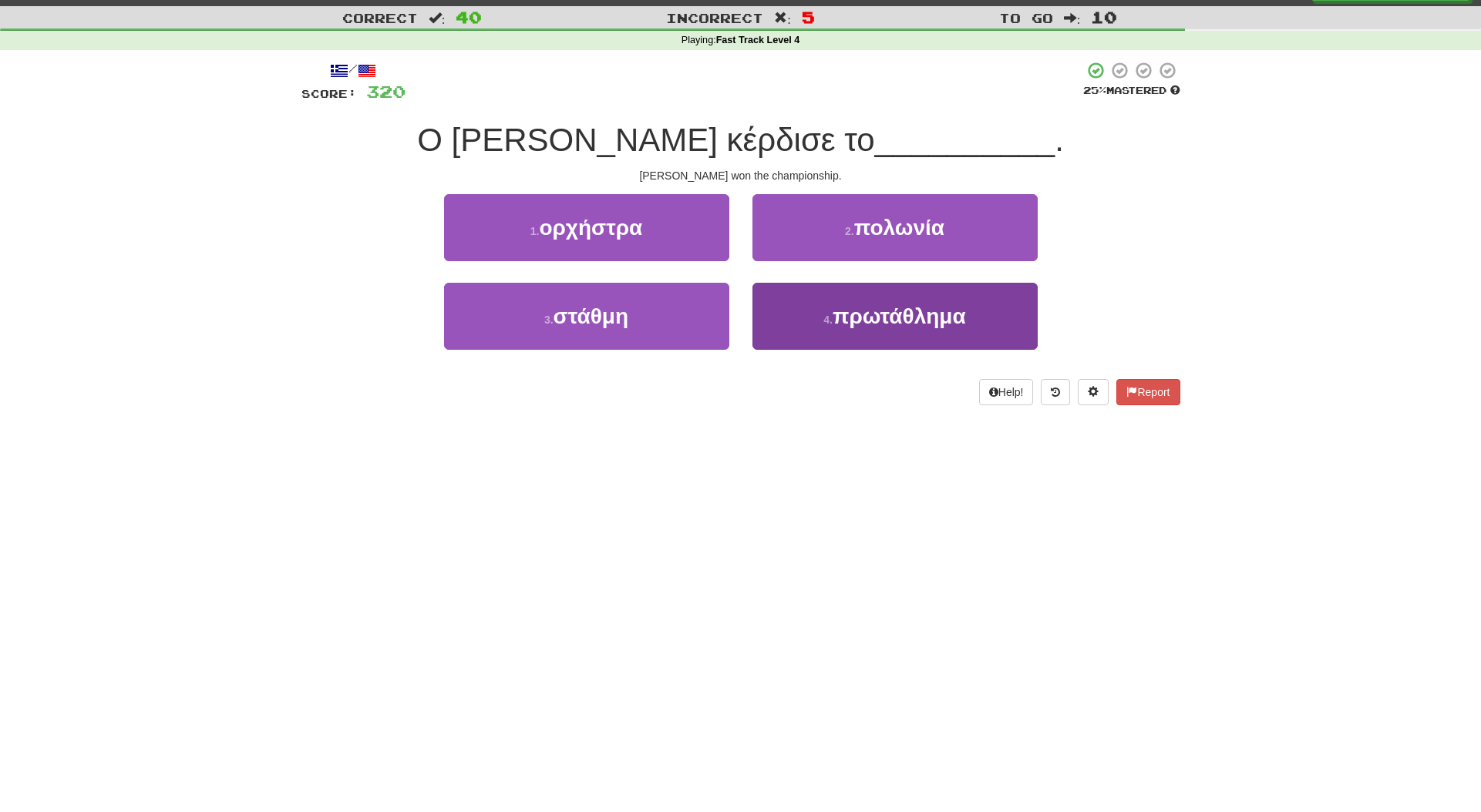
click at [862, 319] on span "πρωτάθλημα" at bounding box center [899, 316] width 133 height 24
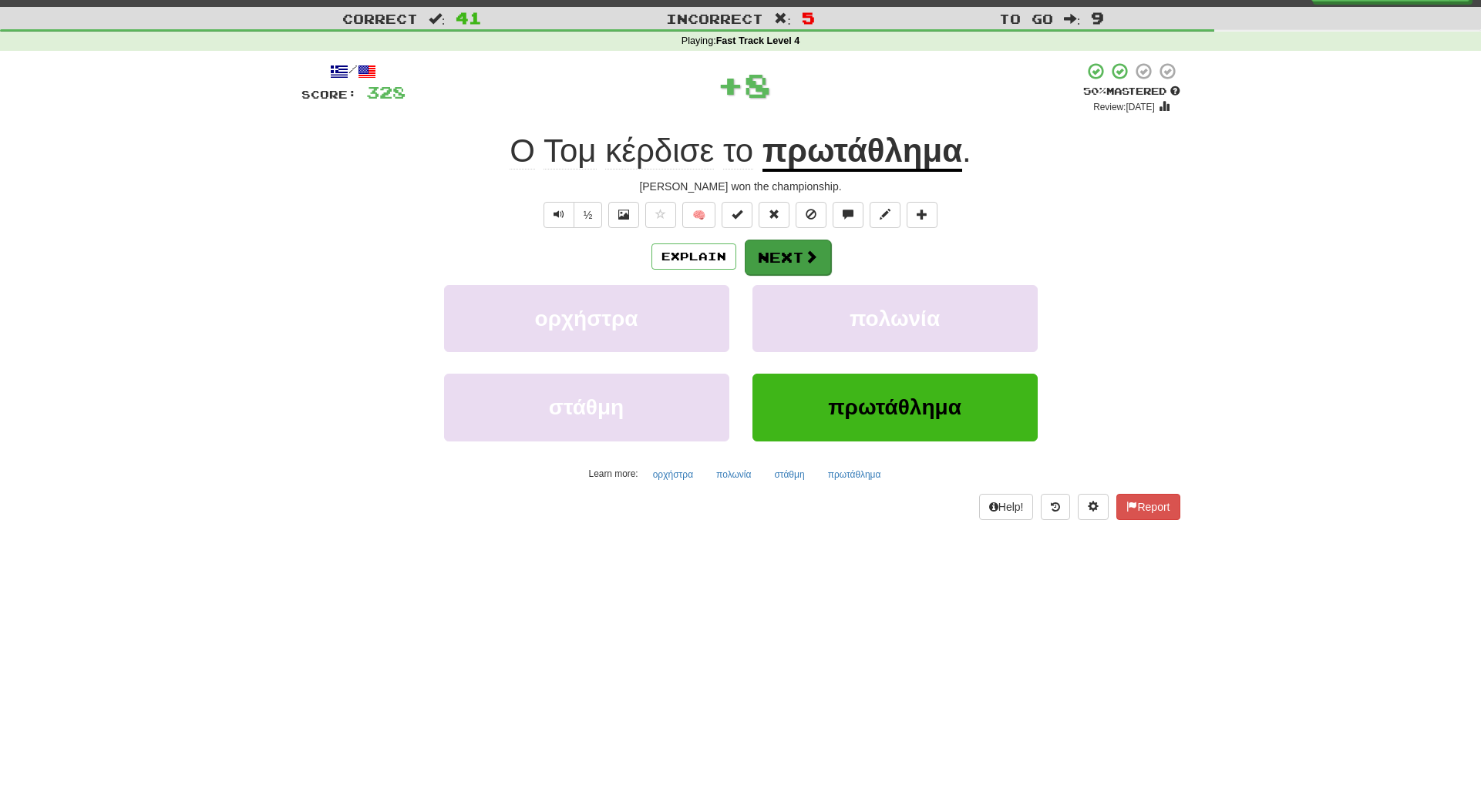
click at [804, 258] on span at bounding box center [811, 257] width 14 height 14
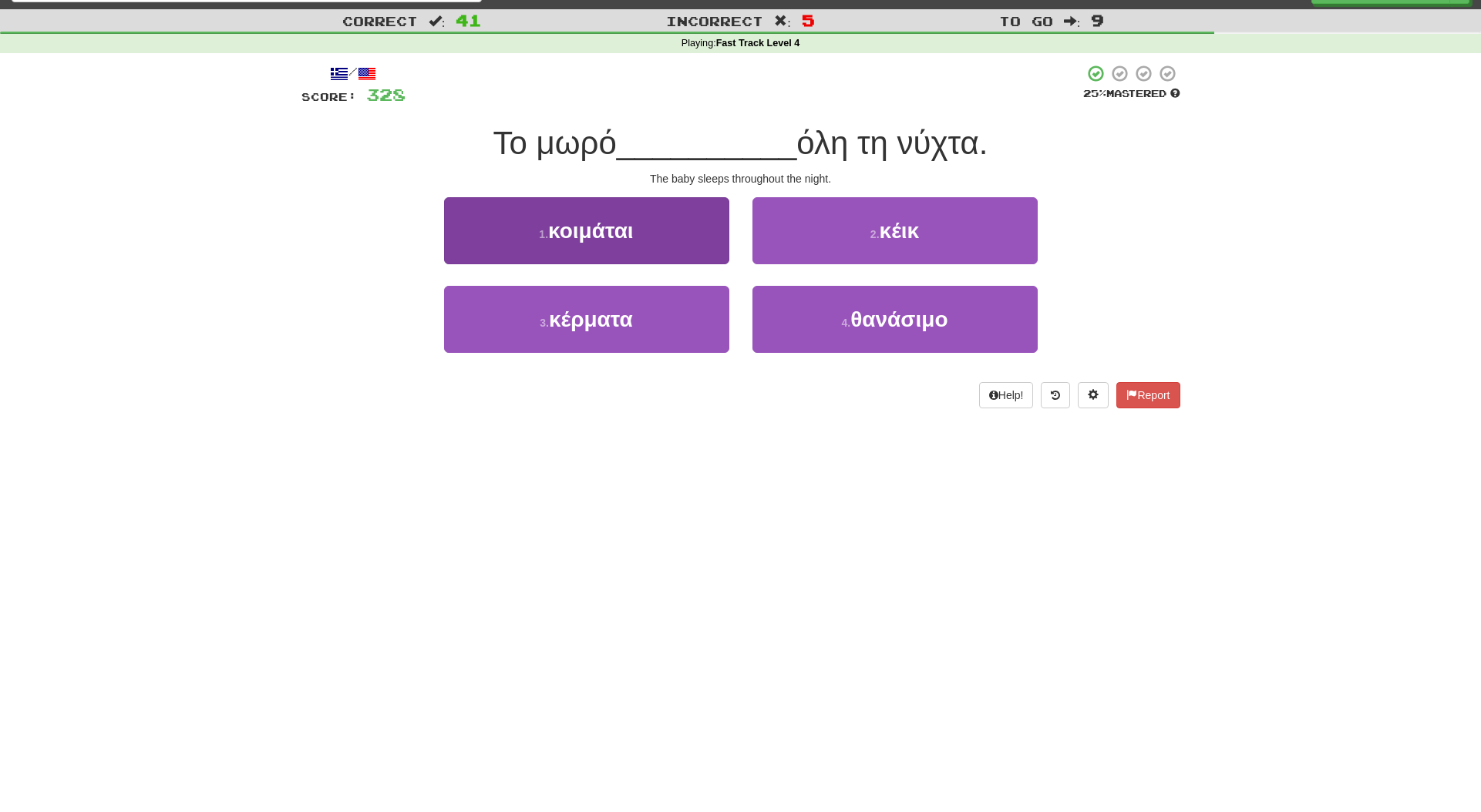
click at [622, 210] on button "1 . κοιμάται" at bounding box center [587, 230] width 286 height 67
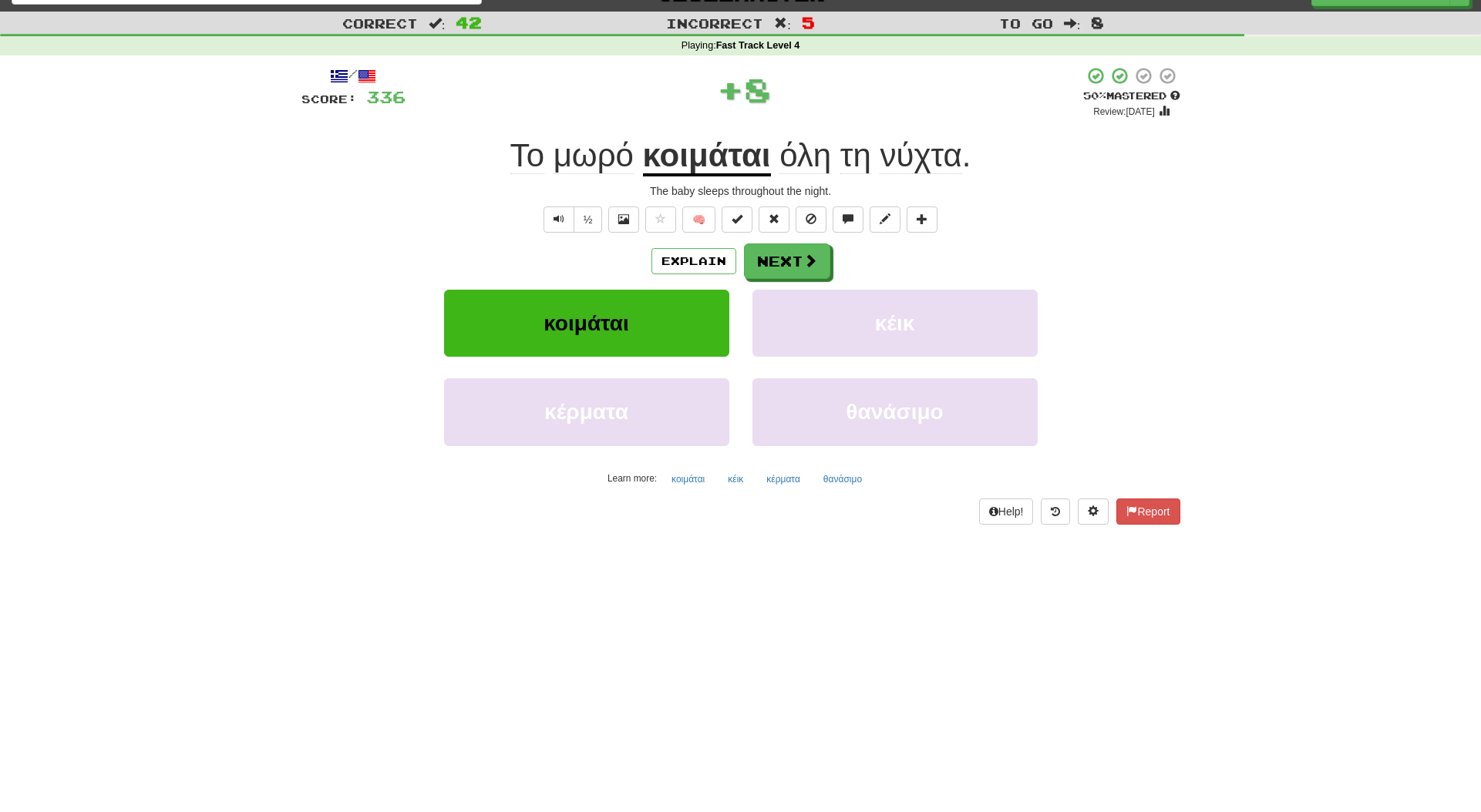
scroll to position [25, 0]
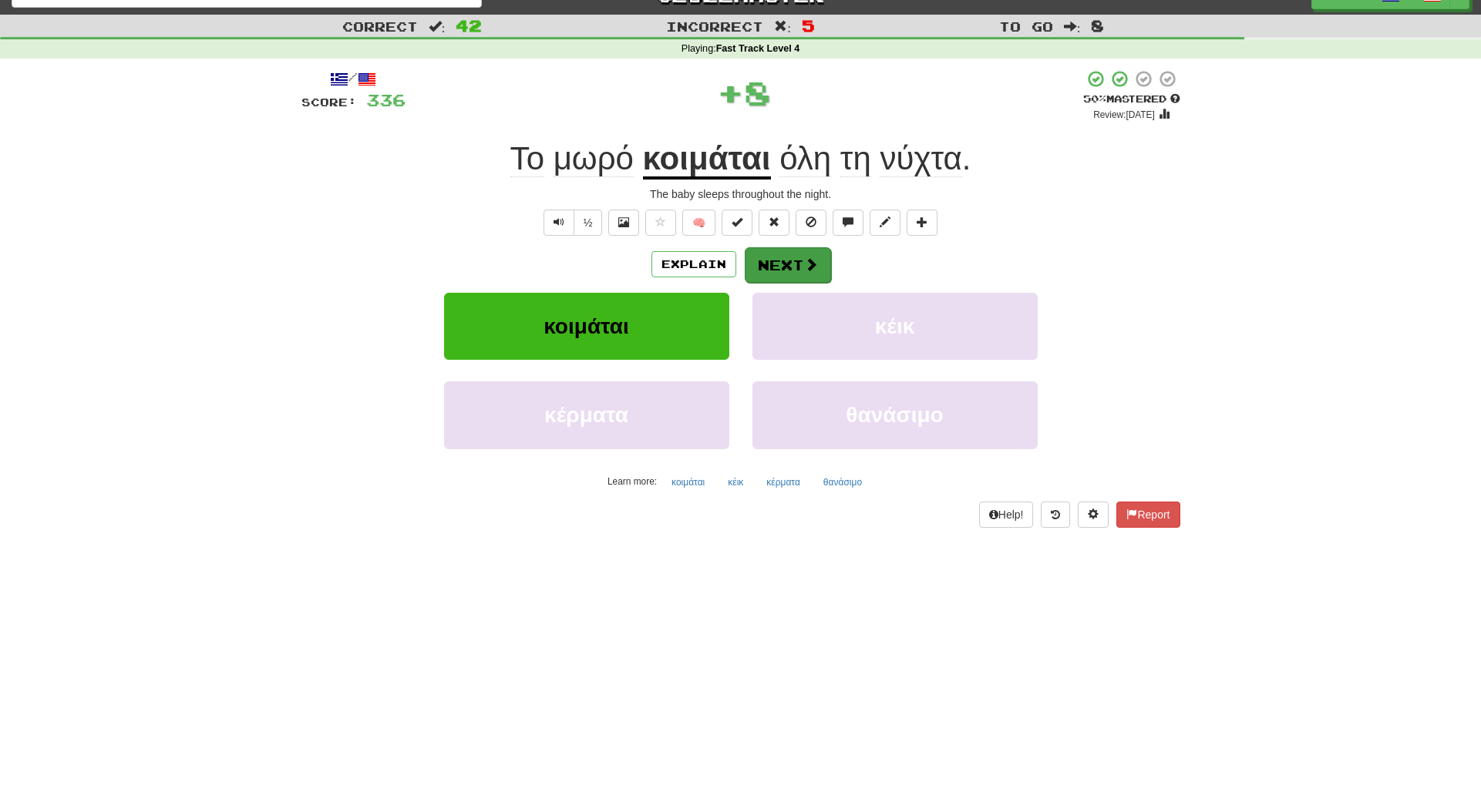
click at [779, 260] on button "Next" at bounding box center [788, 265] width 87 height 36
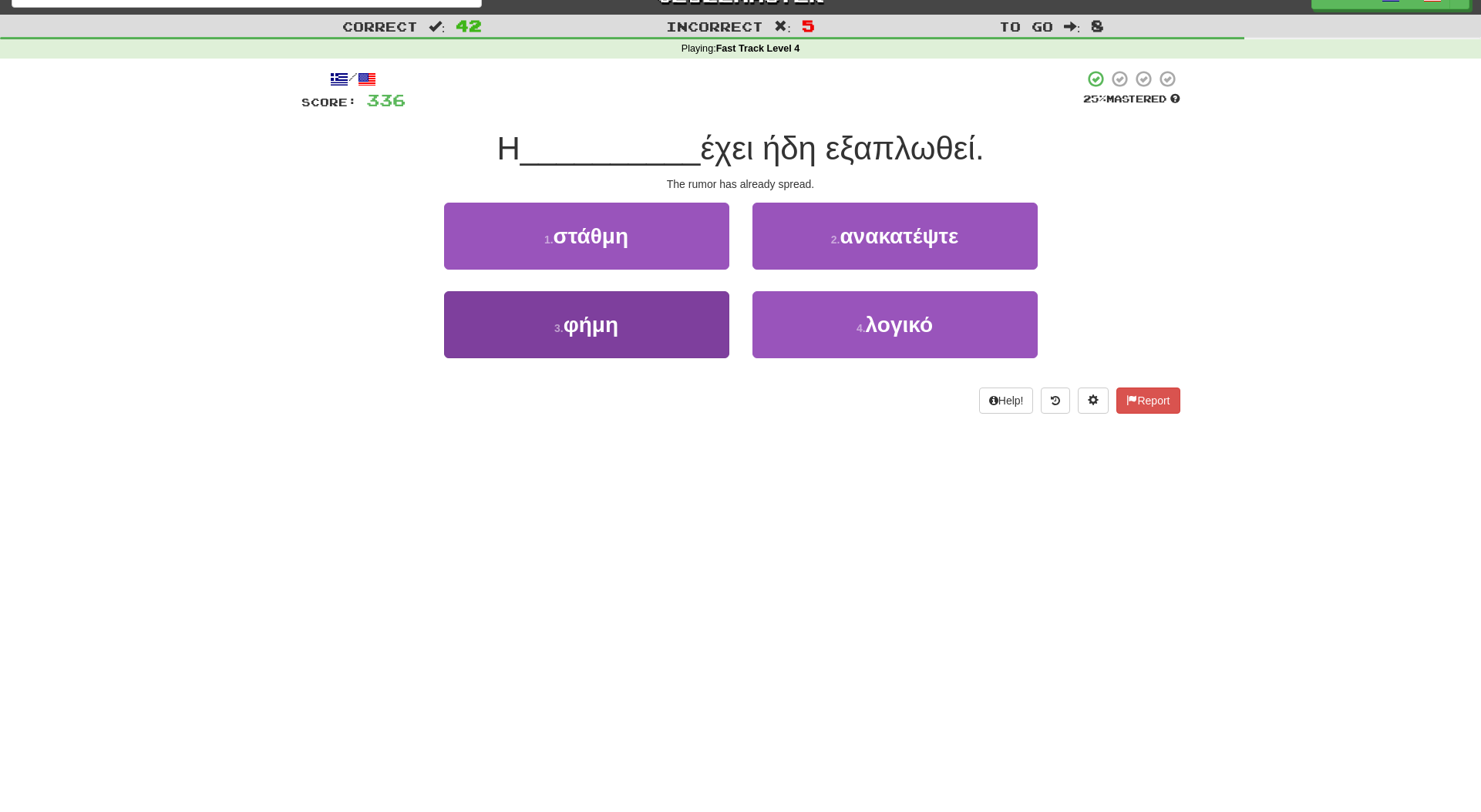
click at [588, 327] on span "φήμη" at bounding box center [591, 325] width 55 height 24
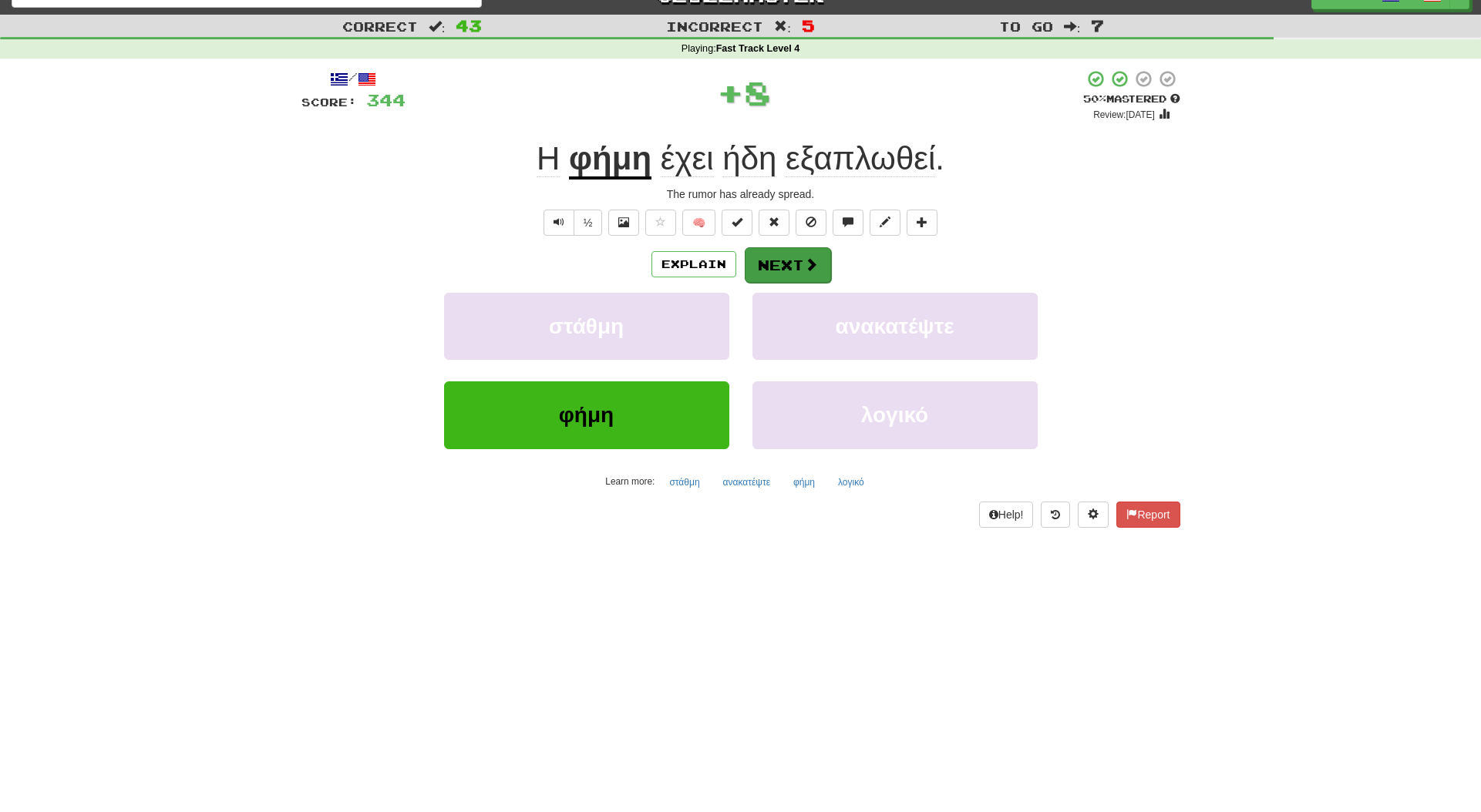
click at [763, 268] on button "Next" at bounding box center [788, 265] width 87 height 36
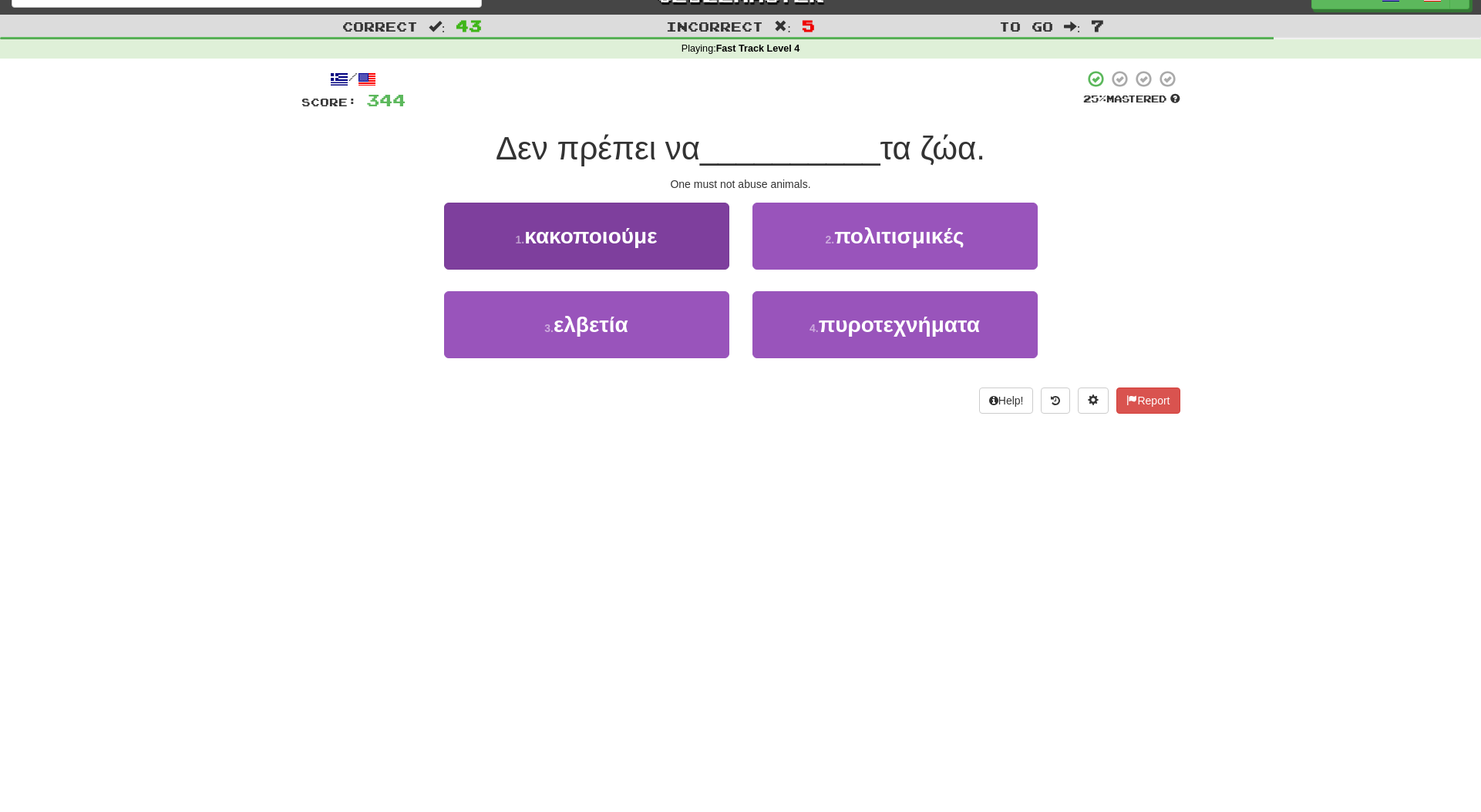
click at [607, 242] on span "κακοποιούμε" at bounding box center [590, 236] width 132 height 24
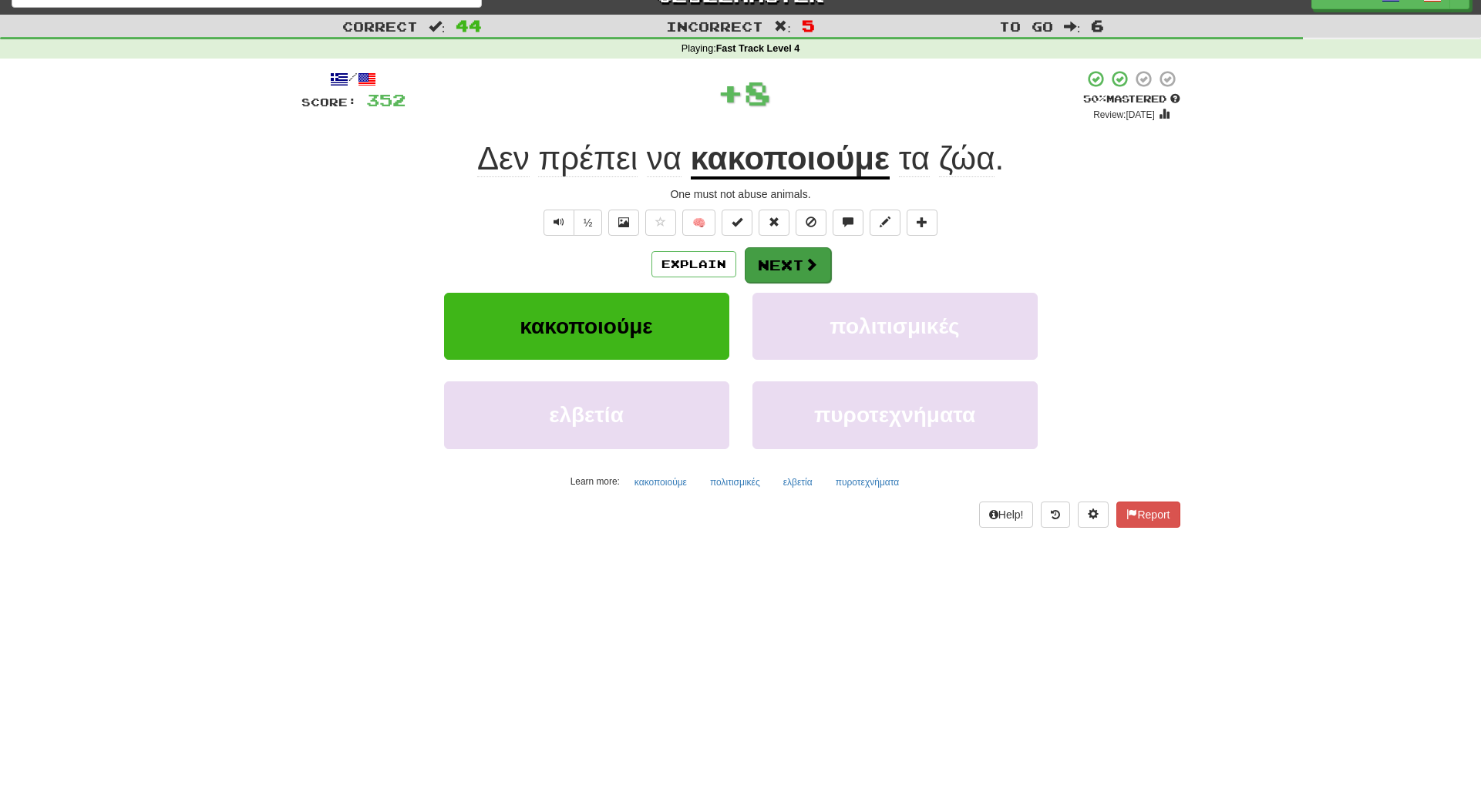
scroll to position [19, 0]
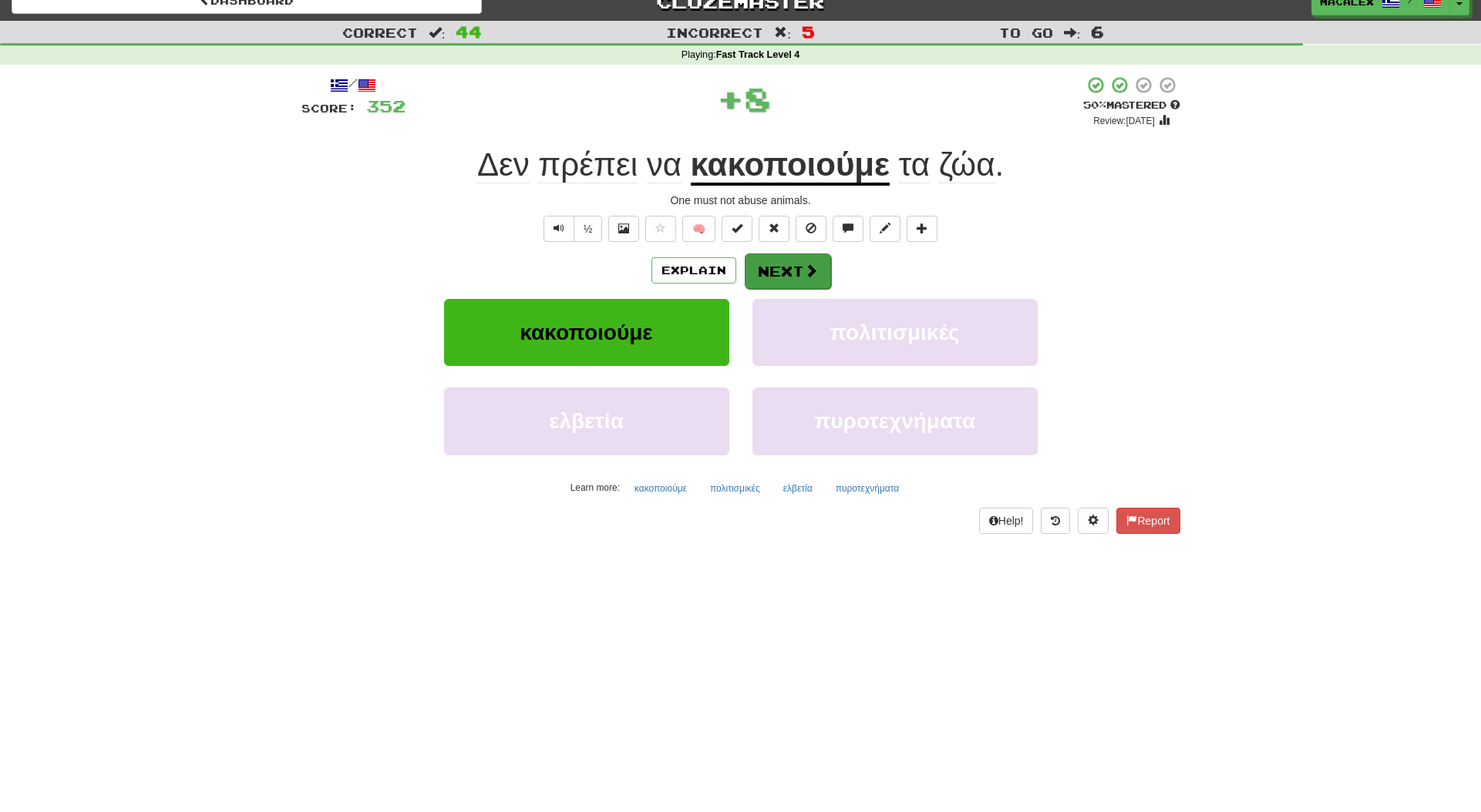
click at [805, 268] on span at bounding box center [811, 271] width 14 height 14
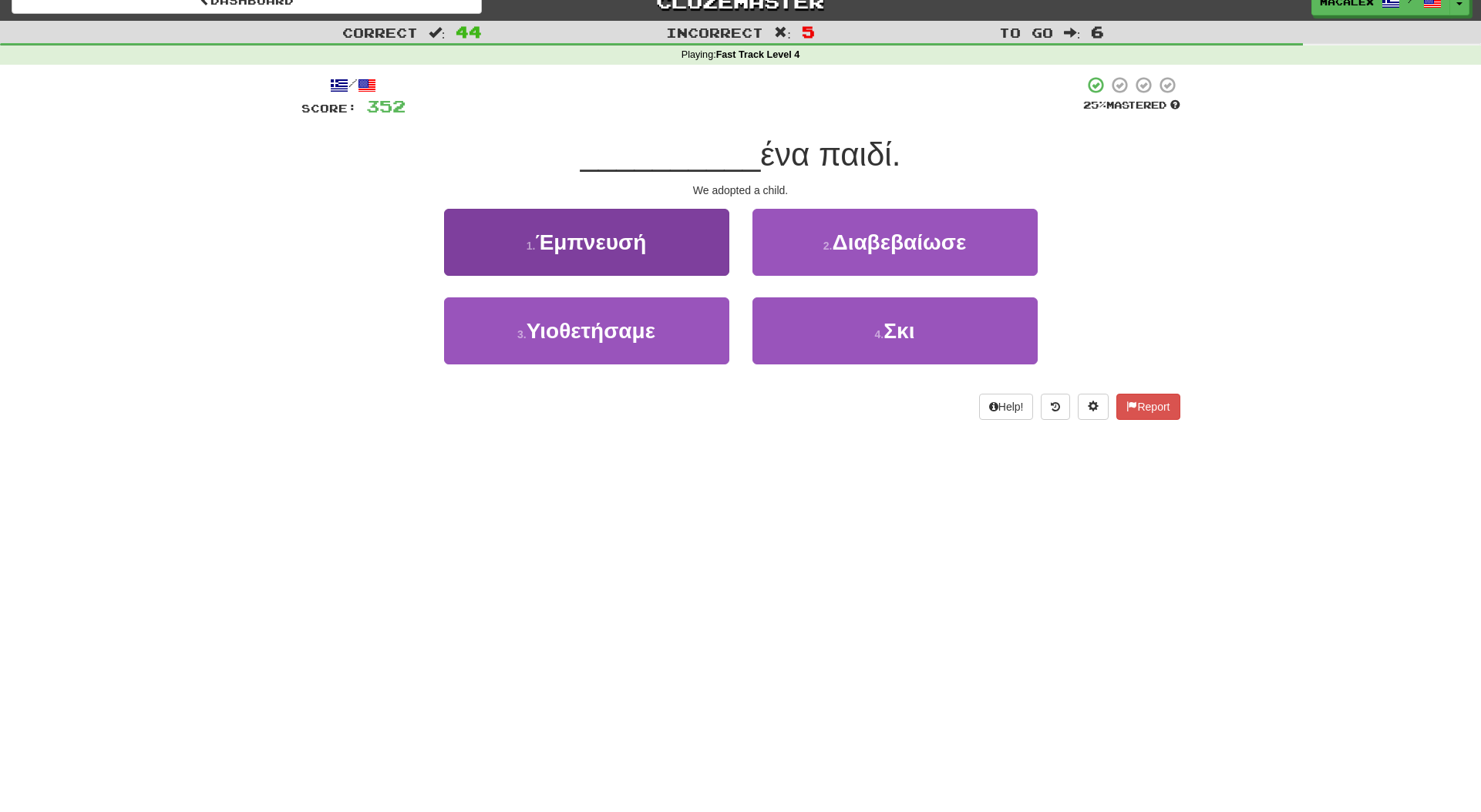
click at [614, 339] on span "Υιοθετήσαμε" at bounding box center [591, 331] width 128 height 24
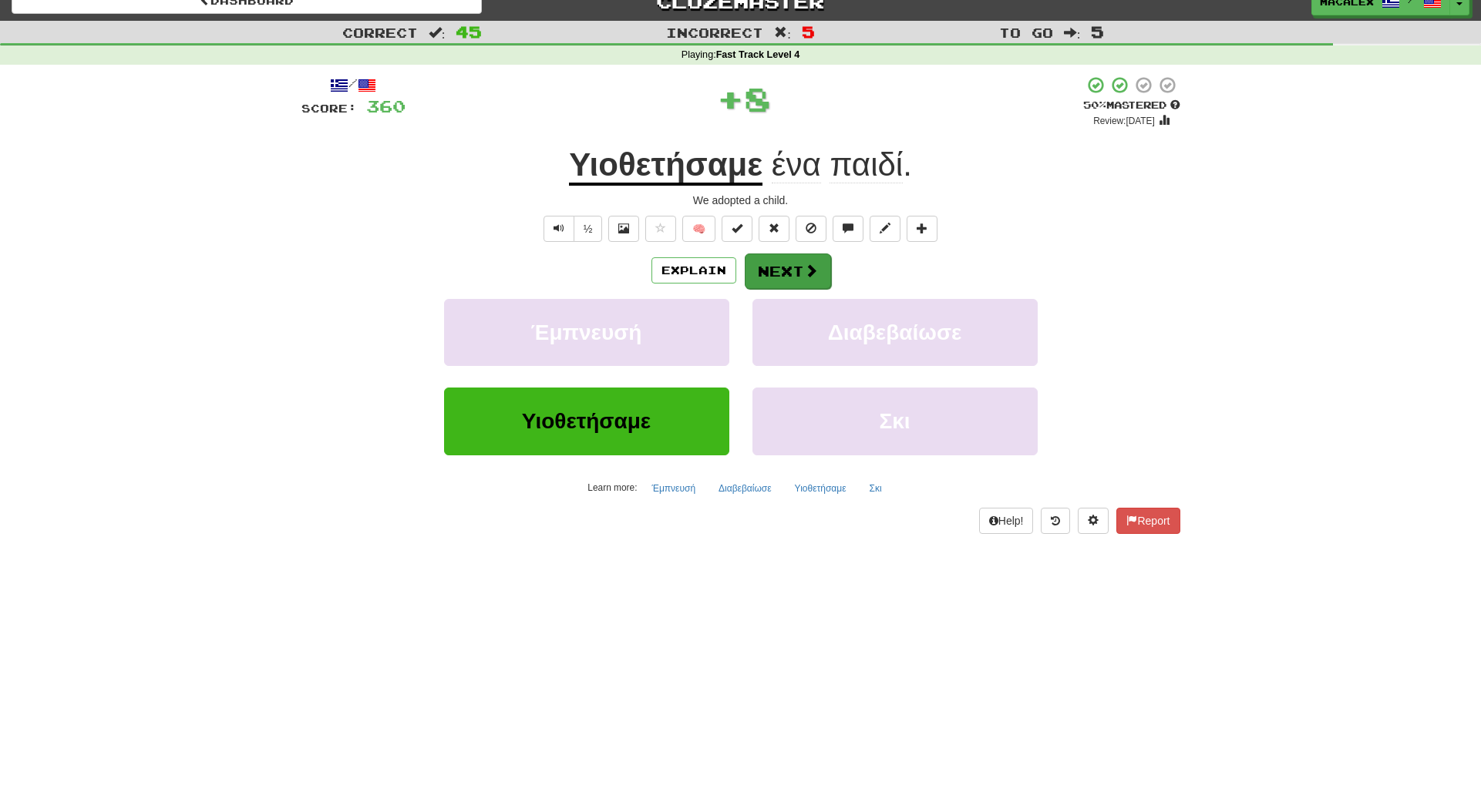
click at [778, 275] on button "Next" at bounding box center [788, 271] width 87 height 36
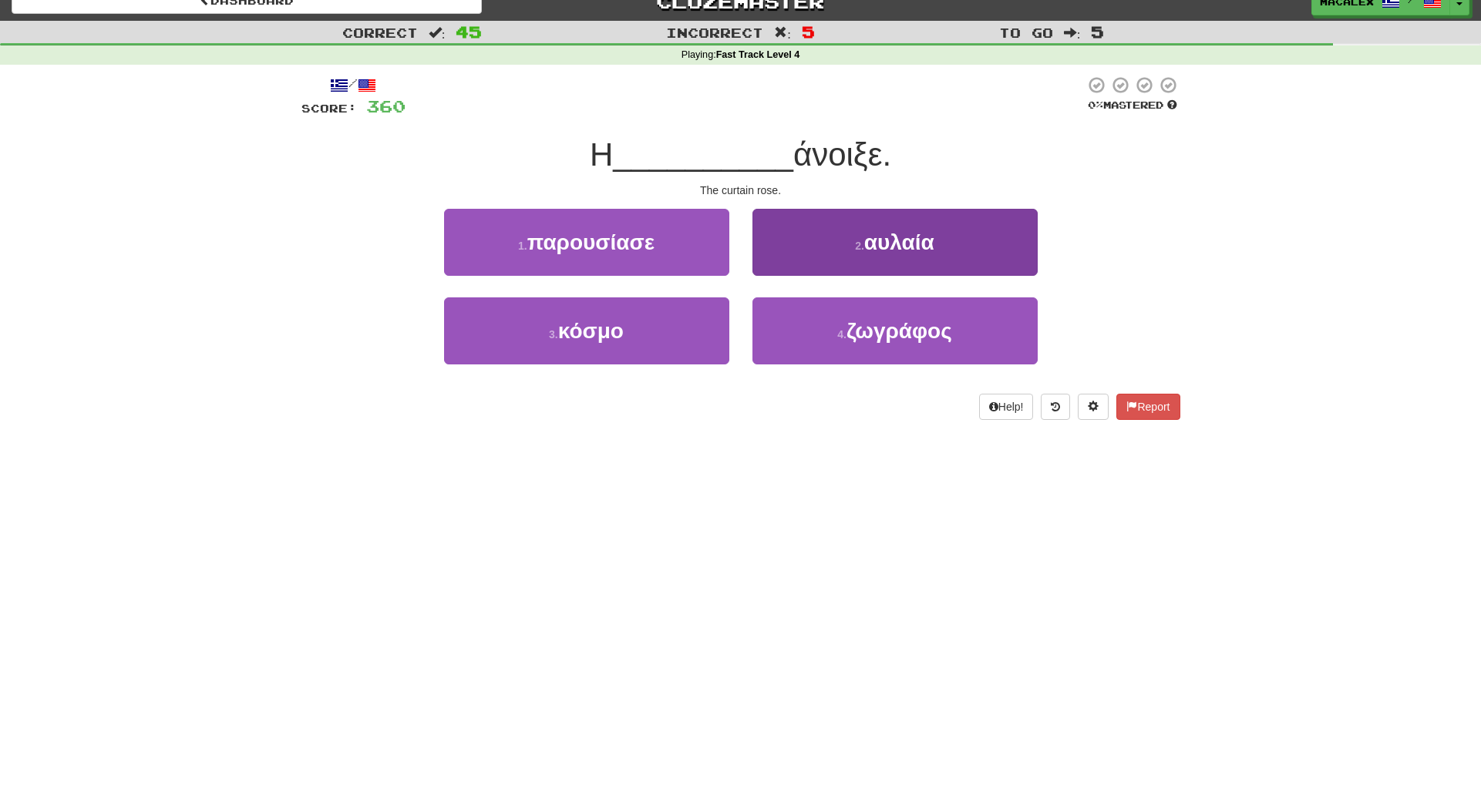
click at [791, 254] on button "2 . αυλαία" at bounding box center [895, 242] width 286 height 67
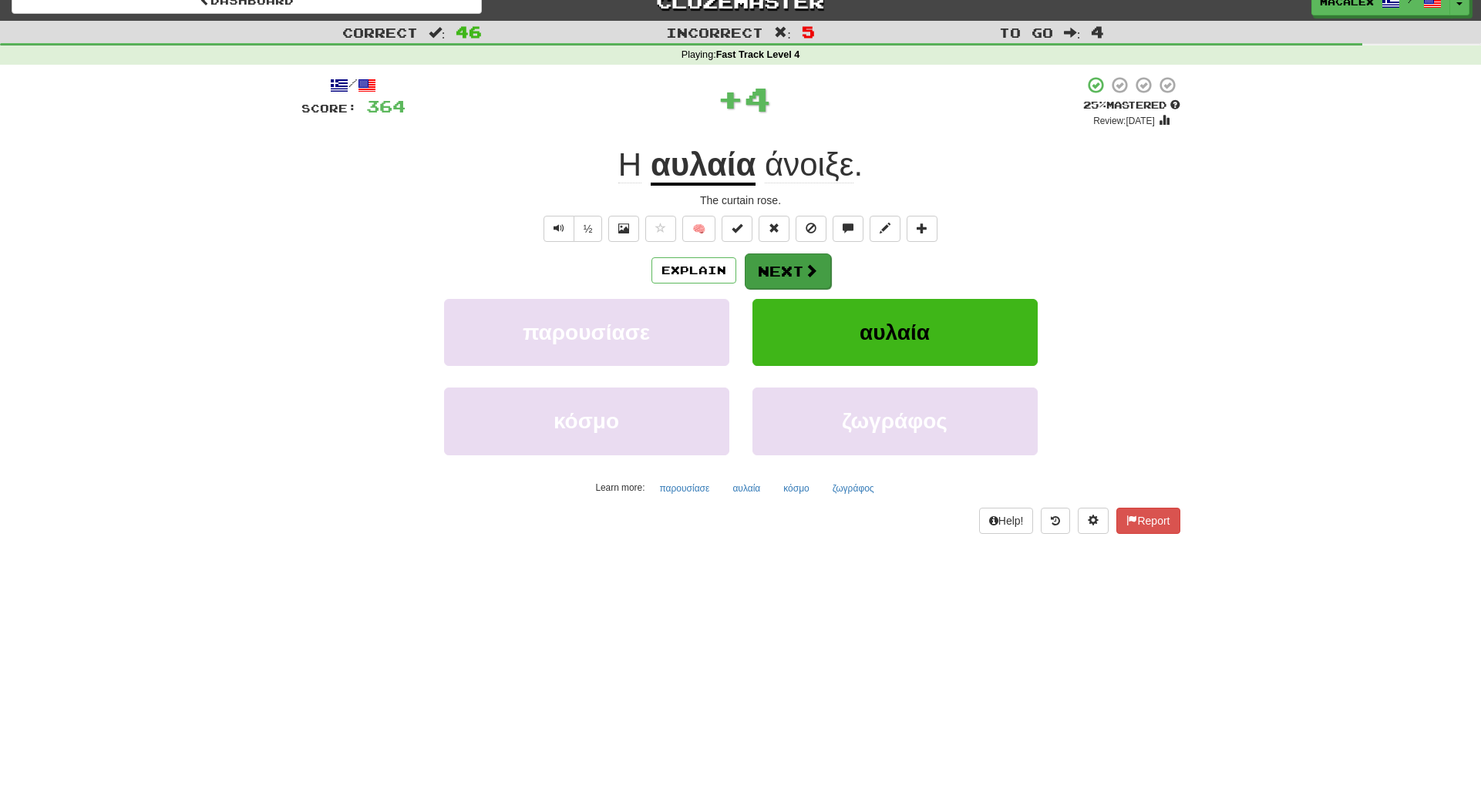
click at [790, 270] on button "Next" at bounding box center [788, 271] width 87 height 36
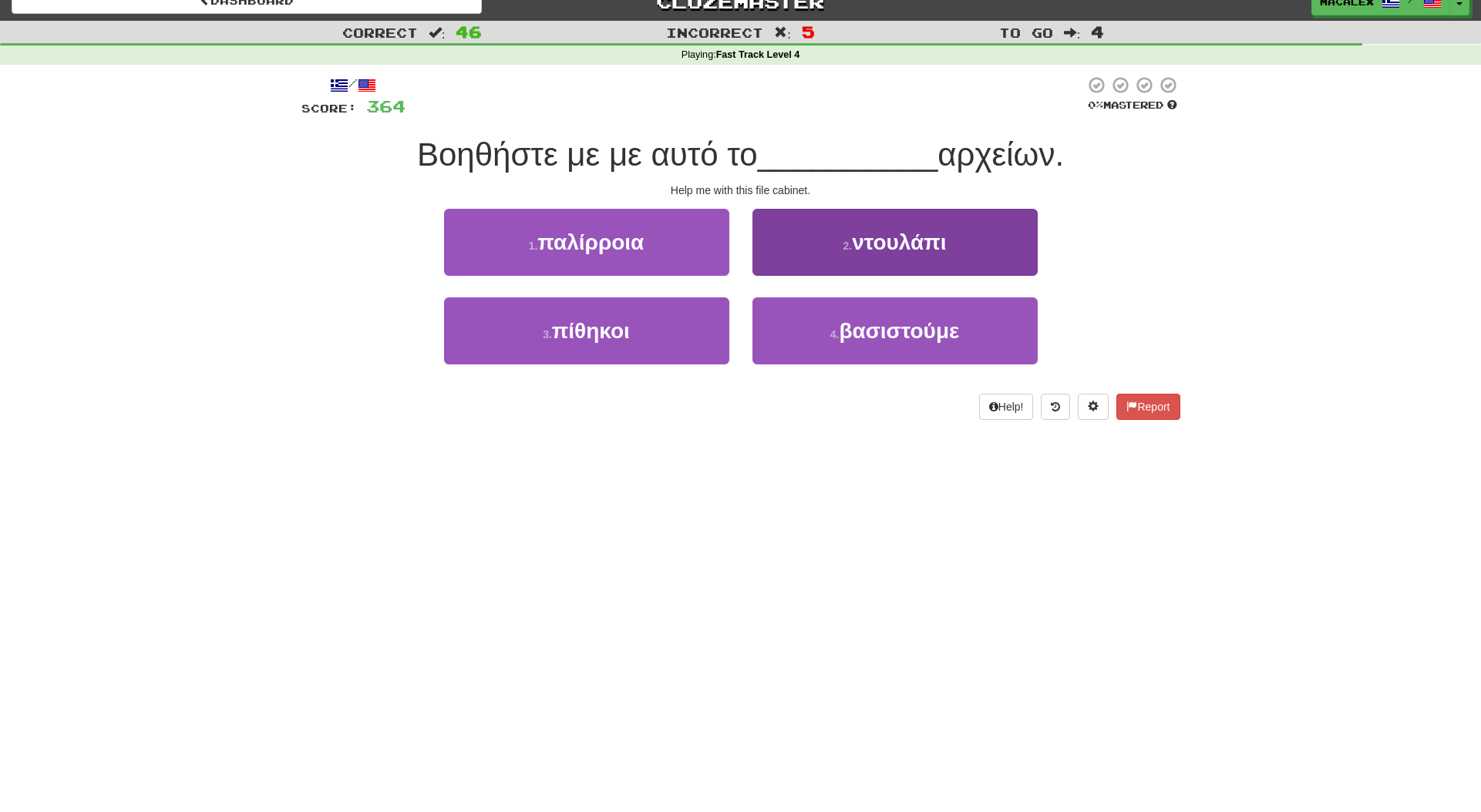
click at [864, 257] on button "2 . ντουλάπι" at bounding box center [895, 242] width 286 height 67
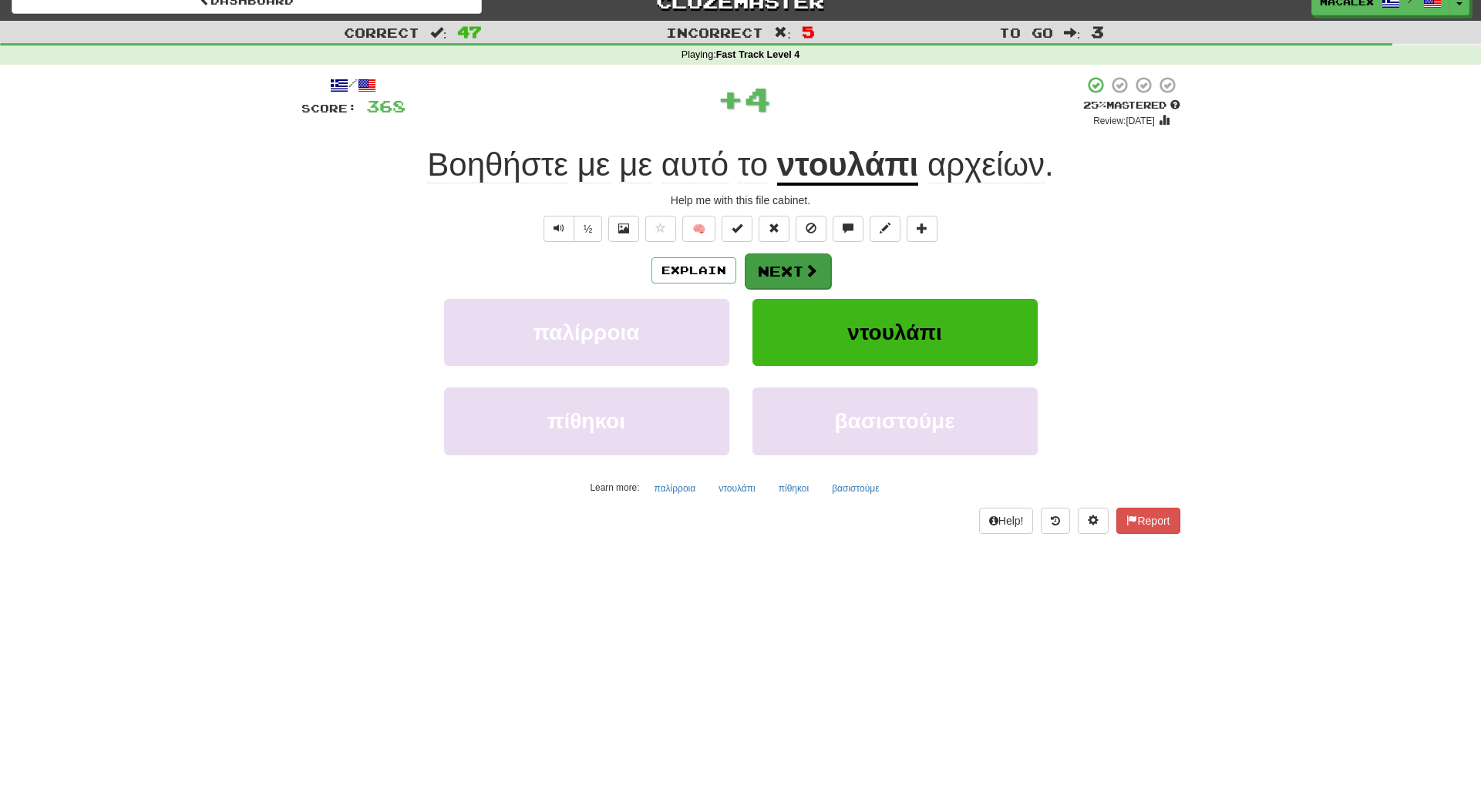
scroll to position [14, 0]
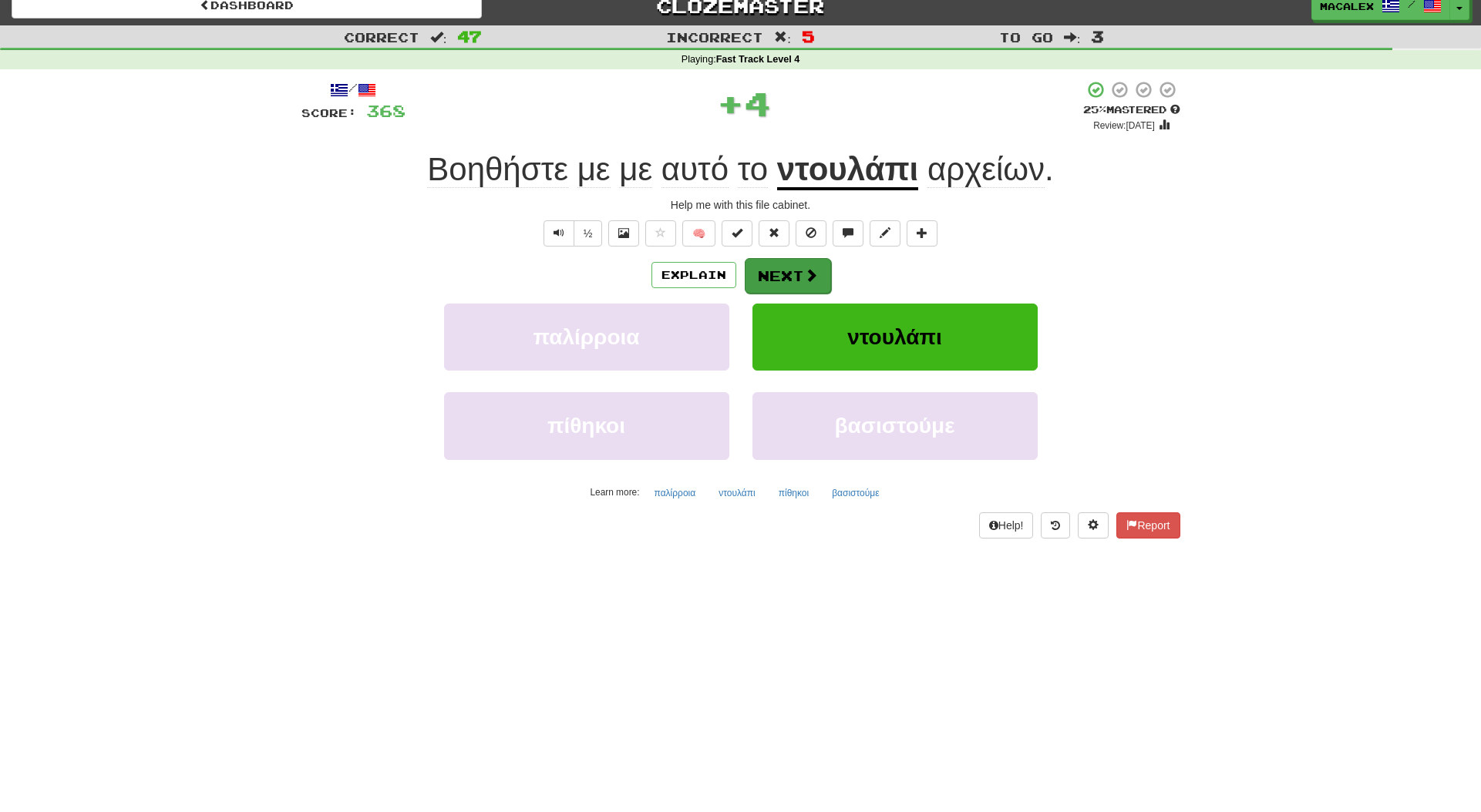
click at [788, 273] on button "Next" at bounding box center [788, 276] width 87 height 36
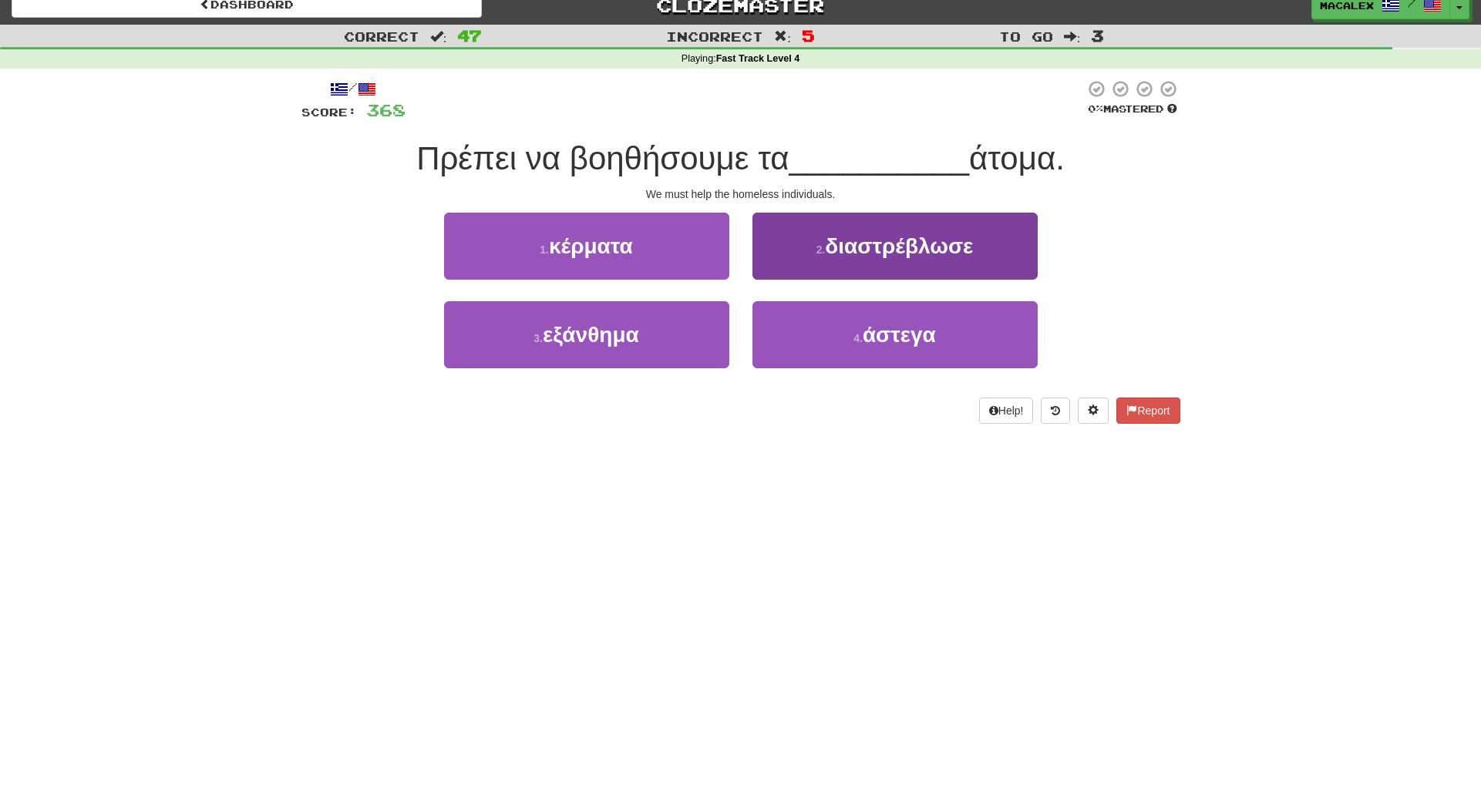
scroll to position [17, 0]
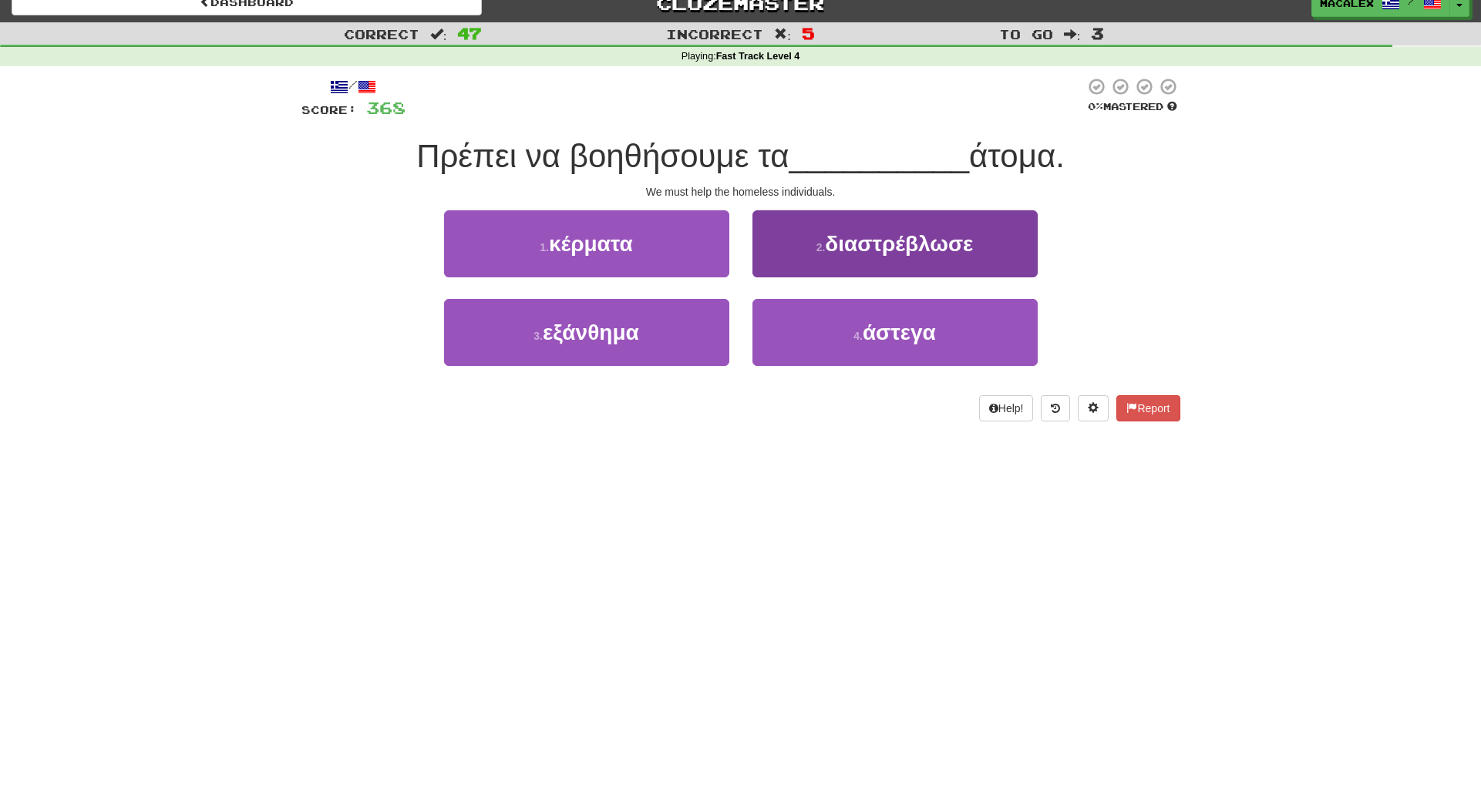
click at [864, 350] on button "4 . άστεγα" at bounding box center [895, 333] width 286 height 67
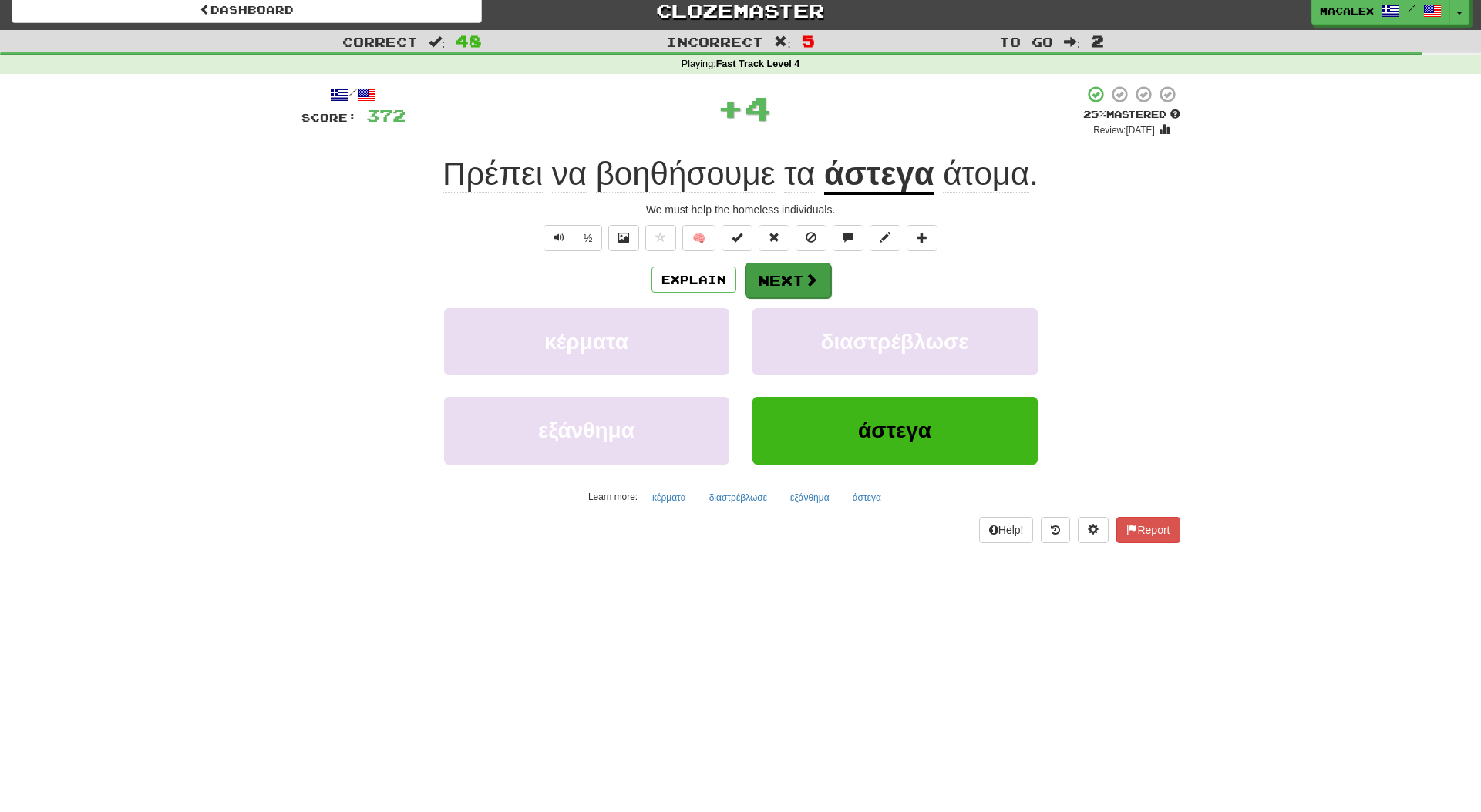
scroll to position [2, 0]
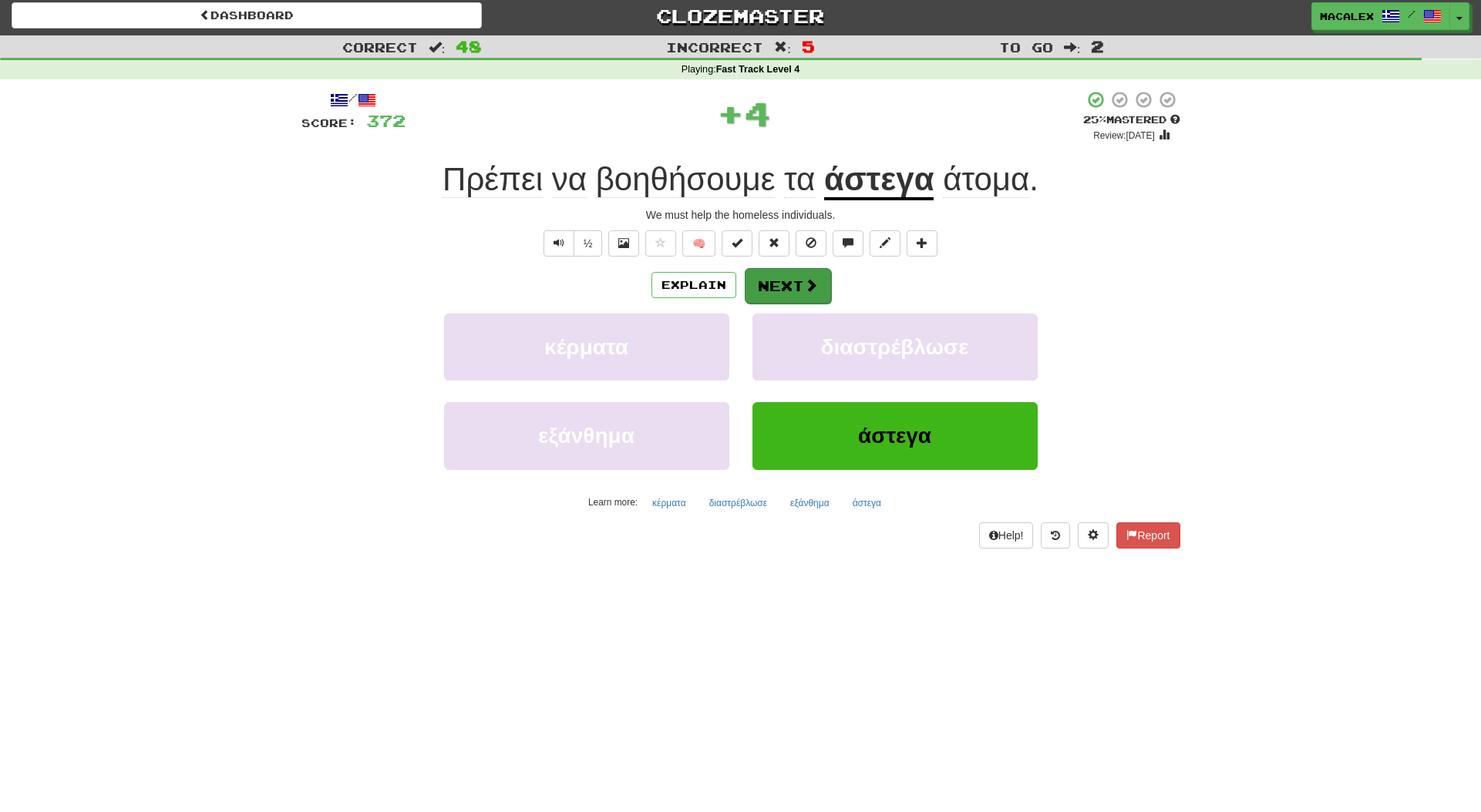
click at [786, 285] on button "Next" at bounding box center [788, 286] width 87 height 36
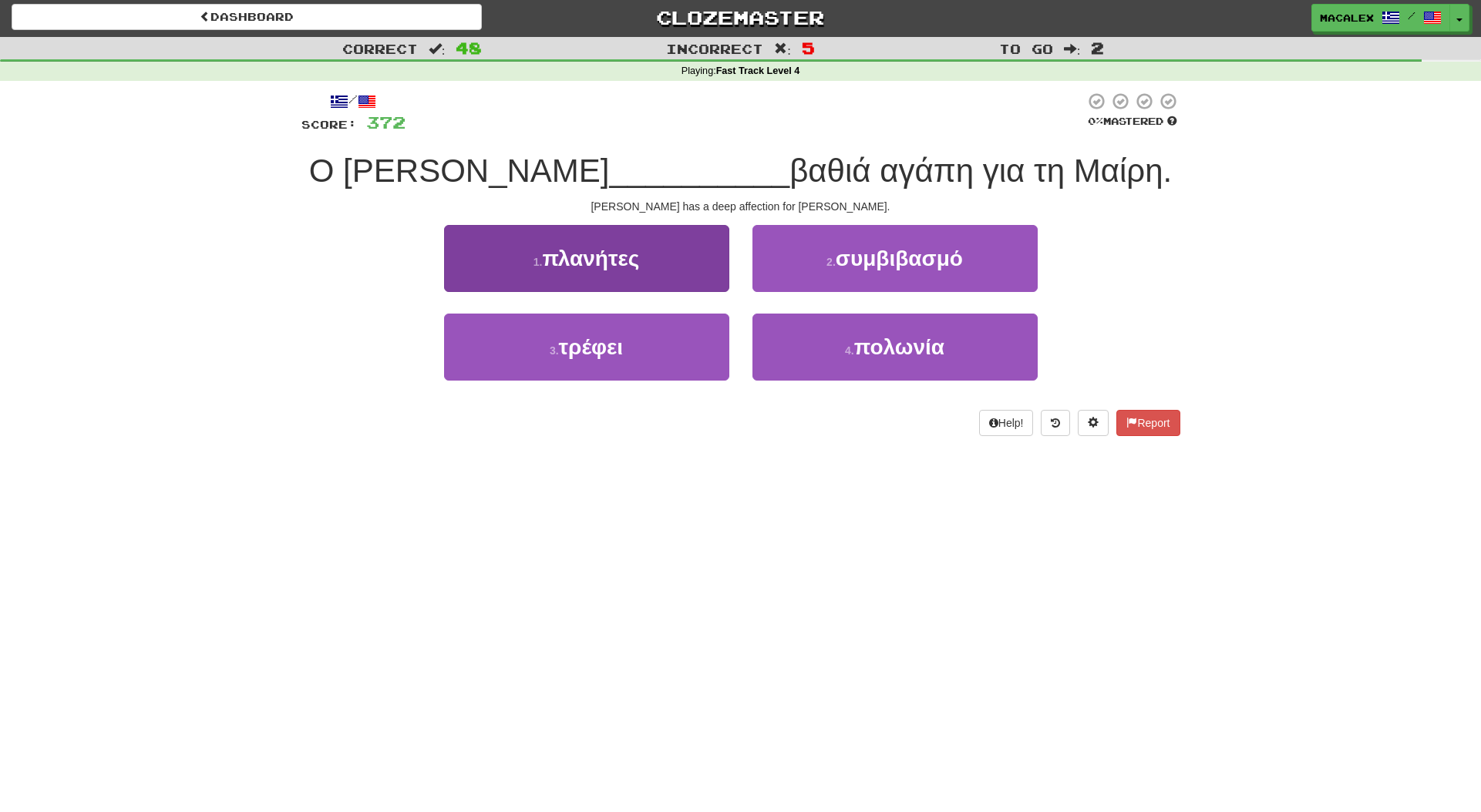
click at [593, 352] on span "τρέφει" at bounding box center [592, 347] width 65 height 24
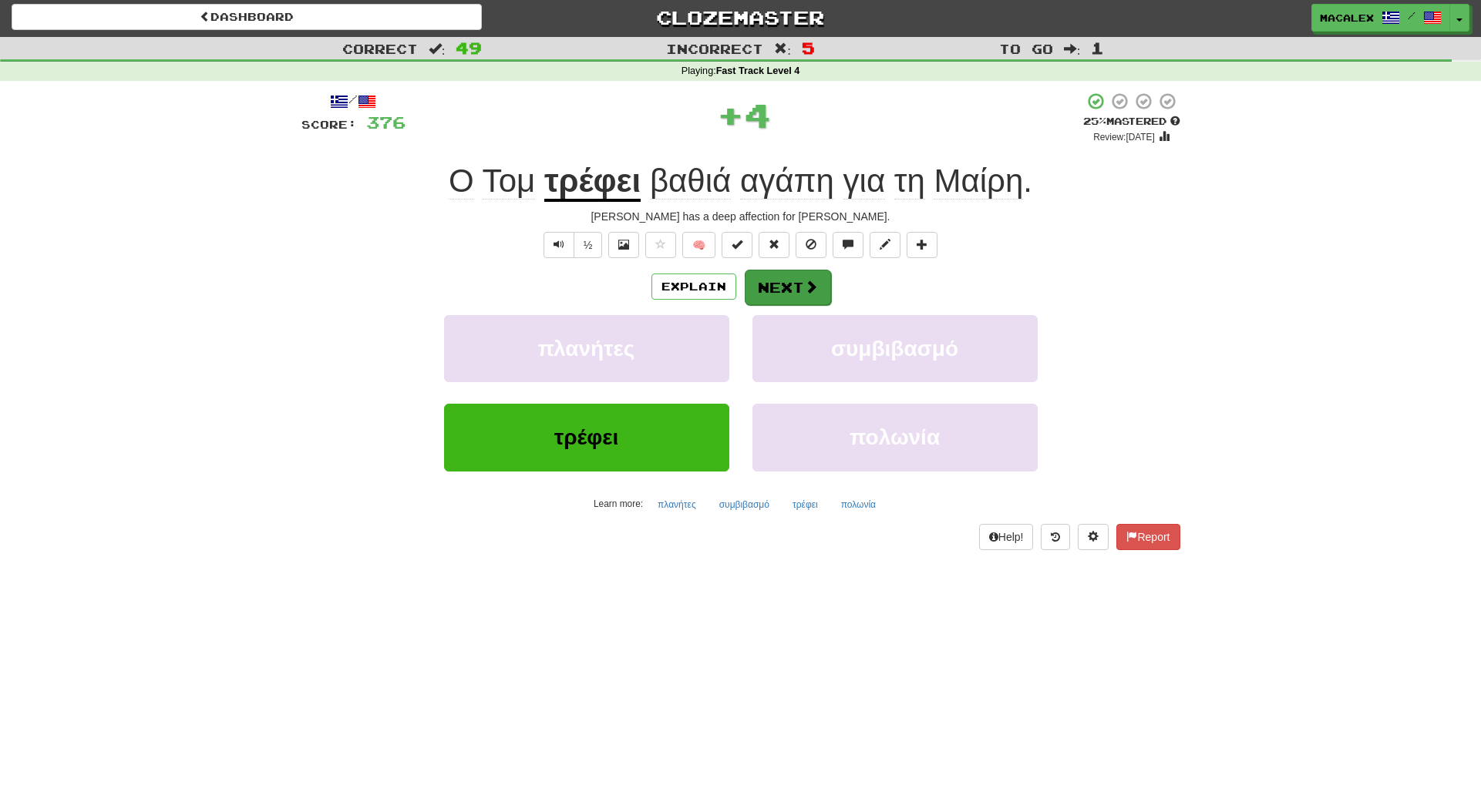
click at [787, 288] on button "Next" at bounding box center [788, 288] width 87 height 36
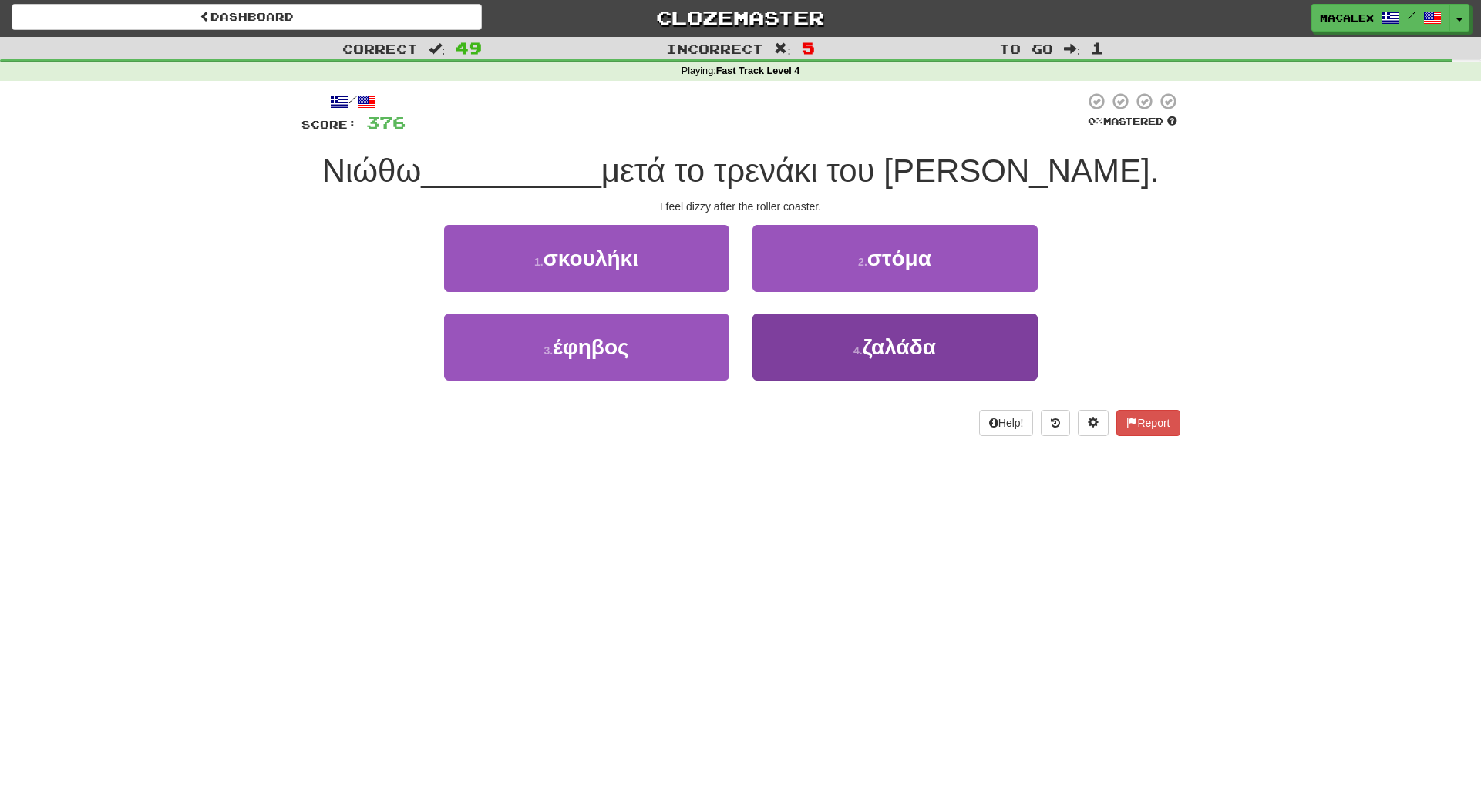
click at [915, 341] on span "ζαλάδα" at bounding box center [899, 347] width 74 height 24
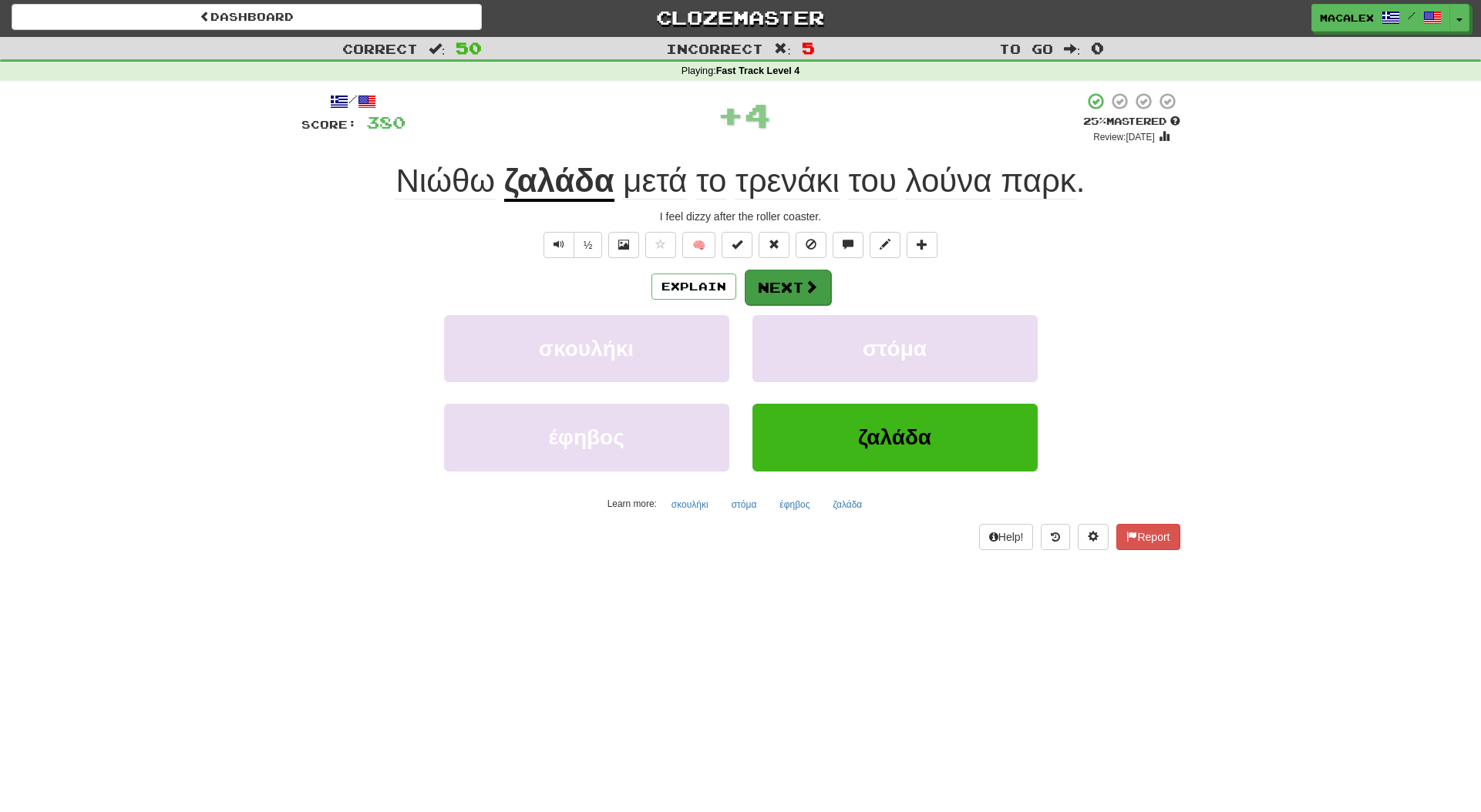
click at [781, 286] on button "Next" at bounding box center [788, 288] width 87 height 36
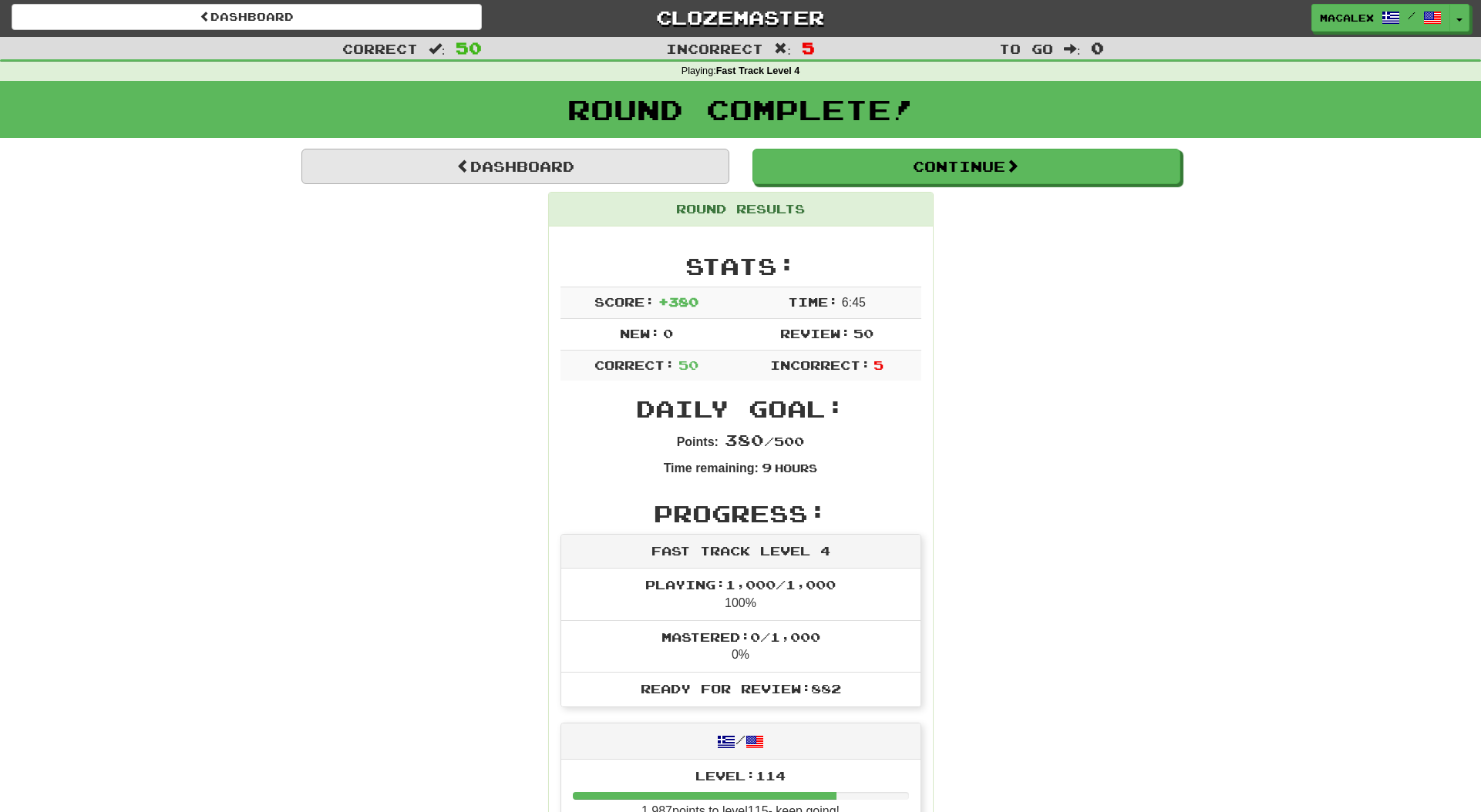
click at [532, 174] on link "Dashboard" at bounding box center [515, 166] width 428 height 36
